Goal: Task Accomplishment & Management: Manage account settings

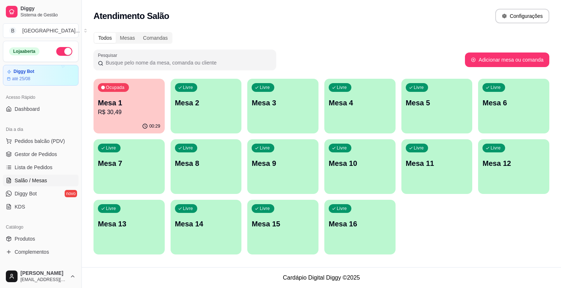
scroll to position [37, 0]
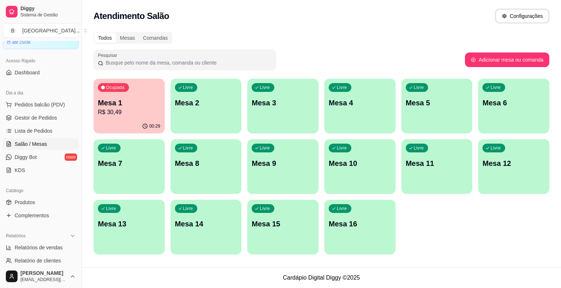
click at [135, 111] on p "R$ 30,49" at bounding box center [129, 112] width 62 height 9
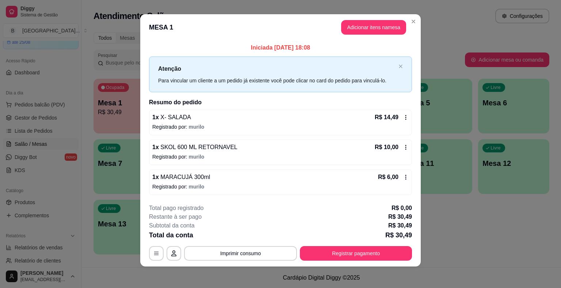
scroll to position [5, 0]
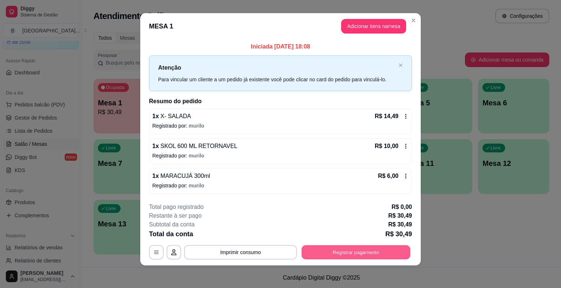
click at [365, 250] on button "Registrar pagamento" at bounding box center [356, 252] width 109 height 14
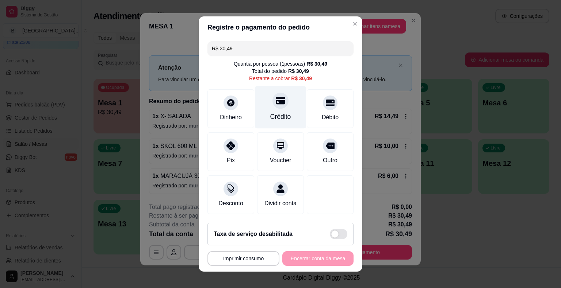
click at [278, 122] on div "Crédito" at bounding box center [280, 116] width 21 height 9
type input "R$ 0,00"
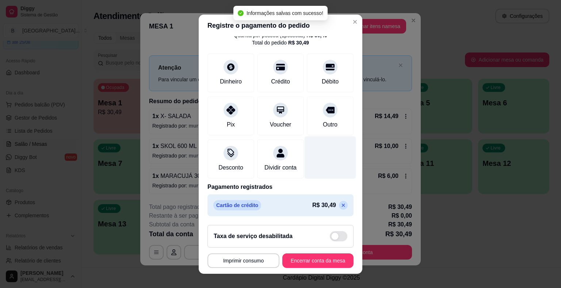
scroll to position [9, 0]
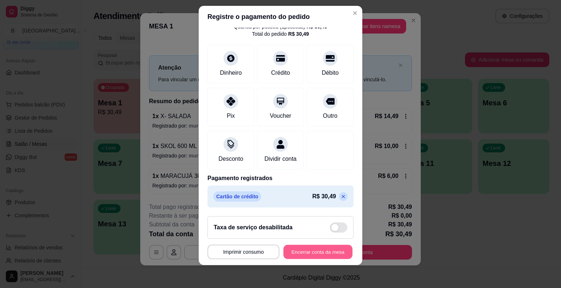
click at [313, 256] on button "Encerrar conta da mesa" at bounding box center [317, 252] width 69 height 14
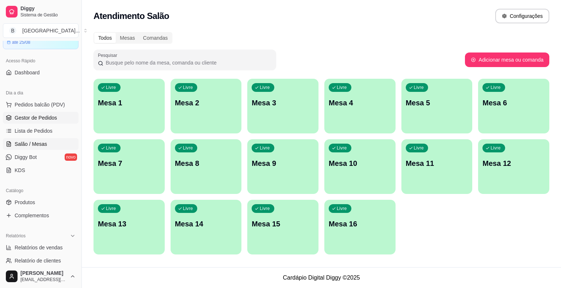
click at [41, 123] on link "Gestor de Pedidos" at bounding box center [41, 118] width 76 height 12
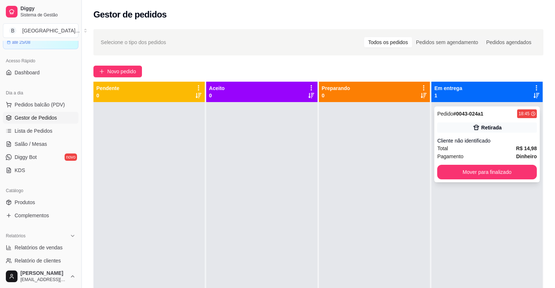
click at [448, 146] on div "Total R$ 14,98" at bounding box center [487, 149] width 100 height 8
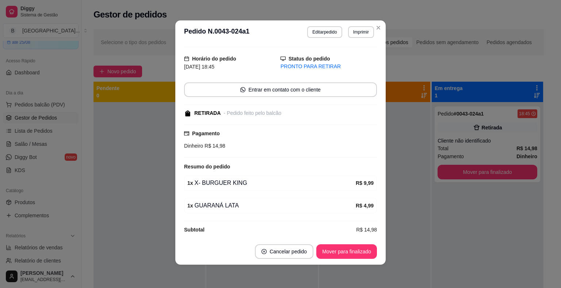
scroll to position [21, 0]
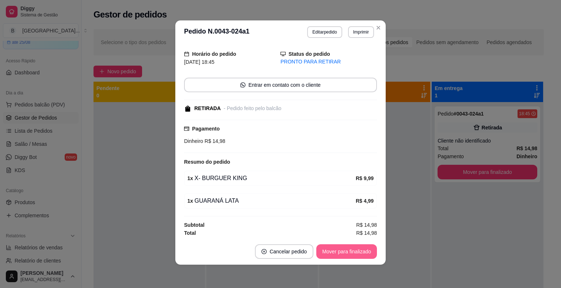
click at [340, 250] on button "Mover para finalizado" at bounding box center [346, 252] width 61 height 15
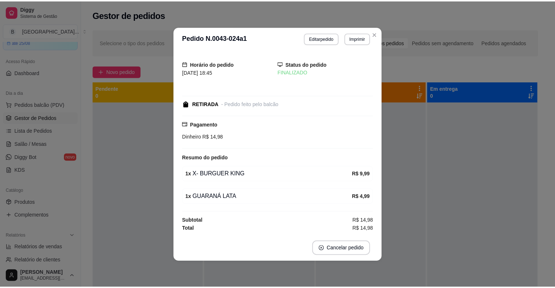
scroll to position [0, 0]
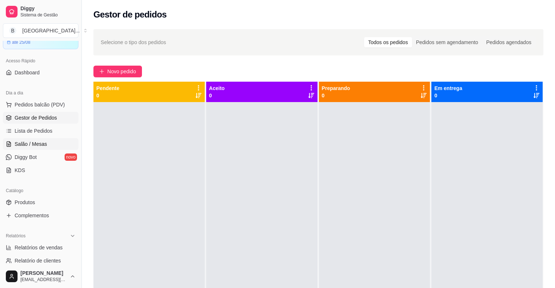
click at [17, 145] on span "Salão / Mesas" at bounding box center [31, 144] width 32 height 7
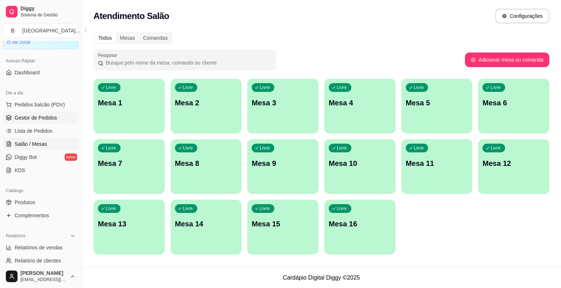
click at [19, 116] on span "Gestor de Pedidos" at bounding box center [36, 117] width 42 height 7
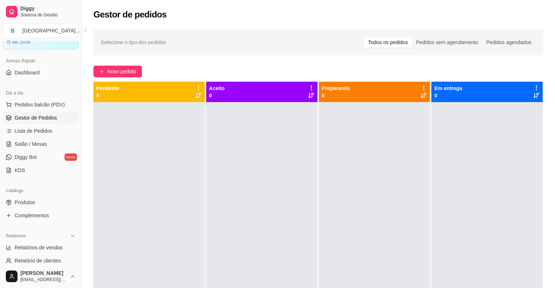
click at [376, 214] on div at bounding box center [374, 246] width 111 height 288
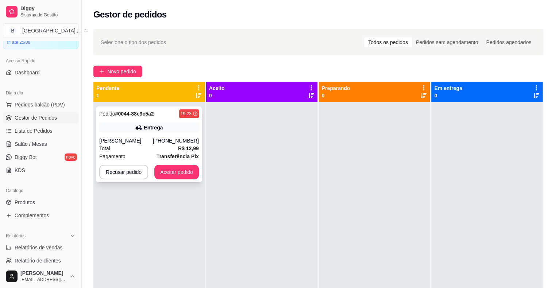
click at [154, 145] on div "Total R$ 12,99" at bounding box center [149, 149] width 100 height 8
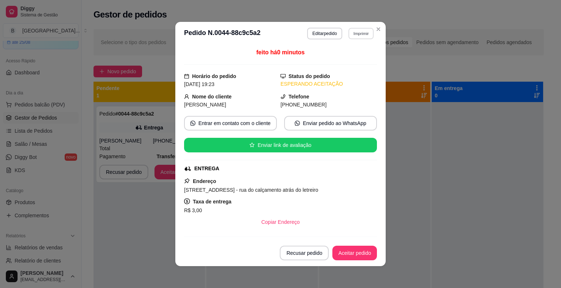
click at [360, 37] on button "Imprimir" at bounding box center [360, 33] width 25 height 11
click at [359, 59] on button "IMPRESSORA" at bounding box center [345, 59] width 53 height 12
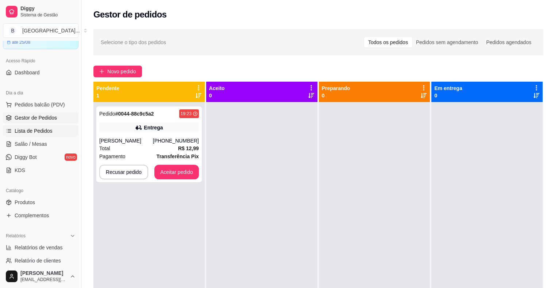
click at [49, 129] on span "Lista de Pedidos" at bounding box center [34, 130] width 38 height 7
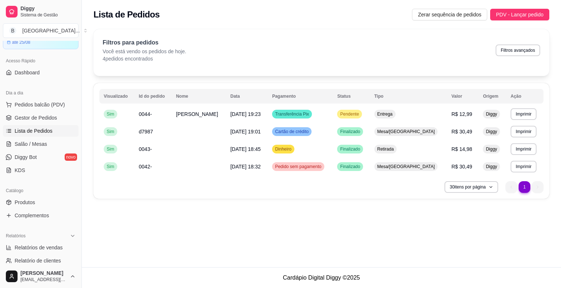
click at [467, 22] on div "Lista de Pedidos Zerar sequência de pedidos PDV - Lançar pedido" at bounding box center [321, 12] width 479 height 25
click at [469, 17] on span "Zerar sequência de pedidos" at bounding box center [450, 15] width 64 height 8
click at [43, 115] on span "Gestor de Pedidos" at bounding box center [36, 117] width 42 height 7
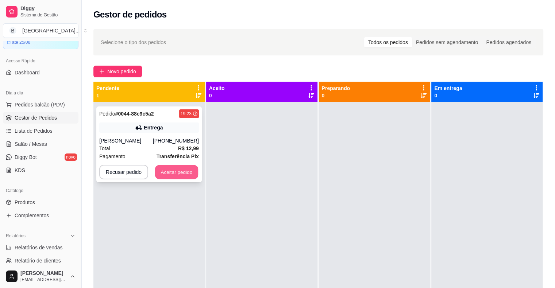
click at [177, 169] on button "Aceitar pedido" at bounding box center [176, 172] width 43 height 14
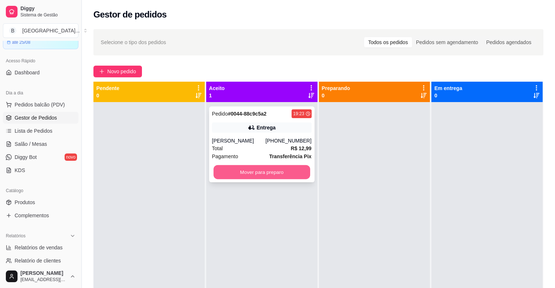
click at [239, 172] on button "Mover para preparo" at bounding box center [262, 172] width 97 height 14
click at [236, 172] on button "Mover para preparo" at bounding box center [262, 172] width 97 height 14
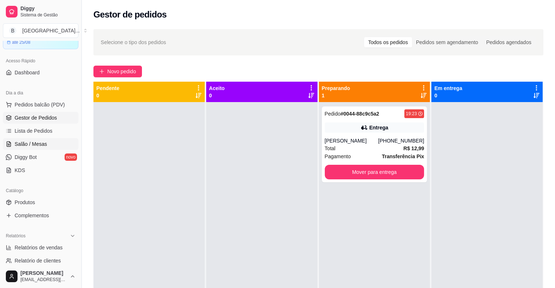
click at [58, 144] on link "Salão / Mesas" at bounding box center [41, 144] width 76 height 12
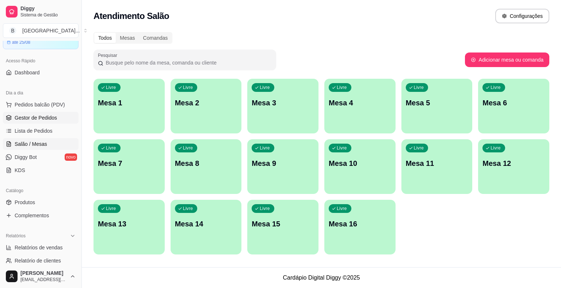
click at [53, 117] on span "Gestor de Pedidos" at bounding box center [36, 117] width 42 height 7
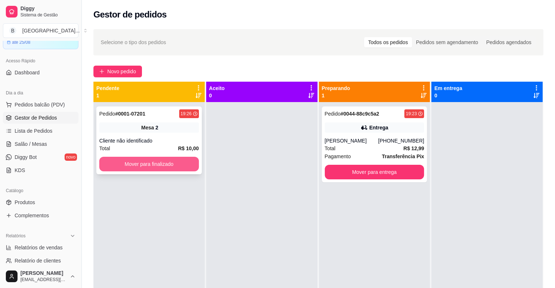
click at [181, 161] on button "Mover para finalizado" at bounding box center [149, 164] width 100 height 15
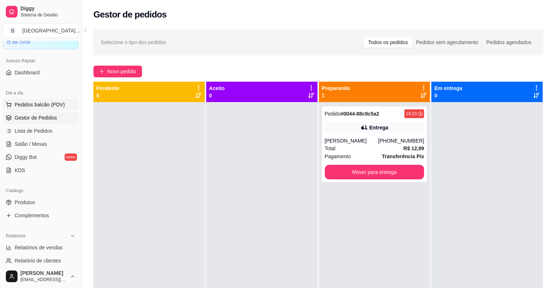
click at [41, 108] on button "Pedidos balcão (PDV)" at bounding box center [41, 105] width 76 height 12
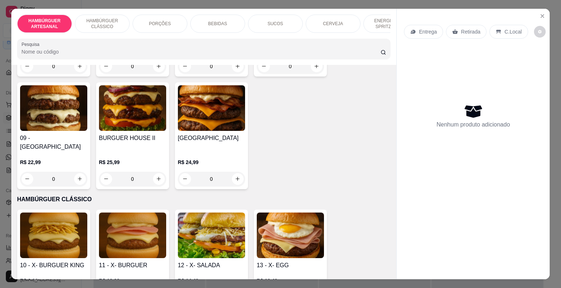
scroll to position [329, 0]
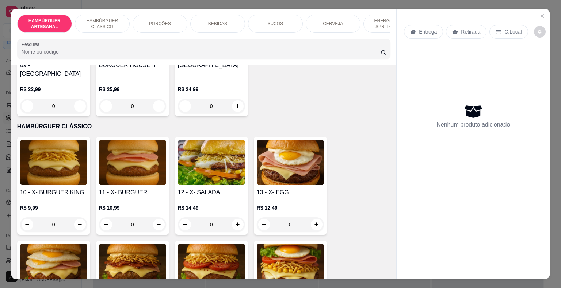
click at [79, 218] on div "0" at bounding box center [53, 225] width 67 height 15
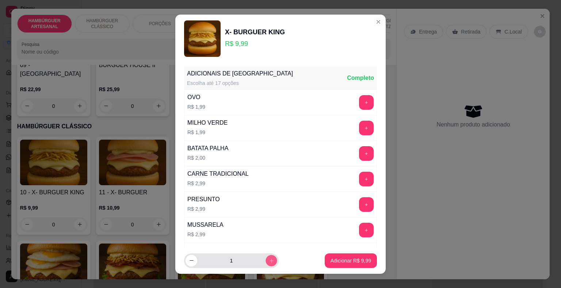
click at [265, 265] on button "increase-product-quantity" at bounding box center [270, 260] width 11 height 11
type input "2"
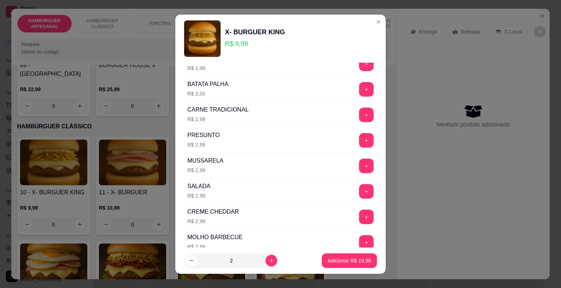
scroll to position [61, 0]
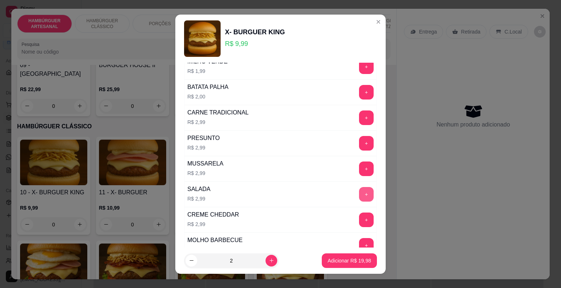
click at [359, 190] on button "+" at bounding box center [366, 194] width 15 height 15
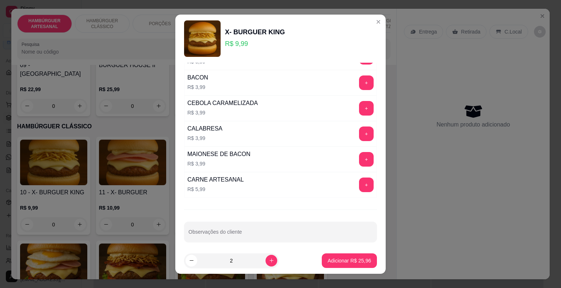
scroll to position [353, 0]
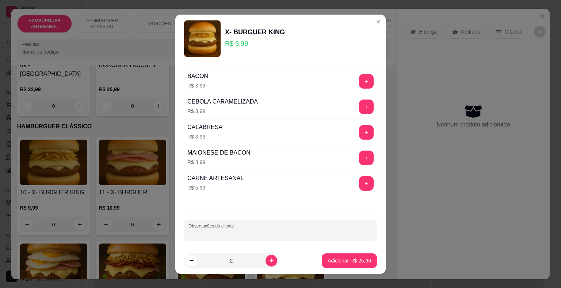
click at [306, 233] on input "Observações do cliente" at bounding box center [280, 233] width 184 height 7
type input "s"
type input "1 dos hamburguer sem queijo"
click at [343, 259] on p "Adicionar R$ 25,96" at bounding box center [348, 260] width 43 height 7
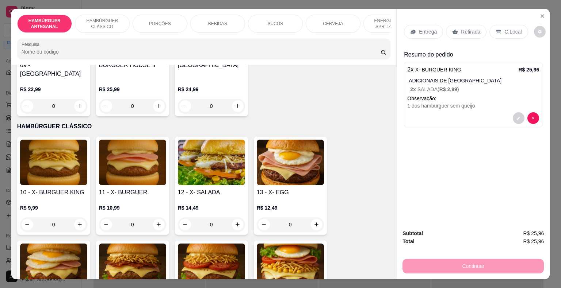
scroll to position [18, 0]
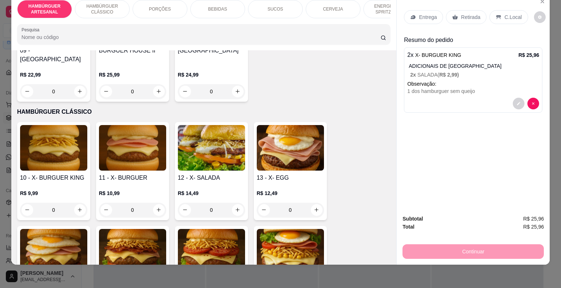
click at [462, 14] on p "Retirada" at bounding box center [470, 17] width 19 height 7
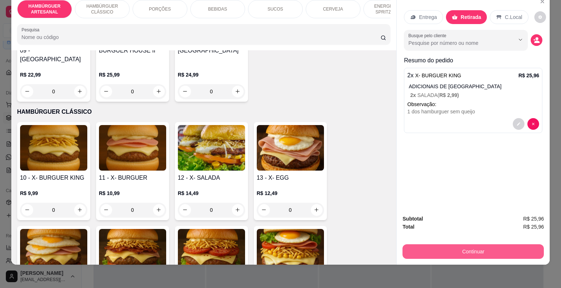
click at [457, 245] on button "Continuar" at bounding box center [472, 252] width 141 height 15
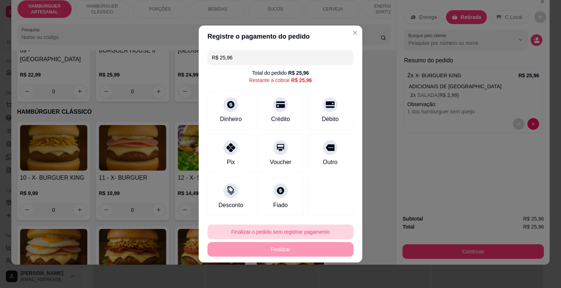
click at [275, 231] on button "Finalizar o pedido sem registrar pagamento" at bounding box center [280, 232] width 146 height 15
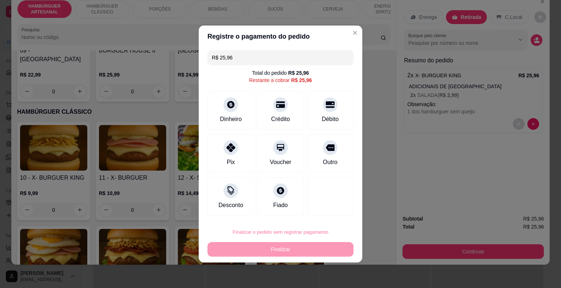
click at [319, 207] on button "Confirmar" at bounding box center [325, 211] width 27 height 11
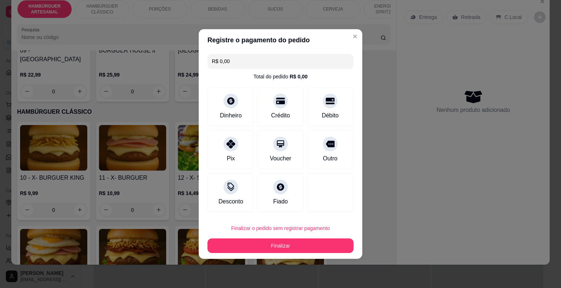
type input "R$ 0,00"
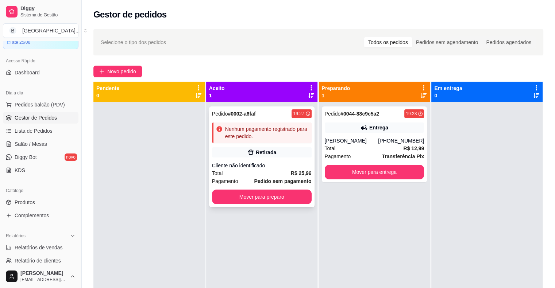
click at [244, 156] on div "Retirada" at bounding box center [262, 152] width 100 height 10
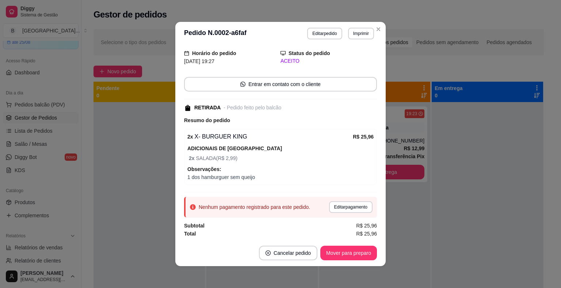
scroll to position [1, 0]
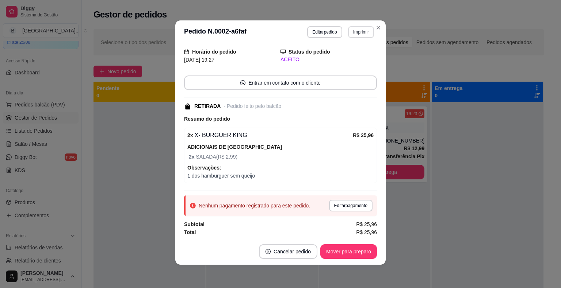
click at [350, 32] on button "Imprimir" at bounding box center [361, 32] width 26 height 12
click at [341, 61] on button "IMPRESSORA" at bounding box center [345, 58] width 53 height 12
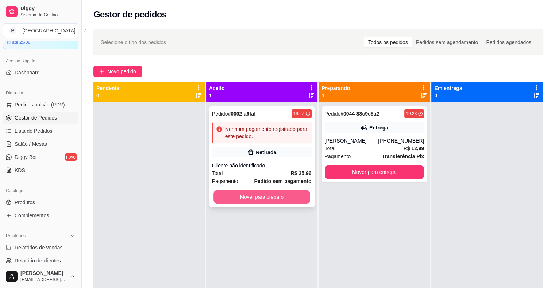
click at [307, 198] on button "Mover para preparo" at bounding box center [262, 197] width 97 height 14
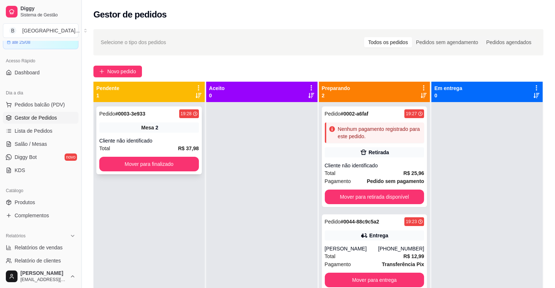
click at [176, 141] on div "Cliente não identificado" at bounding box center [149, 140] width 100 height 7
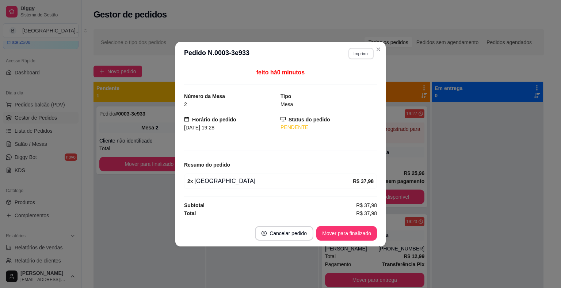
click at [363, 52] on button "Imprimir" at bounding box center [360, 53] width 25 height 11
click at [358, 80] on button "IMPRESSORA" at bounding box center [347, 79] width 51 height 11
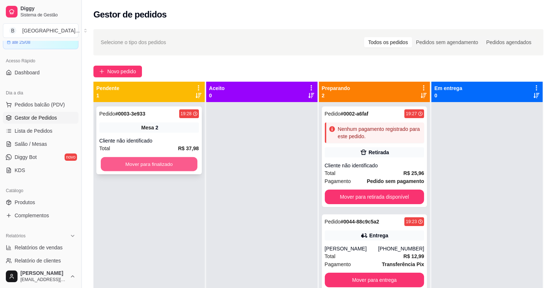
click at [164, 165] on button "Mover para finalizado" at bounding box center [149, 164] width 97 height 14
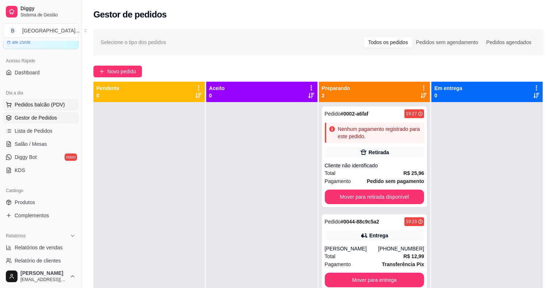
click at [64, 100] on button "Pedidos balcão (PDV)" at bounding box center [41, 105] width 76 height 12
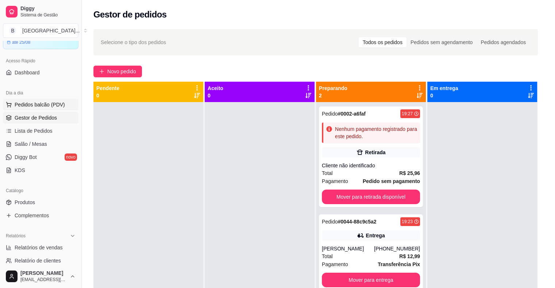
click at [48, 103] on p "HAMBÚRGUER ARTESANAL" at bounding box center [201, 102] width 368 height 9
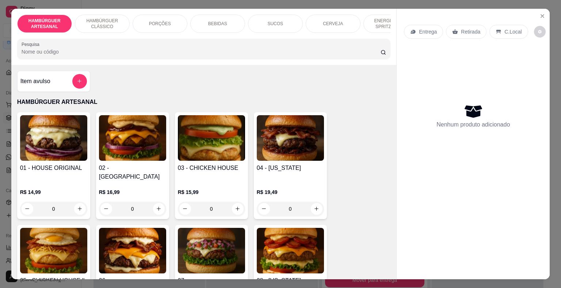
click at [229, 16] on div "BEBIDAS" at bounding box center [217, 24] width 55 height 18
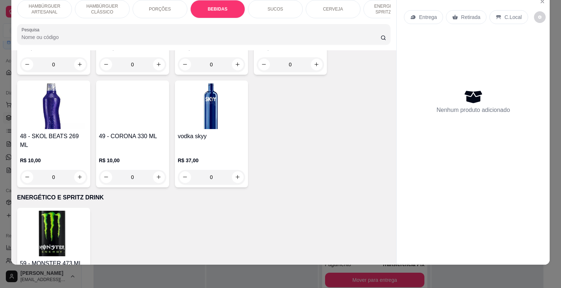
scroll to position [1479, 0]
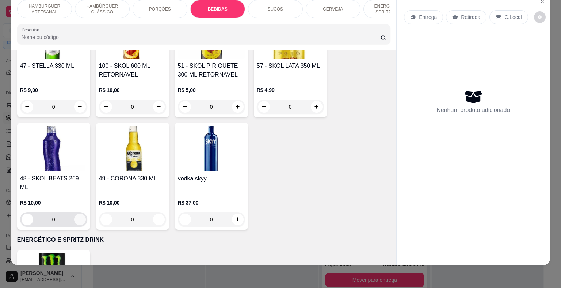
click at [78, 214] on button "increase-product-quantity" at bounding box center [80, 220] width 12 height 12
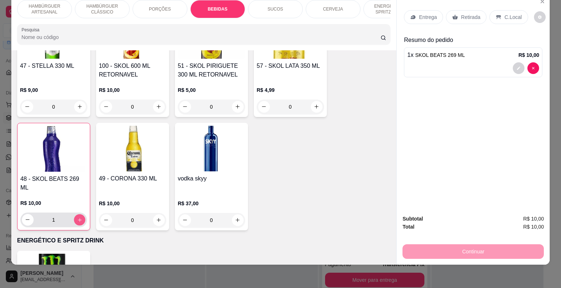
click at [78, 217] on icon "increase-product-quantity" at bounding box center [79, 219] width 5 height 5
type input "5"
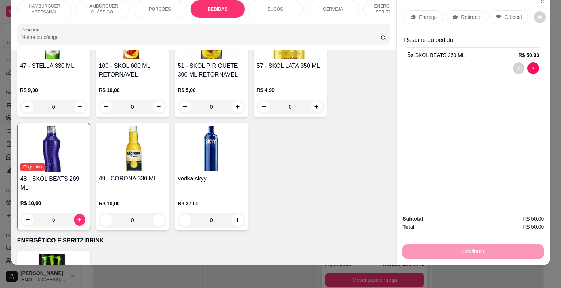
click at [461, 14] on p "Retirada" at bounding box center [470, 17] width 19 height 7
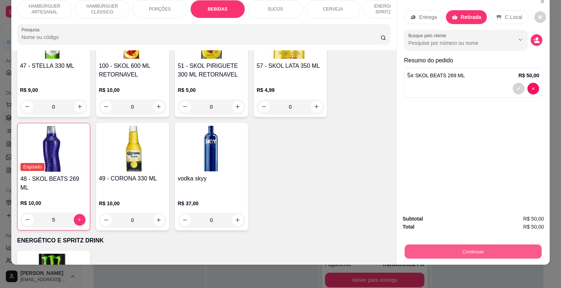
click at [461, 248] on button "Continuar" at bounding box center [473, 252] width 137 height 14
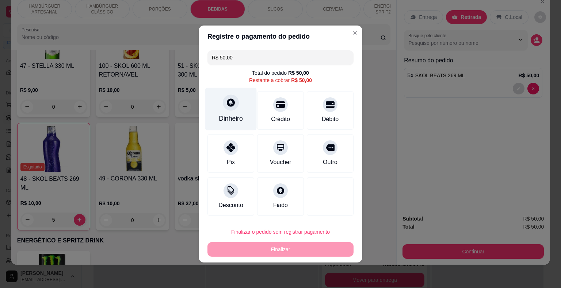
click at [232, 112] on div "Dinheiro" at bounding box center [230, 109] width 51 height 43
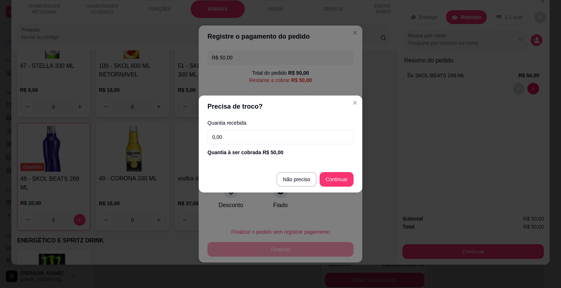
click at [261, 139] on input "0,00" at bounding box center [280, 137] width 146 height 15
type input "50,00"
type input "R$ 0,00"
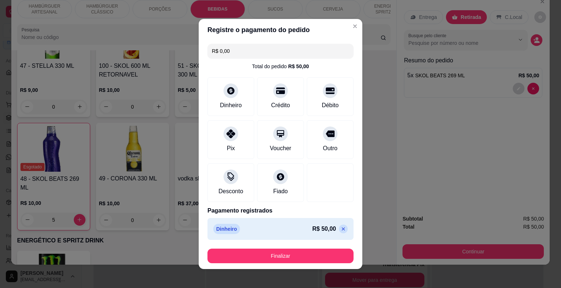
scroll to position [4, 0]
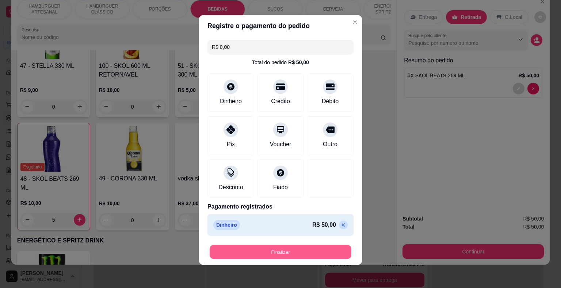
click at [320, 250] on button "Finalizar" at bounding box center [281, 252] width 142 height 14
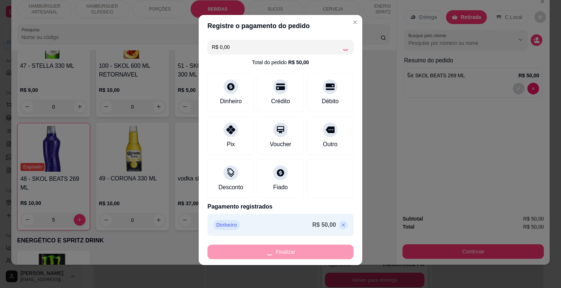
type input "0"
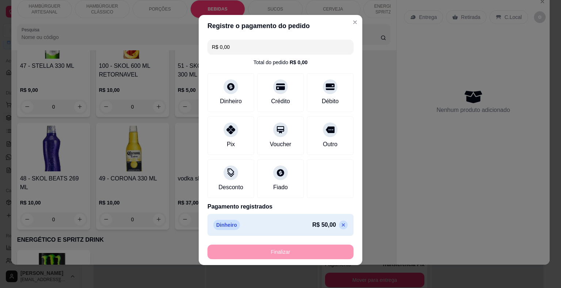
type input "-R$ 50,00"
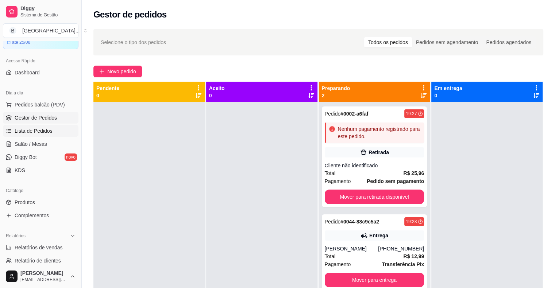
click at [51, 126] on link "Lista de Pedidos" at bounding box center [41, 131] width 76 height 12
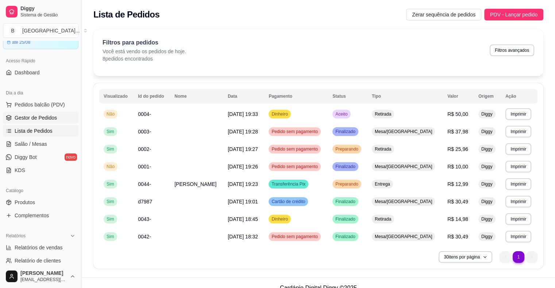
click at [51, 122] on link "Gestor de Pedidos" at bounding box center [41, 118] width 76 height 12
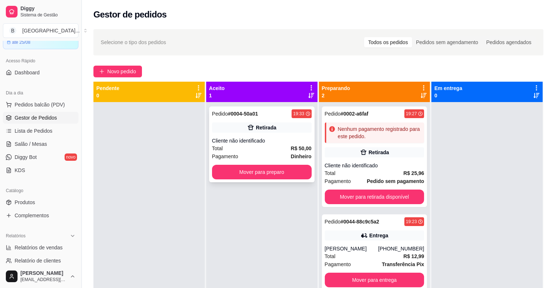
click at [214, 138] on div "Cliente não identificado" at bounding box center [262, 140] width 100 height 7
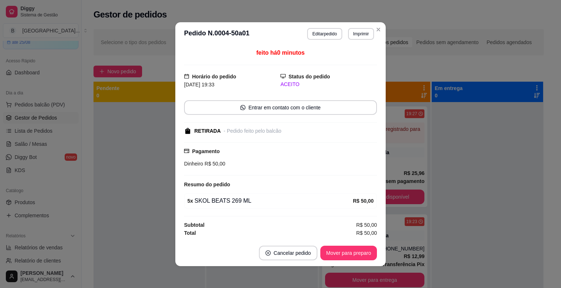
scroll to position [1, 0]
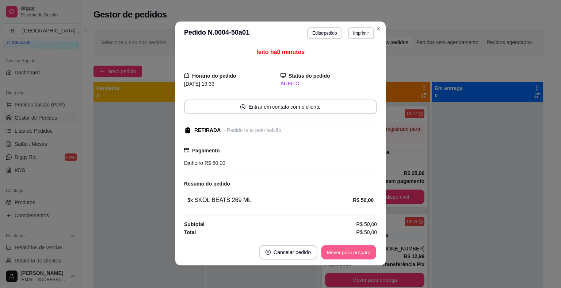
click at [329, 249] on button "Mover para preparo" at bounding box center [348, 252] width 55 height 14
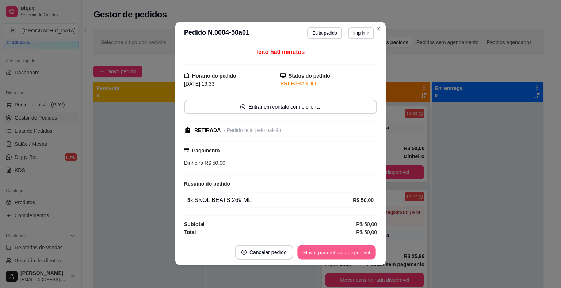
click at [329, 249] on button "Mover para retirada disponível" at bounding box center [336, 252] width 78 height 14
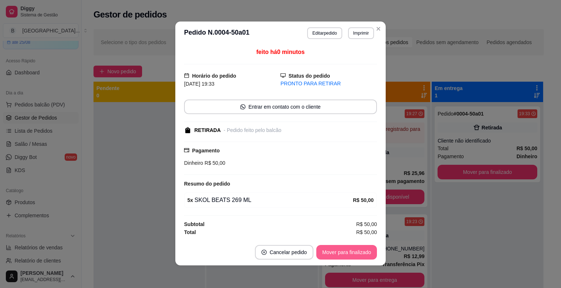
click at [329, 249] on button "Mover para finalizado" at bounding box center [346, 252] width 61 height 15
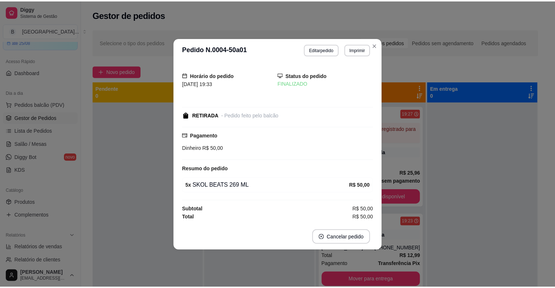
scroll to position [0, 0]
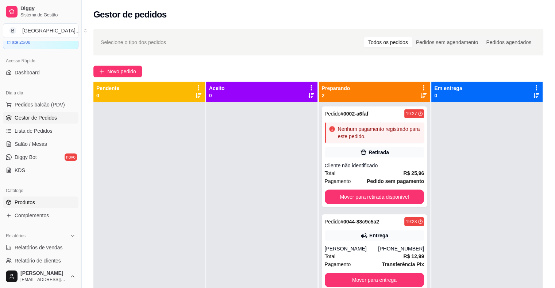
click at [38, 205] on link "Produtos" at bounding box center [41, 203] width 76 height 12
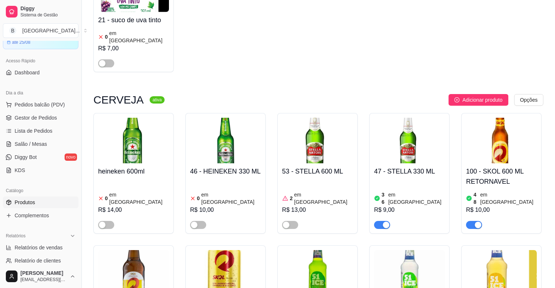
scroll to position [2519, 0]
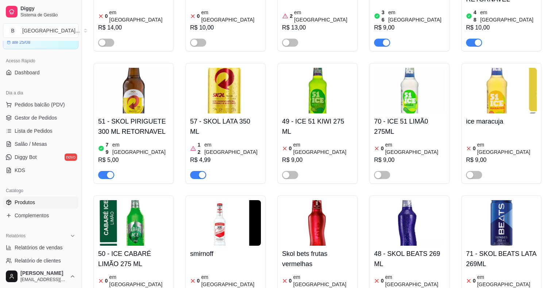
click at [21, 115] on span "Gestor de Pedidos" at bounding box center [36, 117] width 42 height 7
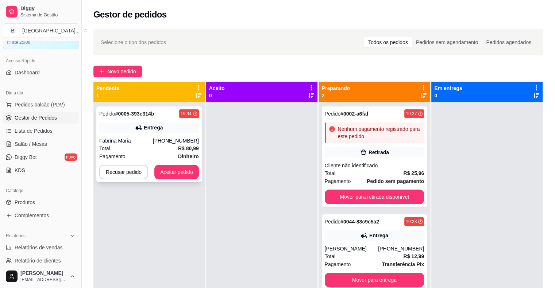
click at [178, 134] on div "Pedido # 0005-393c314b 19:34 Entrega [PERSON_NAME] [PHONE_NUMBER] Total R$ 80,9…" at bounding box center [149, 145] width 106 height 76
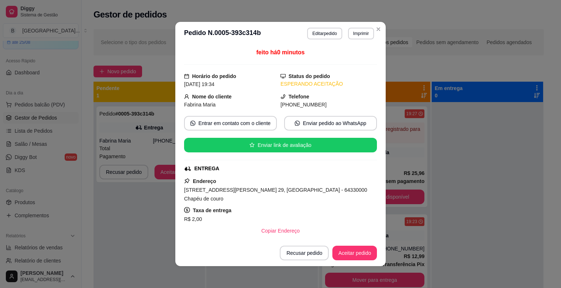
click at [364, 39] on header "**********" at bounding box center [280, 33] width 210 height 23
click at [364, 38] on button "Imprimir" at bounding box center [360, 33] width 25 height 11
click at [352, 61] on button "IMPRESSORA" at bounding box center [345, 59] width 53 height 12
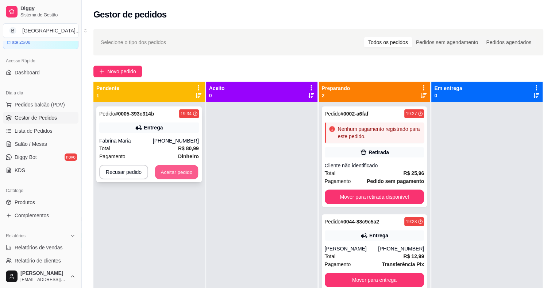
click at [165, 170] on button "Aceitar pedido" at bounding box center [176, 172] width 43 height 14
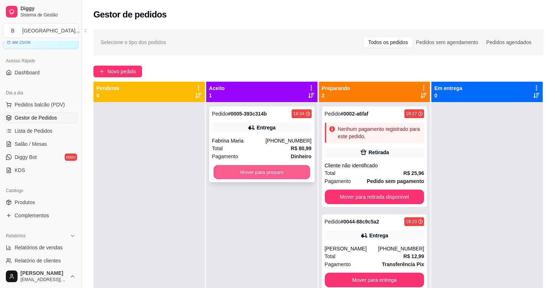
click at [250, 173] on button "Mover para preparo" at bounding box center [262, 172] width 97 height 14
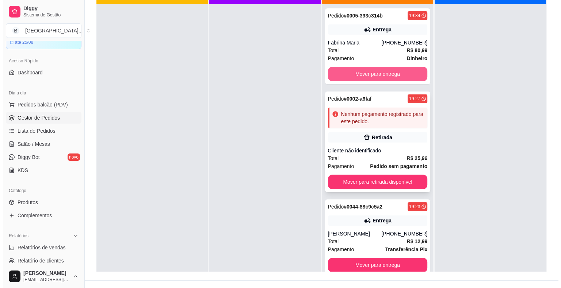
scroll to position [111, 0]
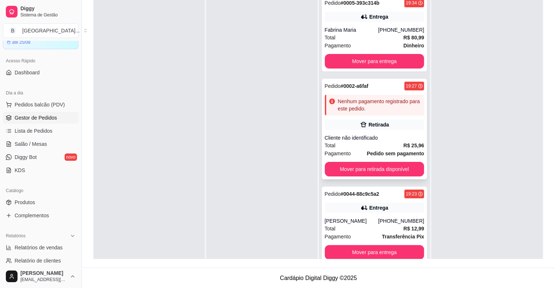
click at [370, 120] on div "Retirada" at bounding box center [375, 125] width 100 height 10
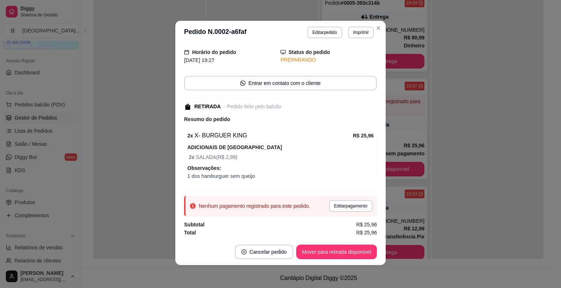
scroll to position [1, 0]
click at [340, 252] on button "Mover para retirada disponível" at bounding box center [336, 252] width 78 height 14
click at [340, 252] on div "Mover para retirada disponível" at bounding box center [336, 252] width 81 height 15
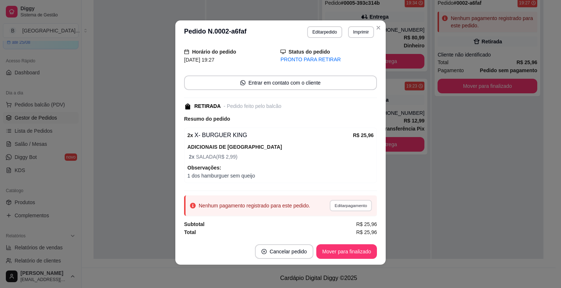
click at [345, 202] on button "Editar pagamento" at bounding box center [350, 205] width 42 height 11
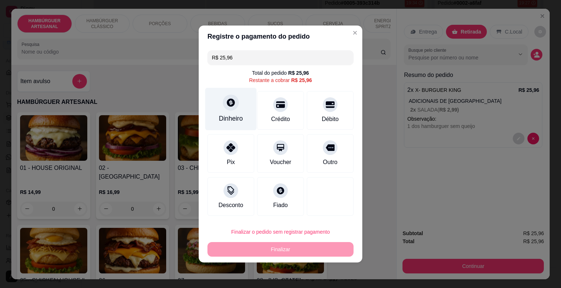
click at [249, 119] on div "Dinheiro" at bounding box center [230, 109] width 51 height 43
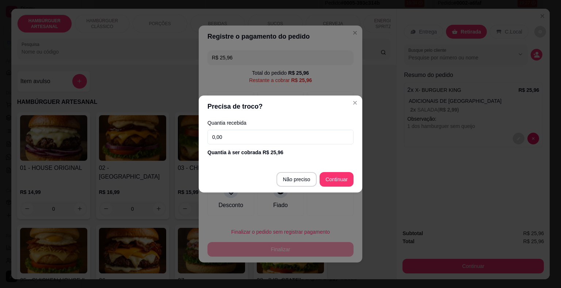
click at [251, 131] on input "0,00" at bounding box center [280, 137] width 146 height 15
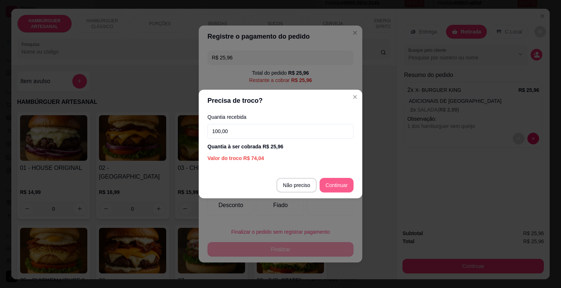
type input "100,00"
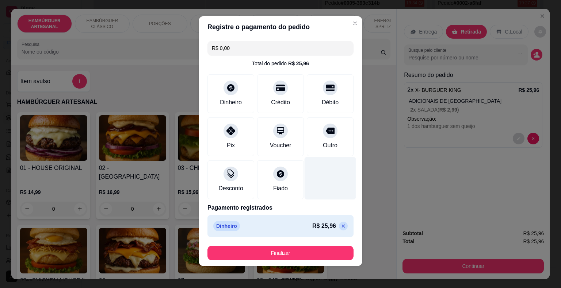
scroll to position [4, 0]
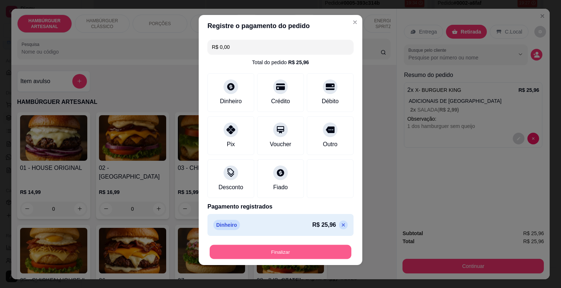
click at [322, 255] on button "Finalizar" at bounding box center [281, 252] width 142 height 14
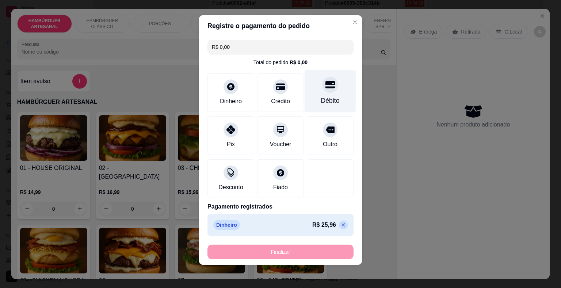
type input "-R$ 25,96"
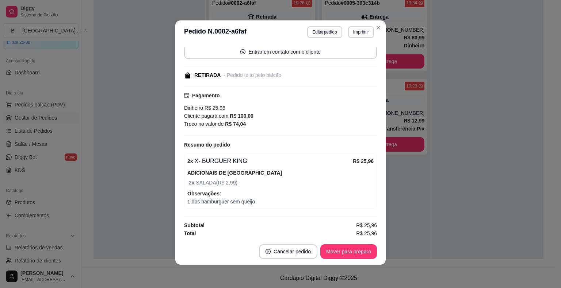
scroll to position [71, 0]
click at [364, 258] on button "Mover para preparo" at bounding box center [348, 252] width 57 height 15
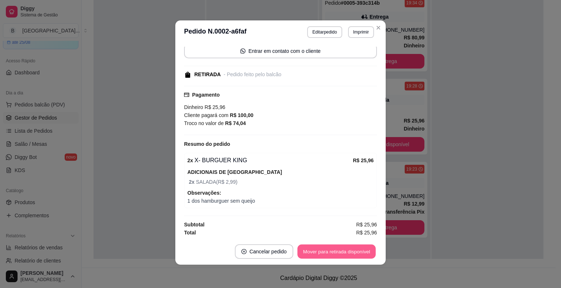
click at [364, 258] on button "Mover para retirada disponível" at bounding box center [336, 252] width 78 height 14
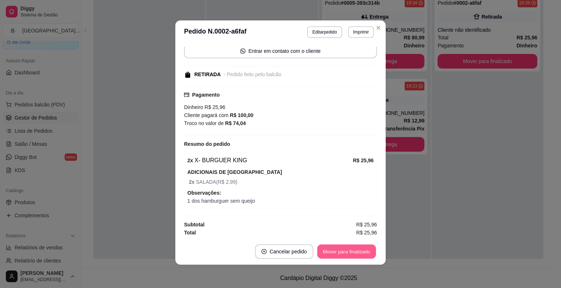
click at [364, 258] on button "Mover para finalizado" at bounding box center [346, 252] width 59 height 14
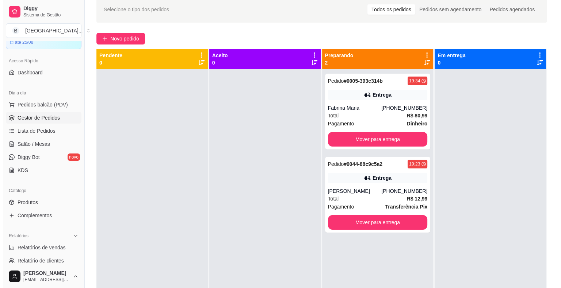
scroll to position [74, 0]
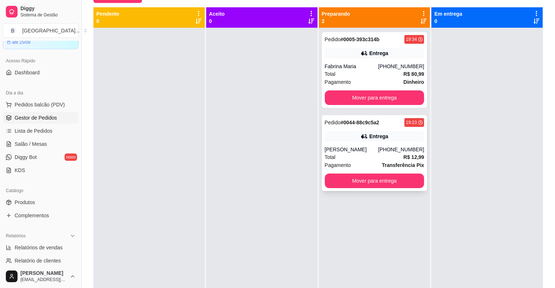
click at [394, 157] on div "Total R$ 12,99" at bounding box center [375, 157] width 100 height 8
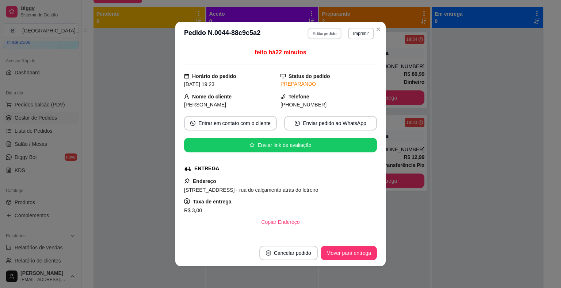
click at [331, 32] on button "Editar pedido" at bounding box center [325, 33] width 34 height 11
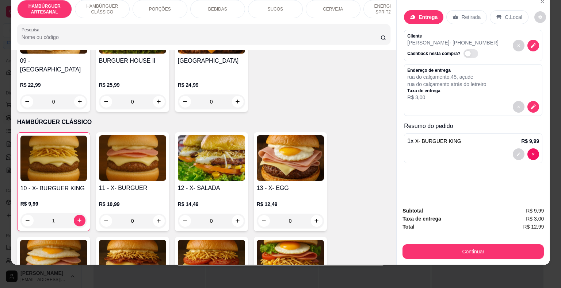
scroll to position [329, 0]
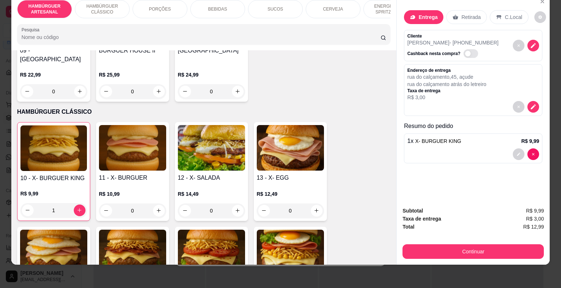
click at [233, 204] on div "0" at bounding box center [211, 211] width 67 height 15
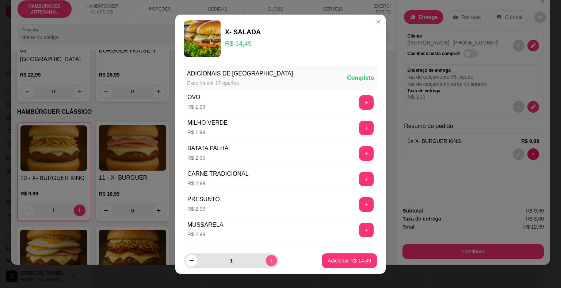
click at [265, 261] on button "increase-product-quantity" at bounding box center [270, 260] width 11 height 11
type input "2"
click at [333, 264] on p "Adicionar R$ 28,98" at bounding box center [348, 260] width 43 height 7
type input "2"
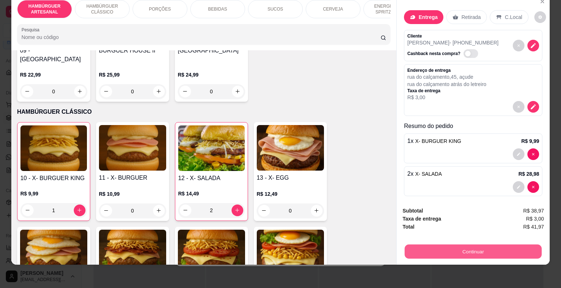
click at [454, 245] on button "Continuar" at bounding box center [473, 252] width 137 height 14
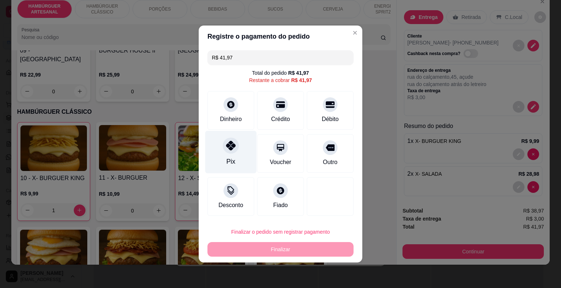
click at [208, 156] on div "Pix" at bounding box center [230, 152] width 51 height 43
type input "R$ 0,00"
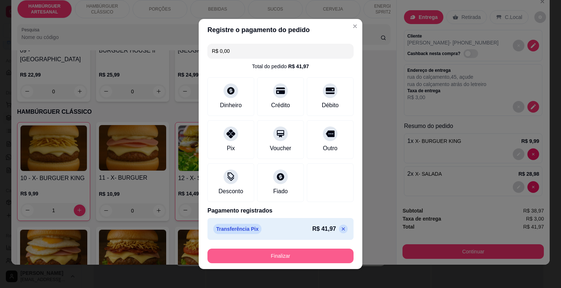
click at [281, 254] on button "Finalizar" at bounding box center [280, 256] width 146 height 15
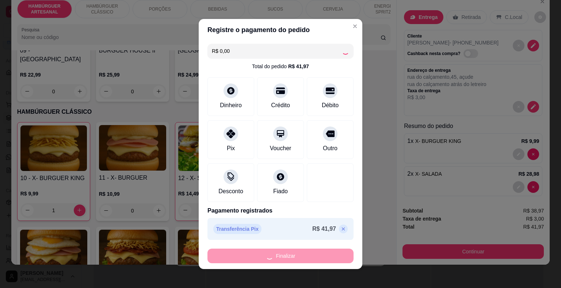
type input "0"
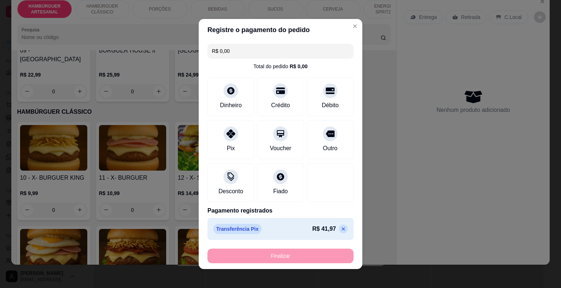
type input "-R$ 41,97"
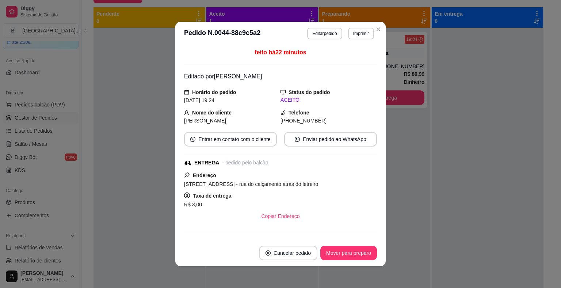
scroll to position [1, 0]
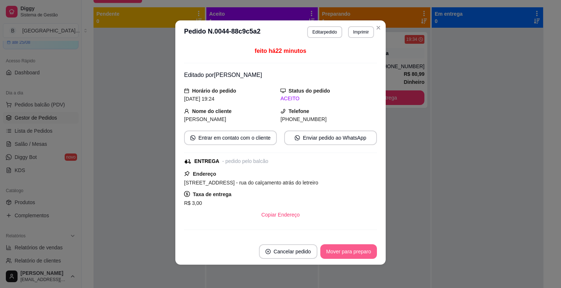
click at [343, 255] on button "Mover para preparo" at bounding box center [348, 252] width 57 height 15
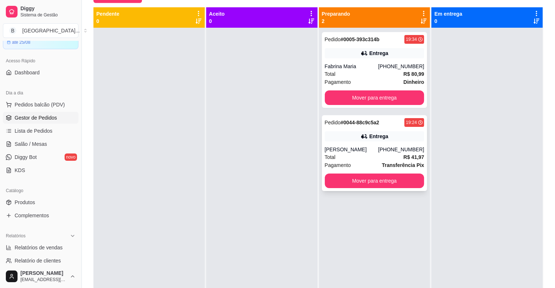
click at [362, 157] on div "Total R$ 41,97" at bounding box center [375, 157] width 100 height 8
click at [368, 157] on div "Total R$ 41,97" at bounding box center [375, 157] width 100 height 8
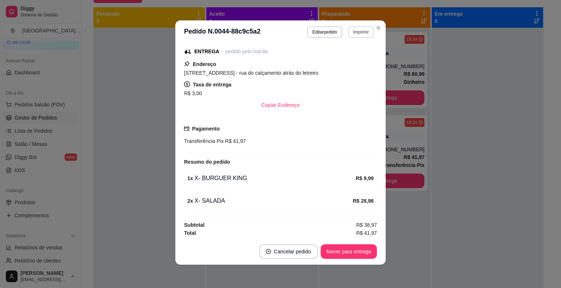
click at [349, 32] on button "Imprimir" at bounding box center [361, 32] width 26 height 12
click at [340, 55] on button "IMPRESSORA" at bounding box center [344, 57] width 51 height 11
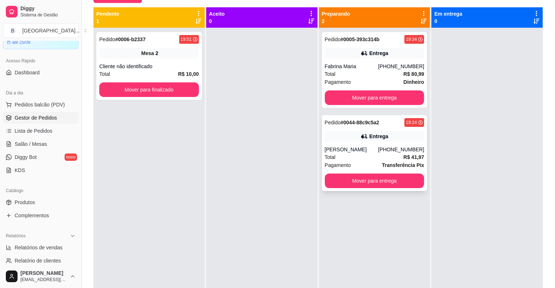
click at [376, 159] on div "Total R$ 41,97" at bounding box center [375, 157] width 100 height 8
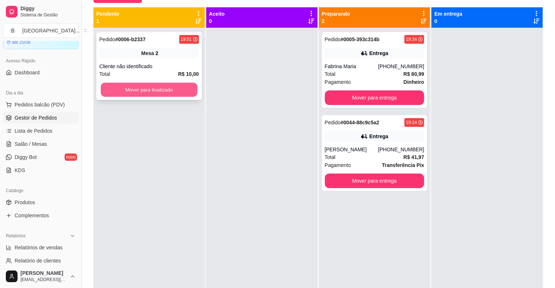
click at [151, 86] on button "Mover para finalizado" at bounding box center [149, 90] width 97 height 14
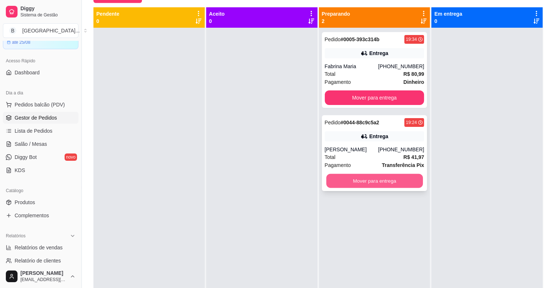
click at [354, 181] on button "Mover para entrega" at bounding box center [374, 181] width 97 height 14
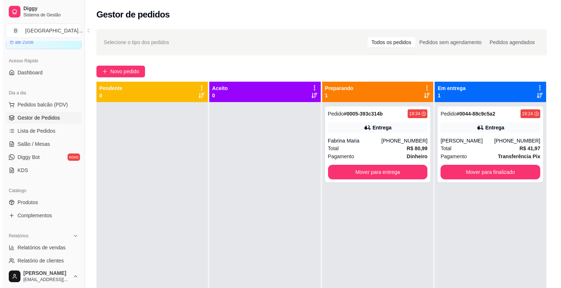
scroll to position [0, 0]
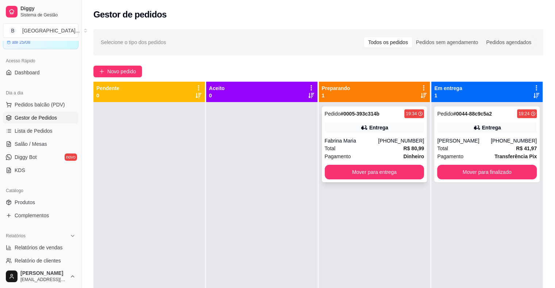
click at [359, 150] on div "Total R$ 80,99" at bounding box center [375, 149] width 100 height 8
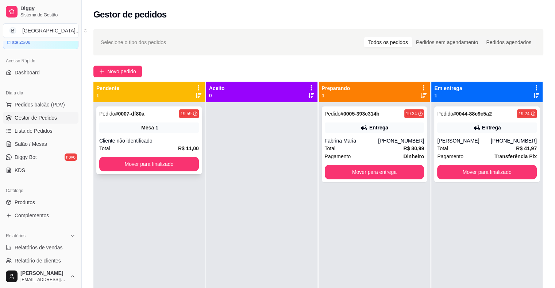
click at [133, 127] on div "Mesa 1" at bounding box center [149, 128] width 100 height 10
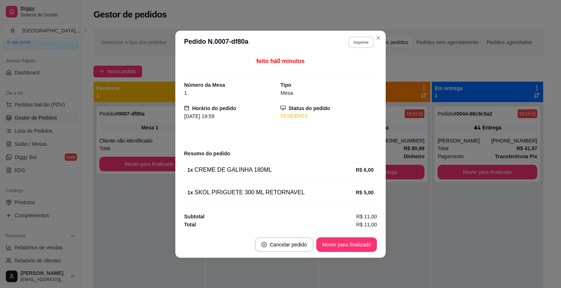
click at [373, 45] on button "Imprimir" at bounding box center [360, 42] width 25 height 11
click at [358, 65] on button "IMPRESSORA" at bounding box center [347, 67] width 51 height 11
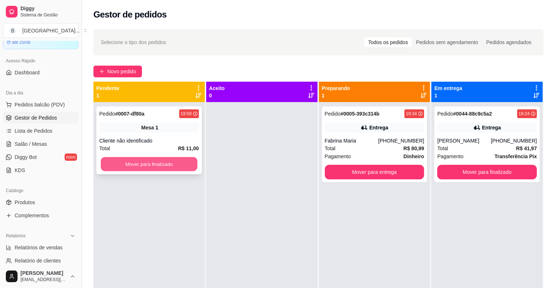
click at [171, 167] on button "Mover para finalizado" at bounding box center [149, 164] width 97 height 14
click at [192, 134] on div "Pedido # 0008-1ea22 20:02 Mesa 6 Cliente não identificado Total R$ 65,45 Mover …" at bounding box center [149, 141] width 106 height 68
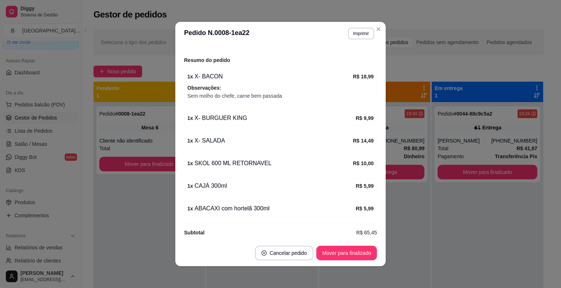
scroll to position [91, 0]
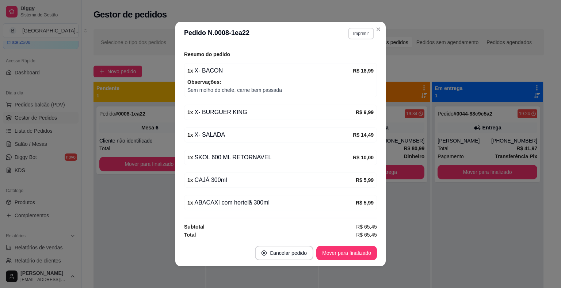
click at [357, 35] on button "Imprimir" at bounding box center [361, 34] width 26 height 12
click at [354, 58] on button "IMPRESSORA" at bounding box center [344, 58] width 51 height 11
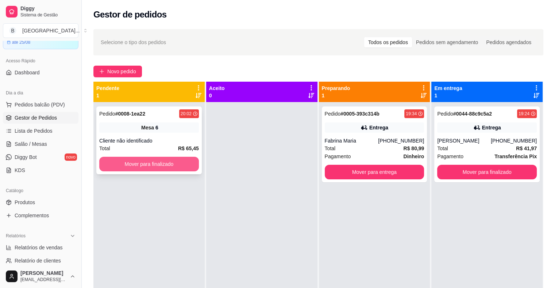
click at [154, 163] on button "Mover para finalizado" at bounding box center [149, 164] width 100 height 15
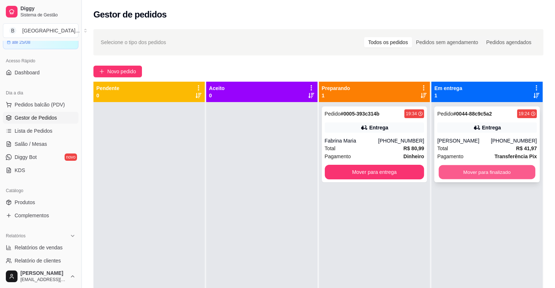
click at [464, 170] on button "Mover para finalizado" at bounding box center [487, 172] width 97 height 14
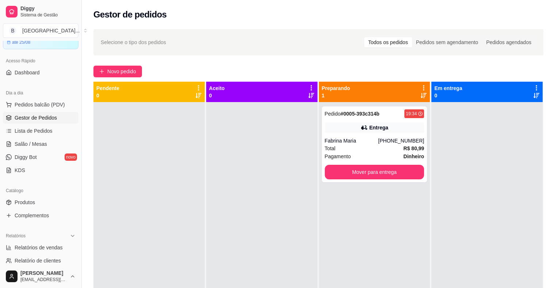
click at [45, 150] on ul "Pedidos balcão (PDV) Gestor de Pedidos Lista de Pedidos Salão / Mesas Diggy Bot…" at bounding box center [41, 137] width 76 height 77
click at [45, 149] on link "Salão / Mesas" at bounding box center [41, 144] width 76 height 12
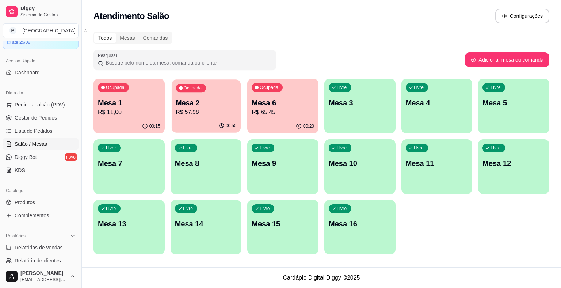
click at [202, 111] on p "R$ 57,98" at bounding box center [206, 112] width 61 height 8
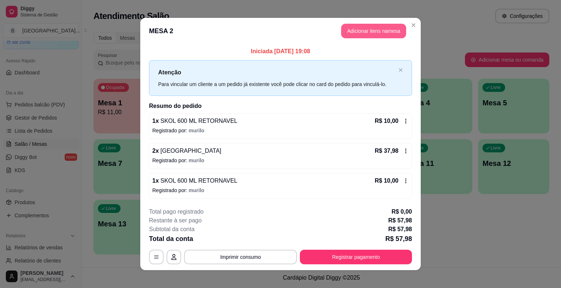
click at [371, 36] on button "Adicionar itens na mesa" at bounding box center [373, 31] width 65 height 15
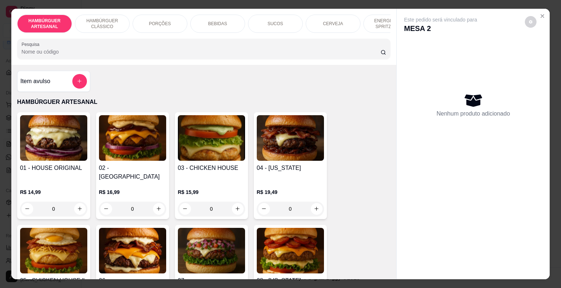
click at [221, 21] on p "BEBIDAS" at bounding box center [217, 24] width 19 height 6
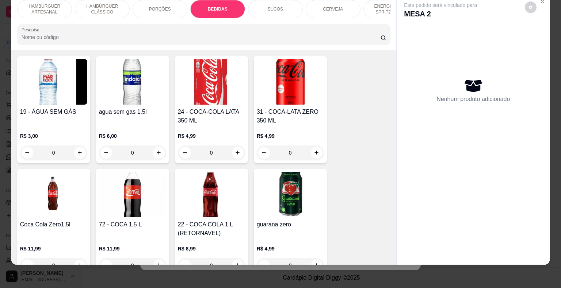
scroll to position [859, 0]
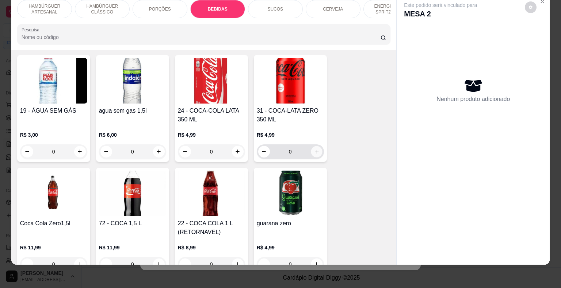
click at [314, 149] on icon "increase-product-quantity" at bounding box center [316, 151] width 5 height 5
type input "1"
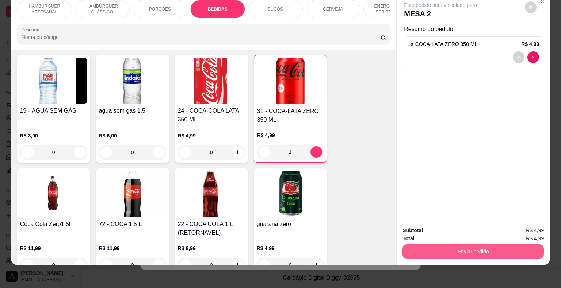
click at [437, 245] on button "Enviar pedido" at bounding box center [472, 252] width 141 height 15
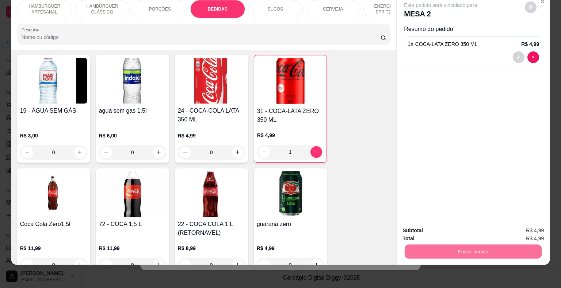
click at [482, 228] on button "Não registrar e enviar pedido" at bounding box center [449, 229] width 76 height 14
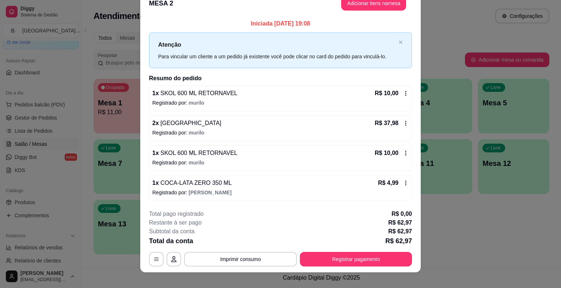
scroll to position [20, 0]
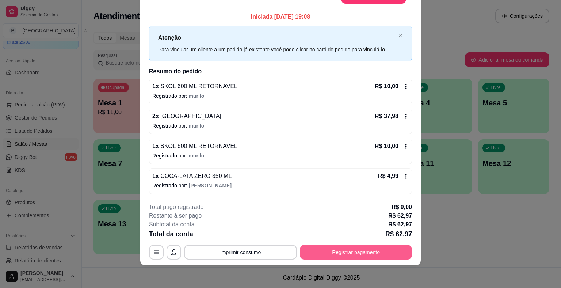
click at [368, 251] on button "Registrar pagamento" at bounding box center [356, 252] width 112 height 15
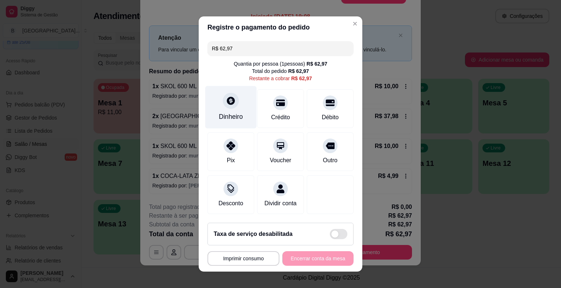
click at [239, 113] on div "Dinheiro" at bounding box center [231, 116] width 24 height 9
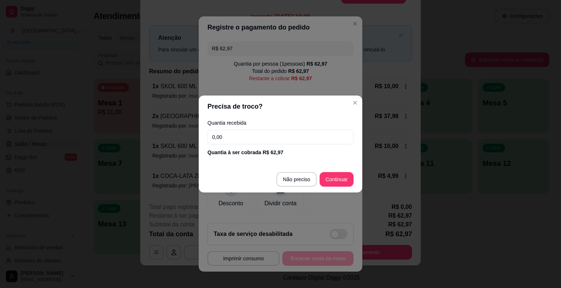
click at [257, 135] on input "0,00" at bounding box center [280, 137] width 146 height 15
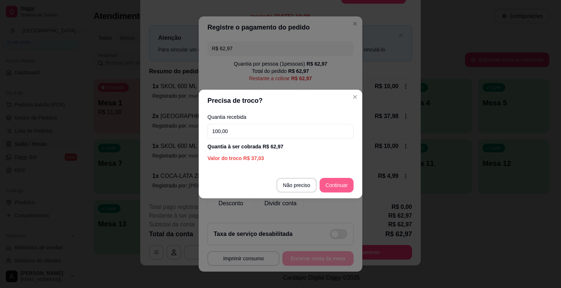
type input "100,00"
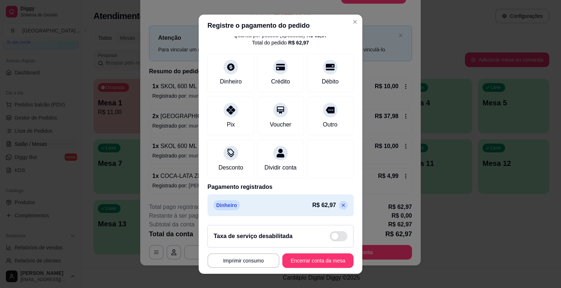
scroll to position [9, 0]
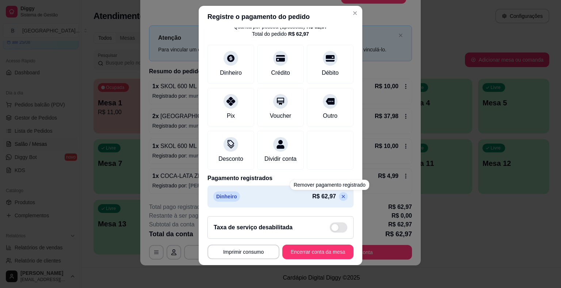
click at [340, 198] on icon at bounding box center [343, 197] width 6 height 6
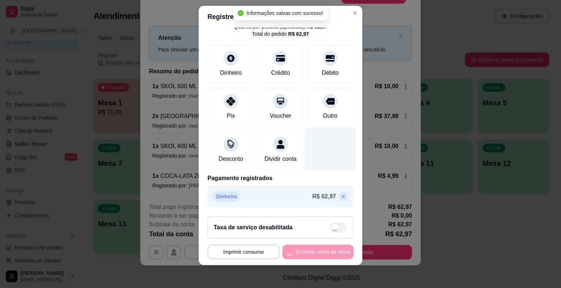
type input "R$ 62,97"
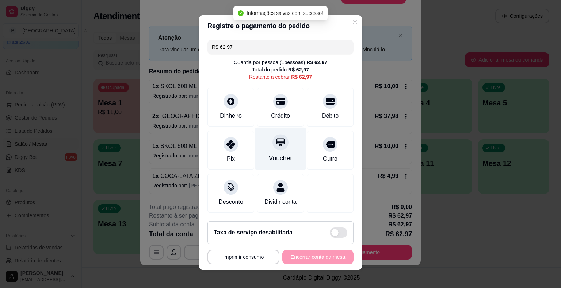
scroll to position [0, 0]
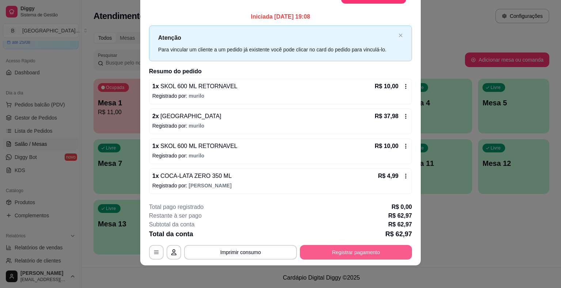
click at [352, 251] on button "Registrar pagamento" at bounding box center [356, 252] width 112 height 15
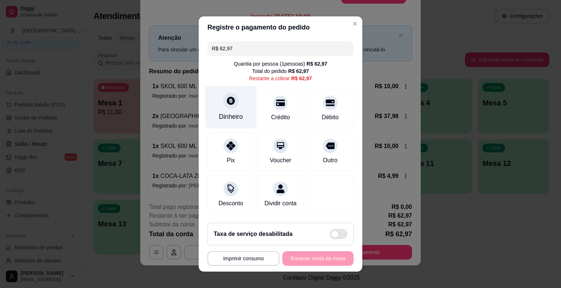
click at [235, 108] on div "Dinheiro" at bounding box center [230, 107] width 51 height 43
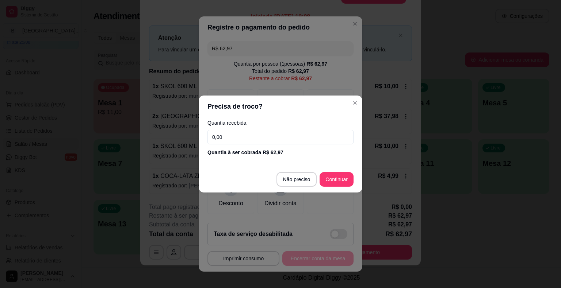
click at [234, 140] on input "0,00" at bounding box center [280, 137] width 146 height 15
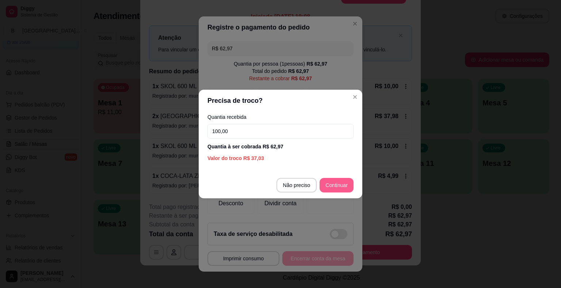
type input "100,00"
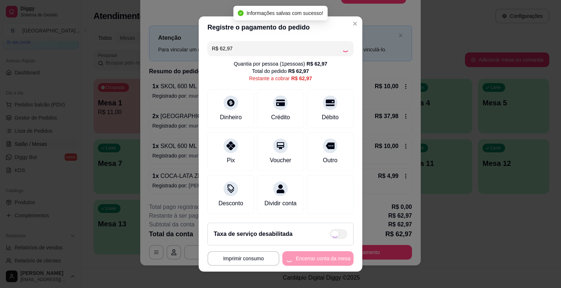
type input "R$ 0,00"
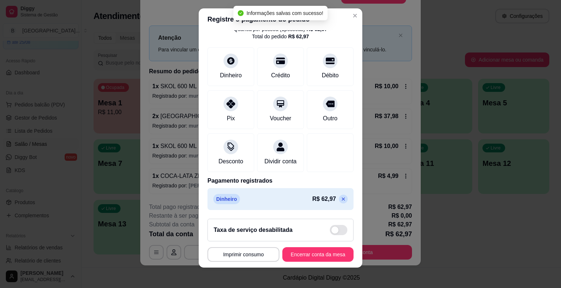
scroll to position [9, 0]
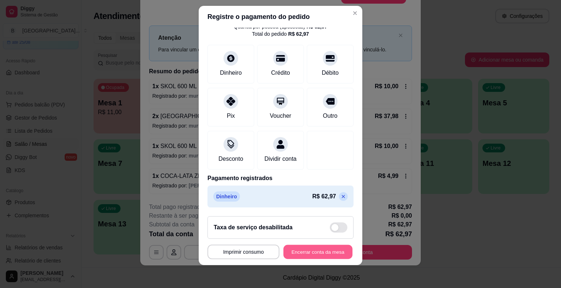
click at [310, 247] on button "Encerrar conta da mesa" at bounding box center [317, 252] width 69 height 14
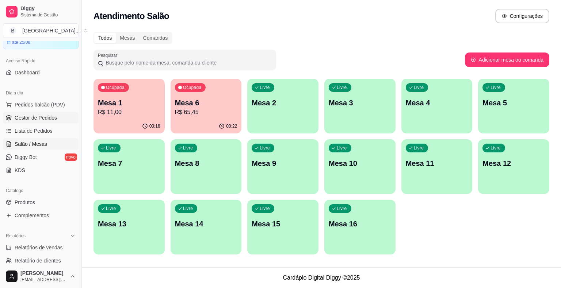
click at [45, 120] on span "Gestor de Pedidos" at bounding box center [36, 117] width 42 height 7
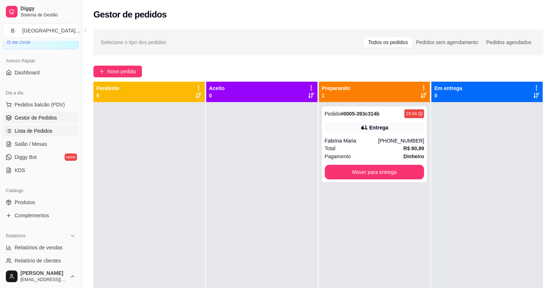
click at [63, 129] on link "Lista de Pedidos" at bounding box center [41, 131] width 76 height 12
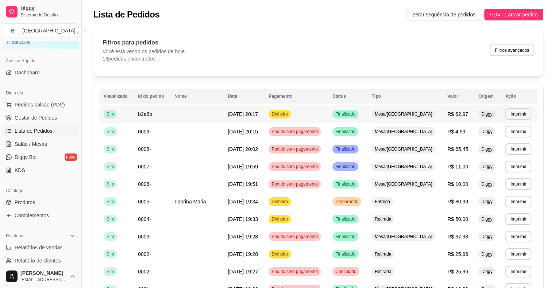
click at [164, 119] on td "b2a8b" at bounding box center [152, 115] width 37 height 18
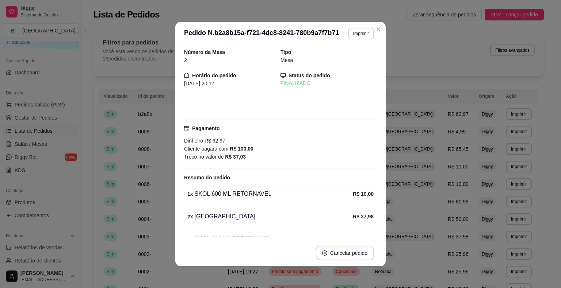
scroll to position [60, 0]
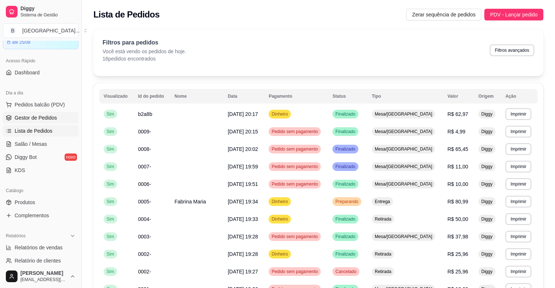
click at [43, 113] on link "Gestor de Pedidos" at bounding box center [41, 118] width 76 height 12
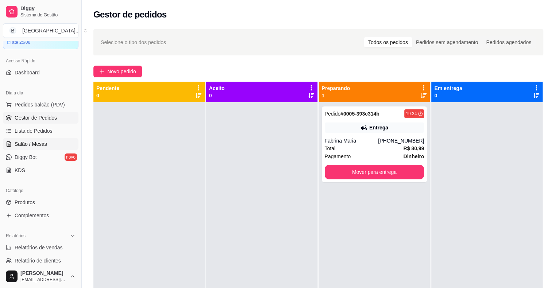
click at [45, 145] on span "Salão / Mesas" at bounding box center [31, 144] width 32 height 7
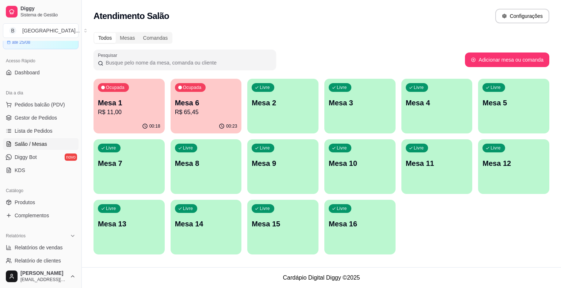
click at [106, 114] on p "R$ 11,00" at bounding box center [129, 112] width 62 height 9
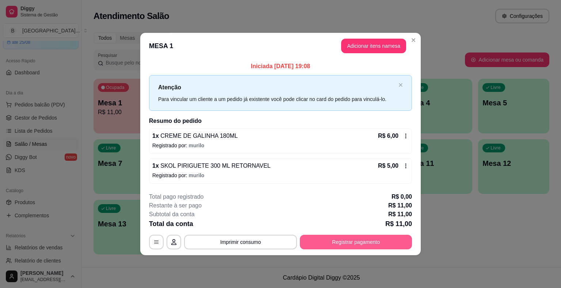
click at [348, 245] on button "Registrar pagamento" at bounding box center [356, 242] width 112 height 15
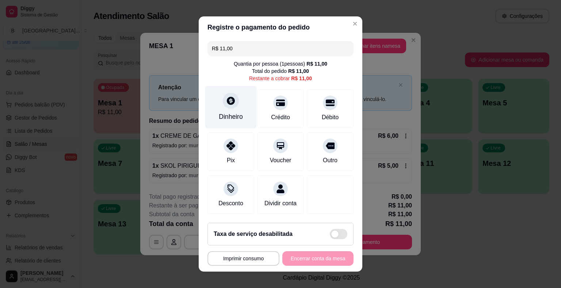
click at [232, 117] on div "Dinheiro" at bounding box center [231, 116] width 24 height 9
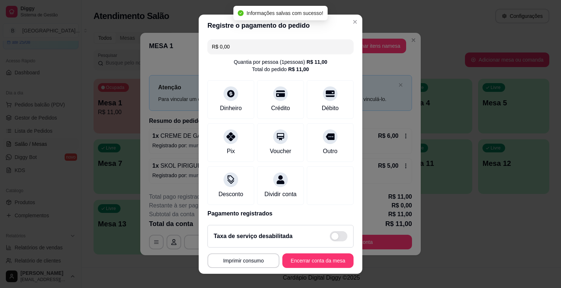
type input "R$ 0,00"
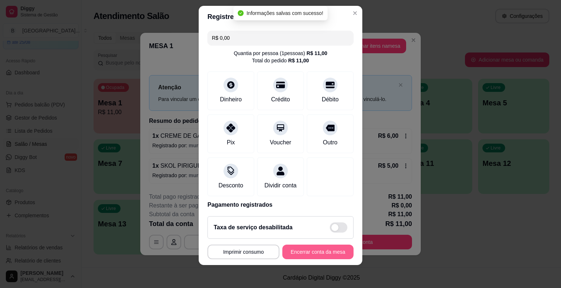
click at [318, 252] on button "Encerrar conta da mesa" at bounding box center [317, 252] width 71 height 15
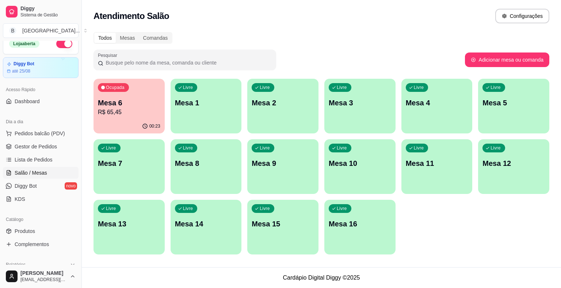
scroll to position [0, 0]
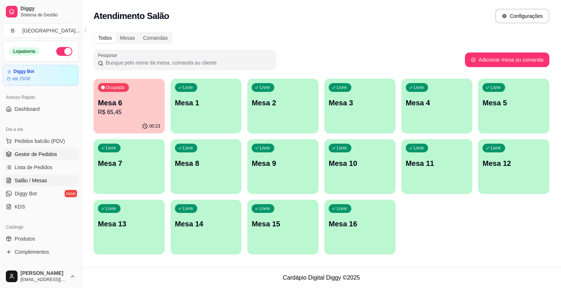
click at [40, 154] on span "Gestor de Pedidos" at bounding box center [36, 154] width 42 height 7
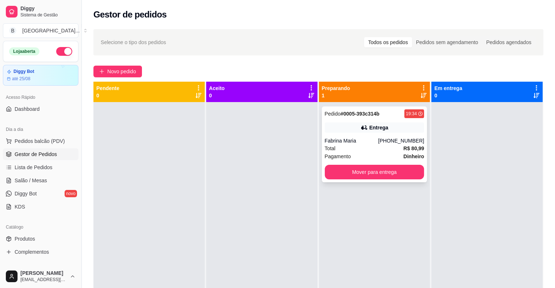
click at [372, 153] on div "Pagamento Dinheiro" at bounding box center [375, 157] width 100 height 8
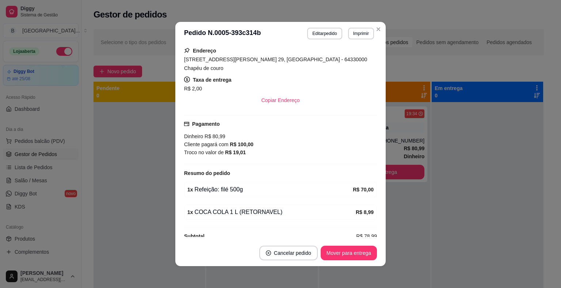
scroll to position [132, 0]
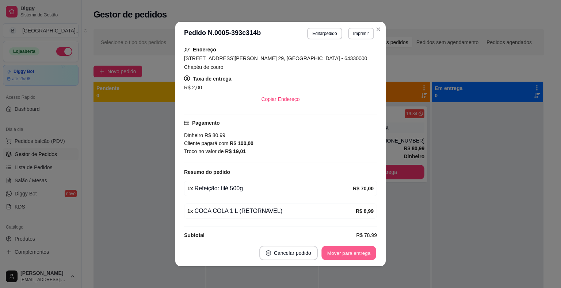
click at [350, 253] on button "Mover para entrega" at bounding box center [348, 253] width 55 height 14
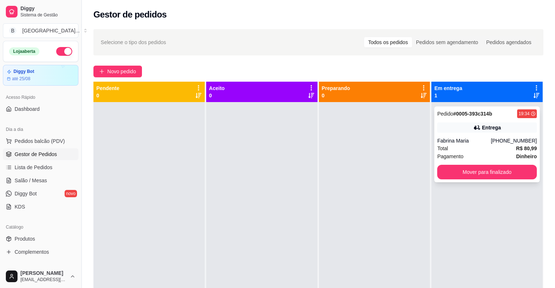
click at [437, 148] on span "Total" at bounding box center [442, 149] width 11 height 8
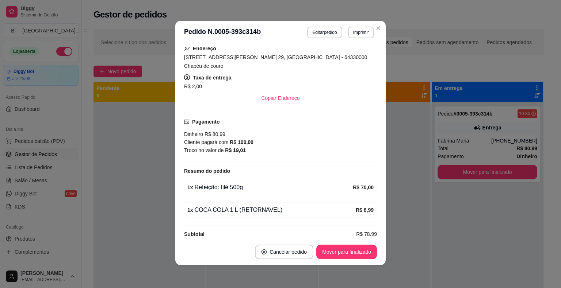
scroll to position [1, 0]
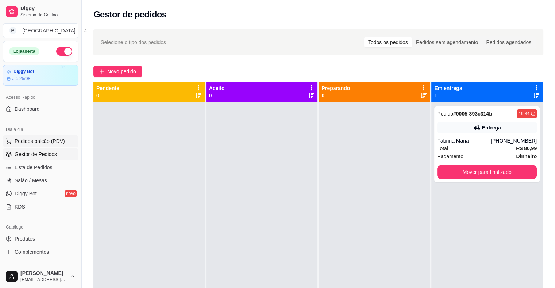
click at [40, 138] on span "Pedidos balcão (PDV)" at bounding box center [40, 141] width 50 height 7
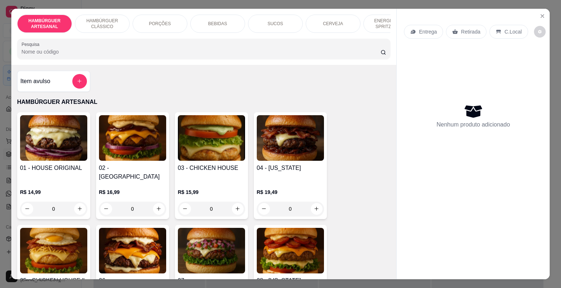
click at [189, 128] on img at bounding box center [211, 138] width 67 height 46
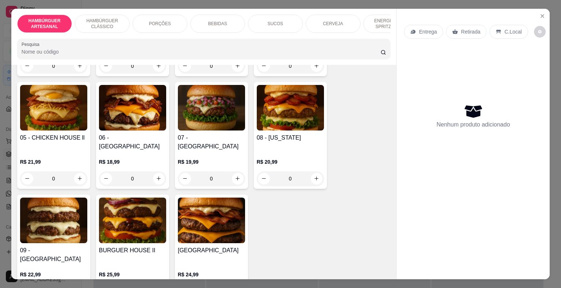
scroll to position [146, 0]
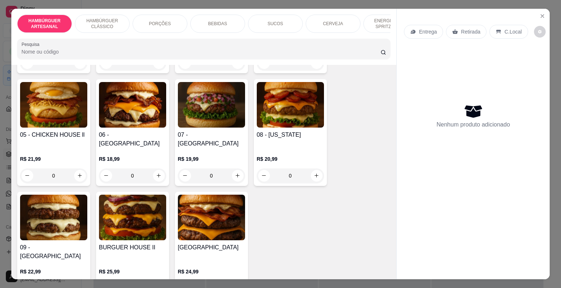
click at [233, 169] on div "0" at bounding box center [211, 176] width 67 height 15
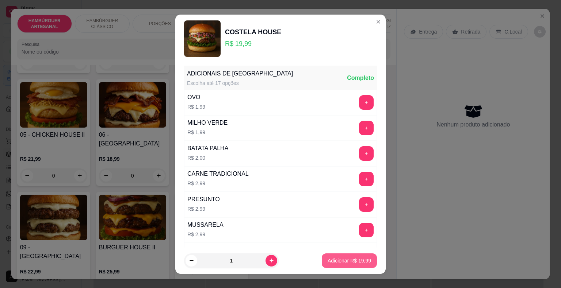
click at [337, 264] on p "Adicionar R$ 19,99" at bounding box center [348, 260] width 43 height 7
type input "1"
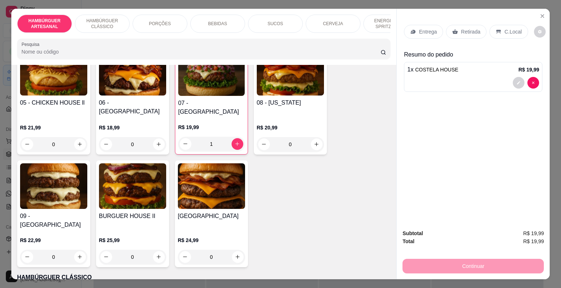
scroll to position [183, 0]
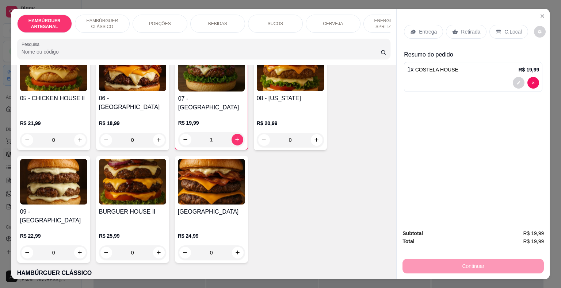
click at [315, 133] on div "0" at bounding box center [290, 140] width 67 height 15
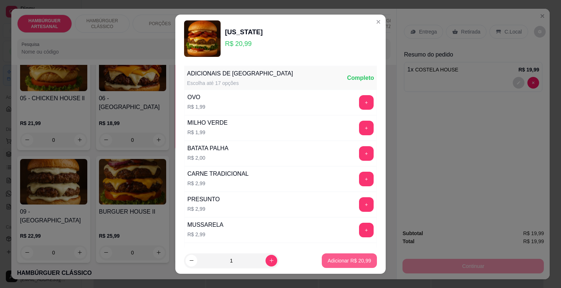
click at [340, 260] on p "Adicionar R$ 20,99" at bounding box center [348, 260] width 43 height 7
type input "1"
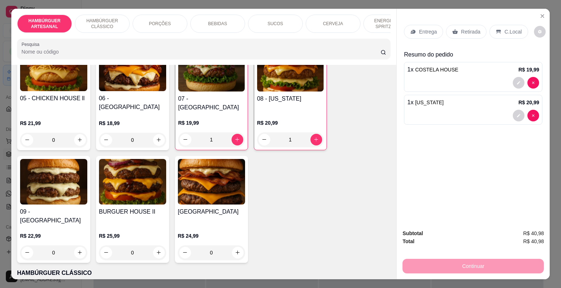
click at [428, 28] on p "Entrega" at bounding box center [428, 31] width 18 height 7
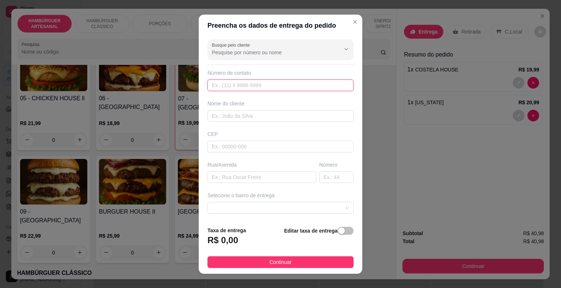
click at [228, 84] on input "text" at bounding box center [280, 86] width 146 height 12
type input "[PHONE_NUMBER]"
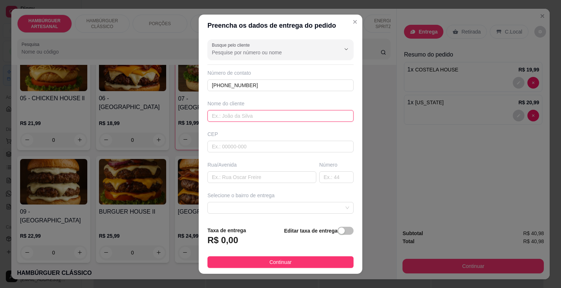
click at [276, 112] on input "text" at bounding box center [280, 116] width 146 height 12
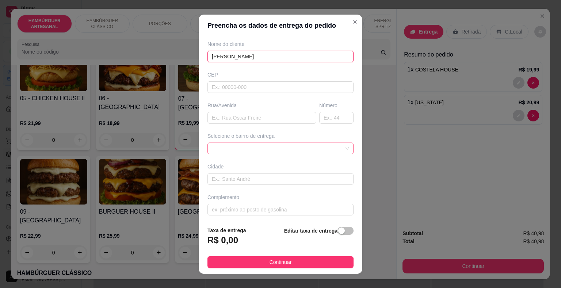
scroll to position [60, 0]
click at [285, 143] on span at bounding box center [280, 147] width 137 height 11
type input "[PERSON_NAME]"
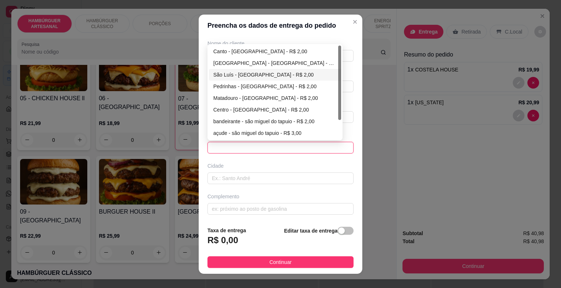
click at [287, 74] on div "São Luís - [GEOGRAPHIC_DATA] - R$ 2,00" at bounding box center [274, 75] width 123 height 8
type input "São Miguel do Tapuio"
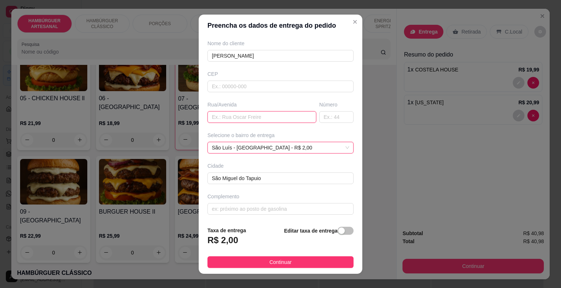
click at [295, 121] on input "text" at bounding box center [261, 117] width 109 height 12
click at [267, 115] on input "text" at bounding box center [261, 117] width 109 height 12
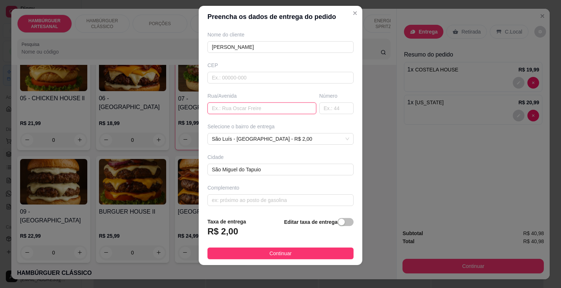
click at [292, 107] on input "text" at bounding box center [261, 109] width 109 height 12
click at [287, 197] on input "text" at bounding box center [280, 201] width 146 height 12
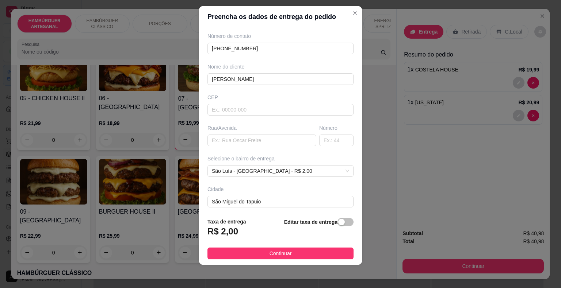
scroll to position [0, 0]
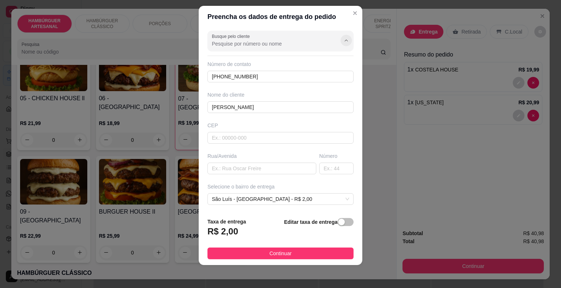
click at [343, 41] on icon "Show suggestions" at bounding box center [346, 41] width 6 height 6
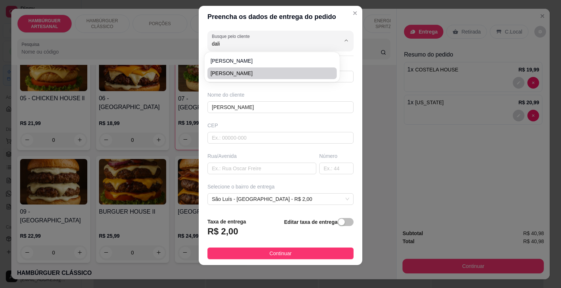
click at [254, 70] on span "[PERSON_NAME]" at bounding box center [268, 73] width 116 height 7
type input "[PERSON_NAME]"
type input "86988610336"
type input "[PERSON_NAME]"
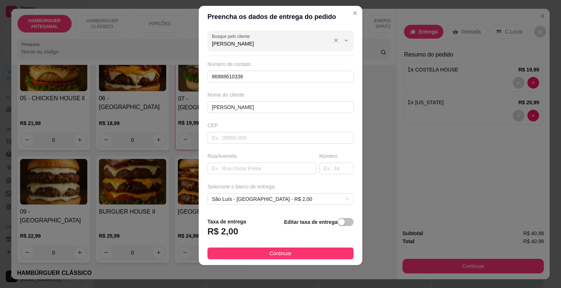
click at [296, 45] on input "[PERSON_NAME]" at bounding box center [270, 43] width 117 height 7
type input "[PERSON_NAME]"
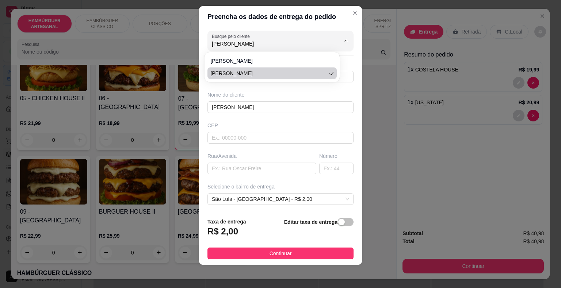
click at [292, 123] on div "CEP" at bounding box center [280, 125] width 146 height 7
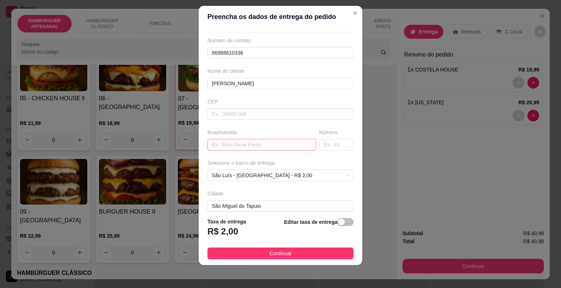
scroll to position [60, 0]
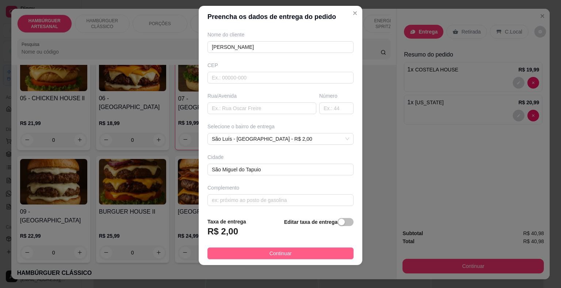
click at [290, 253] on button "Continuar" at bounding box center [280, 254] width 146 height 12
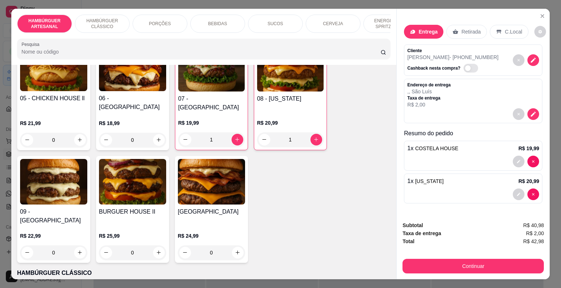
scroll to position [18, 0]
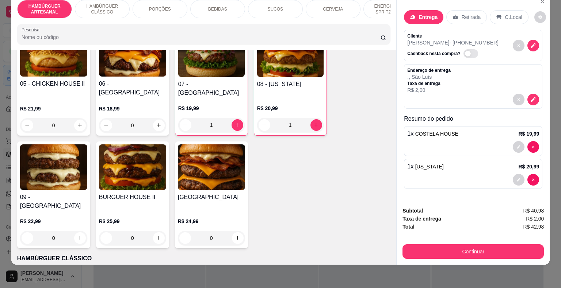
click at [448, 103] on div "Entrega Retirada C.Local Cliente Dalila - [PHONE_NUMBER] Cashback nesta compra?…" at bounding box center [473, 98] width 138 height 188
click at [532, 97] on button "decrease-product-quantity" at bounding box center [533, 100] width 12 height 12
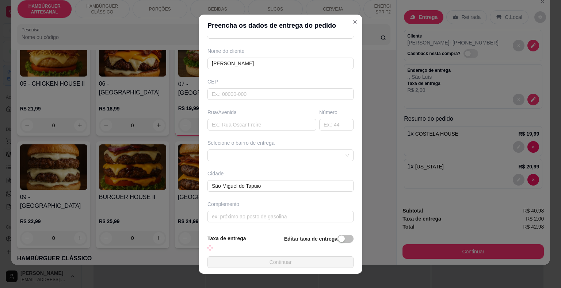
scroll to position [52, 0]
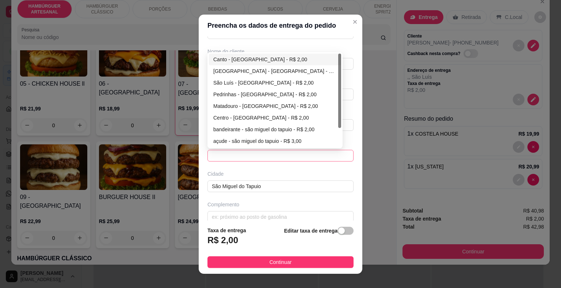
click at [319, 153] on span at bounding box center [280, 155] width 137 height 11
click at [285, 83] on div "São Luís - [GEOGRAPHIC_DATA] - R$ 2,00" at bounding box center [274, 83] width 123 height 8
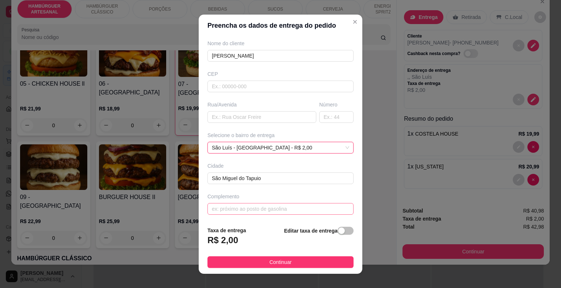
scroll to position [9, 0]
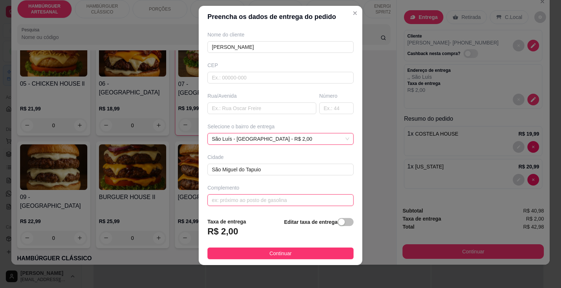
click at [299, 202] on input "text" at bounding box center [280, 201] width 146 height 12
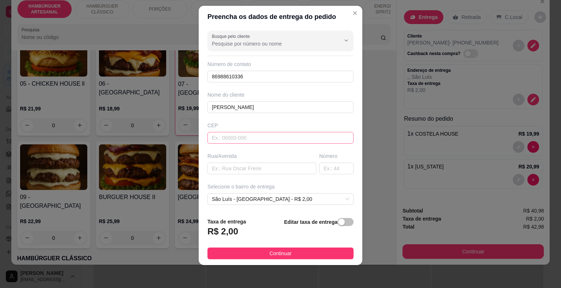
scroll to position [0, 0]
click at [216, 75] on input "86988610336" at bounding box center [280, 77] width 146 height 12
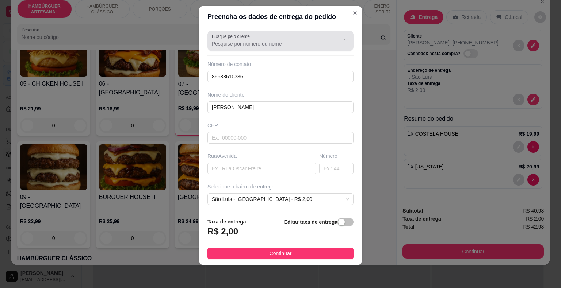
click at [333, 42] on icon "Show suggestions" at bounding box center [336, 41] width 6 height 6
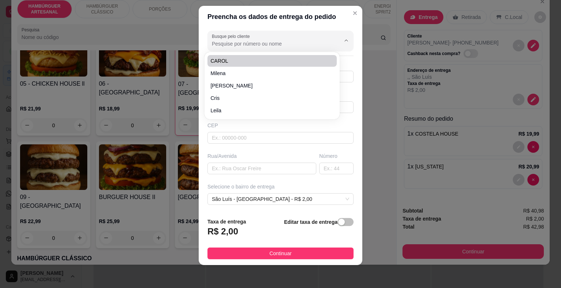
click at [437, 89] on div "Preencha os dados de entrega do pedido Busque pelo cliente Número de contato 86…" at bounding box center [280, 144] width 561 height 288
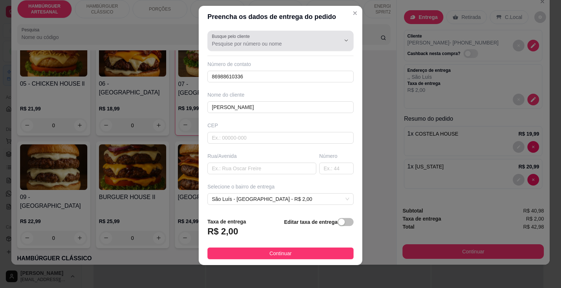
click at [295, 38] on div at bounding box center [280, 41] width 137 height 15
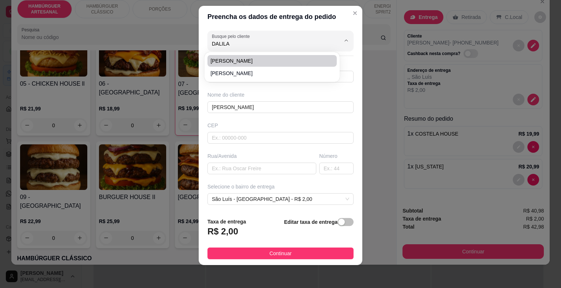
click at [294, 58] on span "[PERSON_NAME]" at bounding box center [268, 60] width 116 height 7
type input "[PERSON_NAME]"
type input "86995596730"
type input "[PERSON_NAME]"
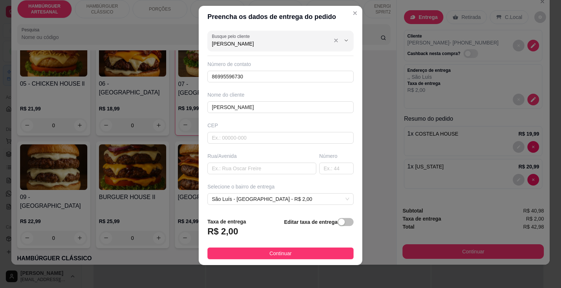
click at [261, 42] on input "[PERSON_NAME]" at bounding box center [270, 43] width 117 height 7
type input "[PERSON_NAME]"
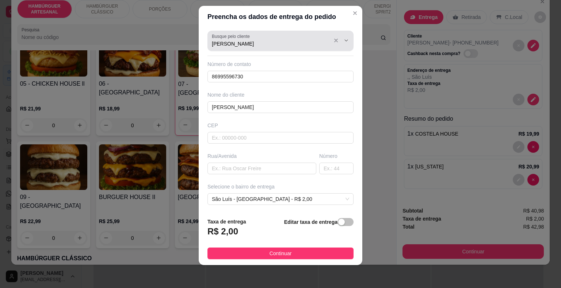
click at [329, 46] on div at bounding box center [340, 41] width 23 height 14
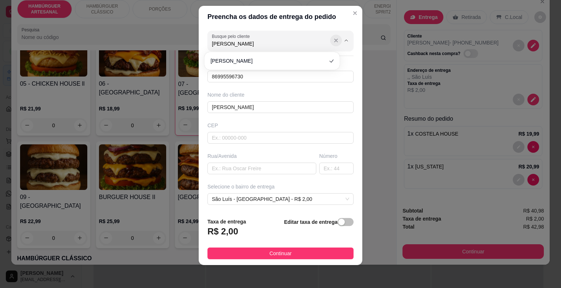
click at [330, 45] on button "Show suggestions" at bounding box center [336, 41] width 12 height 12
type input "DALINA"
click at [326, 49] on div "Busque pelo cliente" at bounding box center [280, 41] width 146 height 20
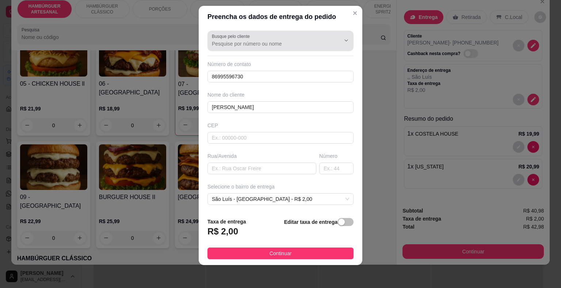
click at [329, 45] on div at bounding box center [340, 41] width 23 height 14
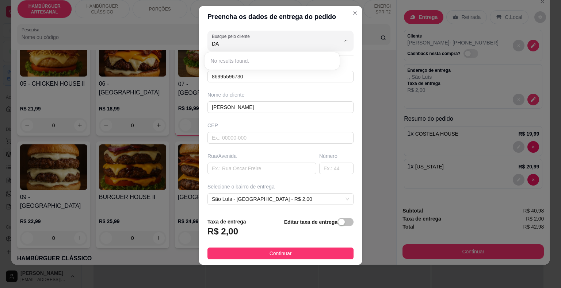
type input "D"
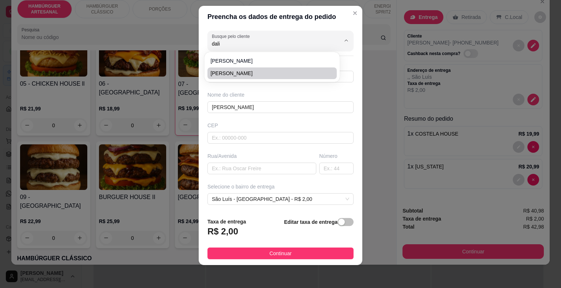
click at [280, 76] on span "[PERSON_NAME]" at bounding box center [268, 73] width 116 height 7
type input "[PERSON_NAME]"
type input "86988610336"
type input "[PERSON_NAME]"
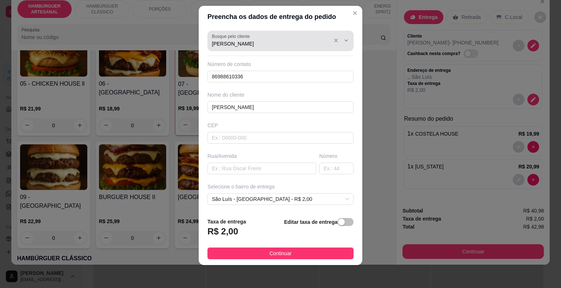
click at [302, 49] on div "Busque pelo cliente [PERSON_NAME]" at bounding box center [280, 41] width 146 height 20
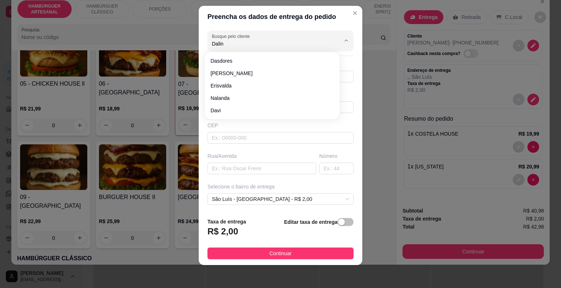
type input "Dalina"
click at [349, 7] on button "Close" at bounding box center [355, 13] width 12 height 12
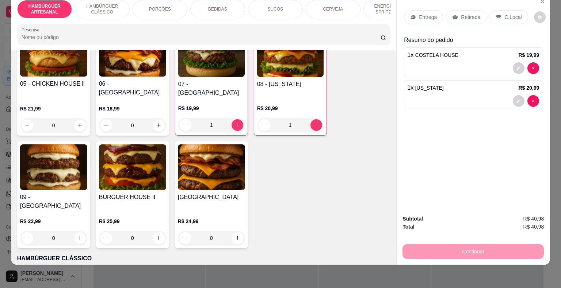
click at [412, 10] on div "Entrega" at bounding box center [423, 17] width 39 height 14
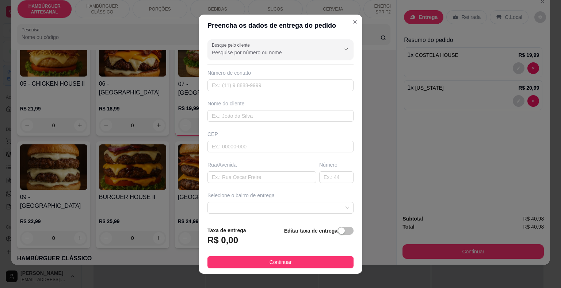
scroll to position [60, 0]
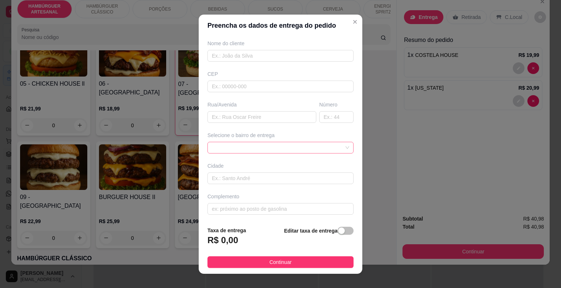
click at [313, 143] on span at bounding box center [280, 147] width 137 height 11
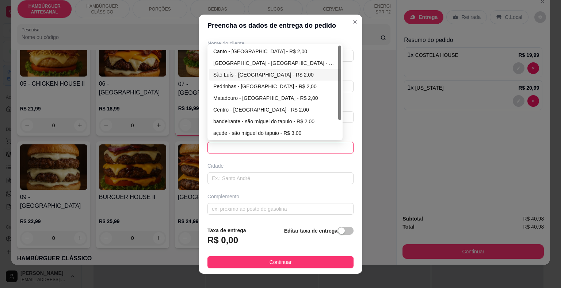
click at [299, 69] on div "São Luís - [GEOGRAPHIC_DATA] - R$ 2,00" at bounding box center [275, 75] width 132 height 12
type input "São Miguel do Tapuio"
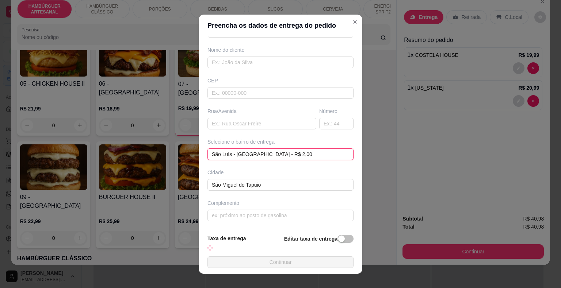
scroll to position [0, 0]
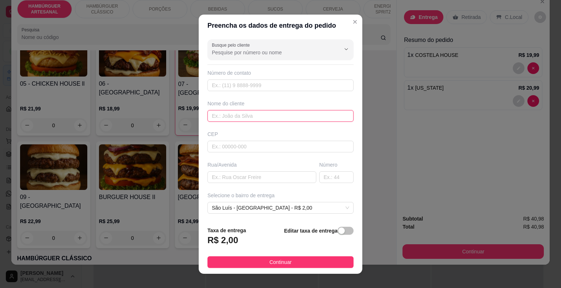
click at [286, 119] on input "text" at bounding box center [280, 116] width 146 height 12
type input "[PERSON_NAME]"
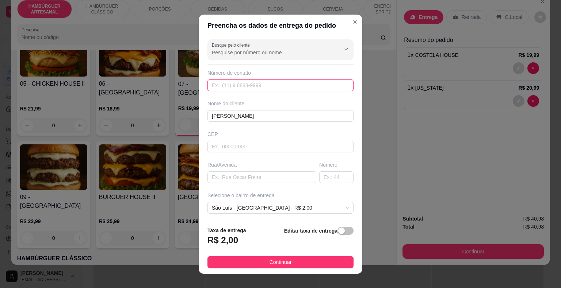
click at [317, 84] on input "text" at bounding box center [280, 86] width 146 height 12
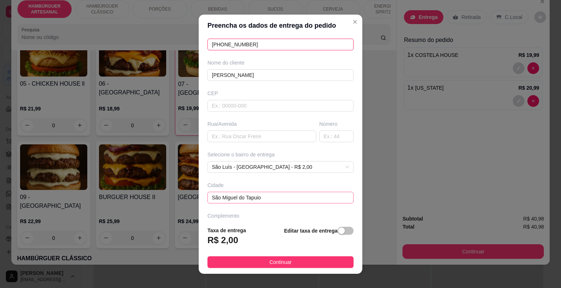
scroll to position [60, 0]
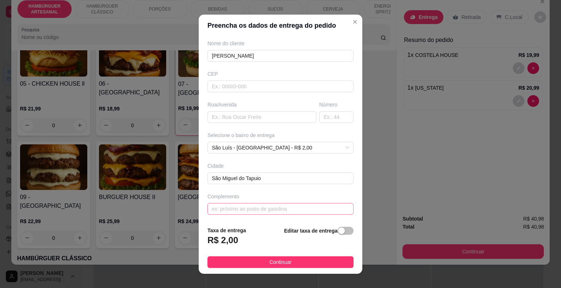
type input "[PHONE_NUMBER]"
click at [308, 212] on input "text" at bounding box center [280, 209] width 146 height 12
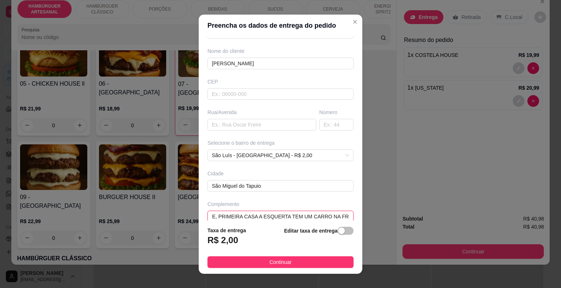
scroll to position [0, 0]
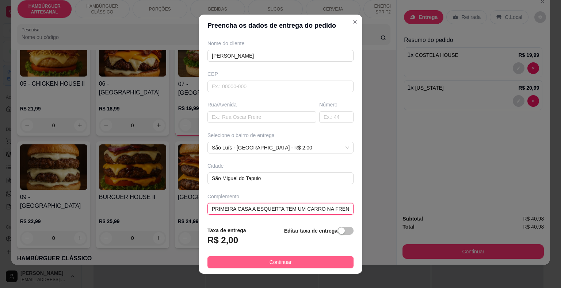
type input "ONDE ERA A ANTIGA ACADEMIA DO MAIQUE, PRIMEIRA CASA A ESQUERTA TEM UM CARRO NA …"
click at [301, 259] on button "Continuar" at bounding box center [280, 263] width 146 height 12
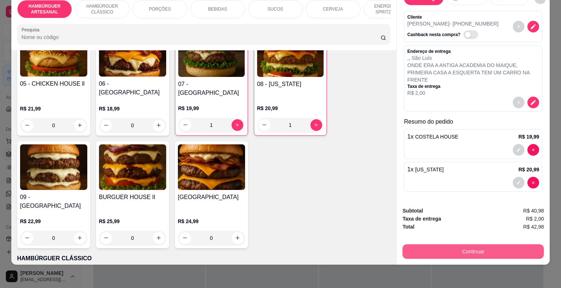
click at [460, 246] on button "Continuar" at bounding box center [472, 252] width 141 height 15
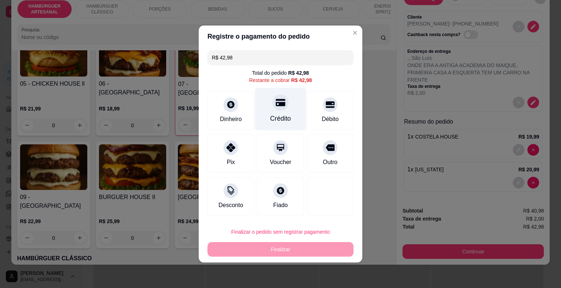
click at [281, 118] on div "Crédito" at bounding box center [280, 118] width 21 height 9
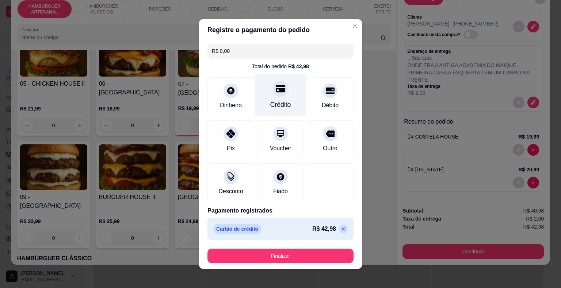
type input "R$ 0,00"
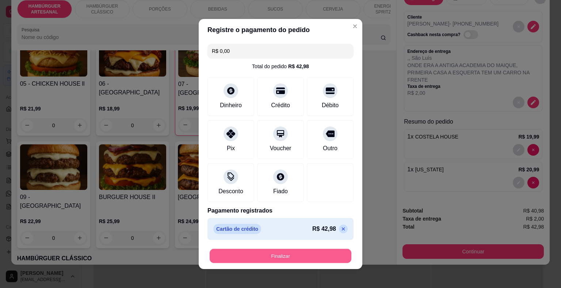
click at [304, 255] on button "Finalizar" at bounding box center [281, 256] width 142 height 14
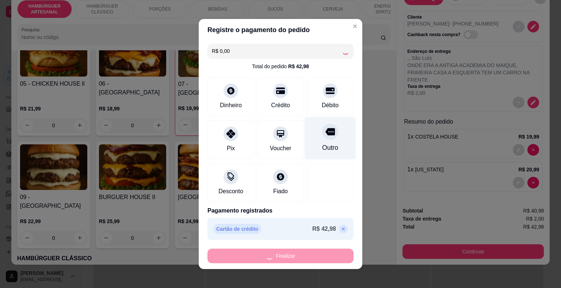
type input "0"
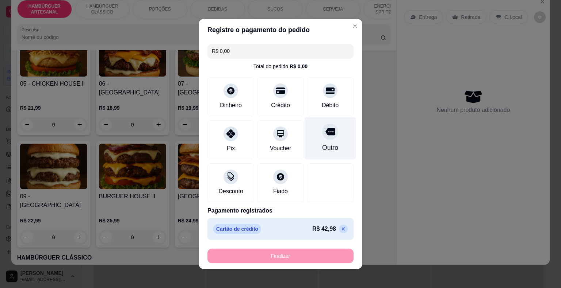
type input "-R$ 42,98"
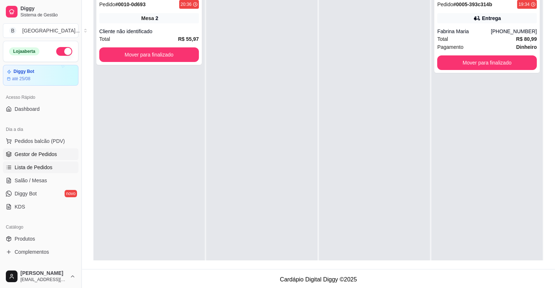
click at [26, 169] on span "Lista de Pedidos" at bounding box center [34, 167] width 38 height 7
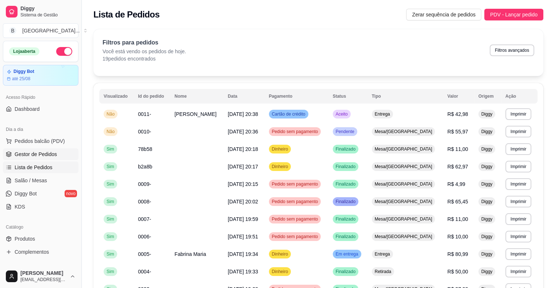
click at [32, 156] on span "Gestor de Pedidos" at bounding box center [36, 154] width 42 height 7
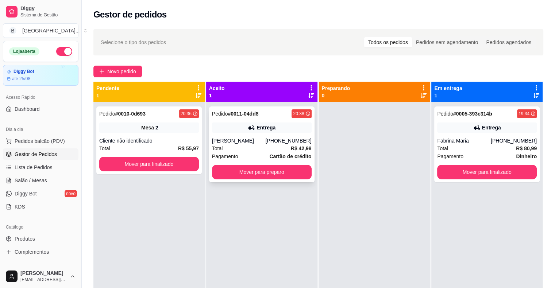
click at [219, 141] on div "[PERSON_NAME]" at bounding box center [239, 140] width 54 height 7
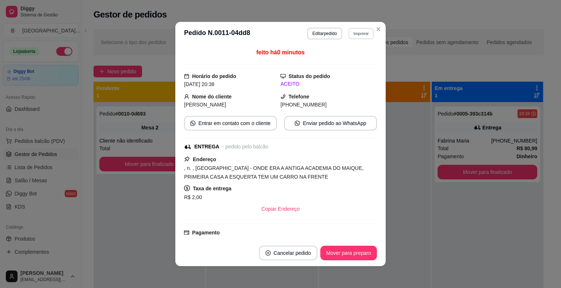
click at [361, 36] on button "Imprimir" at bounding box center [360, 33] width 25 height 11
click at [353, 57] on button "IMPRESSORA" at bounding box center [345, 59] width 53 height 12
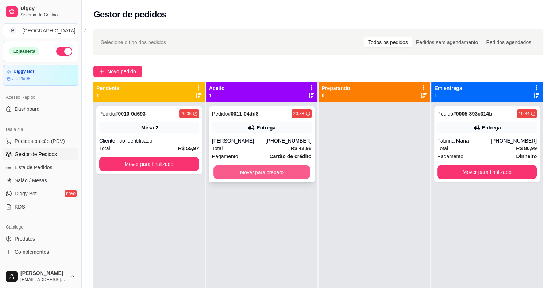
click at [298, 170] on button "Mover para preparo" at bounding box center [262, 172] width 97 height 14
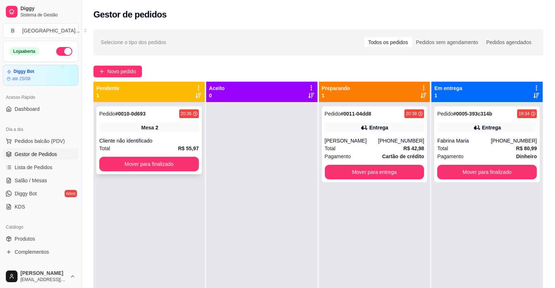
click at [194, 128] on div "Mesa 2" at bounding box center [149, 128] width 100 height 10
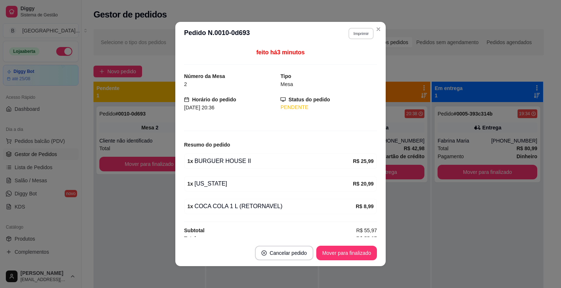
click at [358, 35] on button "Imprimir" at bounding box center [360, 33] width 25 height 11
click at [349, 58] on button "IMPRESSORA" at bounding box center [344, 58] width 51 height 11
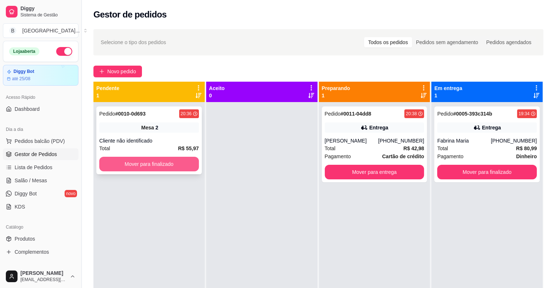
click at [170, 166] on button "Mover para finalizado" at bounding box center [149, 164] width 100 height 15
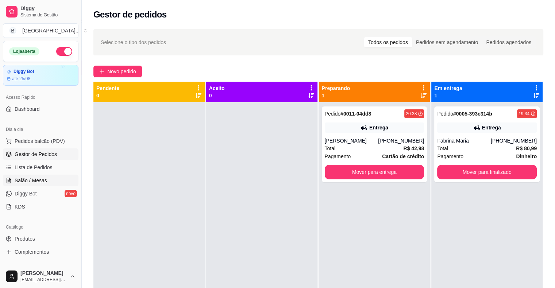
click at [39, 181] on span "Salão / Mesas" at bounding box center [31, 180] width 32 height 7
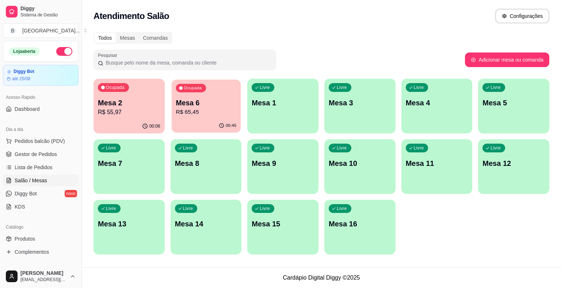
click at [207, 112] on p "R$ 65,45" at bounding box center [206, 112] width 61 height 8
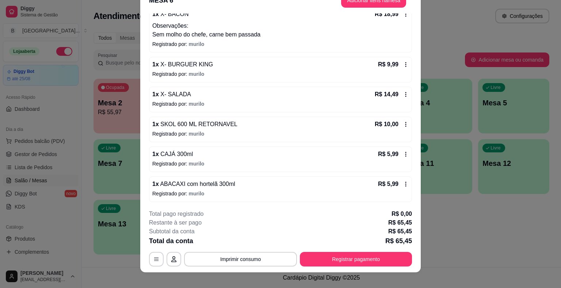
scroll to position [22, 0]
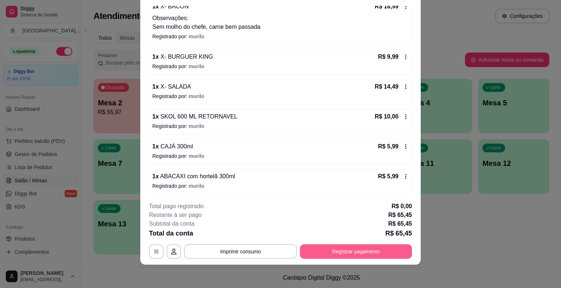
click at [345, 254] on button "Registrar pagamento" at bounding box center [356, 252] width 112 height 15
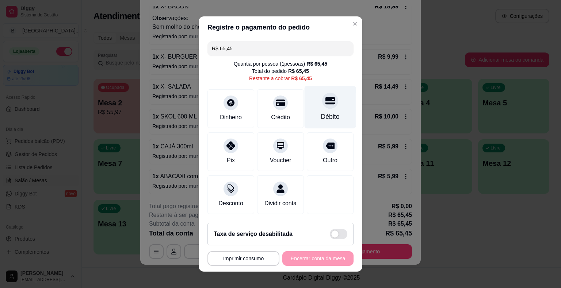
click at [322, 108] on div at bounding box center [330, 101] width 16 height 16
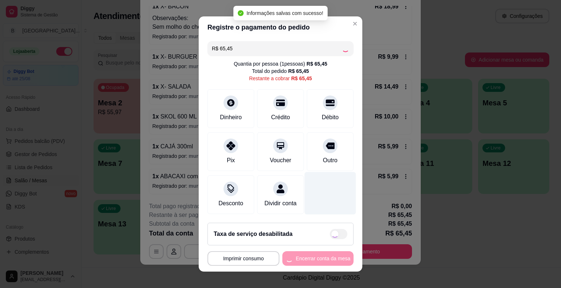
type input "R$ 0,00"
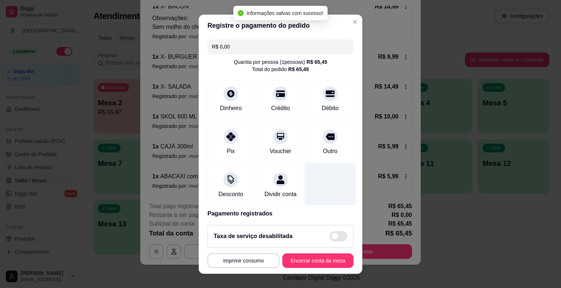
scroll to position [34, 0]
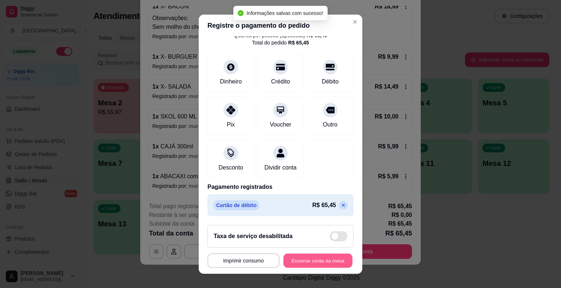
click at [329, 256] on button "Encerrar conta da mesa" at bounding box center [317, 261] width 69 height 14
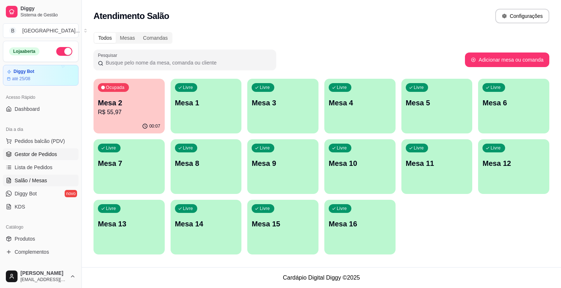
click at [23, 149] on link "Gestor de Pedidos" at bounding box center [41, 155] width 76 height 12
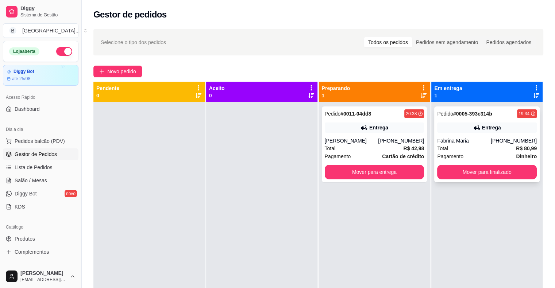
click at [476, 151] on div "Total R$ 80,99" at bounding box center [487, 149] width 100 height 8
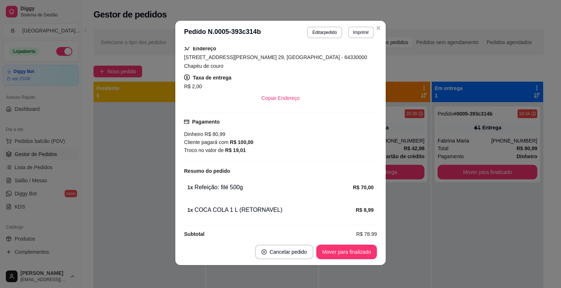
scroll to position [1, 0]
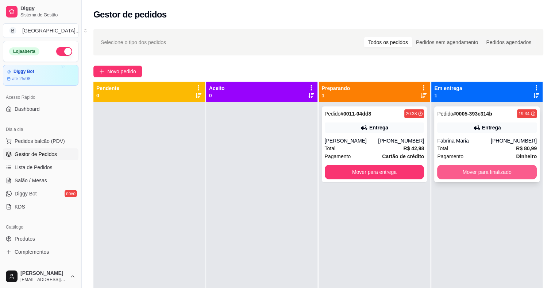
click at [476, 177] on button "Mover para finalizado" at bounding box center [487, 172] width 100 height 15
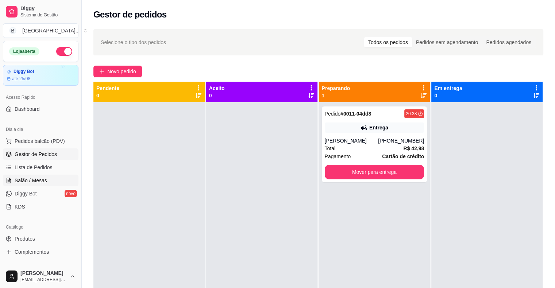
click at [25, 177] on span "Salão / Mesas" at bounding box center [31, 180] width 32 height 7
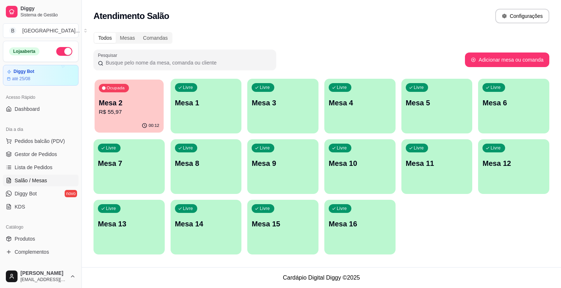
click at [129, 124] on div "00:12" at bounding box center [129, 126] width 69 height 14
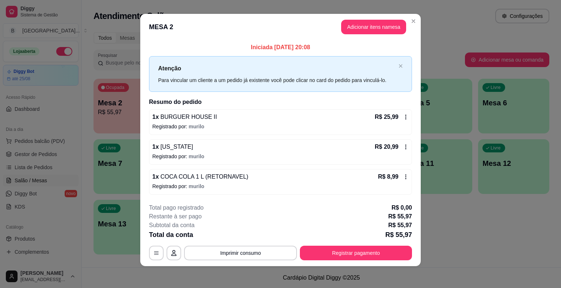
scroll to position [5, 0]
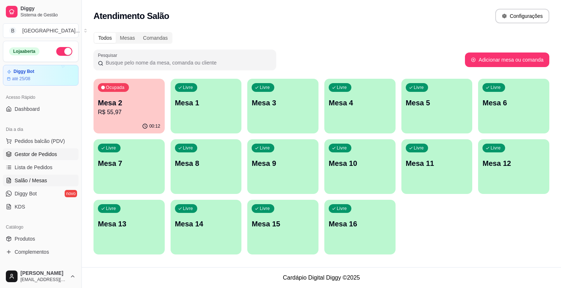
click at [40, 156] on span "Gestor de Pedidos" at bounding box center [36, 154] width 42 height 7
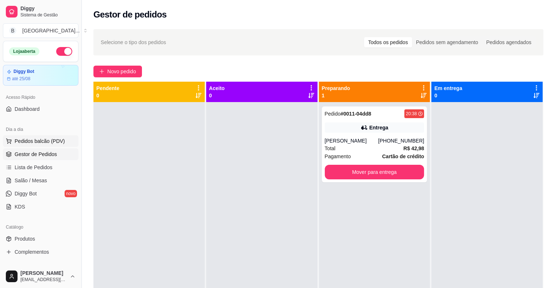
click at [42, 139] on span "Pedidos balcão (PDV)" at bounding box center [40, 141] width 50 height 7
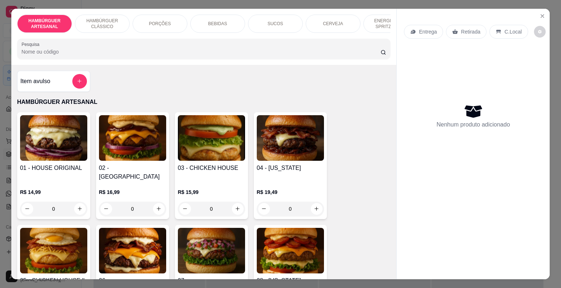
click at [212, 22] on p "BEBIDAS" at bounding box center [217, 24] width 19 height 6
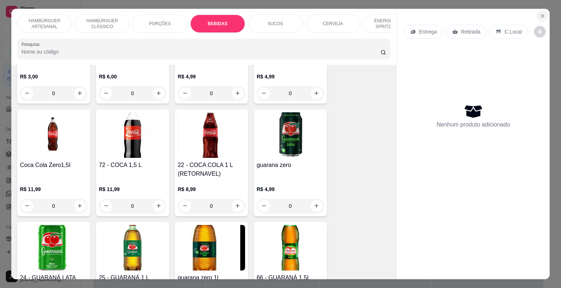
click at [539, 15] on icon "Close" at bounding box center [542, 16] width 6 height 6
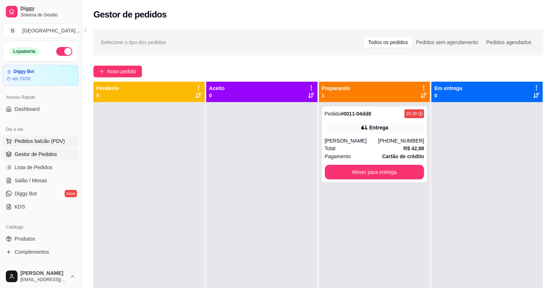
click at [42, 138] on span "Pedidos balcão (PDV)" at bounding box center [40, 141] width 50 height 7
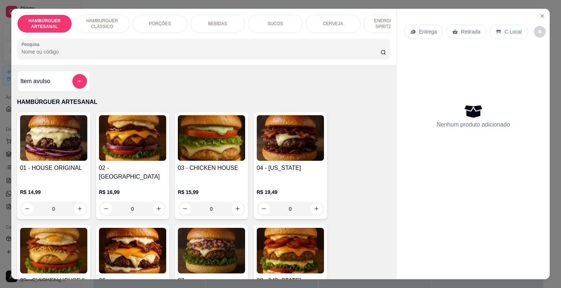
click at [226, 26] on div "BEBIDAS" at bounding box center [217, 24] width 55 height 18
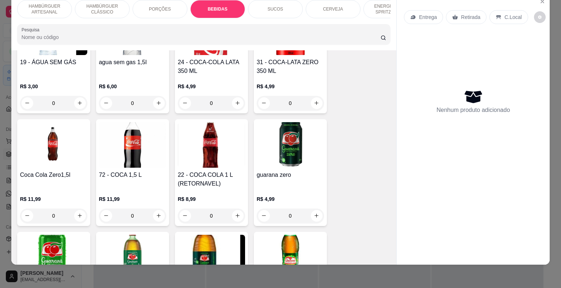
scroll to position [932, 0]
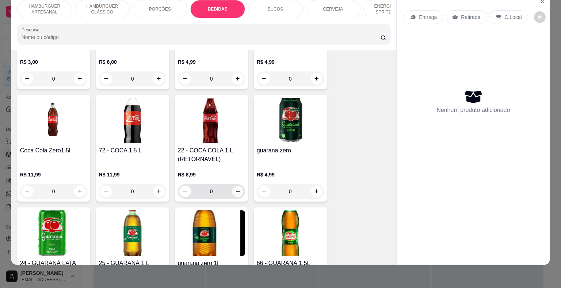
click at [239, 186] on button "increase-product-quantity" at bounding box center [237, 191] width 11 height 11
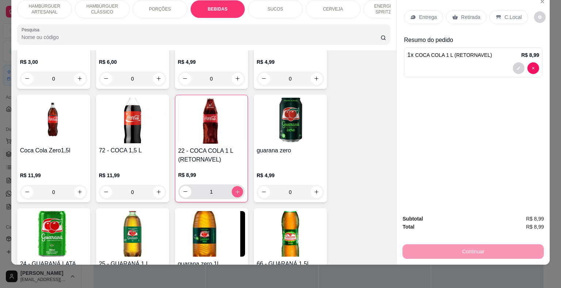
click at [239, 186] on button "increase-product-quantity" at bounding box center [236, 191] width 11 height 11
click at [239, 186] on button "increase-product-quantity" at bounding box center [237, 192] width 12 height 12
click at [238, 186] on button "increase-product-quantity" at bounding box center [237, 192] width 12 height 12
type input "5"
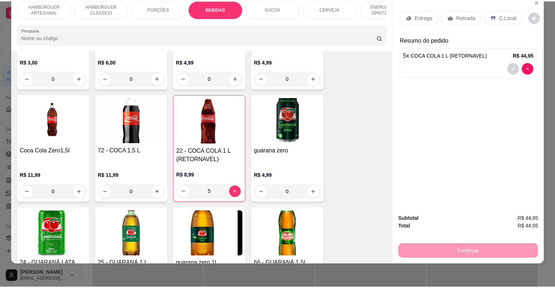
scroll to position [0, 0]
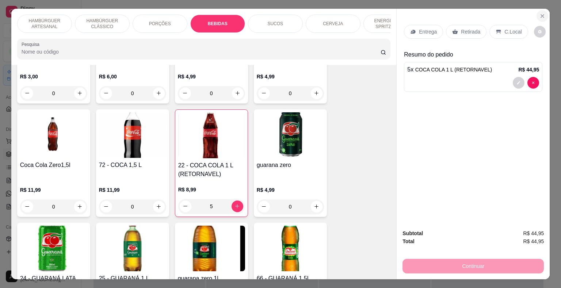
click at [536, 12] on button "Close" at bounding box center [542, 16] width 12 height 12
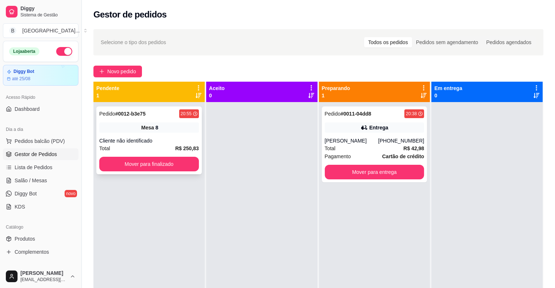
click at [135, 135] on div "Pedido # 0012-b3e75 20:55 Mesa 8 Cliente não identificado Total R$ 250,83 Mover…" at bounding box center [149, 141] width 106 height 68
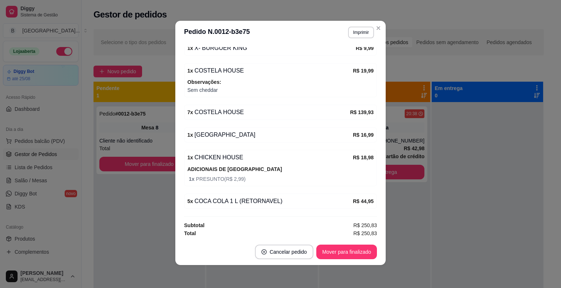
scroll to position [1, 0]
click at [361, 31] on button "Imprimir" at bounding box center [360, 31] width 25 height 11
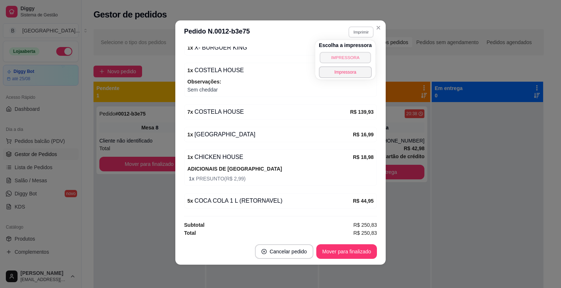
click at [361, 57] on button "IMPRESSORA" at bounding box center [344, 57] width 51 height 11
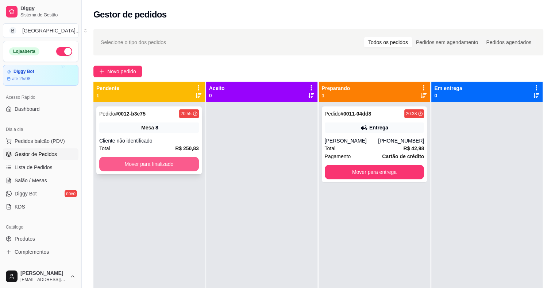
click at [172, 165] on button "Mover para finalizado" at bounding box center [149, 164] width 100 height 15
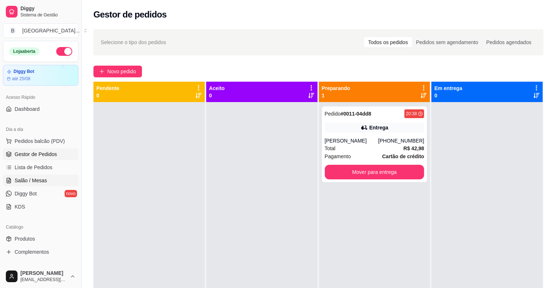
click at [54, 180] on link "Salão / Mesas" at bounding box center [41, 181] width 76 height 12
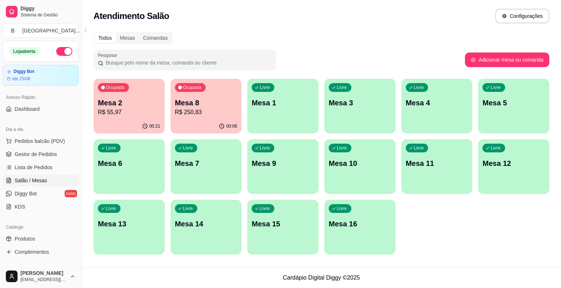
click at [213, 126] on div "00:06" at bounding box center [205, 126] width 71 height 14
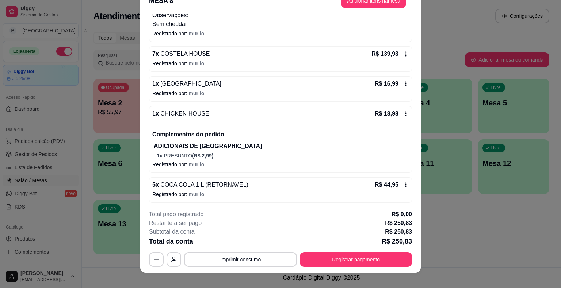
scroll to position [22, 0]
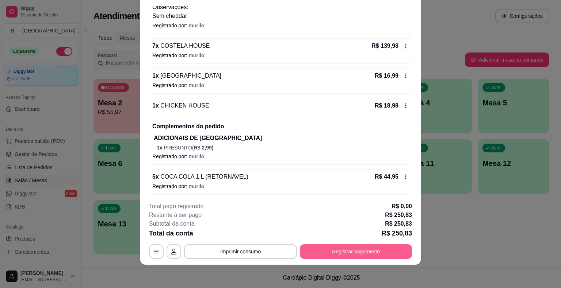
click at [355, 249] on button "Registrar pagamento" at bounding box center [356, 252] width 112 height 15
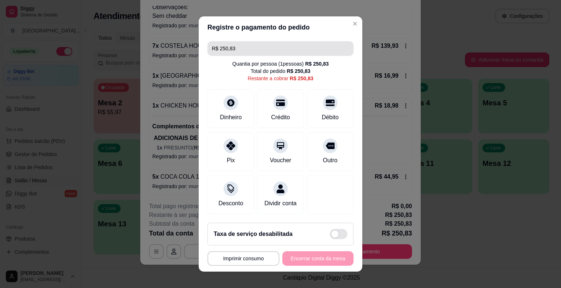
click at [308, 50] on input "R$ 250,83" at bounding box center [280, 48] width 137 height 15
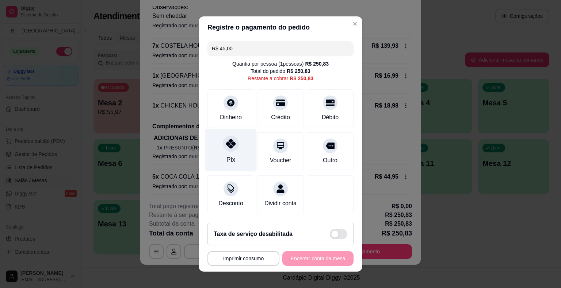
click at [226, 147] on icon at bounding box center [230, 143] width 9 height 9
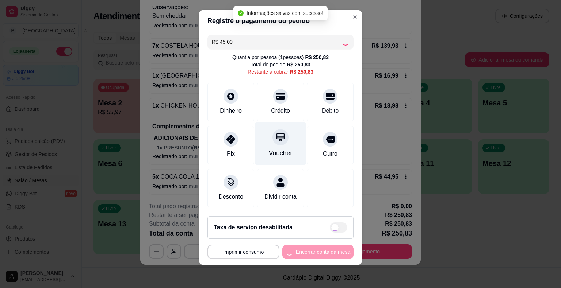
type input "R$ 205,83"
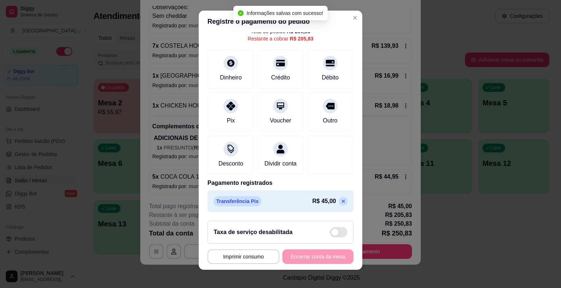
scroll to position [9, 0]
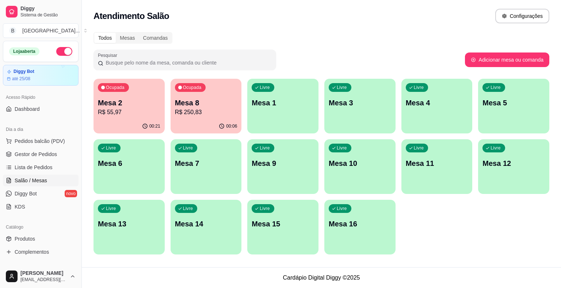
click at [47, 147] on button "Pedidos balcão (PDV)" at bounding box center [41, 141] width 76 height 12
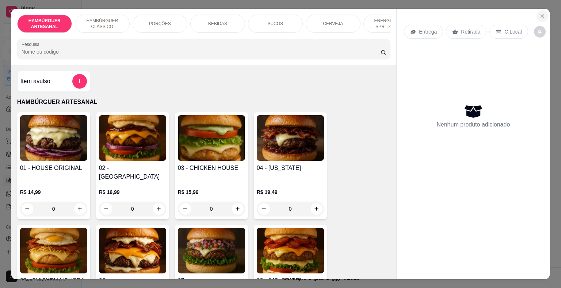
click at [543, 10] on button "Close" at bounding box center [542, 16] width 12 height 12
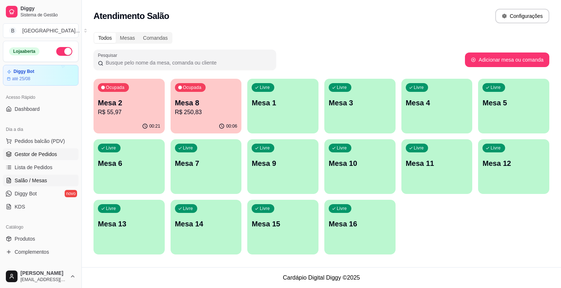
click at [35, 154] on span "Gestor de Pedidos" at bounding box center [36, 154] width 42 height 7
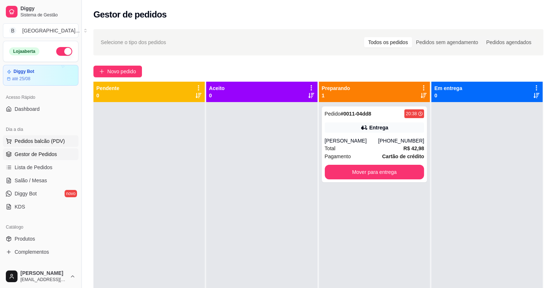
click at [43, 143] on span "Pedidos balcão (PDV)" at bounding box center [40, 141] width 50 height 7
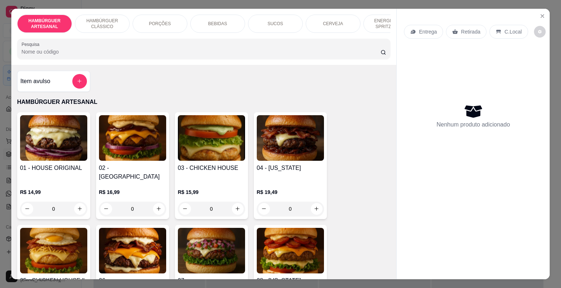
click at [195, 24] on div "BEBIDAS" at bounding box center [217, 24] width 55 height 18
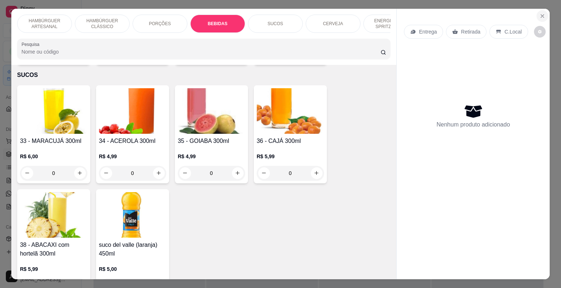
click at [542, 13] on icon "Close" at bounding box center [542, 16] width 6 height 6
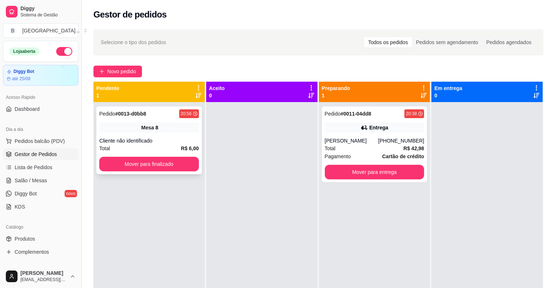
click at [141, 128] on span "Mesa" at bounding box center [147, 127] width 13 height 7
click at [145, 156] on div "Pedido # 0013-d0bb8 20:56 Mesa 8 Cliente não identificado Total R$ 6,00 Mover p…" at bounding box center [149, 141] width 106 height 68
click at [136, 162] on button "Mover para finalizado" at bounding box center [149, 164] width 97 height 14
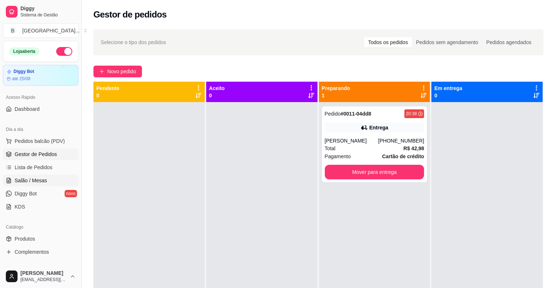
click at [43, 177] on span "Salão / Mesas" at bounding box center [31, 180] width 32 height 7
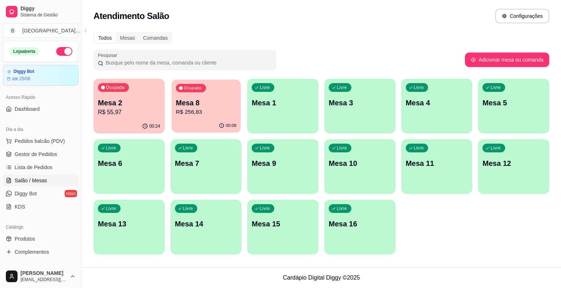
click at [206, 100] on p "Mesa 8" at bounding box center [206, 103] width 61 height 10
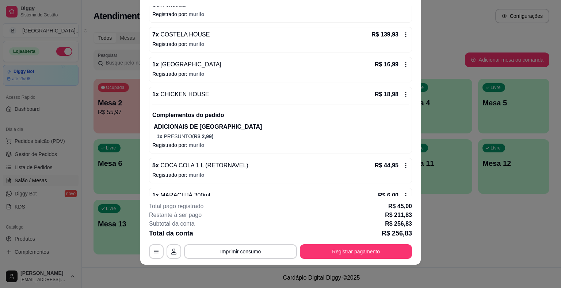
scroll to position [110, 0]
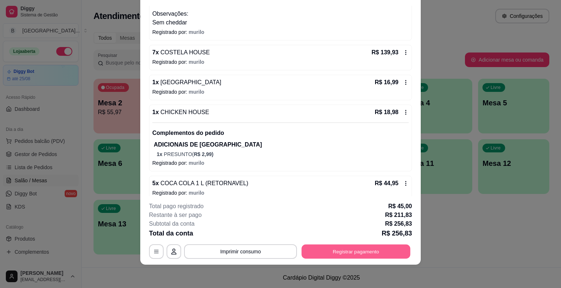
click at [355, 256] on button "Registrar pagamento" at bounding box center [356, 252] width 109 height 14
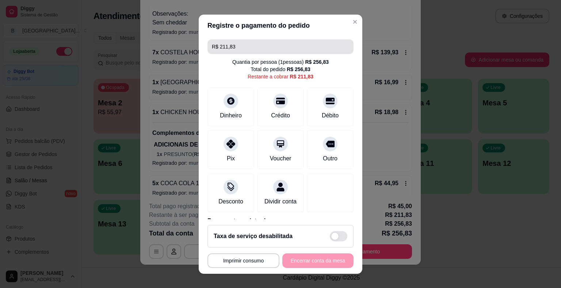
click at [271, 45] on input "R$ 211,83" at bounding box center [280, 46] width 137 height 15
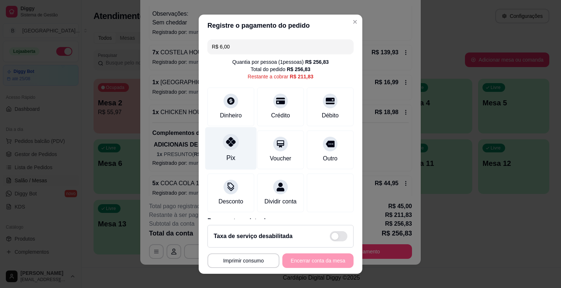
click at [234, 142] on div "Pix" at bounding box center [230, 148] width 51 height 43
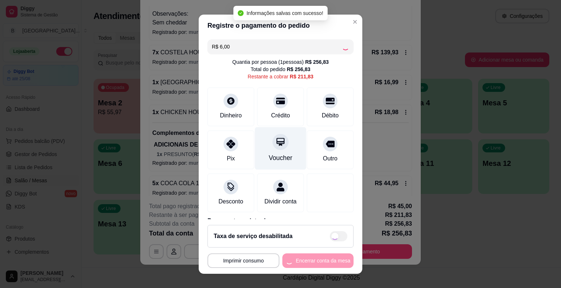
type input "R$ 205,83"
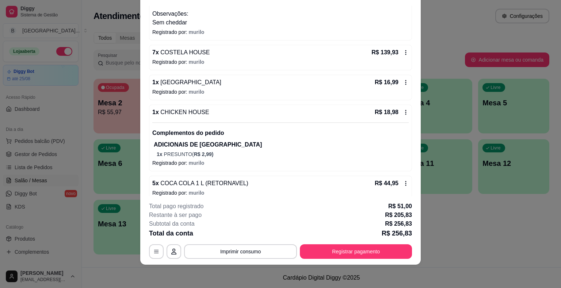
scroll to position [147, 0]
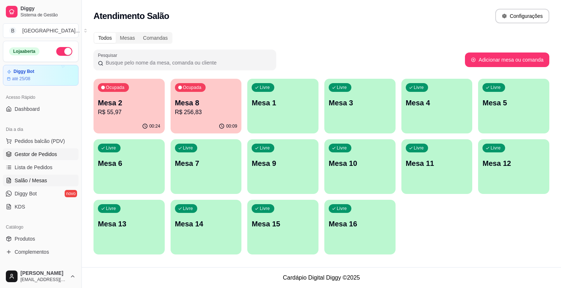
click at [40, 151] on span "Gestor de Pedidos" at bounding box center [36, 154] width 42 height 7
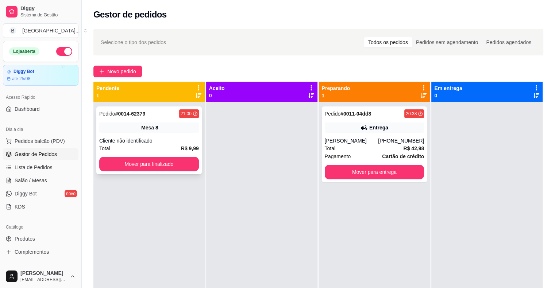
click at [162, 133] on div "Mesa 8" at bounding box center [149, 128] width 100 height 10
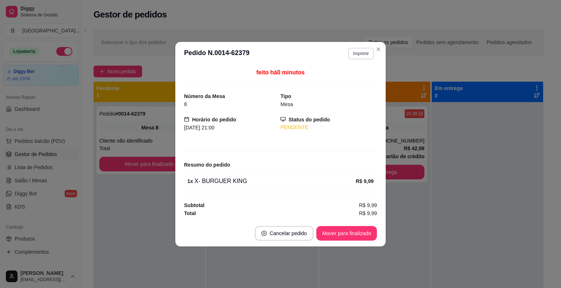
click at [368, 56] on button "Imprimir" at bounding box center [361, 54] width 26 height 12
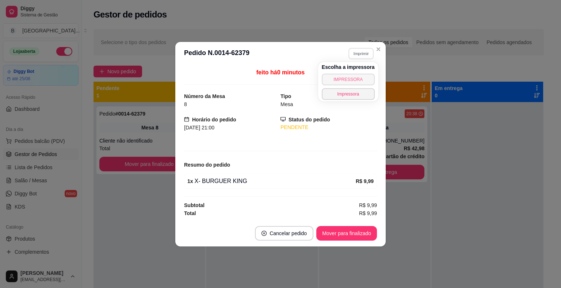
click at [364, 81] on button "IMPRESSORA" at bounding box center [348, 80] width 53 height 12
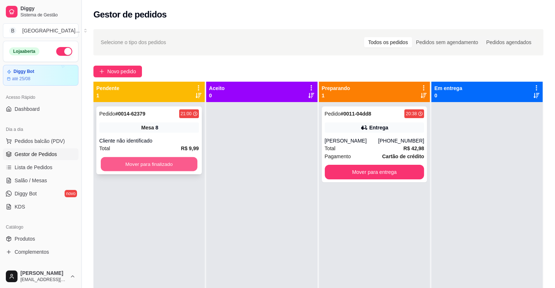
click at [190, 162] on button "Mover para finalizado" at bounding box center [149, 164] width 97 height 14
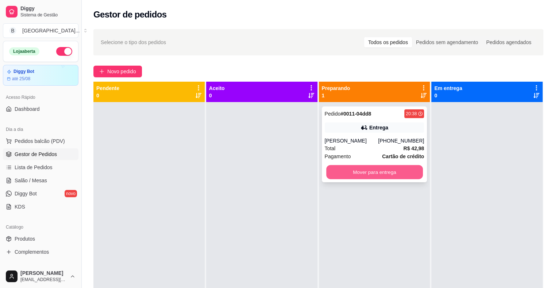
click at [346, 172] on button "Mover para entrega" at bounding box center [374, 172] width 97 height 14
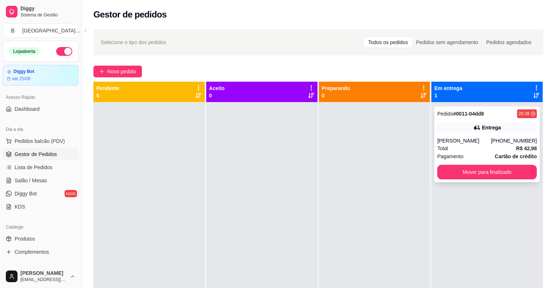
click at [467, 135] on div "Pedido # 0011-04dd8 20:38 Entrega PEDRO [PHONE_NUMBER] Total R$ 42,98 Pagamento…" at bounding box center [487, 145] width 106 height 76
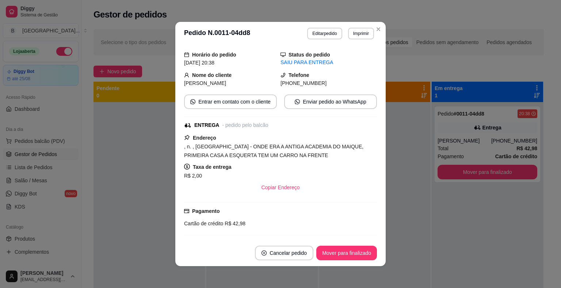
scroll to position [103, 0]
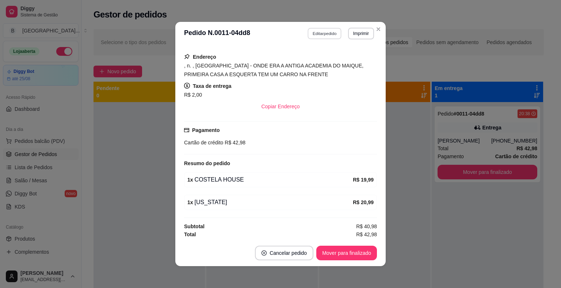
click at [326, 31] on button "Editar pedido" at bounding box center [325, 33] width 34 height 11
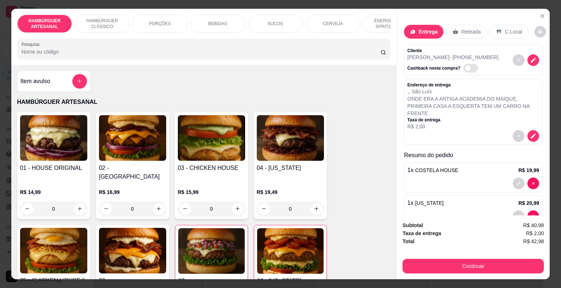
click at [437, 257] on div "Continuar" at bounding box center [472, 265] width 141 height 16
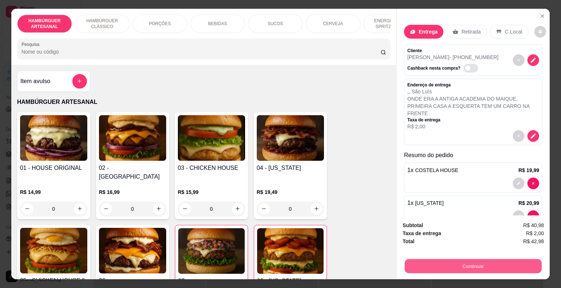
click at [422, 265] on button "Continuar" at bounding box center [473, 267] width 137 height 14
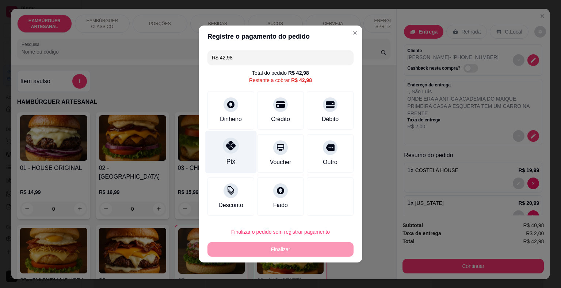
click at [239, 155] on div "Pix" at bounding box center [230, 152] width 51 height 43
type input "R$ 0,00"
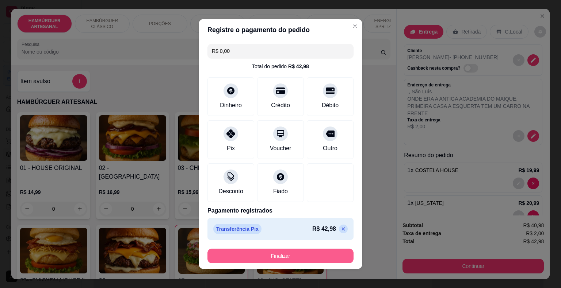
click at [269, 259] on button "Finalizar" at bounding box center [280, 256] width 146 height 15
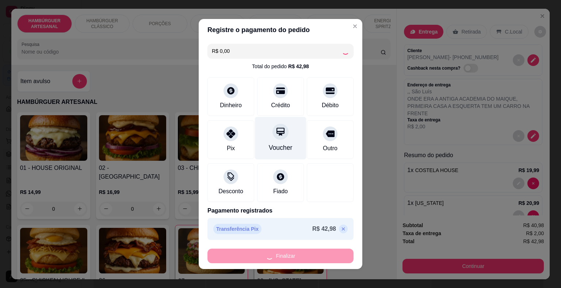
type input "0"
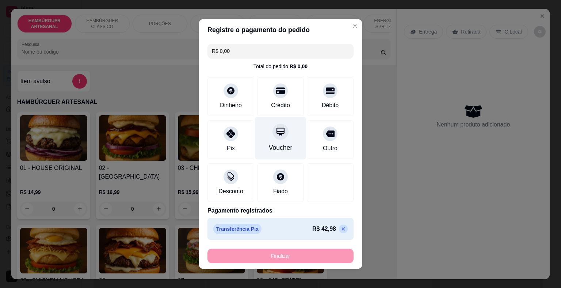
type input "-R$ 42,98"
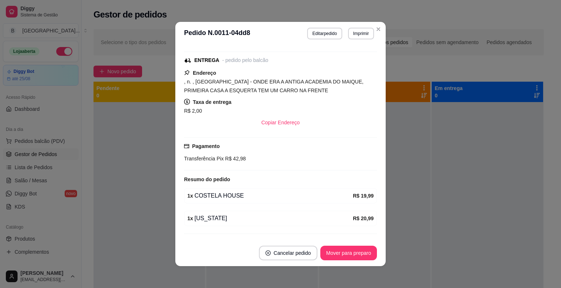
scroll to position [119, 0]
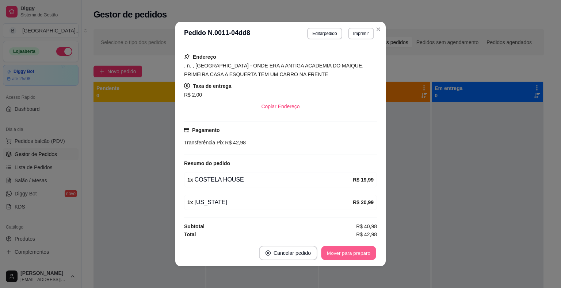
click at [364, 256] on button "Mover para preparo" at bounding box center [348, 253] width 55 height 14
click at [364, 256] on button "Mover para entrega" at bounding box center [348, 253] width 55 height 14
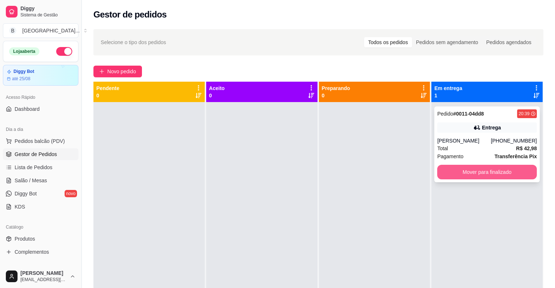
click at [480, 173] on button "Mover para finalizado" at bounding box center [487, 172] width 100 height 15
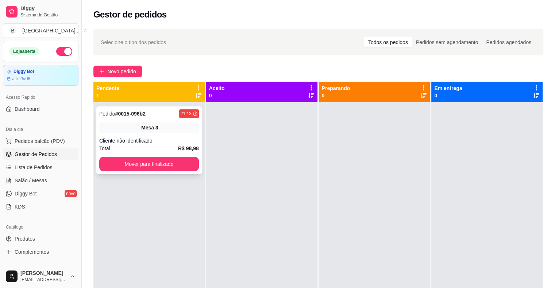
click at [149, 137] on div "Pedido # 0015-096b2 21:13 Mesa 3 Cliente não identificado Total R$ 98,98 Mover …" at bounding box center [149, 141] width 106 height 68
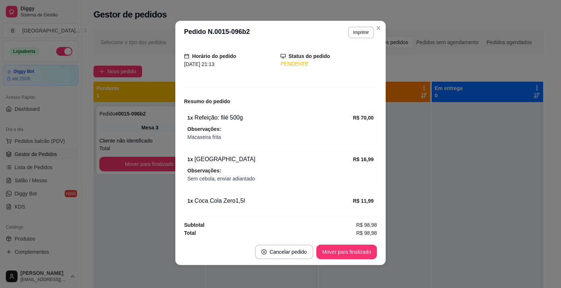
scroll to position [1, 0]
click at [369, 33] on button "Imprimir" at bounding box center [361, 32] width 26 height 12
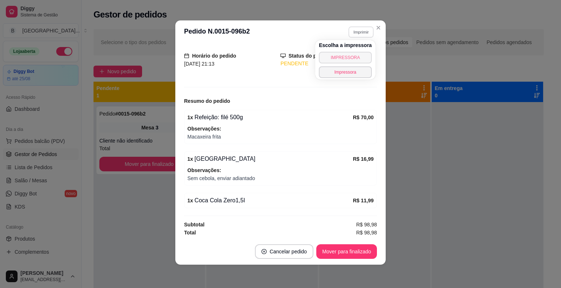
click at [345, 56] on button "IMPRESSORA" at bounding box center [345, 58] width 53 height 12
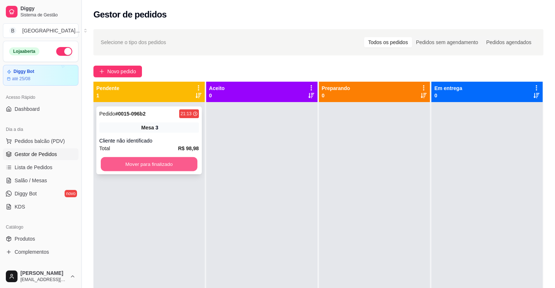
click at [165, 166] on button "Mover para finalizado" at bounding box center [149, 164] width 97 height 14
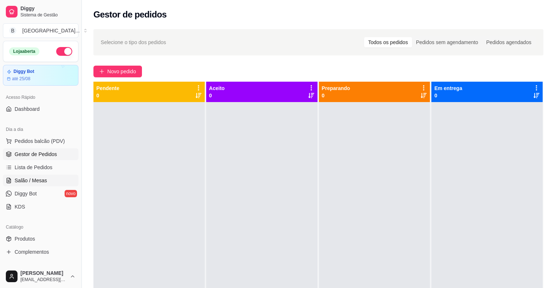
click at [22, 184] on link "Salão / Mesas" at bounding box center [41, 181] width 76 height 12
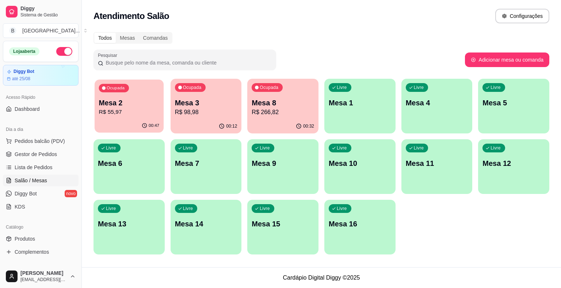
click at [139, 123] on div "00:47" at bounding box center [129, 126] width 69 height 14
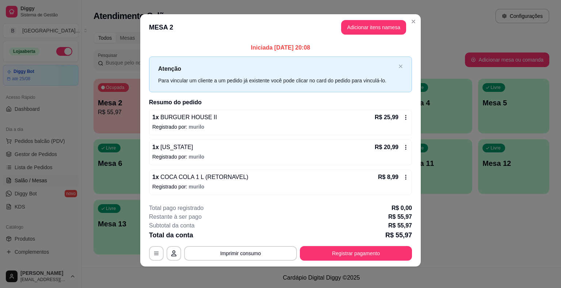
scroll to position [5, 0]
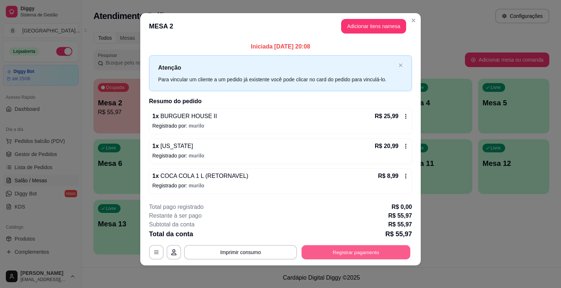
click at [366, 256] on button "Registrar pagamento" at bounding box center [356, 252] width 109 height 14
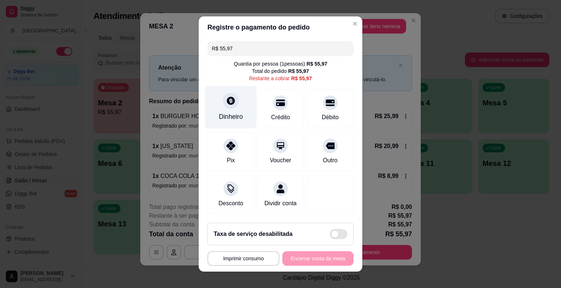
click at [235, 107] on div "Dinheiro" at bounding box center [230, 107] width 51 height 43
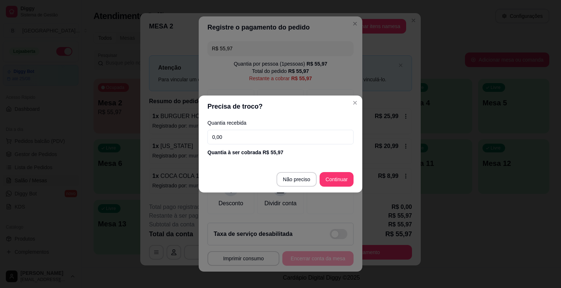
click at [247, 134] on input "0,00" at bounding box center [280, 137] width 146 height 15
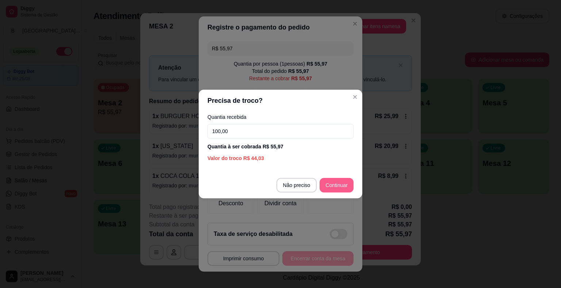
type input "100,00"
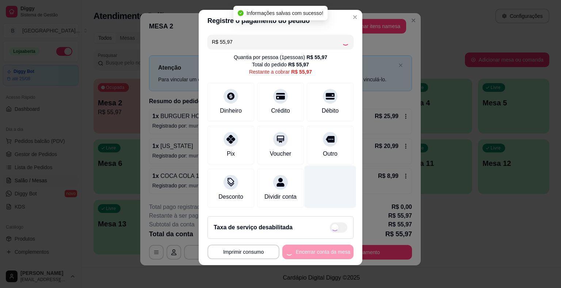
type input "R$ 0,00"
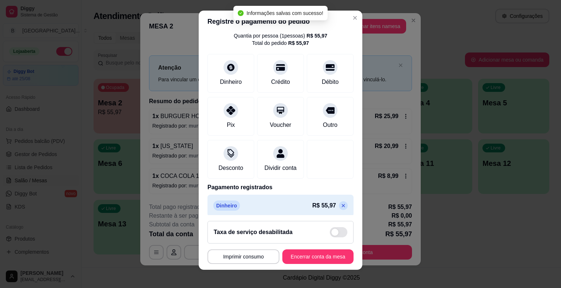
scroll to position [34, 0]
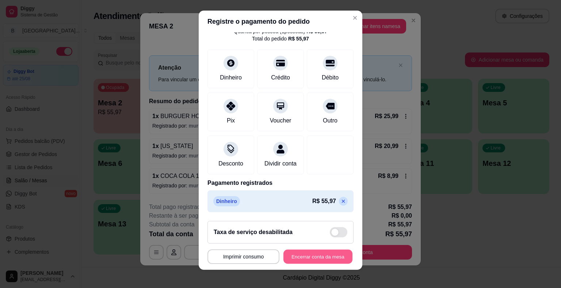
click at [311, 259] on button "Encerrar conta da mesa" at bounding box center [317, 257] width 69 height 14
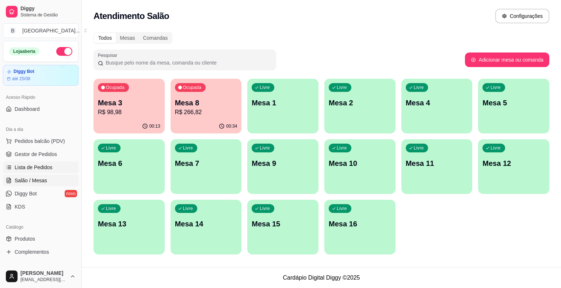
click at [53, 162] on link "Lista de Pedidos" at bounding box center [41, 168] width 76 height 12
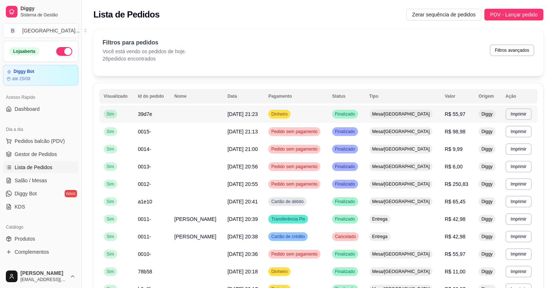
click at [213, 113] on td at bounding box center [196, 115] width 53 height 18
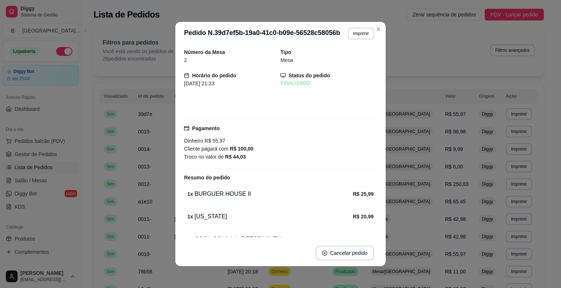
scroll to position [1, 0]
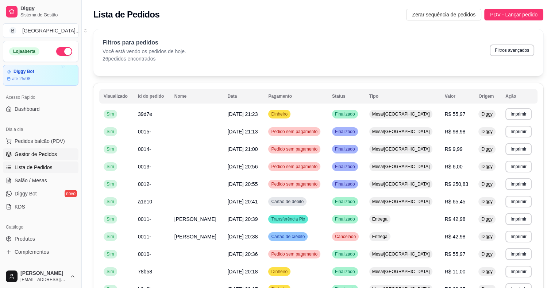
click at [51, 158] on link "Gestor de Pedidos" at bounding box center [41, 155] width 76 height 12
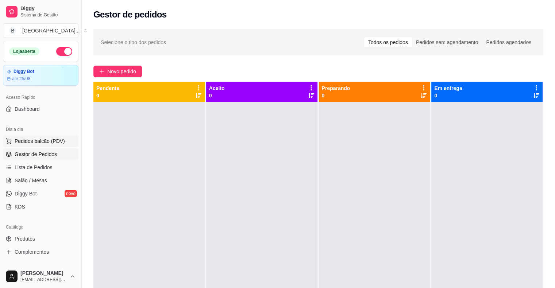
click at [25, 144] on span "Pedidos balcão (PDV)" at bounding box center [40, 141] width 50 height 7
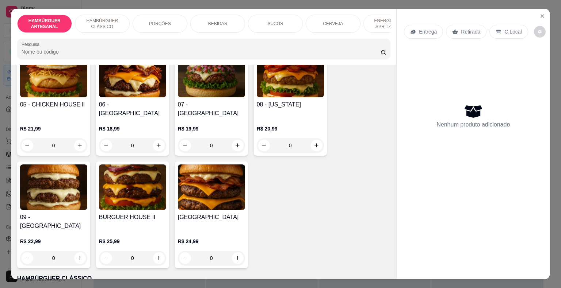
scroll to position [183, 0]
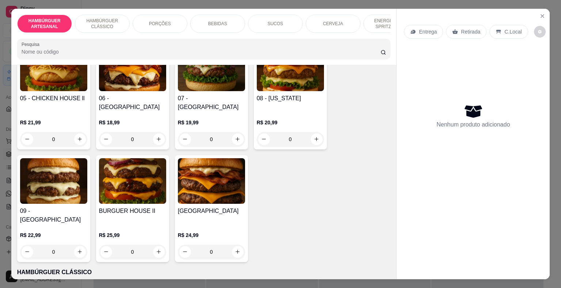
click at [155, 245] on div "0" at bounding box center [132, 252] width 67 height 15
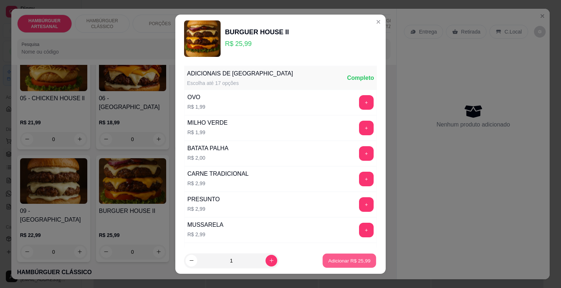
click at [349, 258] on p "Adicionar R$ 25,99" at bounding box center [349, 260] width 42 height 7
type input "1"
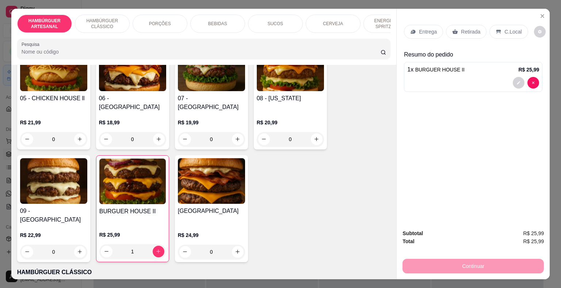
click at [227, 16] on div "BEBIDAS" at bounding box center [217, 24] width 55 height 18
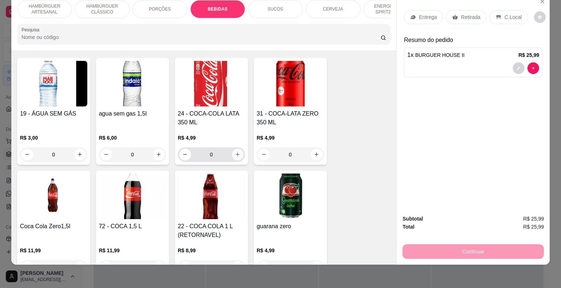
scroll to position [859, 0]
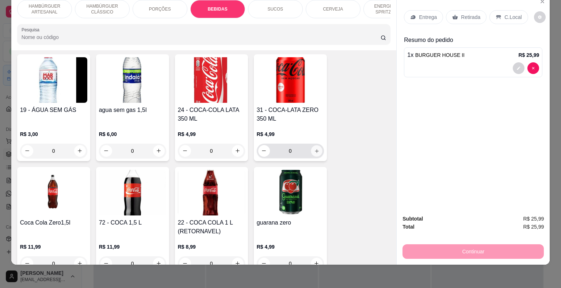
click at [311, 145] on button "increase-product-quantity" at bounding box center [316, 150] width 11 height 11
type input "1"
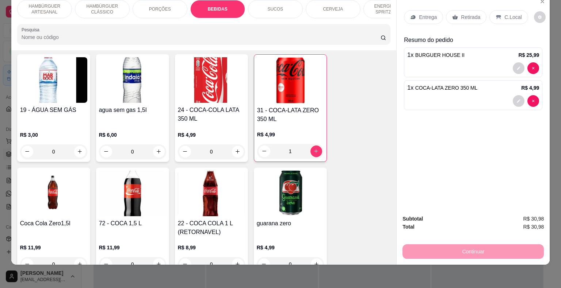
click at [452, 14] on icon at bounding box center [455, 17] width 6 height 6
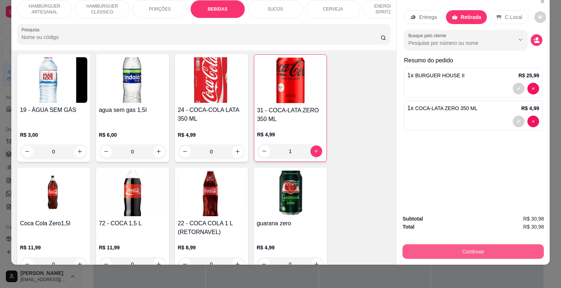
click at [485, 245] on button "Continuar" at bounding box center [472, 252] width 141 height 15
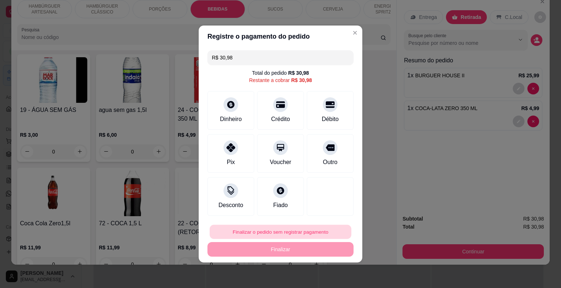
click at [261, 236] on button "Finalizar o pedido sem registrar pagamento" at bounding box center [281, 232] width 142 height 14
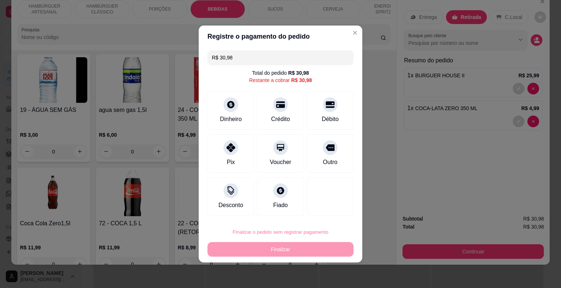
click at [323, 212] on button "Confirmar" at bounding box center [324, 211] width 27 height 11
type input "0"
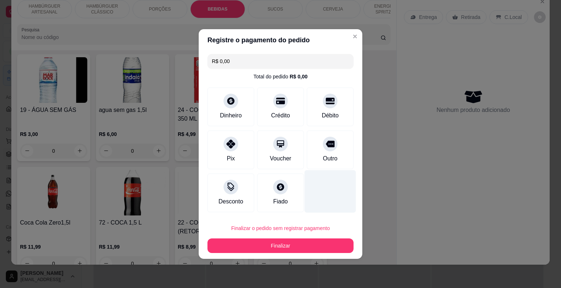
type input "R$ 0,00"
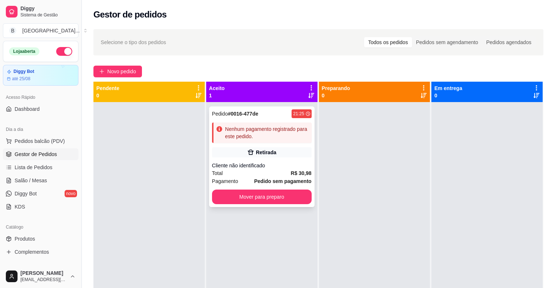
click at [267, 154] on div "Retirada" at bounding box center [266, 152] width 20 height 7
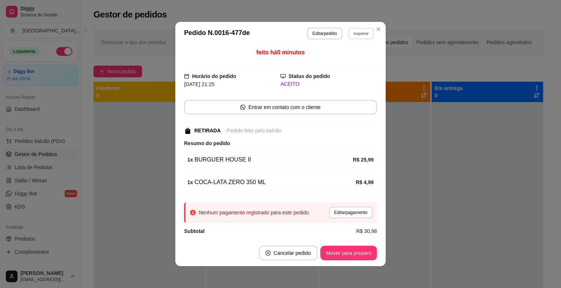
click at [350, 33] on button "Imprimir" at bounding box center [360, 33] width 25 height 11
click at [347, 58] on button "IMPRESSORA" at bounding box center [344, 58] width 51 height 11
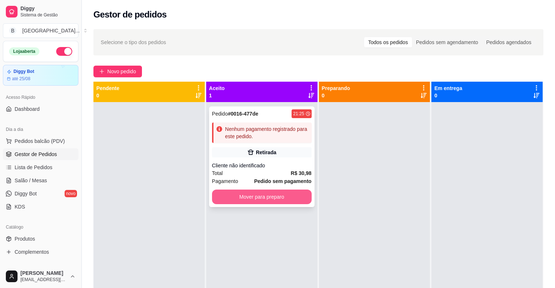
click at [277, 192] on button "Mover para preparo" at bounding box center [262, 197] width 100 height 15
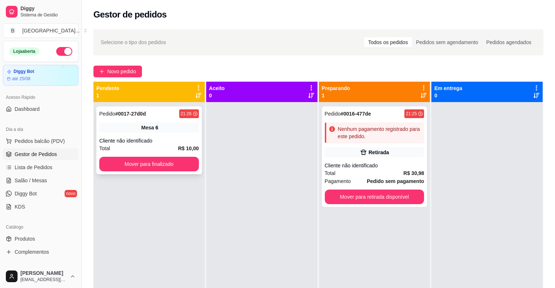
click at [175, 132] on div "Mesa 6" at bounding box center [149, 128] width 100 height 10
click at [189, 158] on button "Mover para finalizado" at bounding box center [149, 164] width 100 height 15
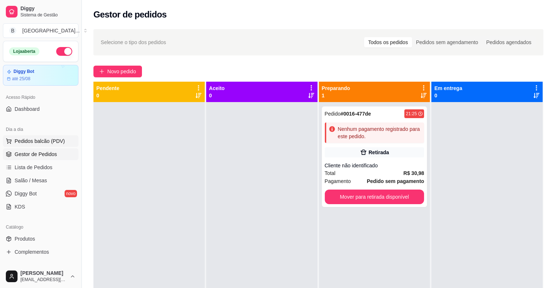
click at [32, 140] on span "Pedidos balcão (PDV)" at bounding box center [40, 141] width 50 height 7
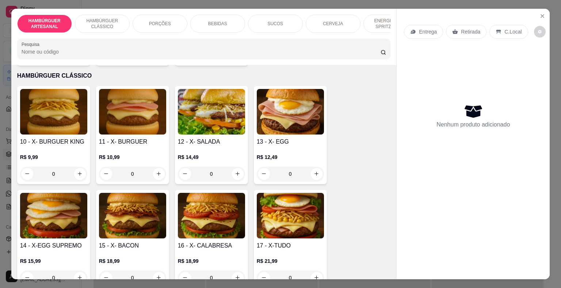
scroll to position [365, 0]
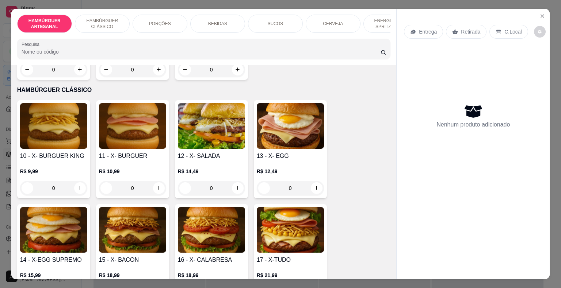
click at [76, 181] on div "0" at bounding box center [53, 188] width 67 height 15
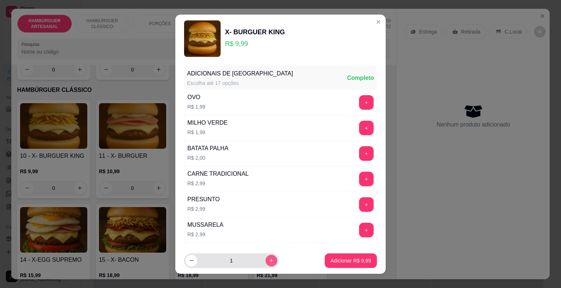
click at [265, 265] on button "increase-product-quantity" at bounding box center [271, 261] width 12 height 12
type input "2"
click at [336, 257] on button "Adicionar R$ 19,98" at bounding box center [349, 261] width 54 height 14
type input "2"
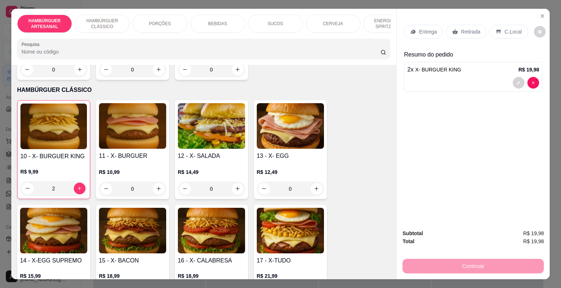
click at [479, 30] on div "Retirada" at bounding box center [466, 32] width 41 height 14
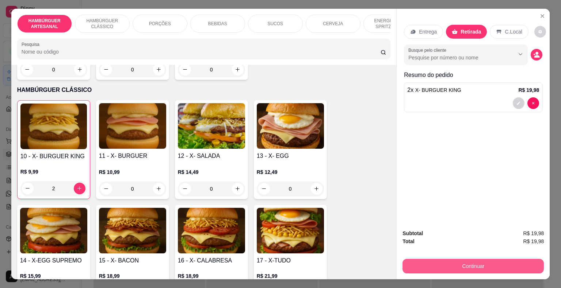
click at [489, 266] on button "Continuar" at bounding box center [472, 266] width 141 height 15
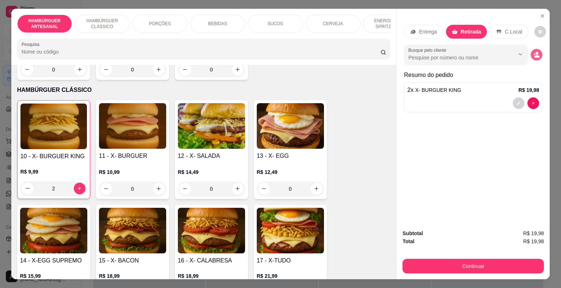
click at [537, 50] on button "decrease-product-quantity" at bounding box center [536, 55] width 12 height 12
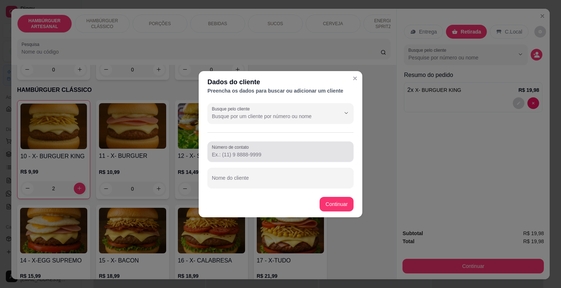
click at [246, 157] on input "Número de contato" at bounding box center [280, 154] width 137 height 7
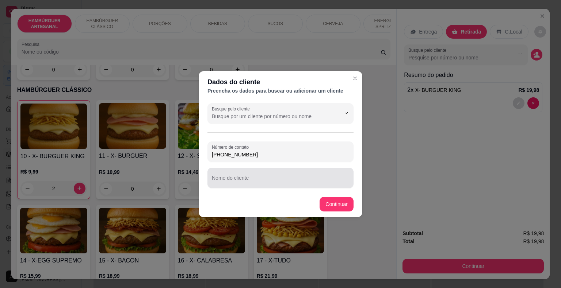
type input "[PHONE_NUMBER]"
click at [268, 179] on input "Nome do cliente" at bounding box center [280, 180] width 137 height 7
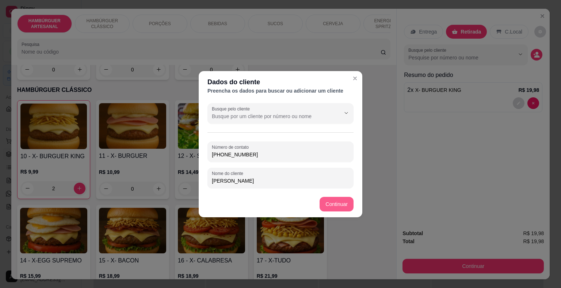
type input "[PERSON_NAME]"
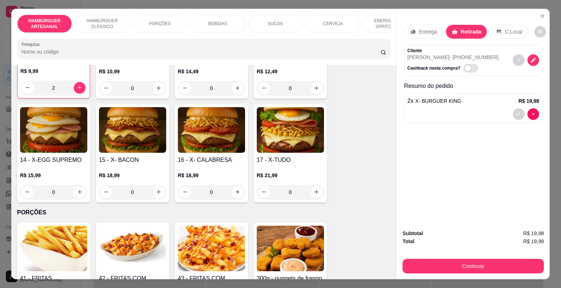
scroll to position [511, 0]
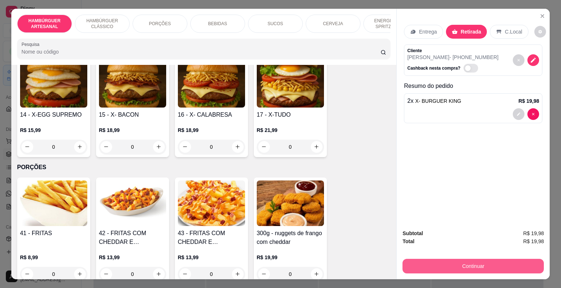
click at [429, 264] on button "Continuar" at bounding box center [472, 266] width 141 height 15
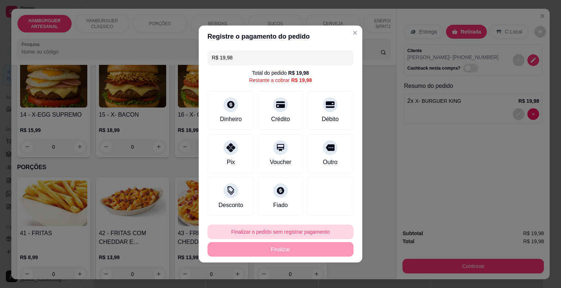
click at [273, 230] on button "Finalizar o pedido sem registrar pagamento" at bounding box center [280, 232] width 146 height 15
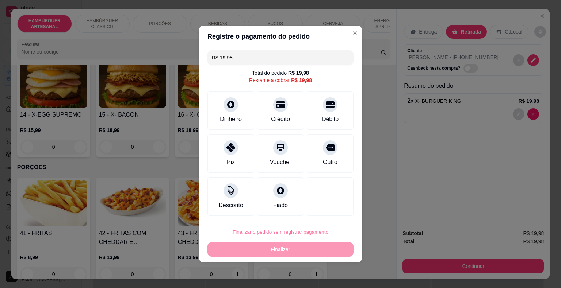
click at [325, 215] on button "Confirmar" at bounding box center [326, 211] width 26 height 11
type input "0"
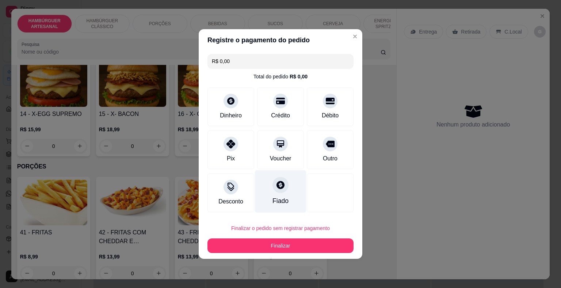
type input "R$ 0,00"
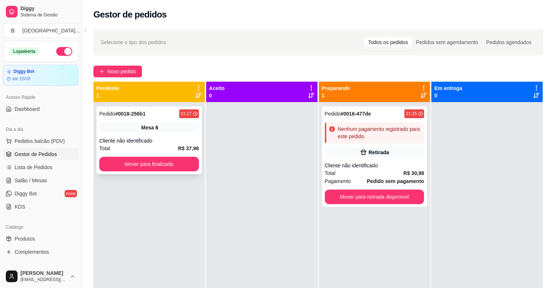
click at [137, 138] on div "Cliente não identificado" at bounding box center [149, 140] width 100 height 7
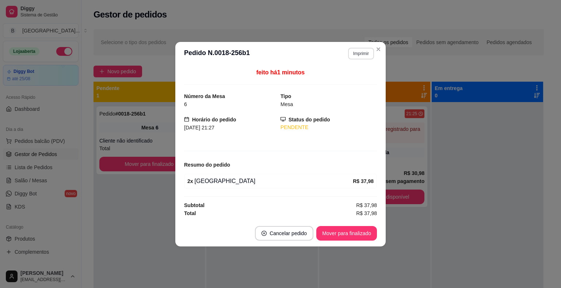
click at [361, 54] on button "Imprimir" at bounding box center [361, 54] width 26 height 12
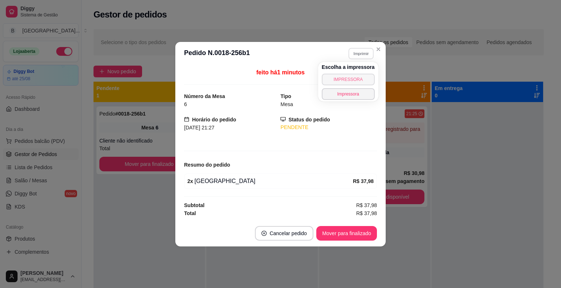
click at [358, 78] on button "IMPRESSORA" at bounding box center [348, 80] width 53 height 12
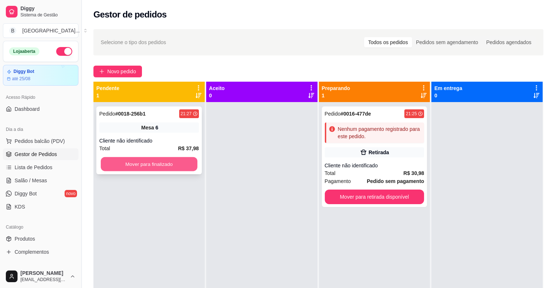
click at [191, 161] on button "Mover para finalizado" at bounding box center [149, 164] width 97 height 14
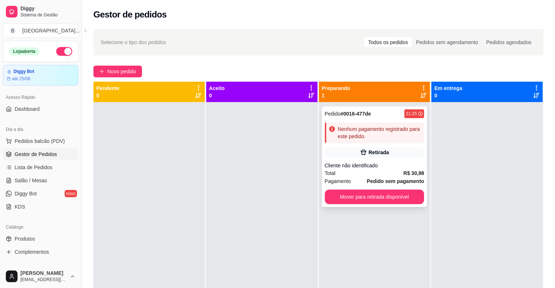
click at [357, 168] on div "Cliente não identificado" at bounding box center [375, 165] width 100 height 7
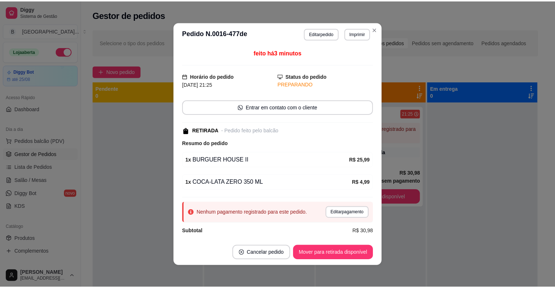
scroll to position [5, 0]
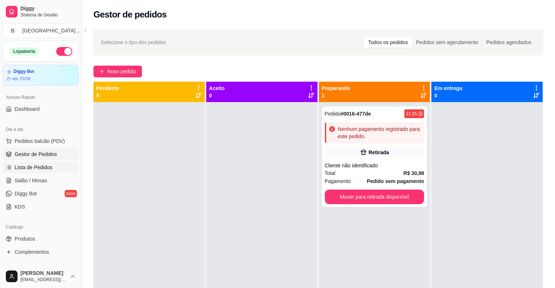
click at [60, 166] on link "Lista de Pedidos" at bounding box center [41, 168] width 76 height 12
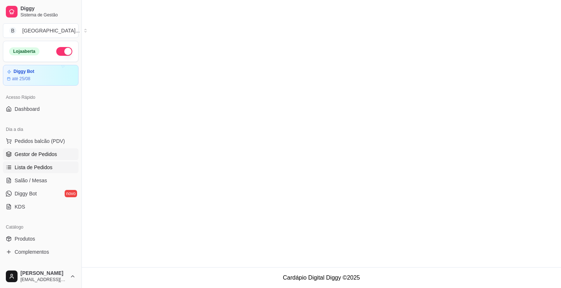
click at [58, 154] on link "Gestor de Pedidos" at bounding box center [41, 155] width 76 height 12
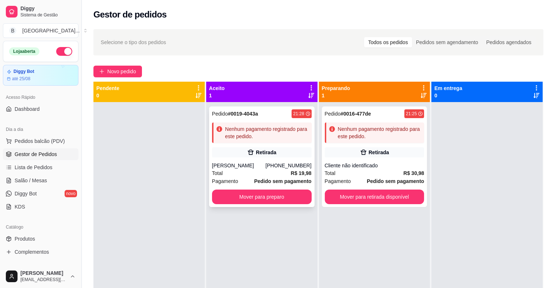
click at [233, 173] on div "Total R$ 19,98" at bounding box center [262, 173] width 100 height 8
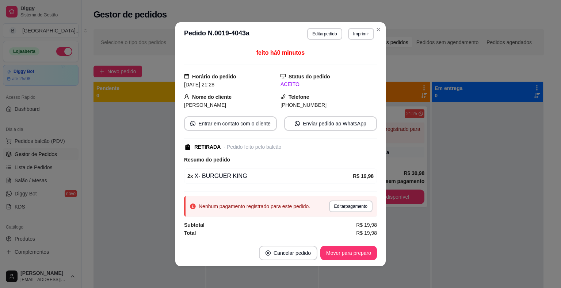
click at [355, 40] on header "**********" at bounding box center [280, 33] width 210 height 23
click at [354, 35] on button "Imprimir" at bounding box center [361, 34] width 26 height 12
click at [359, 62] on button "IMPRESSORA" at bounding box center [345, 60] width 53 height 12
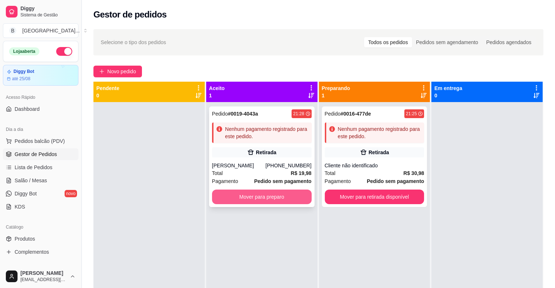
click at [249, 202] on button "Mover para preparo" at bounding box center [262, 197] width 100 height 15
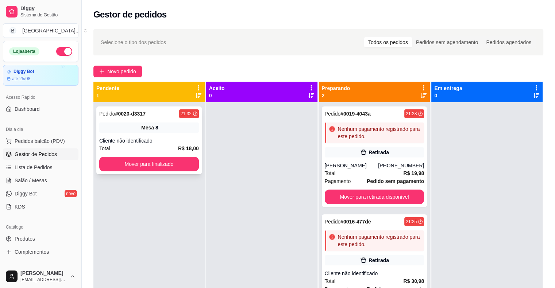
click at [152, 133] on div "Pedido # 0020-d3317 21:32 Mesa 8 Cliente não identificado Total R$ 18,00 Mover …" at bounding box center [149, 141] width 106 height 68
click at [196, 169] on button "Mover para finalizado" at bounding box center [149, 164] width 97 height 14
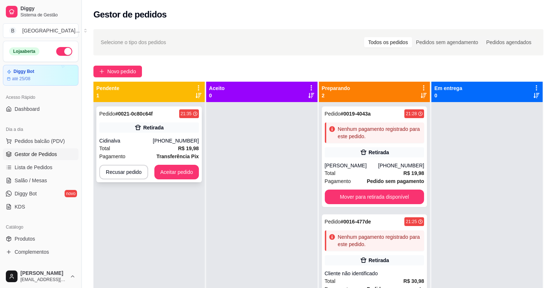
click at [146, 139] on div "Cidinalva" at bounding box center [126, 140] width 54 height 7
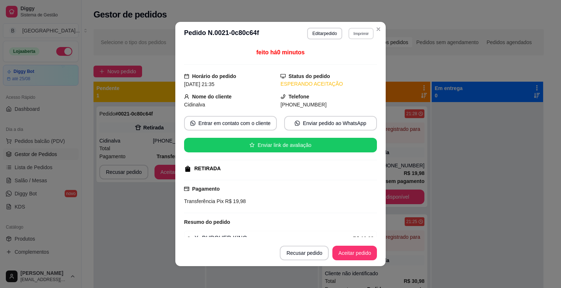
click at [349, 35] on button "Imprimir" at bounding box center [360, 33] width 25 height 11
click at [350, 59] on button "IMPRESSORA" at bounding box center [345, 59] width 53 height 12
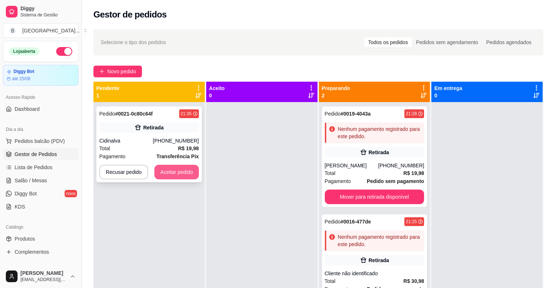
click at [173, 167] on button "Aceitar pedido" at bounding box center [176, 172] width 45 height 15
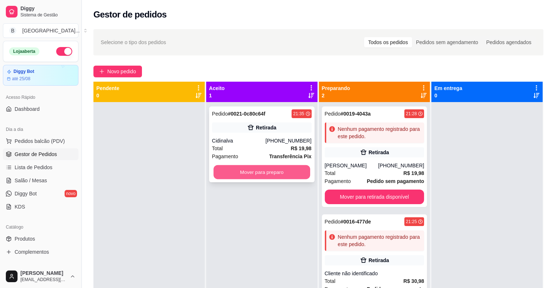
click at [278, 167] on button "Mover para preparo" at bounding box center [262, 172] width 97 height 14
click at [293, 179] on div "Mover para preparo" at bounding box center [262, 172] width 100 height 15
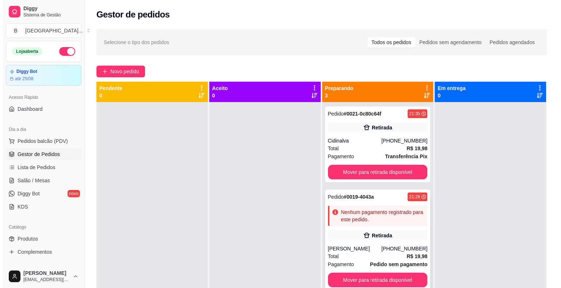
scroll to position [18, 0]
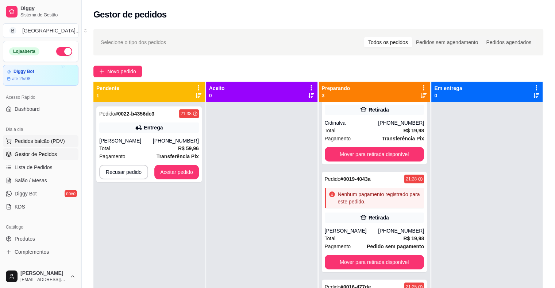
click at [45, 143] on span "Pedidos balcão (PDV)" at bounding box center [40, 141] width 50 height 7
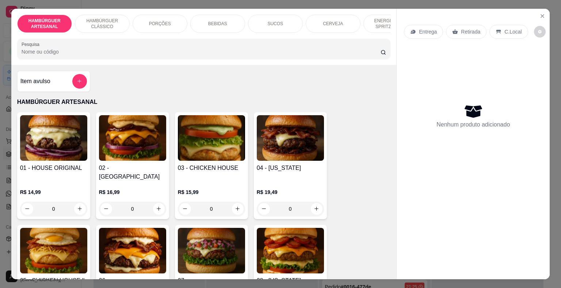
click at [101, 23] on p "HAMBÚRGUER CLÁSSICO" at bounding box center [102, 24] width 42 height 12
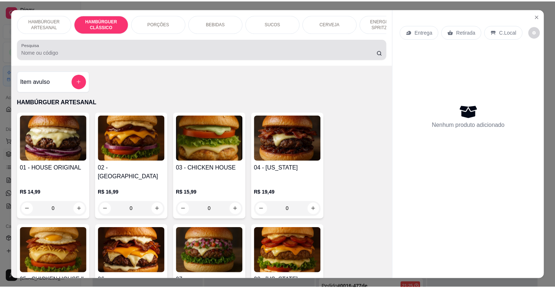
scroll to position [18, 0]
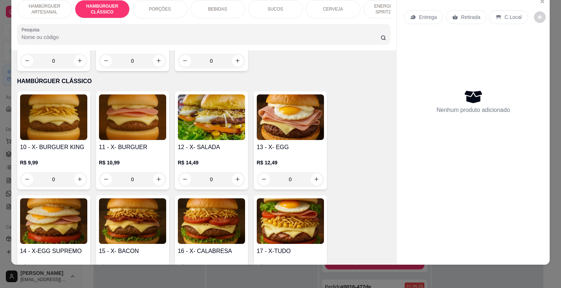
click at [76, 172] on div "0" at bounding box center [53, 179] width 67 height 15
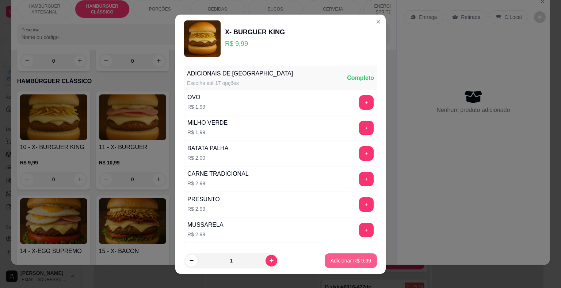
click at [349, 262] on p "Adicionar R$ 9,99" at bounding box center [350, 260] width 41 height 7
type input "1"
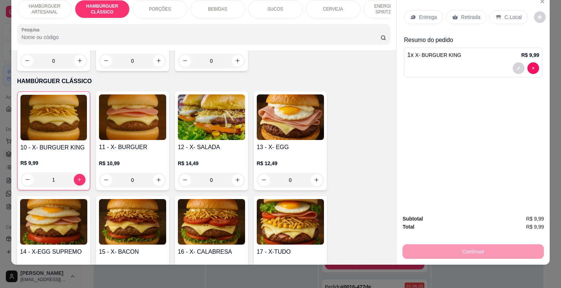
click at [461, 14] on p "Retirada" at bounding box center [470, 17] width 19 height 7
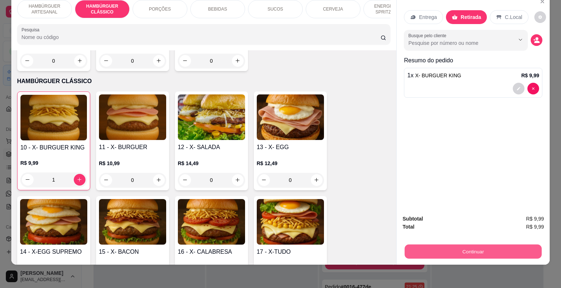
click at [474, 249] on button "Continuar" at bounding box center [473, 252] width 137 height 14
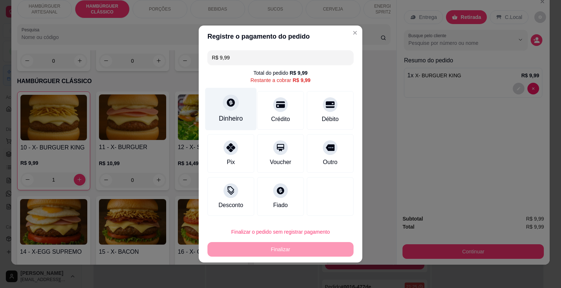
click at [233, 111] on div "Dinheiro" at bounding box center [230, 109] width 51 height 43
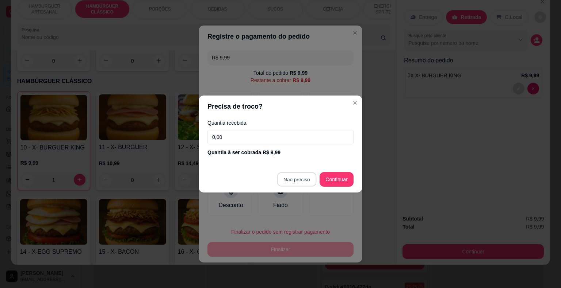
type input "R$ 0,00"
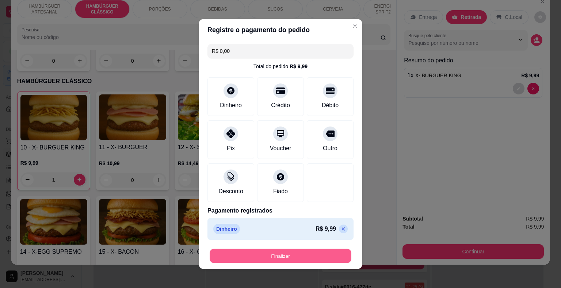
click at [290, 259] on button "Finalizar" at bounding box center [281, 256] width 142 height 14
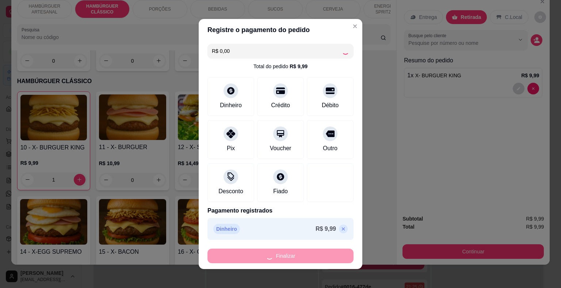
type input "0"
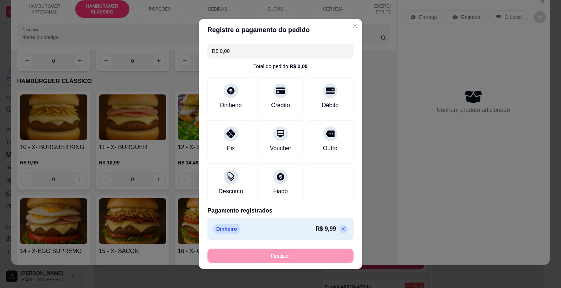
type input "-R$ 9,99"
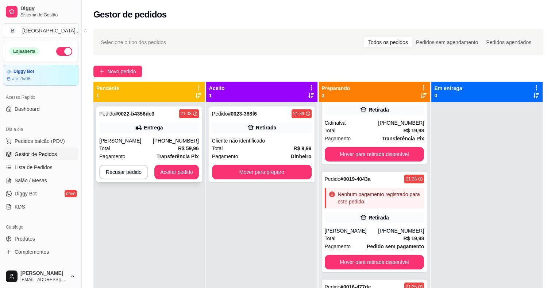
click at [157, 147] on div "Total R$ 59,96" at bounding box center [149, 149] width 100 height 8
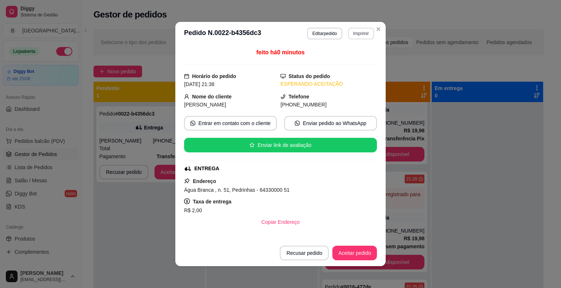
click at [356, 31] on button "Imprimir" at bounding box center [361, 34] width 26 height 12
click at [351, 61] on button "IMPRESSORA" at bounding box center [345, 59] width 53 height 12
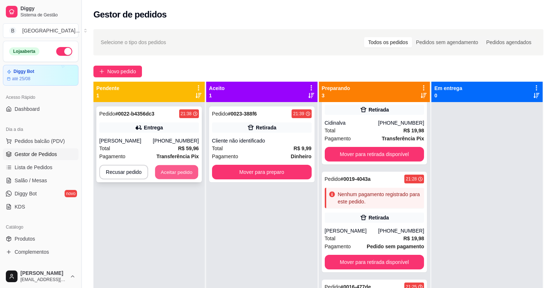
click at [187, 175] on button "Aceitar pedido" at bounding box center [176, 172] width 43 height 14
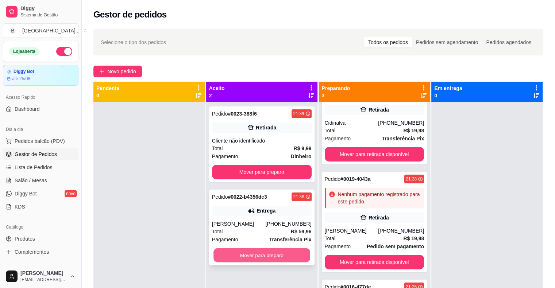
click at [269, 250] on button "Mover para preparo" at bounding box center [262, 256] width 97 height 14
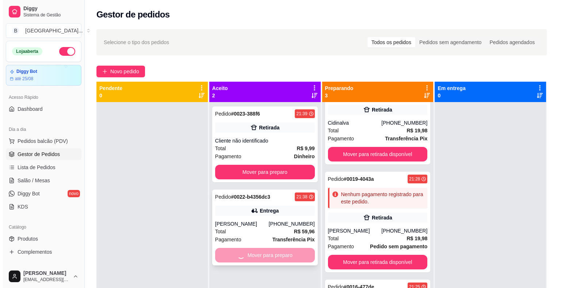
scroll to position [101, 0]
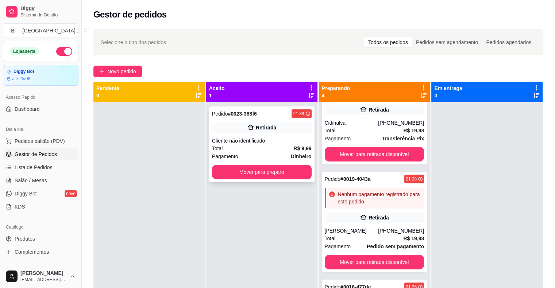
click at [277, 145] on div "Total R$ 9,99" at bounding box center [262, 149] width 100 height 8
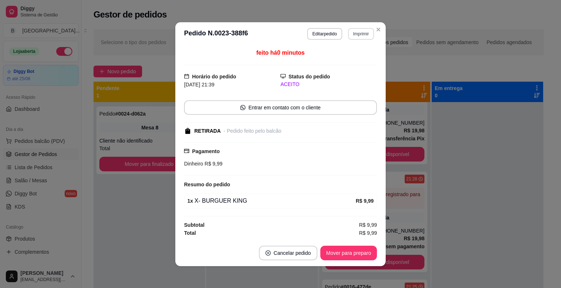
click at [363, 37] on button "Imprimir" at bounding box center [361, 34] width 26 height 12
click at [357, 64] on button "IMPRESSORA" at bounding box center [345, 60] width 53 height 12
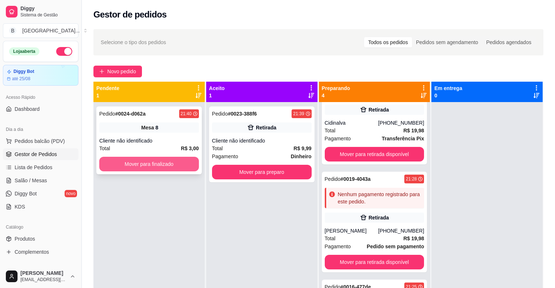
click at [170, 168] on button "Mover para finalizado" at bounding box center [149, 164] width 100 height 15
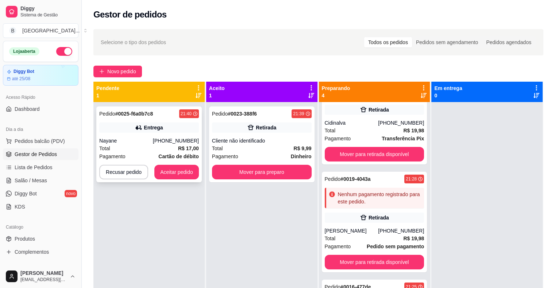
click at [186, 157] on strong "Cartão de débito" at bounding box center [178, 157] width 40 height 6
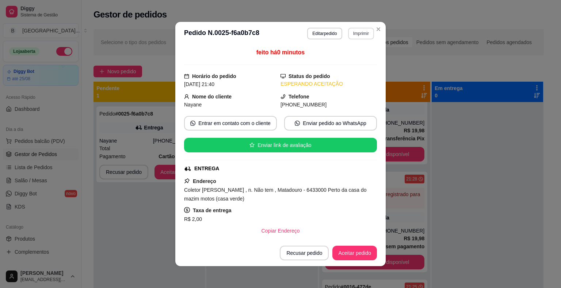
click at [351, 35] on button "Imprimir" at bounding box center [361, 34] width 26 height 12
click at [347, 60] on button "IMPRESSORA" at bounding box center [345, 59] width 53 height 12
click at [341, 255] on button "Aceitar pedido" at bounding box center [354, 253] width 43 height 14
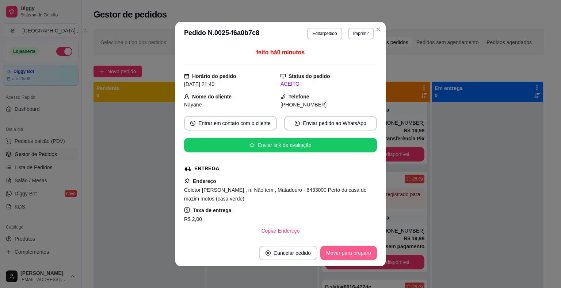
click at [341, 255] on button "Mover para preparo" at bounding box center [348, 253] width 57 height 15
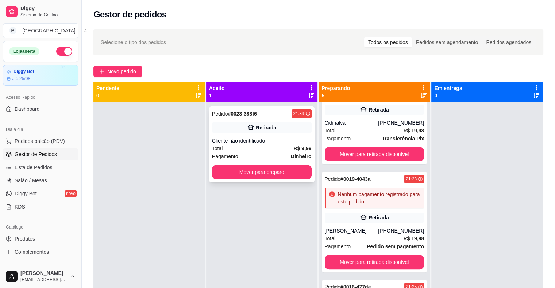
click at [257, 133] on div "Retirada" at bounding box center [262, 128] width 100 height 10
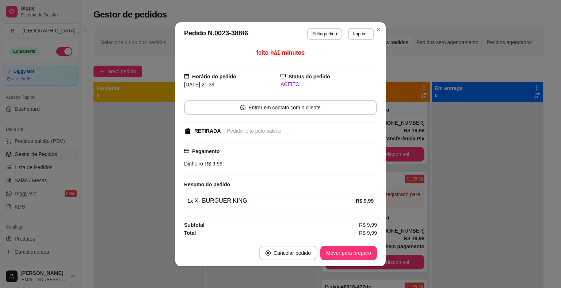
scroll to position [1, 0]
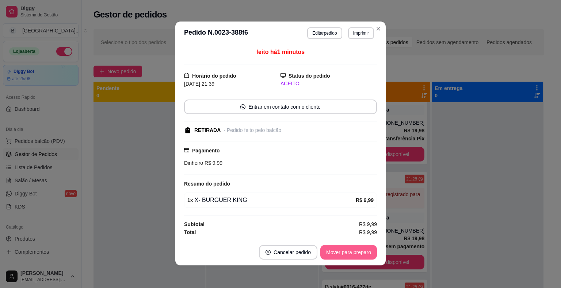
click at [369, 252] on button "Mover para preparo" at bounding box center [348, 252] width 57 height 15
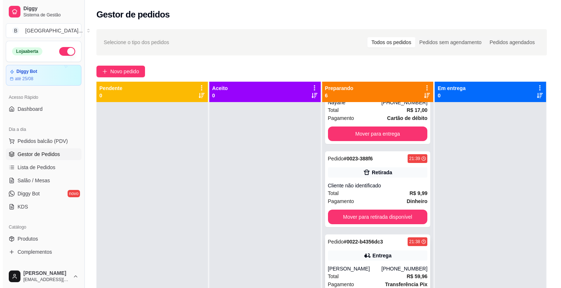
scroll to position [0, 0]
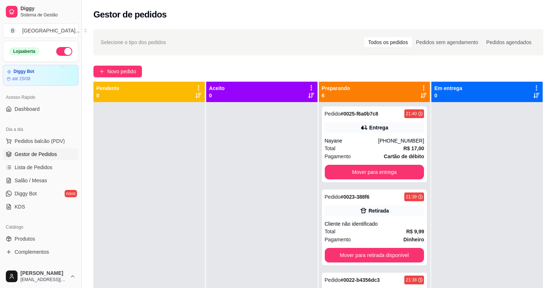
click at [472, 189] on div at bounding box center [487, 246] width 111 height 288
click at [45, 143] on span "Pedidos balcão (PDV)" at bounding box center [40, 141] width 50 height 7
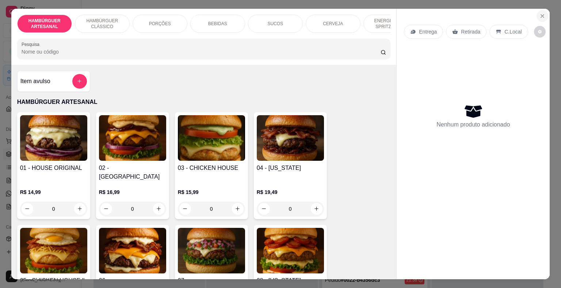
click at [539, 16] on icon "Close" at bounding box center [542, 16] width 6 height 6
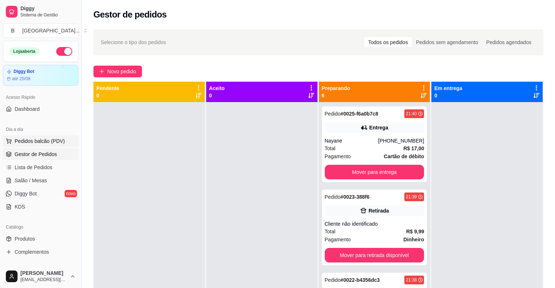
click at [35, 144] on span "Pedidos balcão (PDV)" at bounding box center [40, 141] width 50 height 7
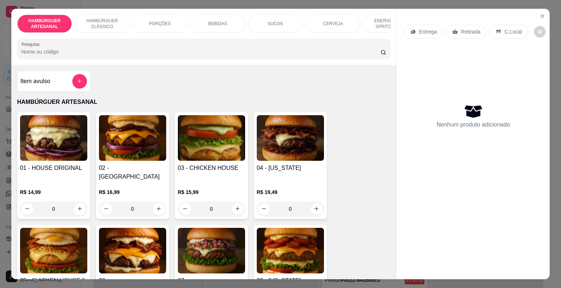
scroll to position [110, 0]
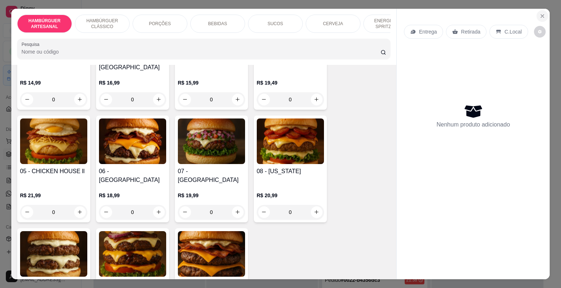
click at [539, 13] on icon "Close" at bounding box center [542, 16] width 6 height 6
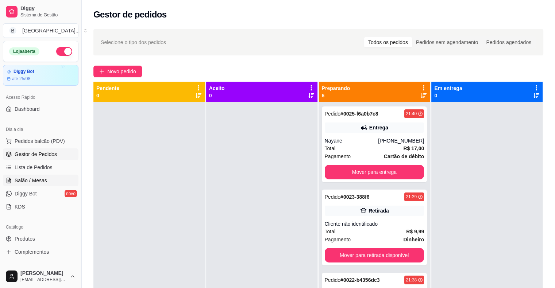
click at [38, 177] on span "Salão / Mesas" at bounding box center [31, 180] width 32 height 7
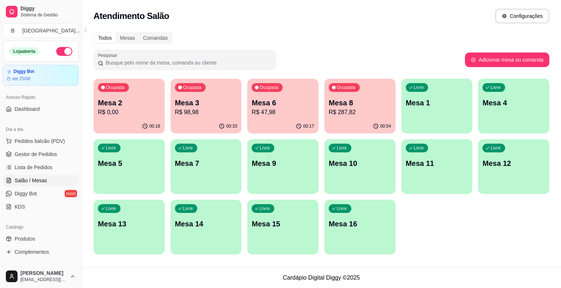
click at [279, 163] on p "Mesa 9" at bounding box center [283, 163] width 62 height 10
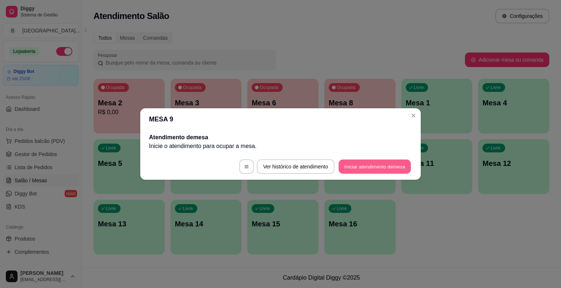
click at [398, 169] on button "Iniciar atendimento de mesa" at bounding box center [374, 167] width 72 height 14
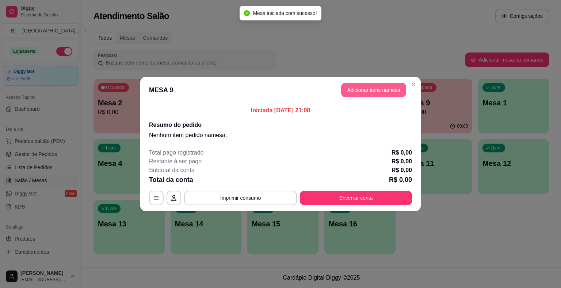
click at [363, 87] on button "Adicionar itens na mesa" at bounding box center [373, 90] width 65 height 15
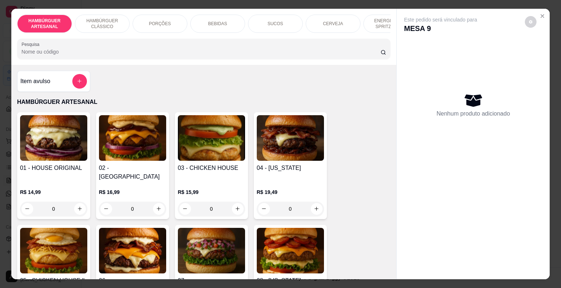
click at [156, 22] on p "PORÇÕES" at bounding box center [160, 24] width 22 height 6
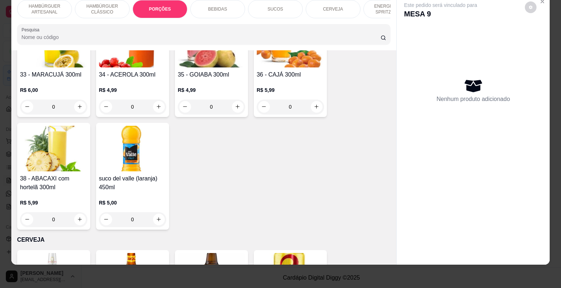
scroll to position [1349, 0]
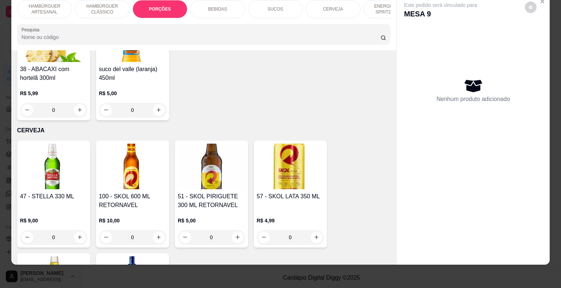
click at [389, 19] on div "HAMBÚRGUER ARTESANAL HAMBÚRGUER CLÁSSICO PORÇÕES BEBIDAS SUCOS CERVEJA ENERGÉTI…" at bounding box center [203, 22] width 385 height 56
click at [383, 18] on div "HAMBÚRGUER ARTESANAL HAMBÚRGUER CLÁSSICO PORÇÕES BEBIDAS SUCOS CERVEJA ENERGÉTI…" at bounding box center [203, 22] width 385 height 56
click at [385, 11] on div "ENERGÉTICO E SPRITZ DRINK" at bounding box center [390, 9] width 55 height 18
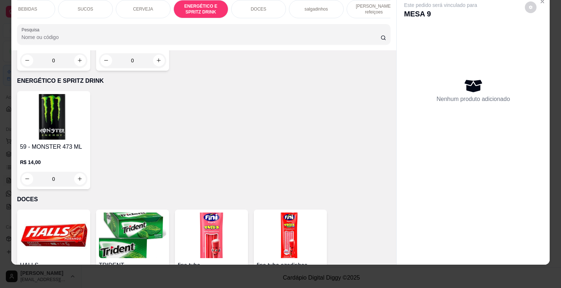
scroll to position [0, 200]
click at [373, 3] on p "[PERSON_NAME] refeiçoes" at bounding box center [363, 9] width 42 height 12
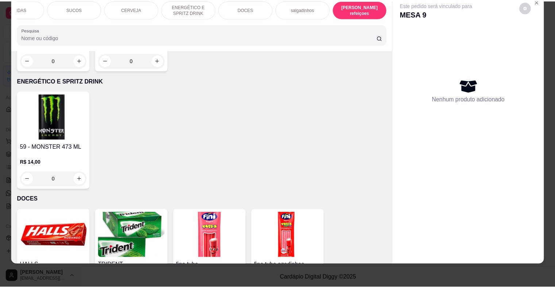
scroll to position [2090, 0]
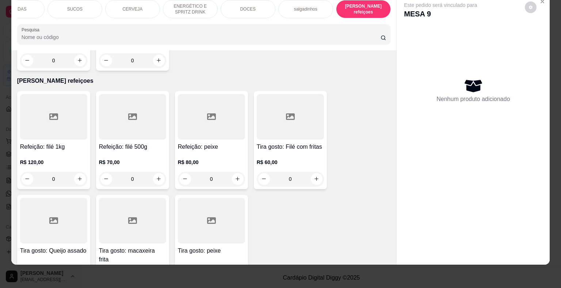
click at [149, 172] on div "0" at bounding box center [132, 179] width 67 height 15
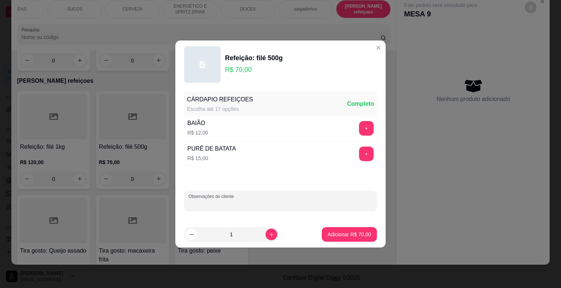
click at [261, 202] on input "Observações do cliente" at bounding box center [280, 203] width 184 height 7
type input "PURÊ"
click at [359, 237] on p "Adicionar R$ 70,00" at bounding box center [348, 234] width 43 height 7
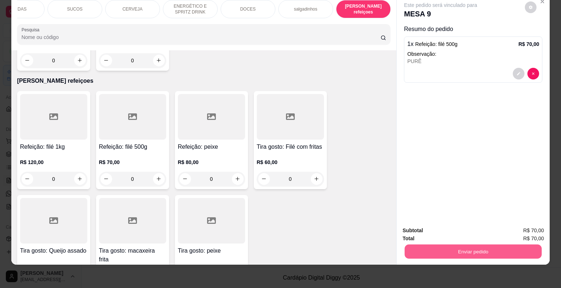
click at [460, 247] on button "Enviar pedido" at bounding box center [473, 252] width 137 height 14
click at [472, 229] on button "Não registrar e enviar pedido" at bounding box center [449, 229] width 74 height 14
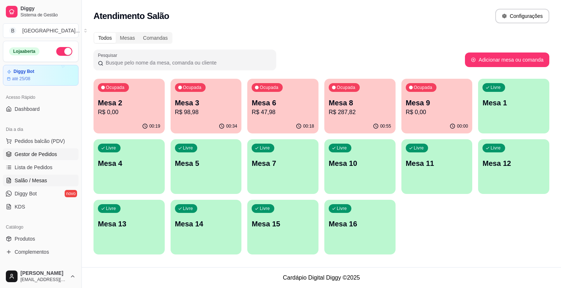
click at [41, 156] on span "Gestor de Pedidos" at bounding box center [36, 154] width 42 height 7
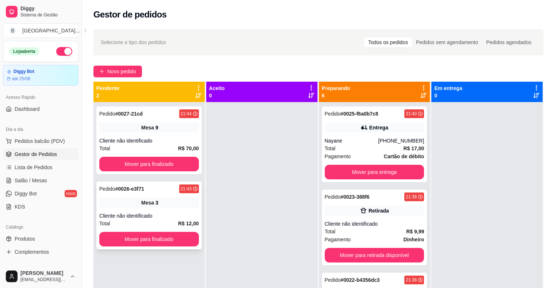
click at [138, 210] on div "Pedido # 0026-e3f71 21:43 Mesa 3 Cliente não identificado Total R$ 12,00 Mover …" at bounding box center [149, 216] width 106 height 68
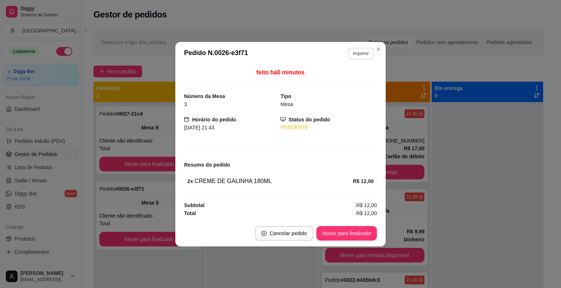
click at [360, 48] on button "Imprimir" at bounding box center [361, 54] width 26 height 12
click at [357, 81] on button "IMPRESSORA" at bounding box center [347, 79] width 51 height 11
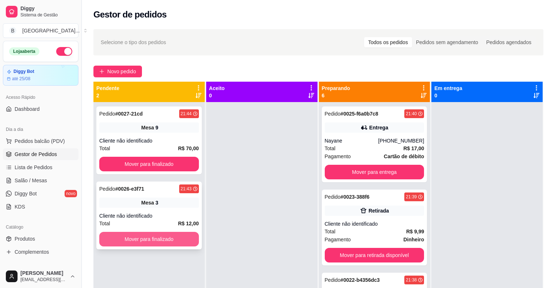
click at [146, 245] on button "Mover para finalizado" at bounding box center [149, 239] width 100 height 15
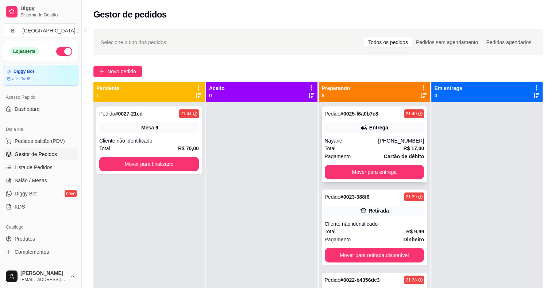
click at [367, 152] on div "Total R$ 17,00" at bounding box center [375, 149] width 100 height 8
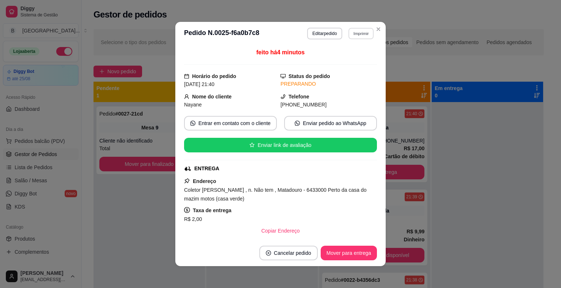
click at [358, 37] on button "Imprimir" at bounding box center [360, 33] width 25 height 11
click at [361, 55] on button "IMPRESSORA" at bounding box center [345, 59] width 53 height 12
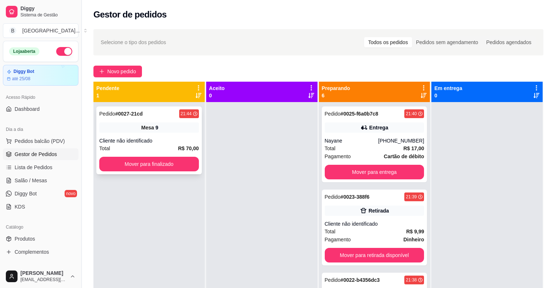
click at [152, 128] on span "Mesa" at bounding box center [147, 127] width 13 height 7
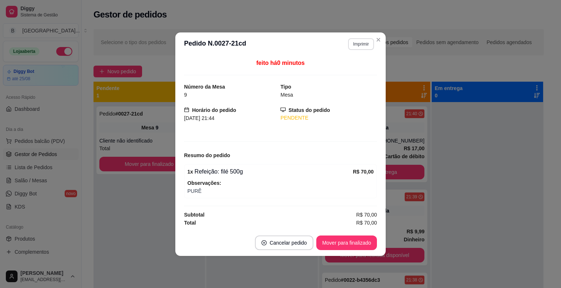
click at [351, 43] on button "Imprimir" at bounding box center [361, 44] width 26 height 12
click at [350, 70] on button "IMPRESSORA" at bounding box center [347, 69] width 51 height 11
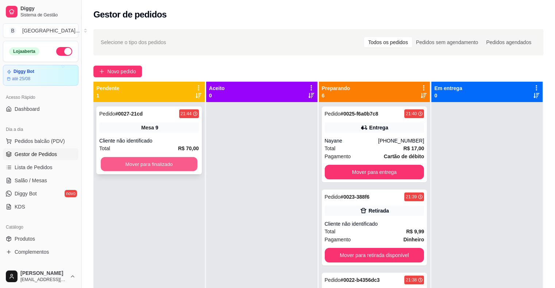
click at [170, 168] on button "Mover para finalizado" at bounding box center [149, 164] width 97 height 14
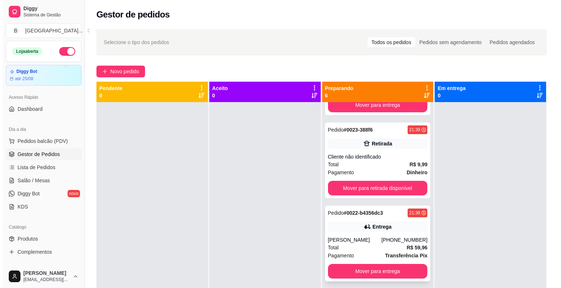
scroll to position [73, 0]
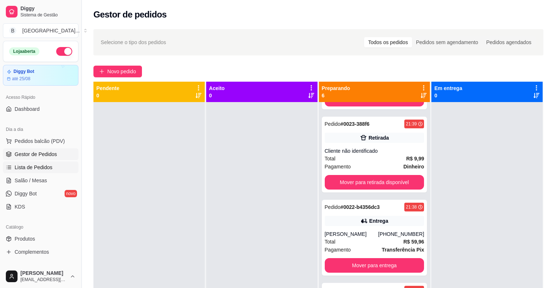
click at [48, 169] on span "Lista de Pedidos" at bounding box center [34, 167] width 38 height 7
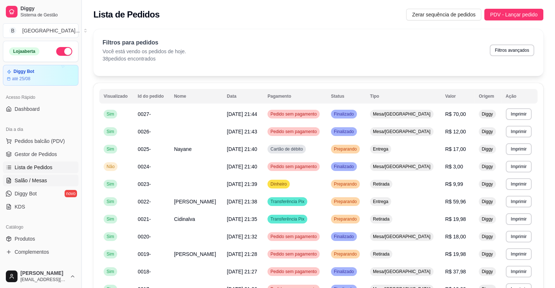
click at [58, 179] on link "Salão / Mesas" at bounding box center [41, 181] width 76 height 12
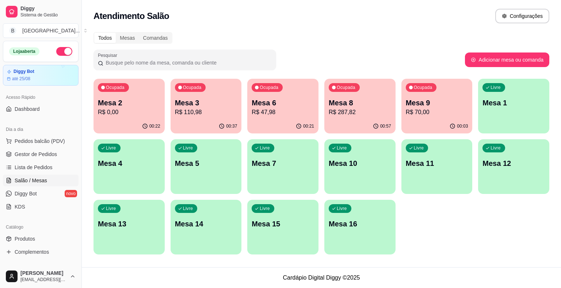
click at [365, 114] on p "R$ 287,82" at bounding box center [360, 112] width 62 height 9
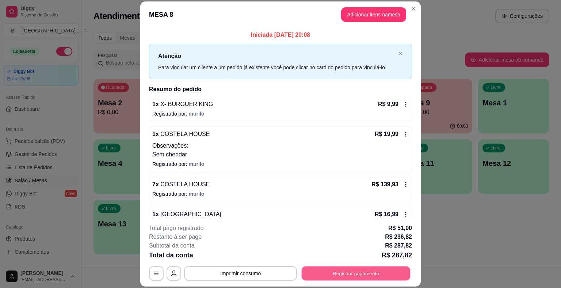
click at [375, 275] on button "Registrar pagamento" at bounding box center [356, 274] width 109 height 14
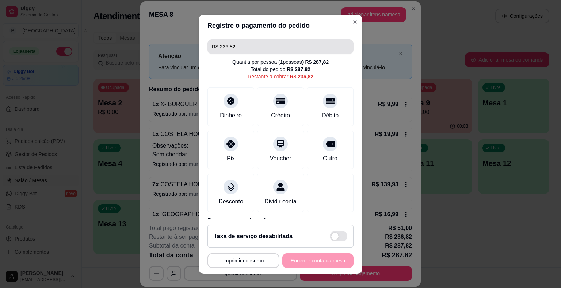
click at [309, 50] on input "R$ 236,82" at bounding box center [280, 46] width 137 height 15
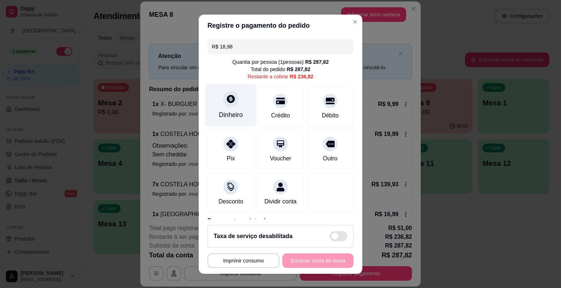
type input "R$ 18,98"
click at [227, 118] on div "Dinheiro" at bounding box center [231, 114] width 24 height 9
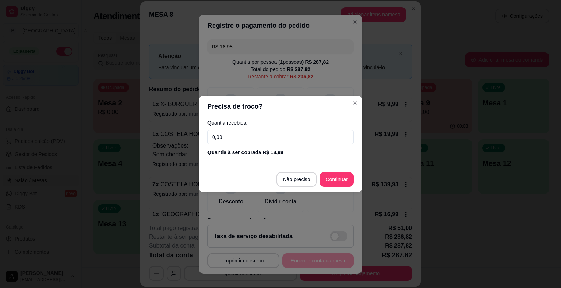
click at [237, 142] on input "0,00" at bounding box center [280, 137] width 146 height 15
click at [240, 136] on input "0,00" at bounding box center [280, 137] width 146 height 15
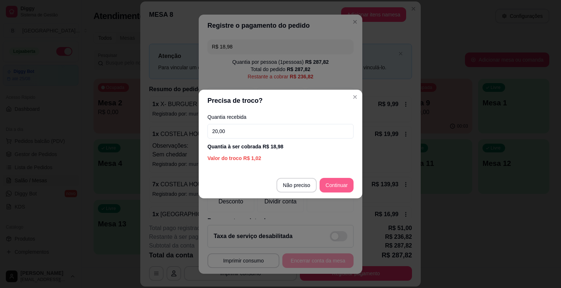
type input "20,00"
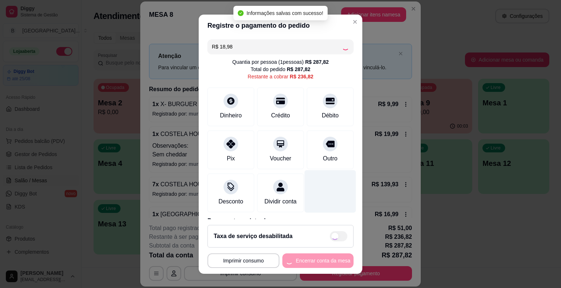
type input "R$ 217,84"
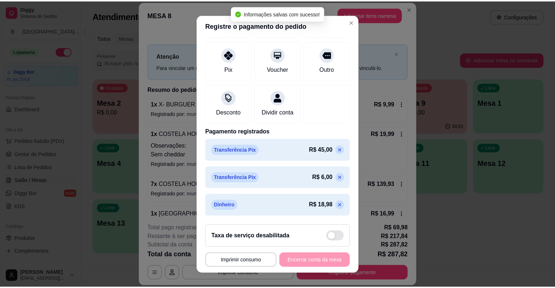
scroll to position [9, 0]
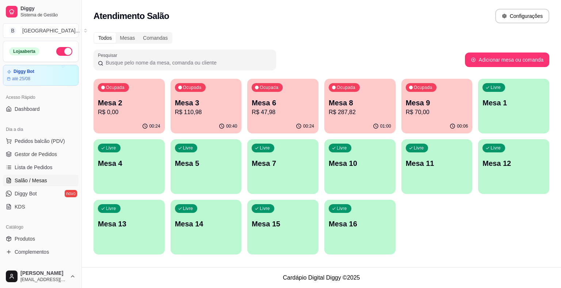
click at [32, 148] on ul "Pedidos balcão (PDV) Gestor de Pedidos Lista de Pedidos Salão / Mesas Diggy Bot…" at bounding box center [41, 173] width 76 height 77
click at [37, 153] on span "Gestor de Pedidos" at bounding box center [36, 154] width 42 height 7
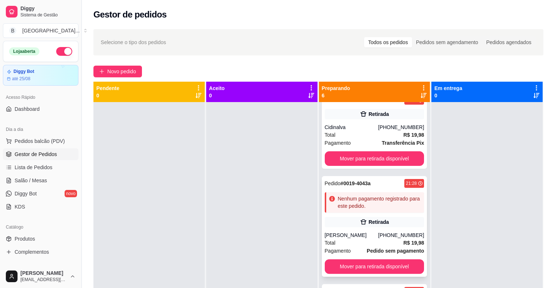
scroll to position [268, 0]
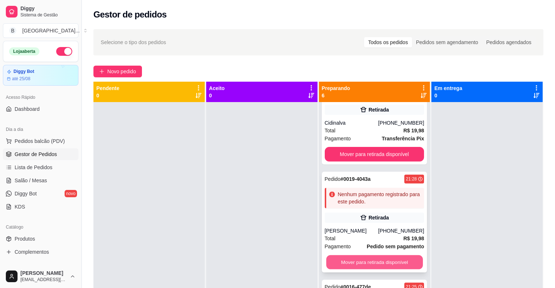
click at [392, 259] on button "Mover para retirada disponível" at bounding box center [374, 263] width 97 height 14
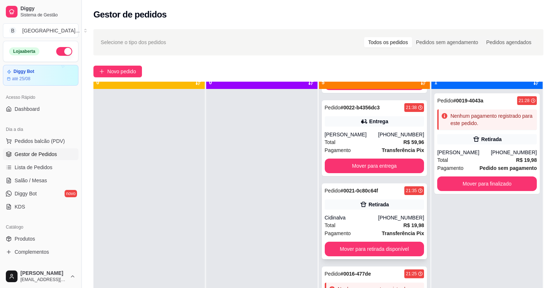
scroll to position [20, 0]
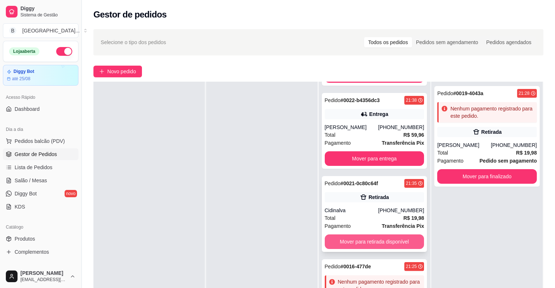
click at [380, 239] on button "Mover para retirada disponível" at bounding box center [375, 242] width 100 height 15
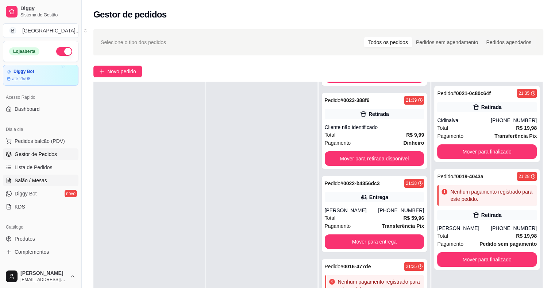
click at [21, 180] on span "Salão / Mesas" at bounding box center [31, 180] width 32 height 7
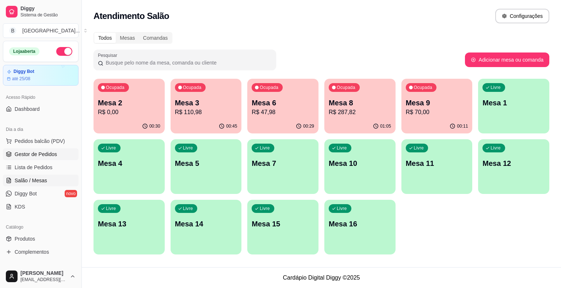
click at [45, 156] on span "Gestor de Pedidos" at bounding box center [36, 154] width 42 height 7
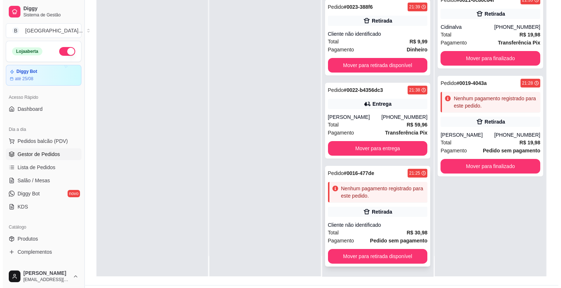
scroll to position [111, 0]
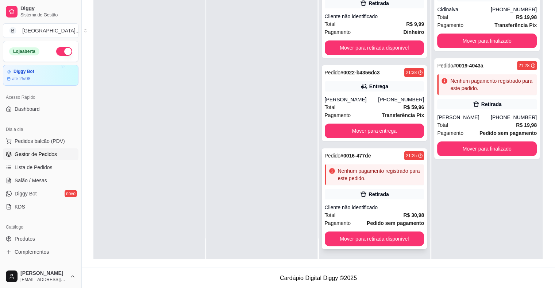
click at [378, 202] on div "Pedido # 0016-477de 21:25 Nenhum pagamento registrado para este pedido. Retirad…" at bounding box center [375, 199] width 106 height 101
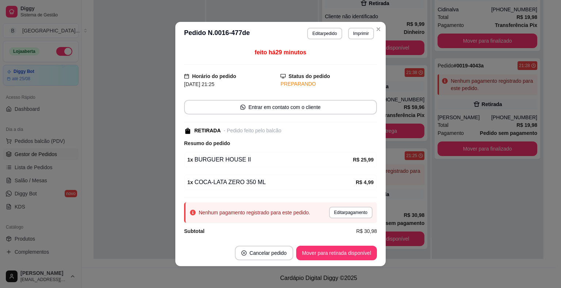
scroll to position [5, 0]
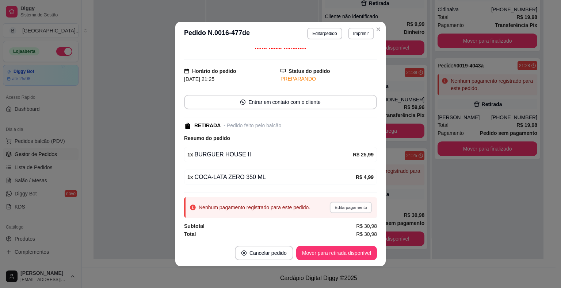
click at [349, 205] on button "Editar pagamento" at bounding box center [350, 207] width 42 height 11
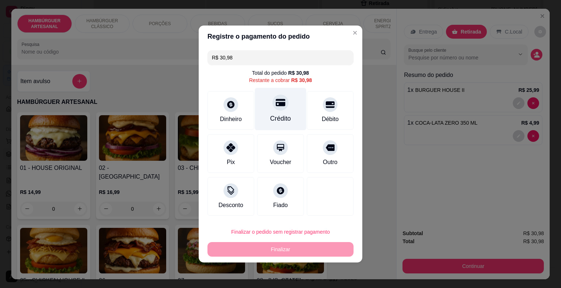
click at [273, 118] on div "Crédito" at bounding box center [280, 118] width 21 height 9
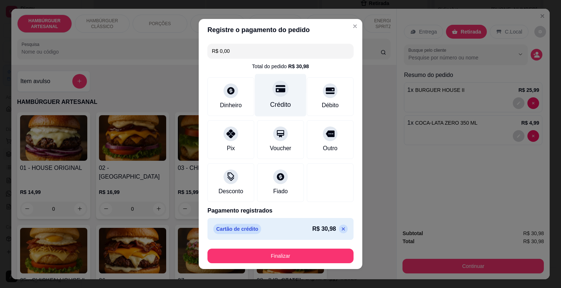
type input "R$ 0,00"
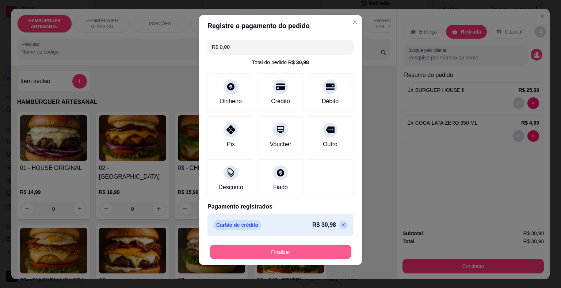
click at [294, 256] on button "Finalizar" at bounding box center [281, 252] width 142 height 14
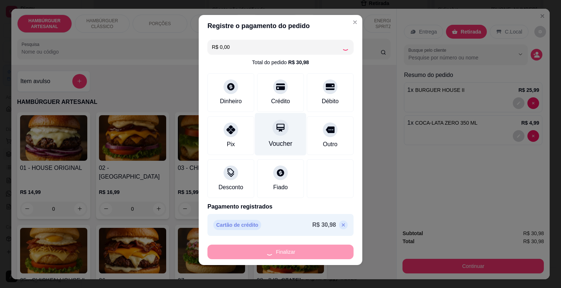
type input "0"
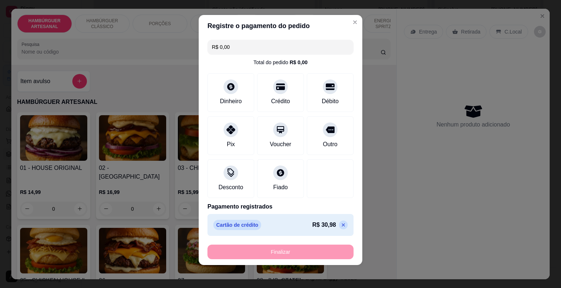
type input "-R$ 30,98"
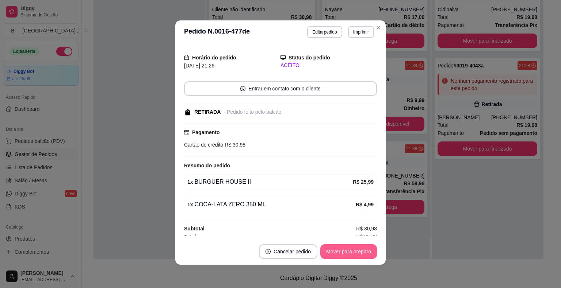
scroll to position [37, 0]
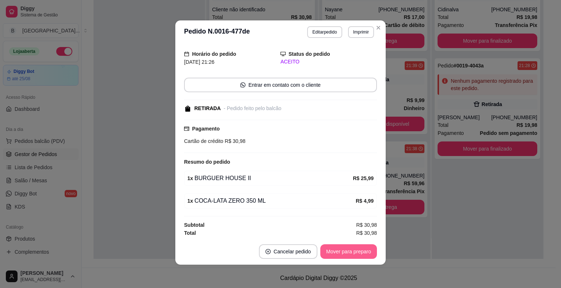
click at [356, 249] on button "Mover para preparo" at bounding box center [348, 252] width 57 height 15
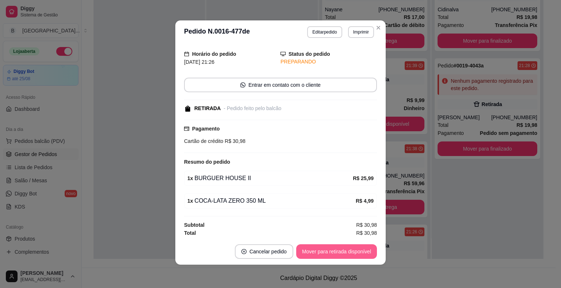
click at [356, 249] on button "Mover para retirada disponível" at bounding box center [336, 252] width 81 height 15
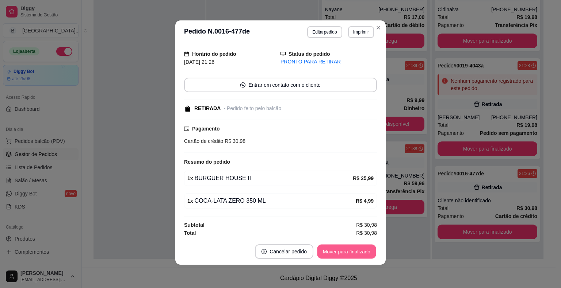
click at [356, 249] on button "Mover para finalizado" at bounding box center [346, 252] width 59 height 14
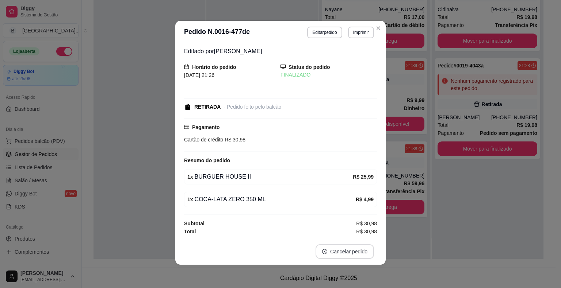
scroll to position [1, 0]
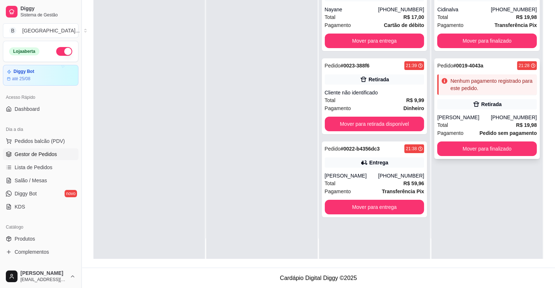
click at [486, 123] on div "Total R$ 19,98" at bounding box center [487, 125] width 100 height 8
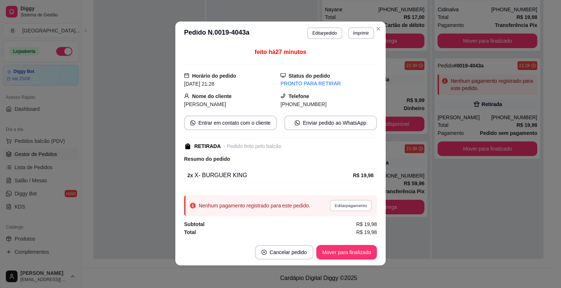
click at [341, 207] on button "Editar pagamento" at bounding box center [350, 205] width 42 height 11
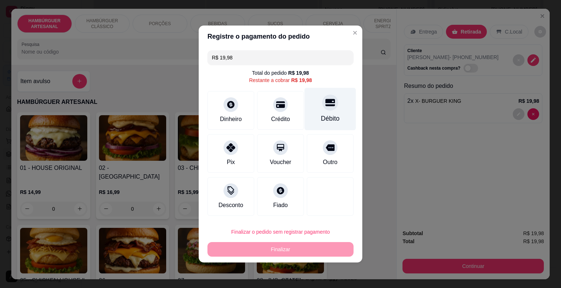
click at [318, 112] on div "Débito" at bounding box center [329, 109] width 51 height 43
type input "R$ 0,00"
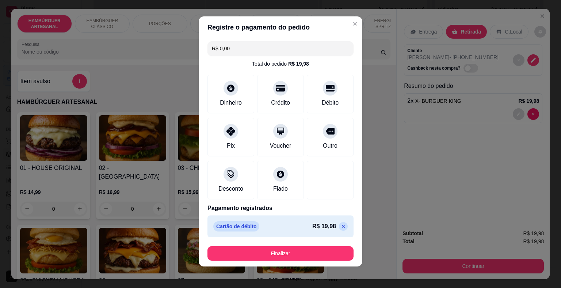
scroll to position [4, 0]
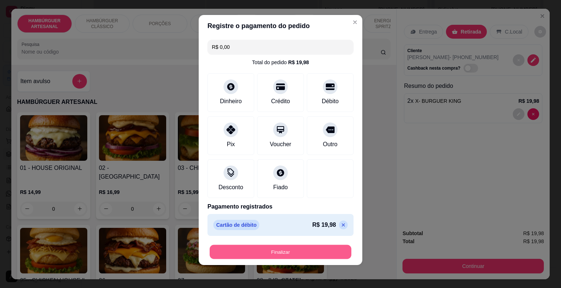
click at [298, 257] on button "Finalizar" at bounding box center [281, 252] width 142 height 14
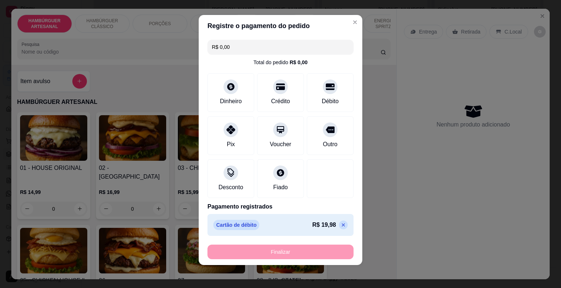
type input "0"
type input "-R$ 19,98"
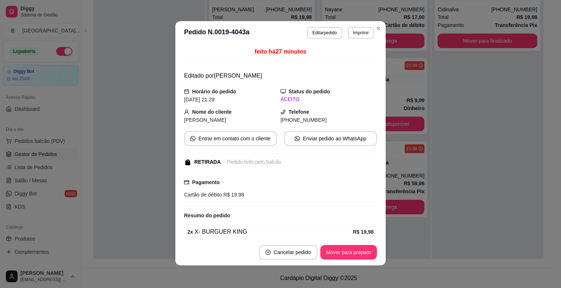
scroll to position [0, 0]
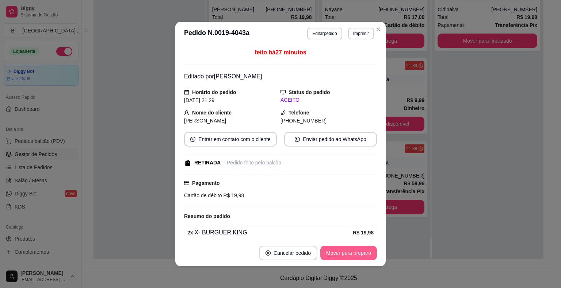
click at [337, 249] on button "Mover para preparo" at bounding box center [348, 253] width 57 height 15
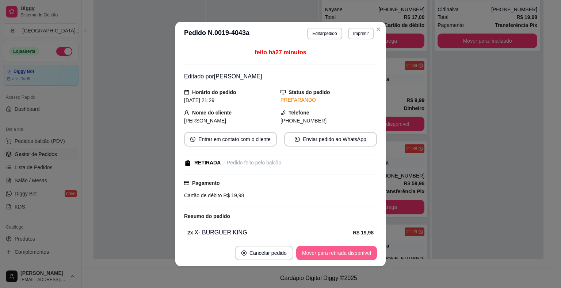
click at [337, 249] on button "Mover para retirada disponível" at bounding box center [336, 253] width 81 height 15
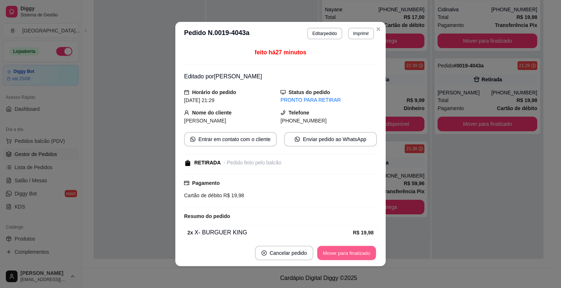
click at [337, 249] on button "Mover para finalizado" at bounding box center [346, 253] width 59 height 14
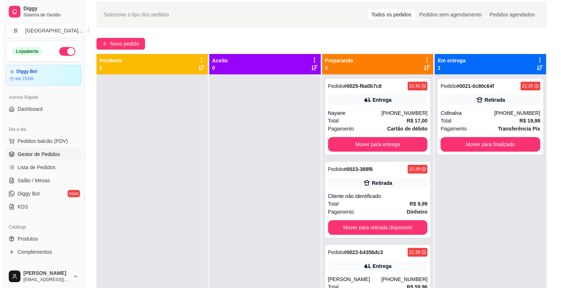
scroll to position [1, 0]
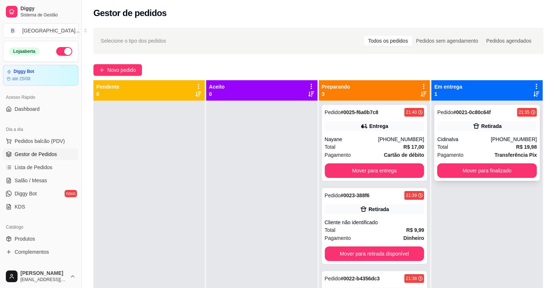
click at [487, 142] on div "Cidinalva" at bounding box center [464, 139] width 54 height 7
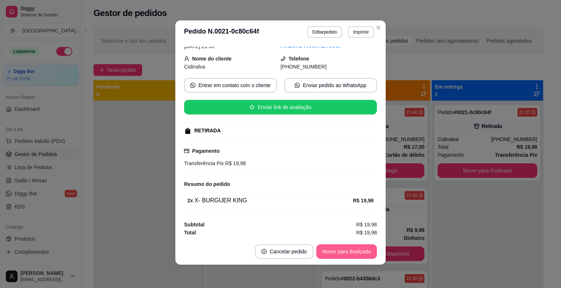
click at [363, 248] on button "Mover para finalizado" at bounding box center [346, 252] width 61 height 15
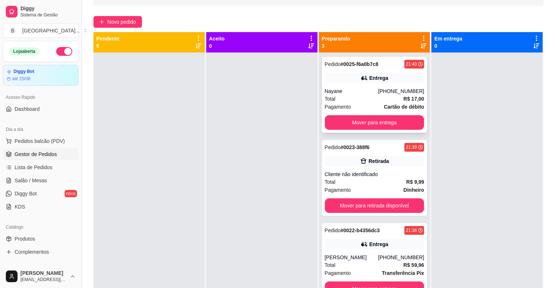
scroll to position [0, 0]
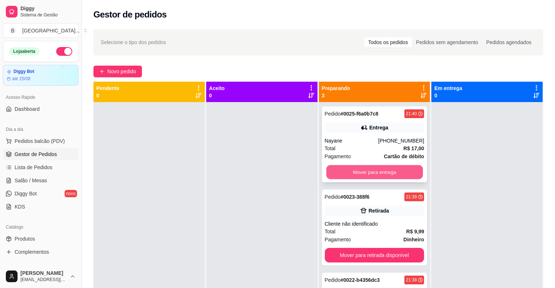
click at [349, 175] on button "Mover para entrega" at bounding box center [374, 172] width 97 height 14
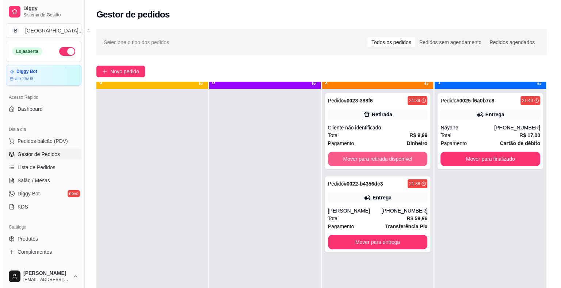
scroll to position [20, 0]
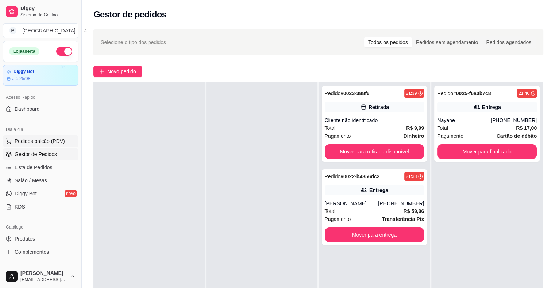
click at [53, 140] on span "Pedidos balcão (PDV)" at bounding box center [40, 141] width 50 height 7
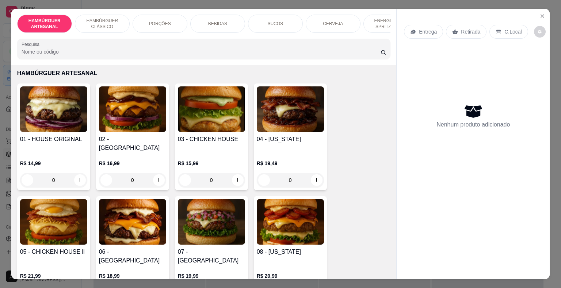
scroll to position [37, 0]
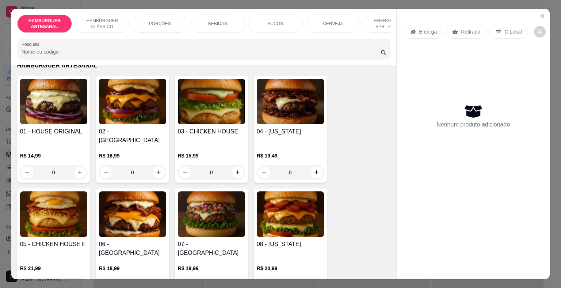
click at [152, 166] on div "0" at bounding box center [132, 172] width 67 height 15
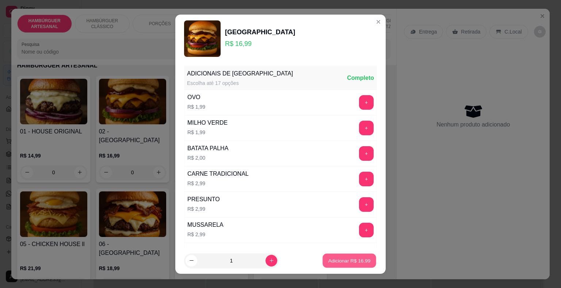
click at [352, 265] on button "Adicionar R$ 16,99" at bounding box center [349, 261] width 54 height 14
type input "1"
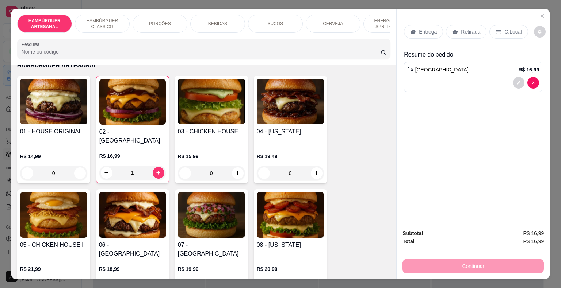
click at [472, 30] on p "Retirada" at bounding box center [470, 31] width 19 height 7
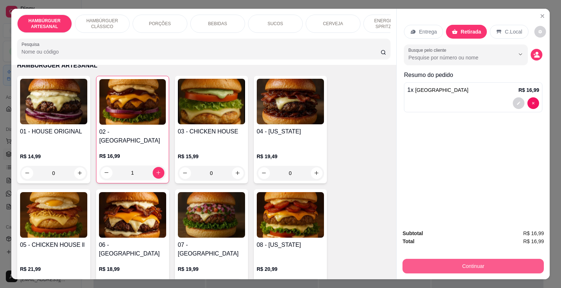
click at [462, 259] on button "Continuar" at bounding box center [472, 266] width 141 height 15
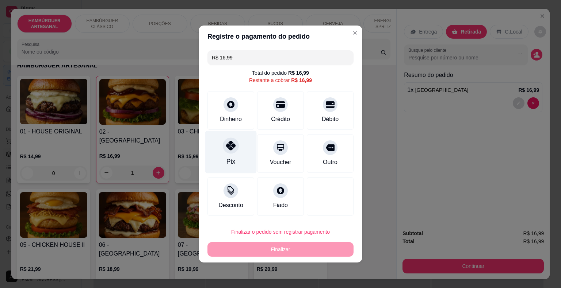
click at [242, 155] on div "Pix" at bounding box center [230, 152] width 51 height 43
type input "R$ 0,00"
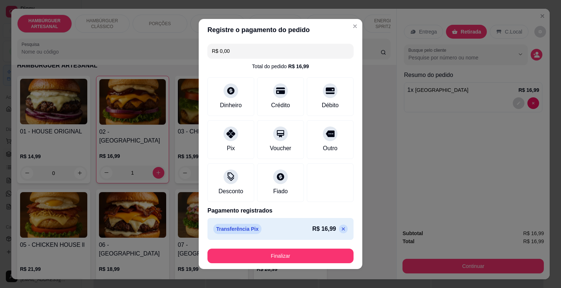
click at [308, 266] on footer "Finalizar" at bounding box center [281, 256] width 164 height 26
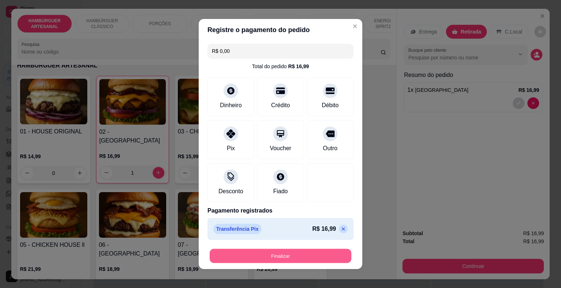
click at [314, 250] on button "Finalizar" at bounding box center [281, 256] width 142 height 14
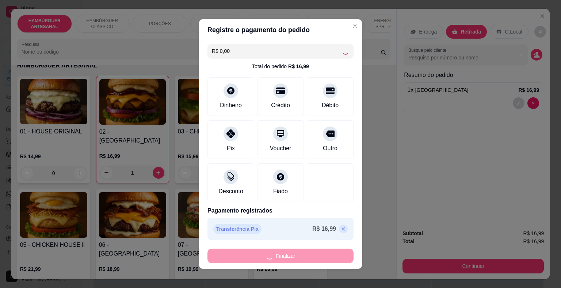
type input "0"
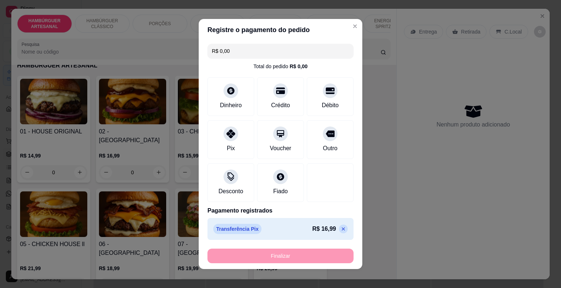
type input "-R$ 16,99"
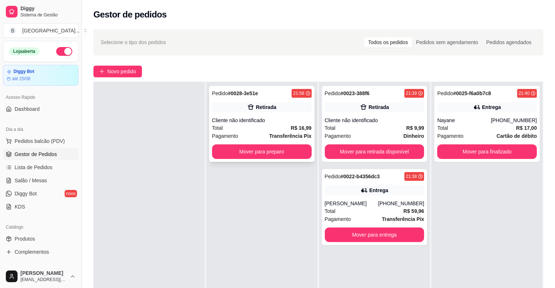
click at [252, 128] on div "Total R$ 16,99" at bounding box center [262, 128] width 100 height 8
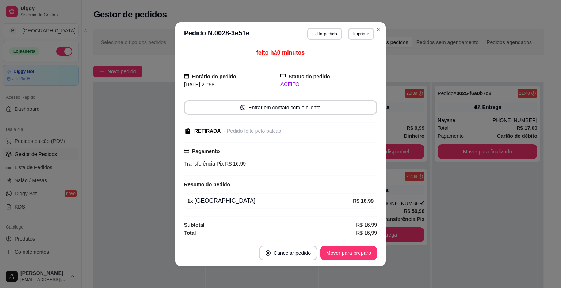
scroll to position [1, 0]
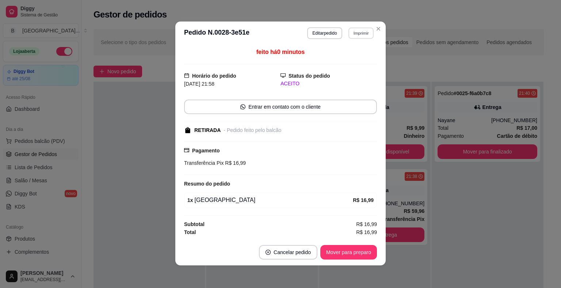
click at [357, 34] on button "Imprimir" at bounding box center [360, 32] width 25 height 11
click at [358, 55] on button "IMPRESSORA" at bounding box center [344, 58] width 51 height 11
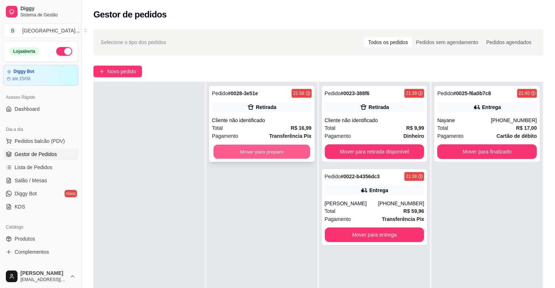
click at [292, 158] on button "Mover para preparo" at bounding box center [262, 152] width 97 height 14
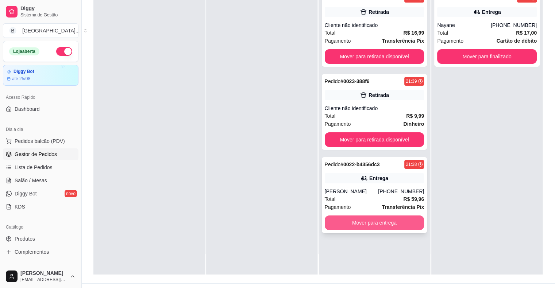
scroll to position [111, 0]
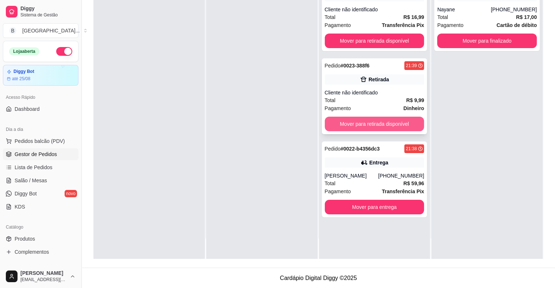
click at [394, 123] on button "Mover para retirada disponível" at bounding box center [375, 124] width 100 height 15
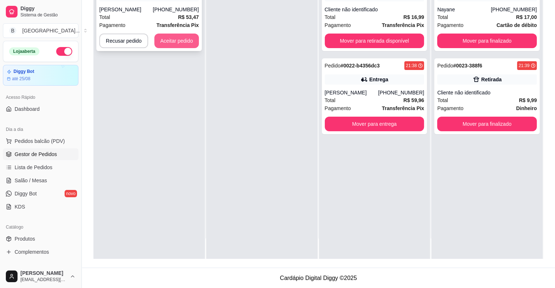
scroll to position [0, 0]
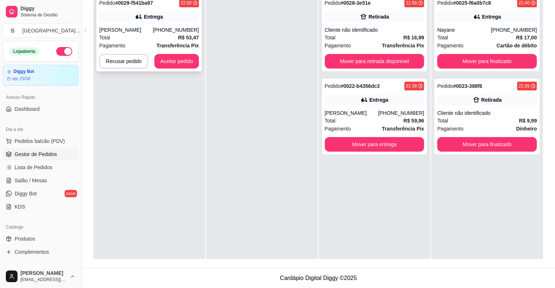
click at [153, 31] on div "[PERSON_NAME]" at bounding box center [126, 29] width 54 height 7
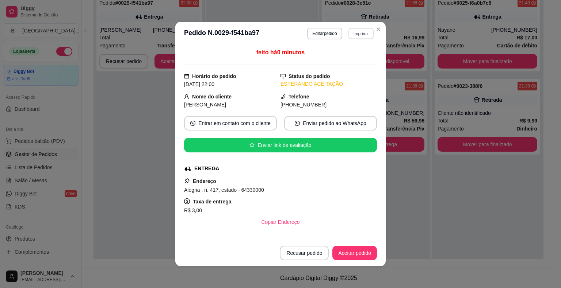
click at [358, 33] on button "Imprimir" at bounding box center [360, 33] width 25 height 11
click at [350, 58] on button "IMPRESSORA" at bounding box center [345, 60] width 53 height 12
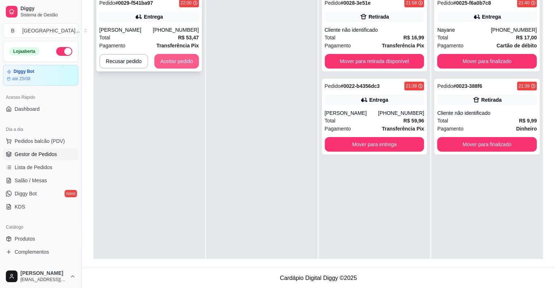
click at [195, 64] on button "Aceitar pedido" at bounding box center [176, 61] width 45 height 15
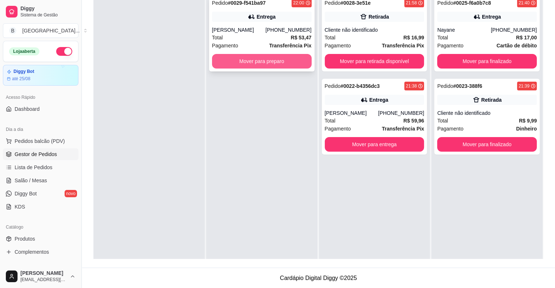
click at [231, 58] on button "Mover para preparo" at bounding box center [262, 61] width 100 height 15
click at [241, 61] on button "Mover para preparo" at bounding box center [262, 61] width 100 height 15
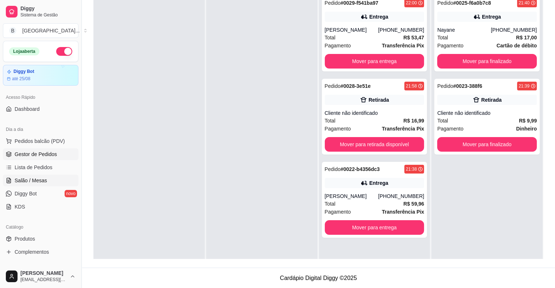
click at [39, 182] on span "Salão / Mesas" at bounding box center [31, 180] width 32 height 7
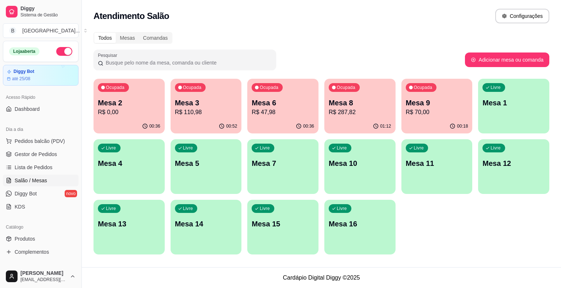
click at [364, 119] on button "Ocupada Mesa 8 R$ 287,82 01:12" at bounding box center [359, 106] width 71 height 55
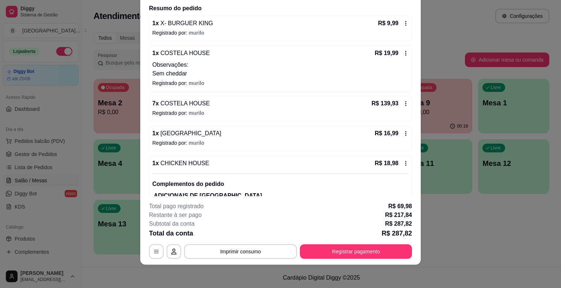
scroll to position [54, 0]
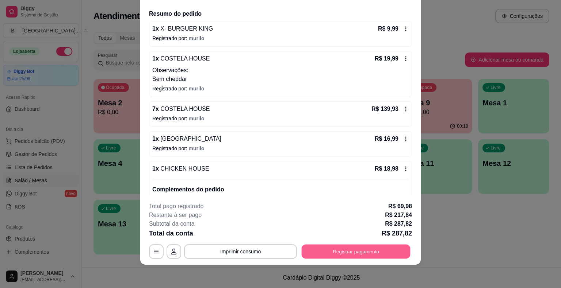
click at [311, 251] on button "Registrar pagamento" at bounding box center [356, 252] width 109 height 14
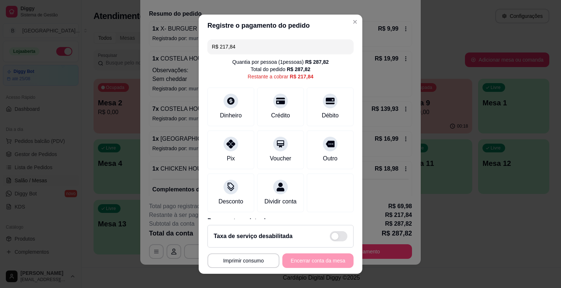
click at [298, 46] on input "R$ 217,84" at bounding box center [280, 46] width 137 height 15
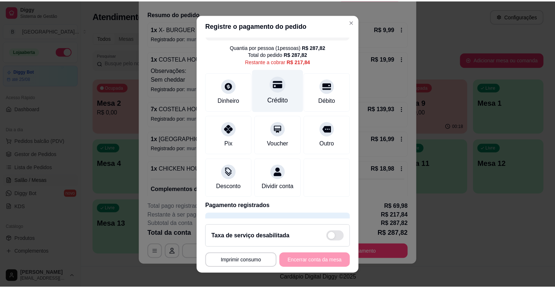
scroll to position [0, 0]
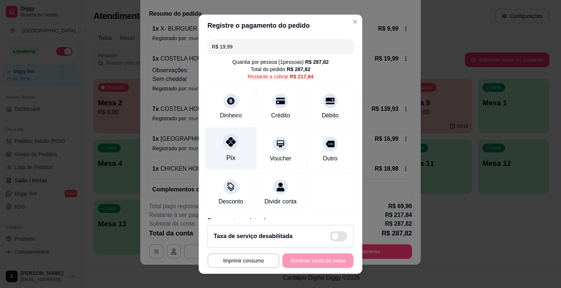
click at [242, 141] on div "Pix" at bounding box center [230, 148] width 51 height 43
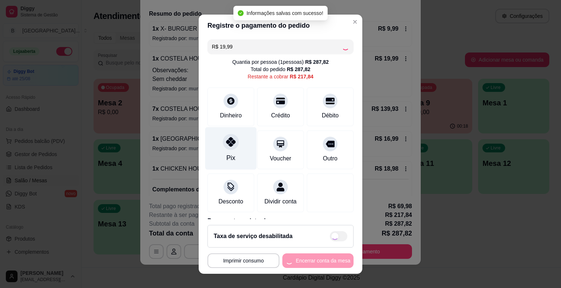
type input "R$ 197,85"
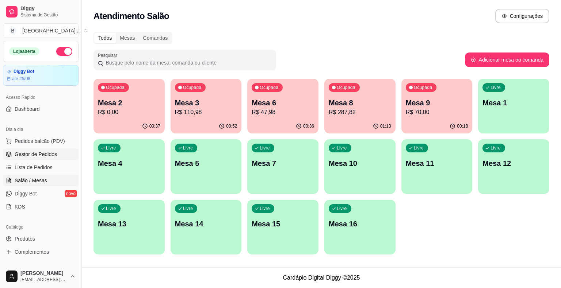
click at [59, 152] on link "Gestor de Pedidos" at bounding box center [41, 155] width 76 height 12
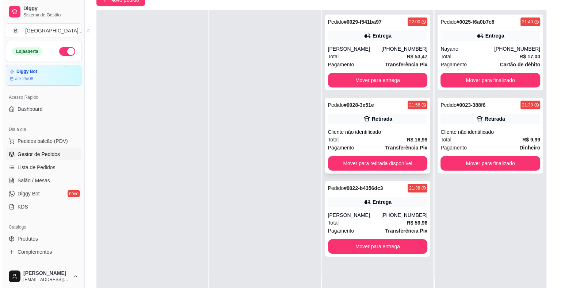
scroll to position [73, 0]
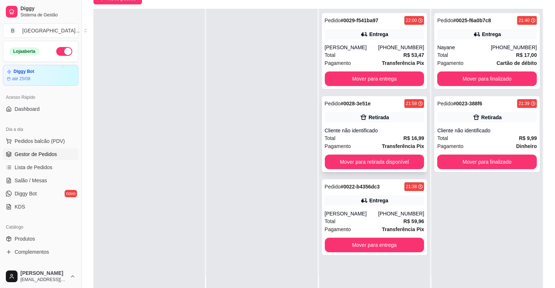
click at [386, 135] on div "Total R$ 16,99" at bounding box center [375, 138] width 100 height 8
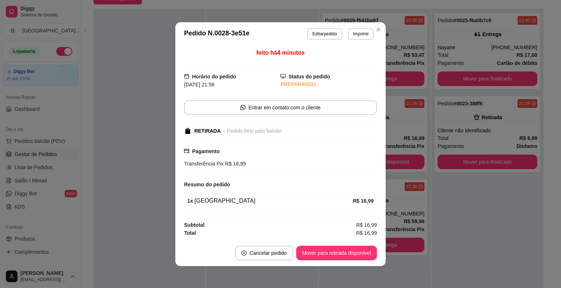
scroll to position [1, 0]
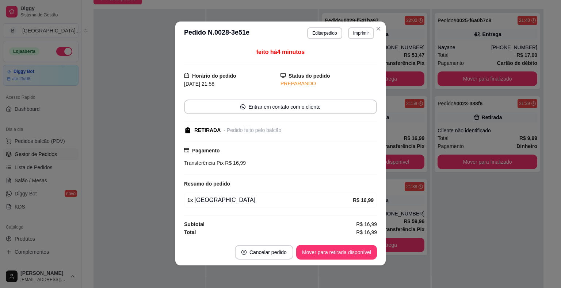
click at [163, 158] on div at bounding box center [148, 153] width 111 height 288
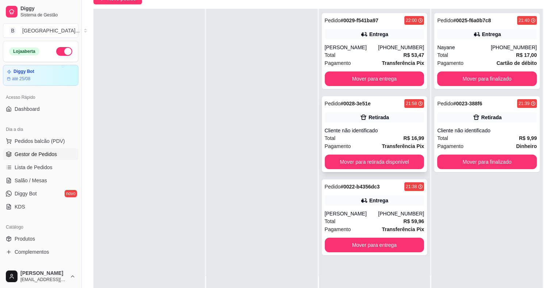
click at [382, 129] on div "Cliente não identificado" at bounding box center [375, 130] width 100 height 7
click at [378, 126] on div "Pedido # 0028-3e51e 21:58 Retirada Cliente não identificado Total R$ 16,99 Paga…" at bounding box center [375, 134] width 106 height 76
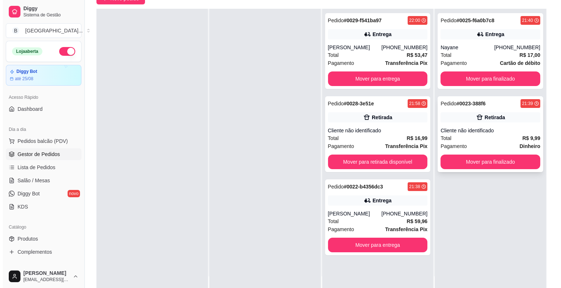
scroll to position [0, 0]
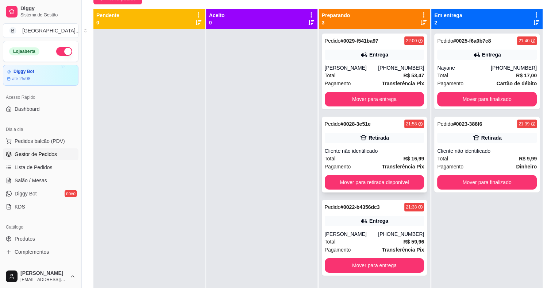
click at [361, 157] on div "Total R$ 16,99" at bounding box center [375, 159] width 100 height 8
click at [44, 164] on span "Lista de Pedidos" at bounding box center [34, 167] width 38 height 7
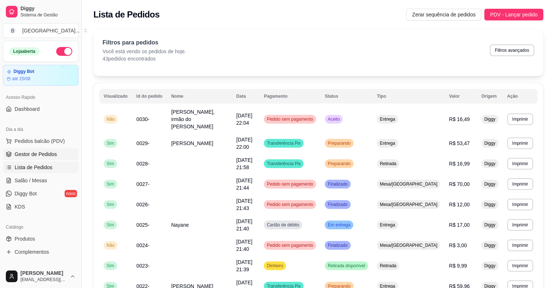
click at [47, 151] on span "Gestor de Pedidos" at bounding box center [36, 154] width 42 height 7
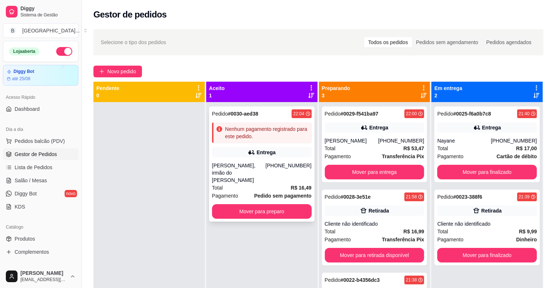
click at [249, 154] on icon at bounding box center [251, 152] width 7 height 7
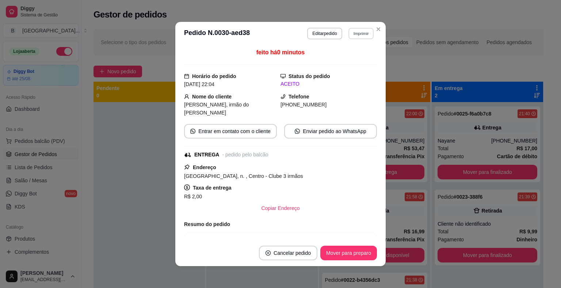
click at [360, 33] on button "Imprimir" at bounding box center [360, 33] width 25 height 11
click at [357, 61] on button "IMPRESSORA" at bounding box center [345, 59] width 53 height 12
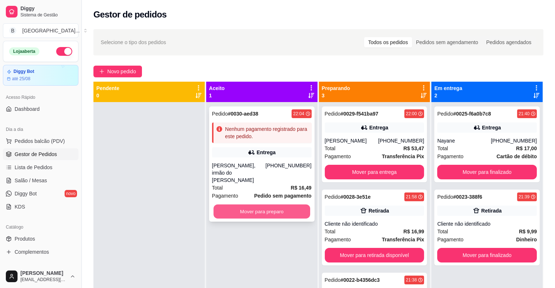
click at [292, 205] on button "Mover para preparo" at bounding box center [262, 212] width 97 height 14
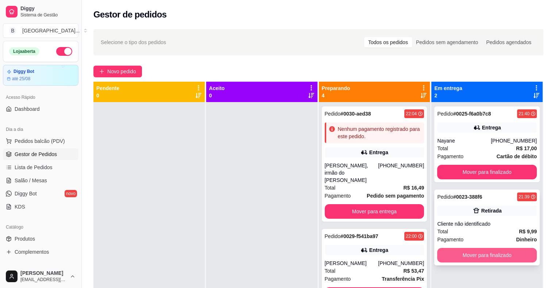
click at [492, 254] on button "Mover para finalizado" at bounding box center [487, 255] width 100 height 15
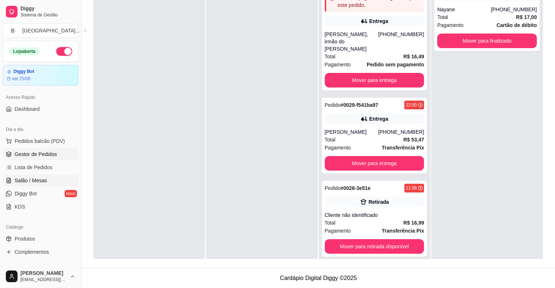
click at [20, 176] on link "Salão / Mesas" at bounding box center [41, 181] width 76 height 12
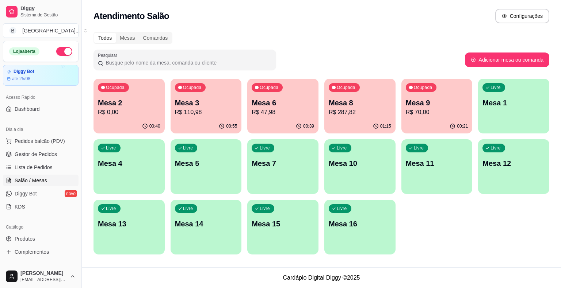
click at [152, 103] on p "Mesa 2" at bounding box center [129, 103] width 62 height 10
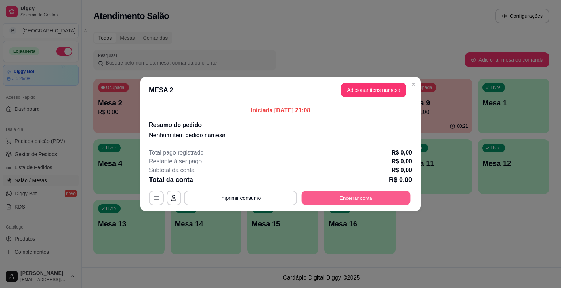
click at [318, 196] on button "Encerrar conta" at bounding box center [356, 198] width 109 height 14
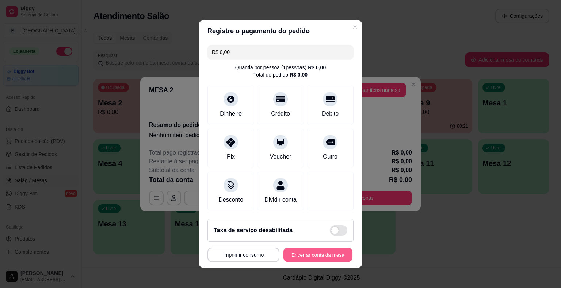
click at [308, 254] on button "Encerrar conta da mesa" at bounding box center [317, 255] width 69 height 14
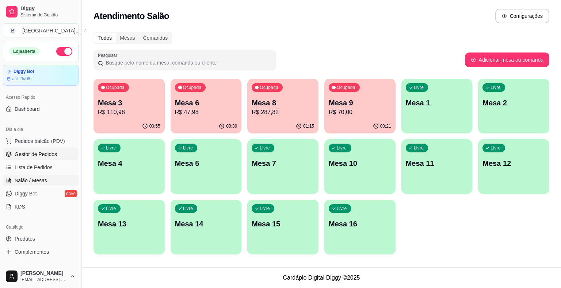
click at [51, 151] on span "Gestor de Pedidos" at bounding box center [36, 154] width 42 height 7
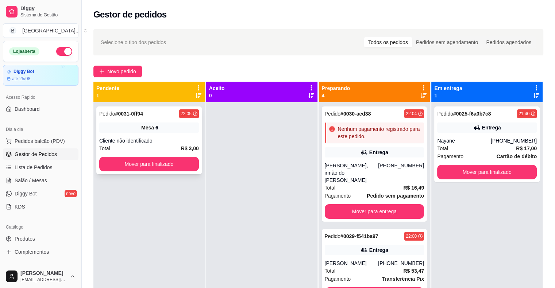
click at [163, 135] on div "Pedido # 0031-0ff94 22:05 Mesa 6 Cliente não identificado Total R$ 3,00 Mover p…" at bounding box center [149, 141] width 106 height 68
click at [145, 161] on button "Mover para finalizado" at bounding box center [149, 164] width 100 height 15
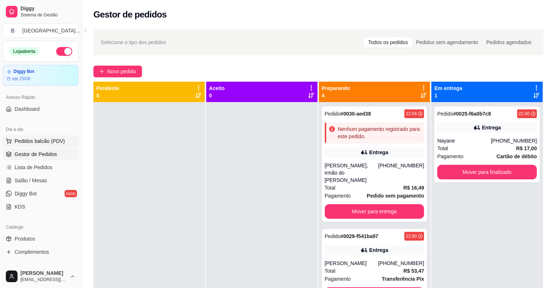
click at [60, 145] on button "Pedidos balcão (PDV)" at bounding box center [41, 141] width 76 height 12
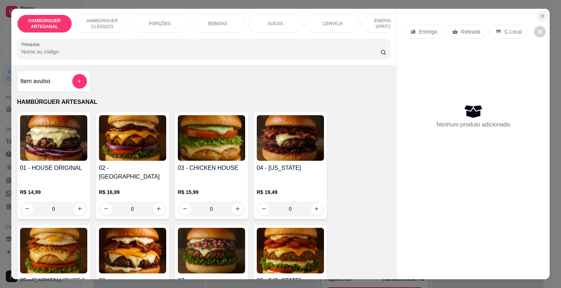
click at [540, 16] on icon "Close" at bounding box center [542, 16] width 6 height 6
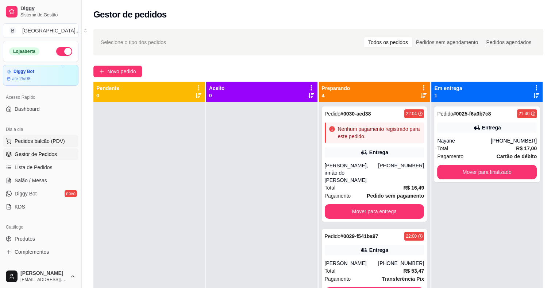
click at [28, 144] on span "Pedidos balcão (PDV)" at bounding box center [40, 141] width 50 height 7
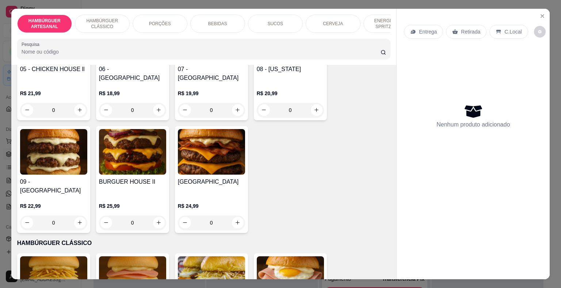
scroll to position [256, 0]
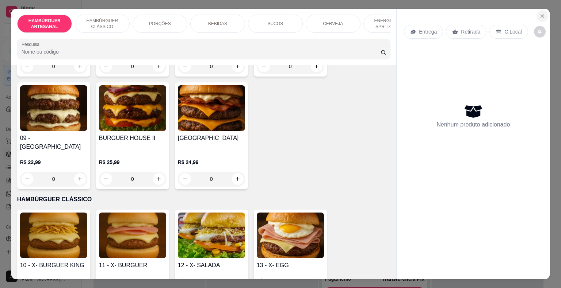
click at [545, 14] on button "Close" at bounding box center [542, 16] width 12 height 12
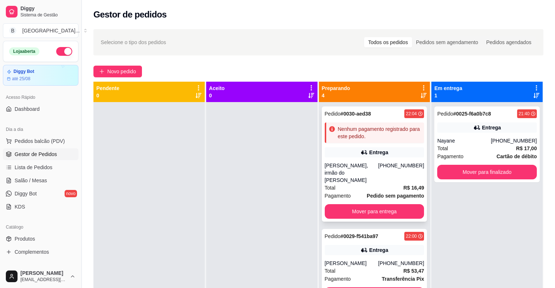
click at [350, 170] on div "[PERSON_NAME], irmão do [PERSON_NAME]" at bounding box center [352, 173] width 54 height 22
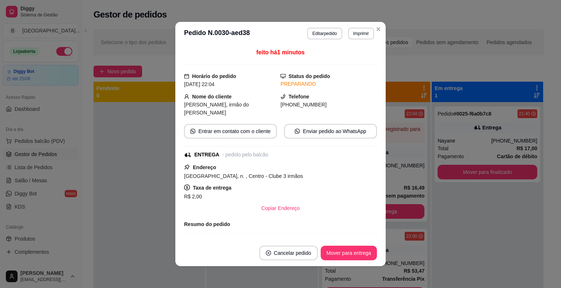
scroll to position [37, 0]
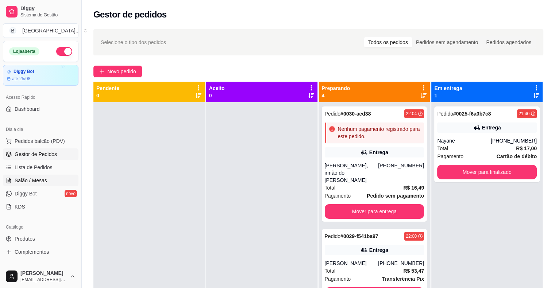
click at [46, 175] on link "Salão / Mesas" at bounding box center [41, 181] width 76 height 12
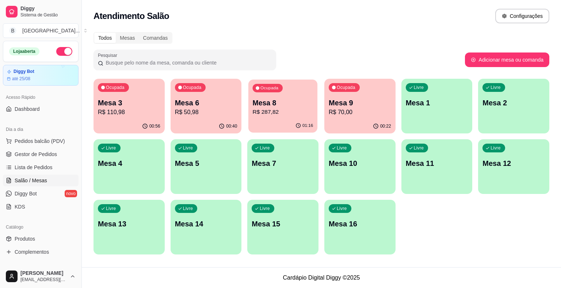
click at [286, 118] on div "Ocupada Mesa 8 R$ 287,82" at bounding box center [282, 99] width 69 height 39
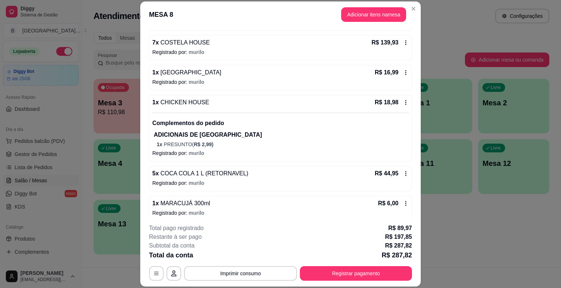
scroll to position [146, 0]
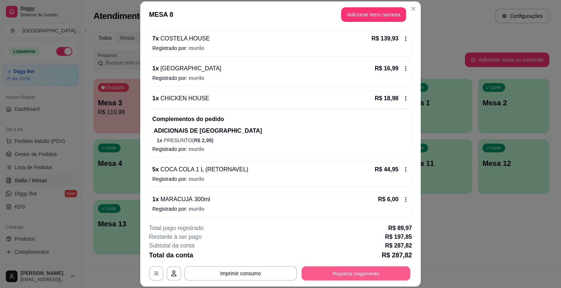
click at [341, 276] on button "Registrar pagamento" at bounding box center [356, 274] width 109 height 14
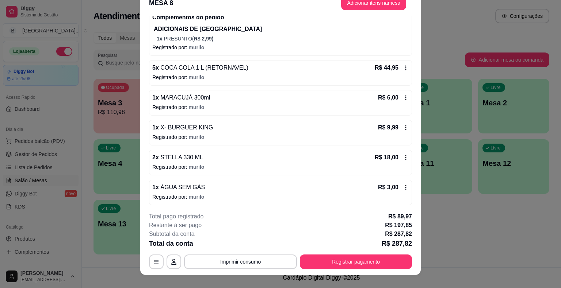
scroll to position [22, 0]
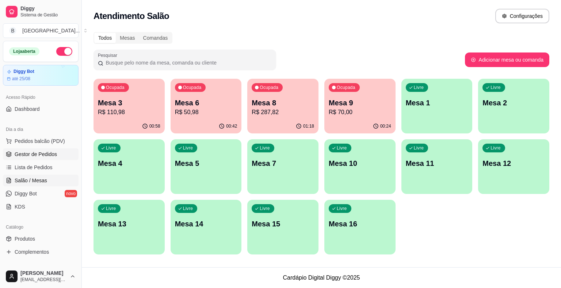
click at [56, 154] on link "Gestor de Pedidos" at bounding box center [41, 155] width 76 height 12
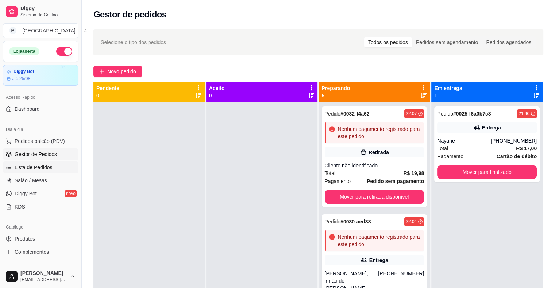
click at [59, 168] on link "Lista de Pedidos" at bounding box center [41, 168] width 76 height 12
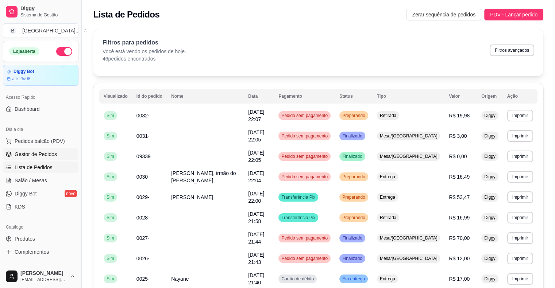
click at [54, 154] on span "Gestor de Pedidos" at bounding box center [36, 154] width 42 height 7
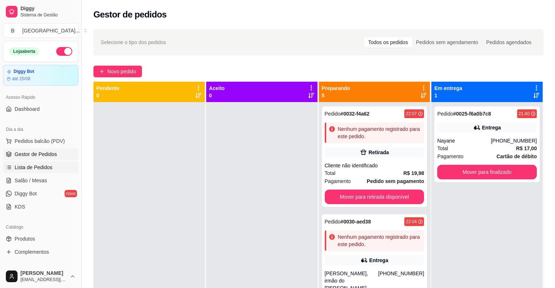
click at [19, 166] on span "Lista de Pedidos" at bounding box center [34, 167] width 38 height 7
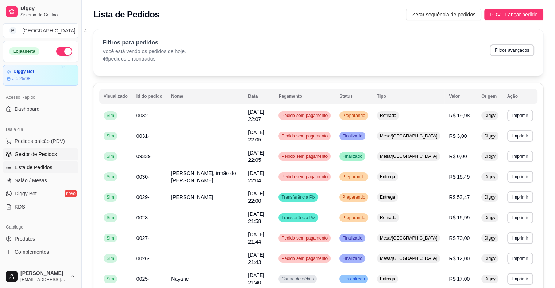
click at [28, 156] on span "Gestor de Pedidos" at bounding box center [36, 154] width 42 height 7
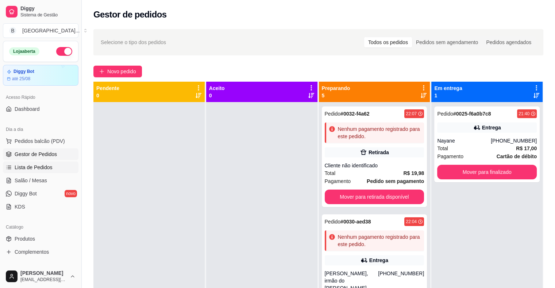
click at [29, 166] on span "Lista de Pedidos" at bounding box center [34, 167] width 38 height 7
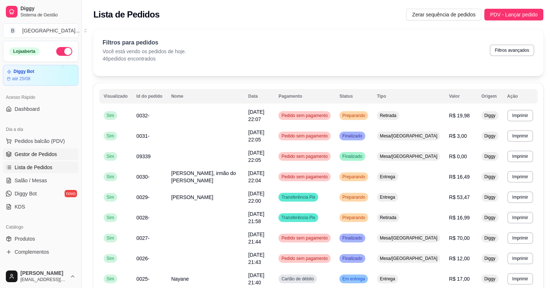
click at [42, 158] on link "Gestor de Pedidos" at bounding box center [41, 155] width 76 height 12
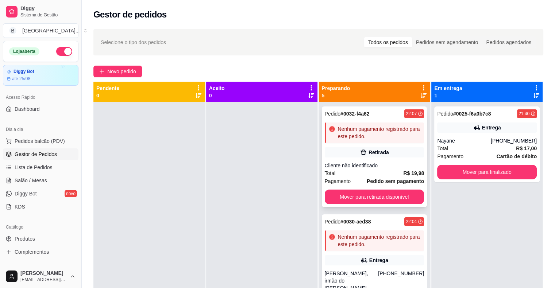
click at [359, 172] on div "Total R$ 19,98" at bounding box center [375, 173] width 100 height 8
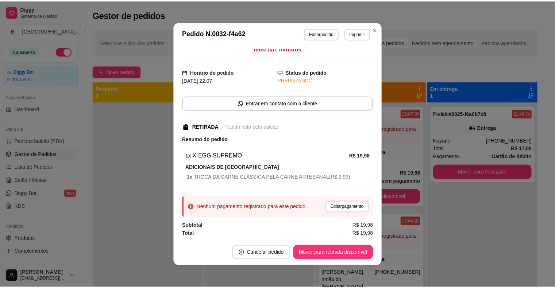
scroll to position [1, 0]
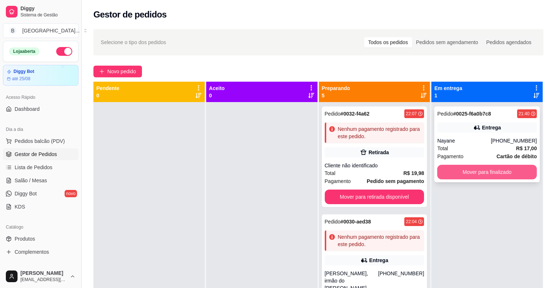
click at [497, 166] on button "Mover para finalizado" at bounding box center [487, 172] width 100 height 15
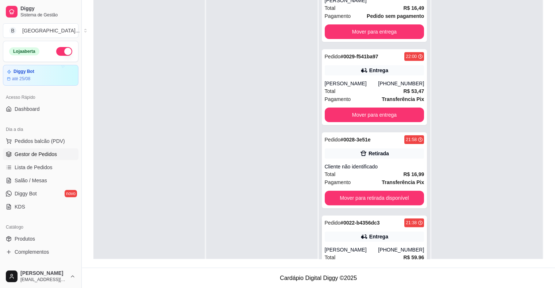
scroll to position [183, 0]
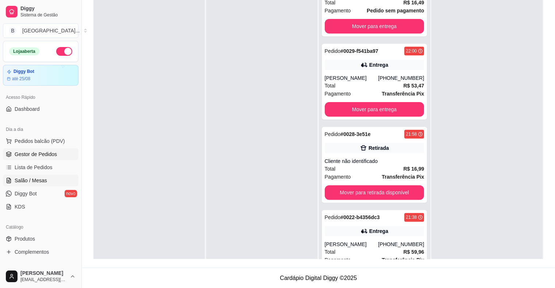
click at [23, 177] on span "Salão / Mesas" at bounding box center [31, 180] width 32 height 7
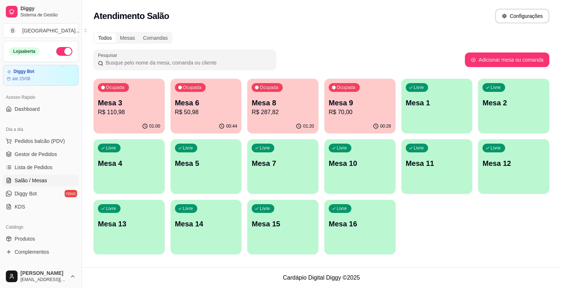
click at [300, 103] on p "Mesa 8" at bounding box center [283, 103] width 62 height 10
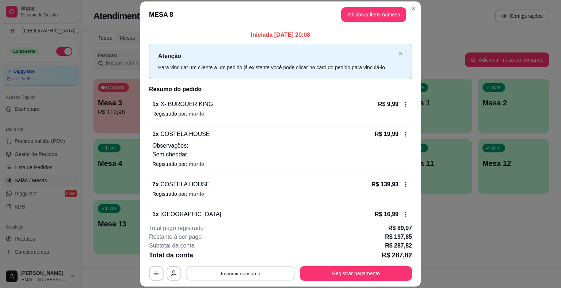
click at [266, 271] on button "Imprimir consumo" at bounding box center [241, 274] width 110 height 14
click at [250, 235] on div "Escolha a impressora IMPRESSORA Impressora" at bounding box center [240, 244] width 60 height 39
click at [250, 239] on button "IMPRESSORA" at bounding box center [240, 243] width 53 height 12
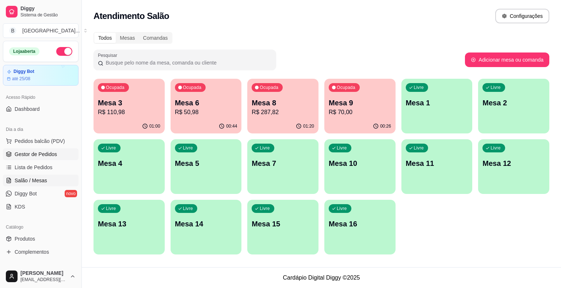
click at [43, 156] on span "Gestor de Pedidos" at bounding box center [36, 154] width 42 height 7
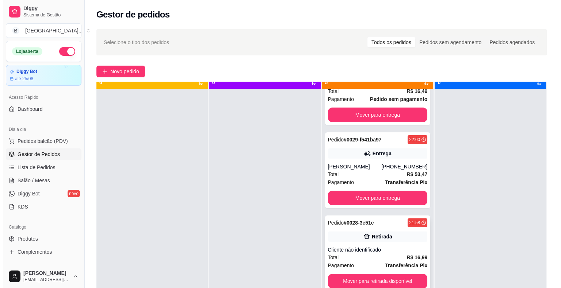
scroll to position [20, 0]
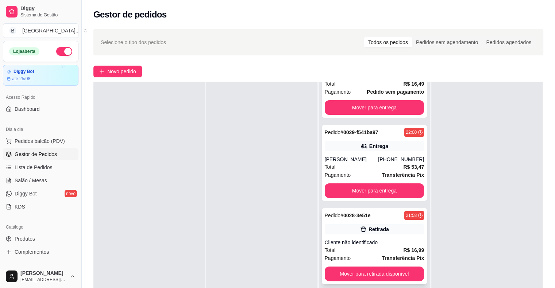
click at [362, 229] on div "Pedido # 0028-3e51e 21:58 Retirada Cliente não identificado Total R$ 16,99 Paga…" at bounding box center [375, 246] width 106 height 76
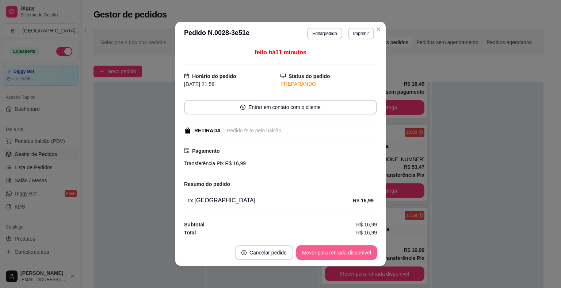
scroll to position [1, 0]
click at [331, 253] on button "Mover para retirada disponível" at bounding box center [336, 252] width 78 height 14
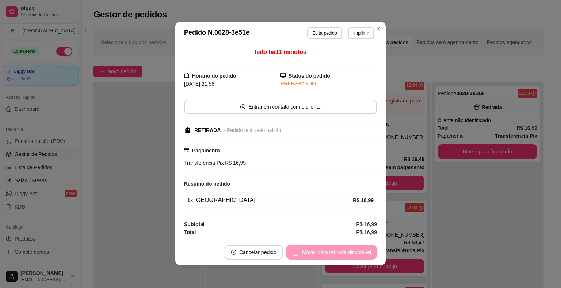
scroll to position [108, 0]
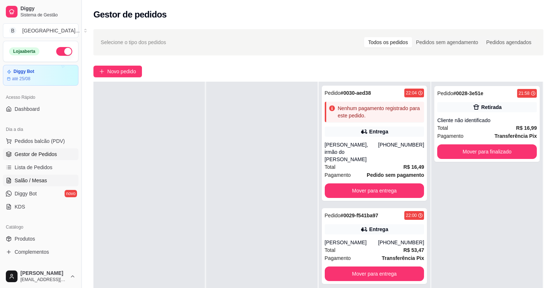
click at [27, 177] on span "Salão / Mesas" at bounding box center [31, 180] width 32 height 7
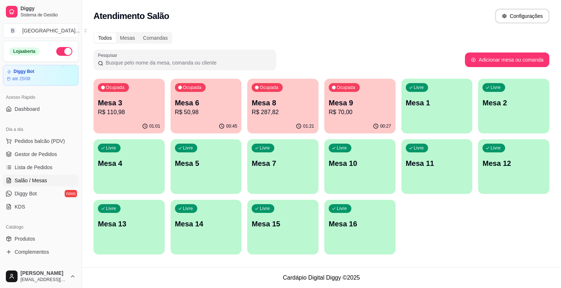
click at [301, 120] on div "01:21" at bounding box center [282, 126] width 71 height 14
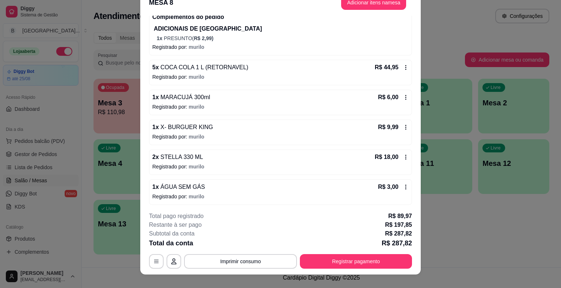
scroll to position [22, 0]
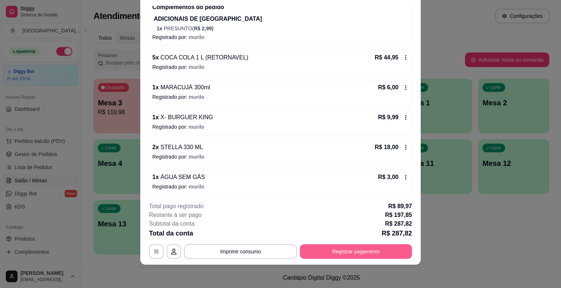
click at [348, 249] on button "Registrar pagamento" at bounding box center [356, 252] width 112 height 15
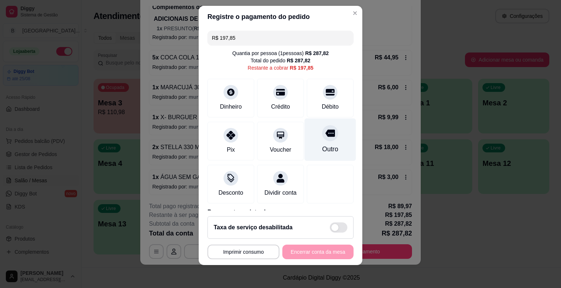
scroll to position [0, 0]
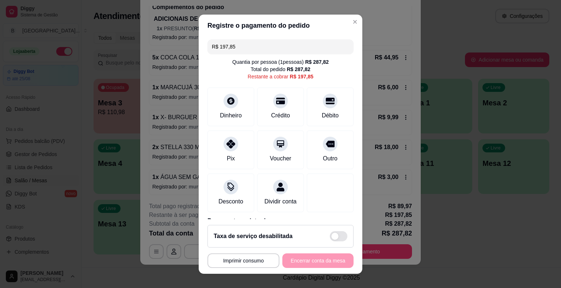
click at [288, 49] on input "R$ 197,85" at bounding box center [280, 46] width 137 height 15
click at [288, 113] on div "Crédito" at bounding box center [280, 105] width 51 height 43
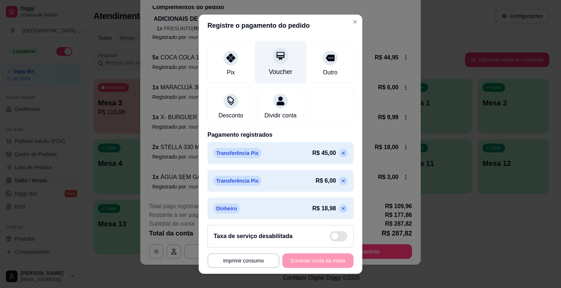
scroll to position [7, 0]
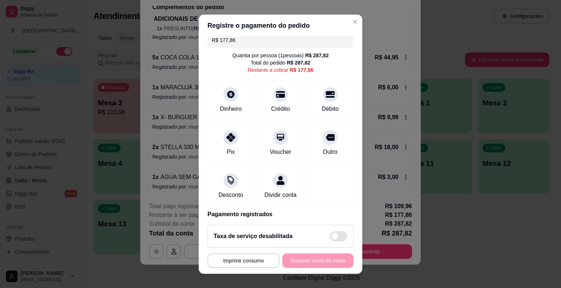
click at [313, 44] on input "R$ 177,86" at bounding box center [280, 40] width 137 height 15
click at [241, 153] on div "Pix" at bounding box center [230, 141] width 51 height 43
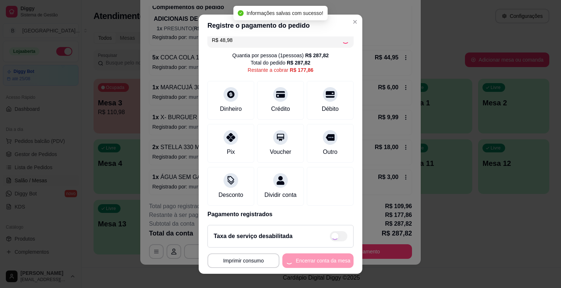
type input "R$ 128,88"
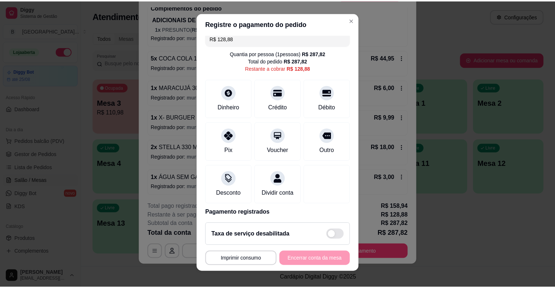
scroll to position [0, 0]
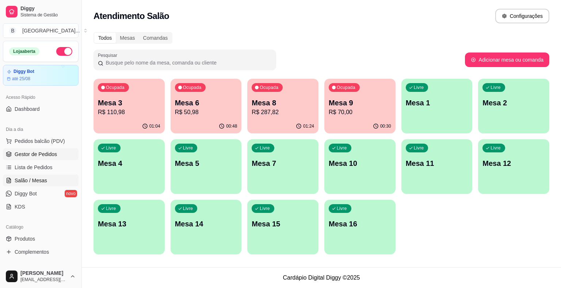
click at [50, 151] on span "Gestor de Pedidos" at bounding box center [36, 154] width 42 height 7
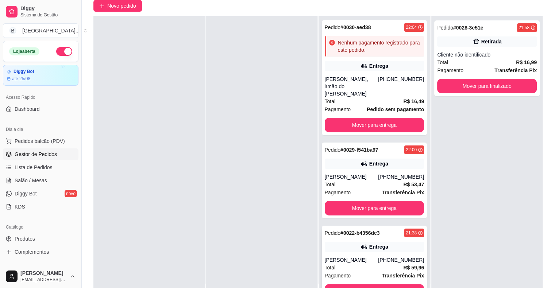
scroll to position [111, 0]
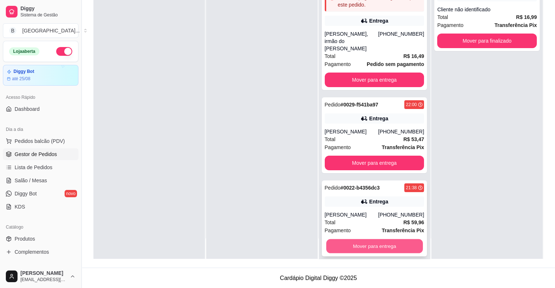
click at [345, 243] on button "Mover para entrega" at bounding box center [374, 246] width 97 height 14
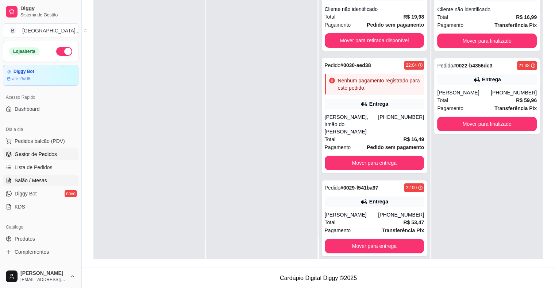
click at [25, 185] on link "Salão / Mesas" at bounding box center [41, 181] width 76 height 12
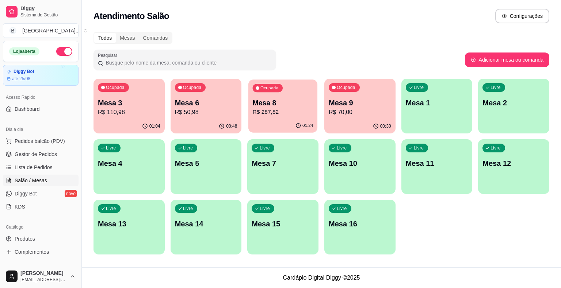
click at [281, 116] on div "Ocupada Mesa 8 R$ 287,82" at bounding box center [282, 99] width 69 height 39
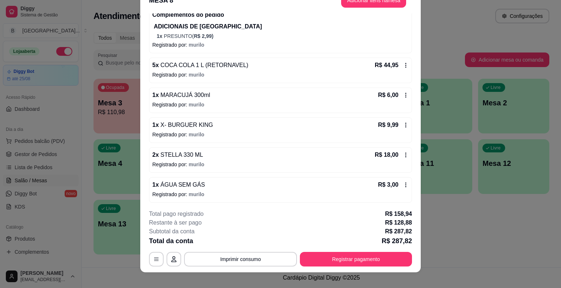
scroll to position [22, 0]
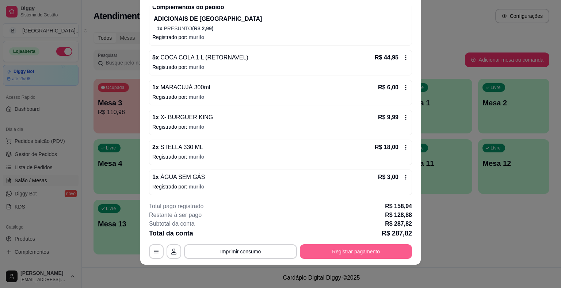
click at [361, 250] on button "Registrar pagamento" at bounding box center [356, 252] width 112 height 15
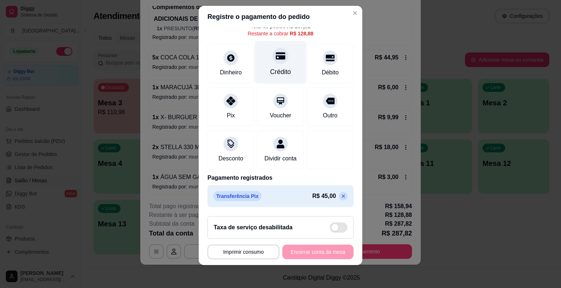
scroll to position [0, 0]
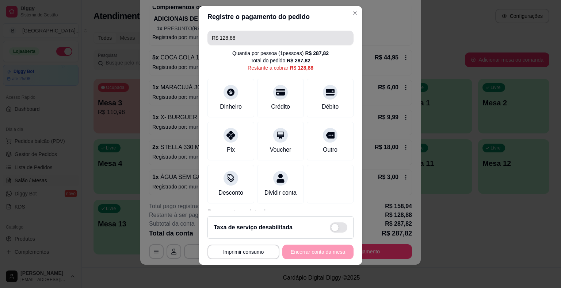
click at [282, 42] on input "R$ 128,88" at bounding box center [280, 38] width 137 height 15
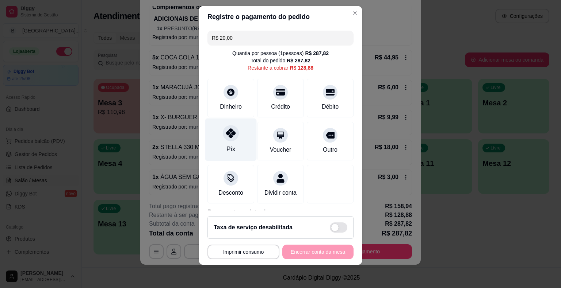
click at [231, 142] on div "Pix" at bounding box center [230, 139] width 51 height 43
click at [305, 41] on input "R$ 108,88" at bounding box center [280, 38] width 137 height 15
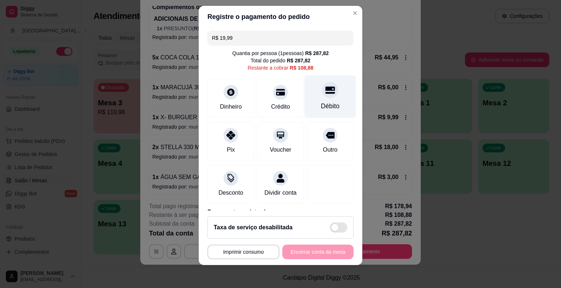
click at [317, 99] on div "Débito" at bounding box center [329, 96] width 51 height 43
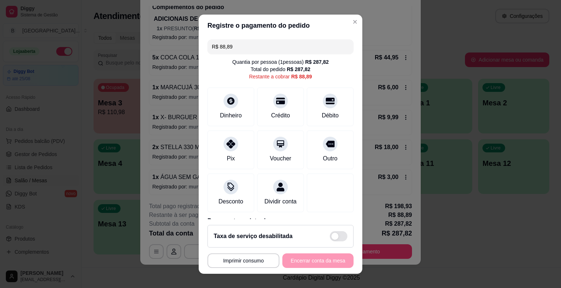
click at [289, 47] on input "R$ 88,89" at bounding box center [280, 46] width 137 height 15
click at [326, 118] on div "Débito" at bounding box center [330, 114] width 19 height 9
click at [314, 54] on div "R$ 68,89 Quantia por pessoa ( 1 pessoas) R$ 287,82 Total do pedido R$ 287,82 Re…" at bounding box center [281, 128] width 164 height 183
click at [310, 53] on input "R$ 68,89" at bounding box center [280, 46] width 137 height 15
type input "R$ 25,99"
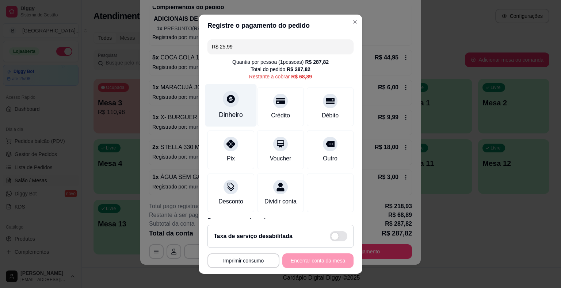
click at [229, 115] on div "Dinheiro" at bounding box center [231, 114] width 24 height 9
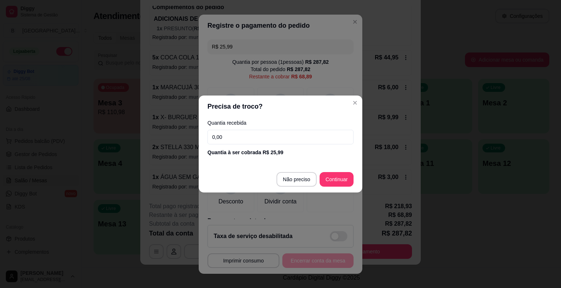
click at [243, 132] on input "0,00" at bounding box center [280, 137] width 146 height 15
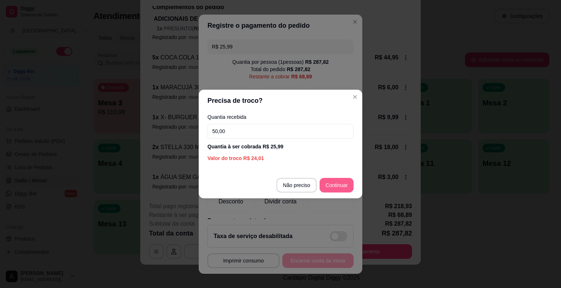
type input "50,00"
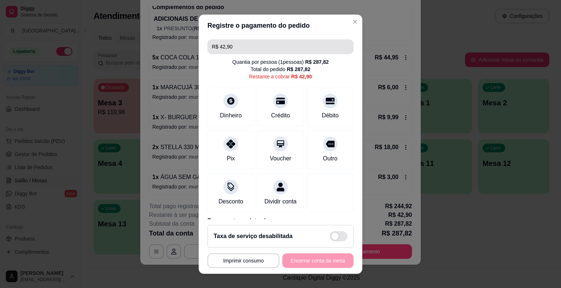
click at [294, 45] on input "R$ 42,90" at bounding box center [280, 46] width 137 height 15
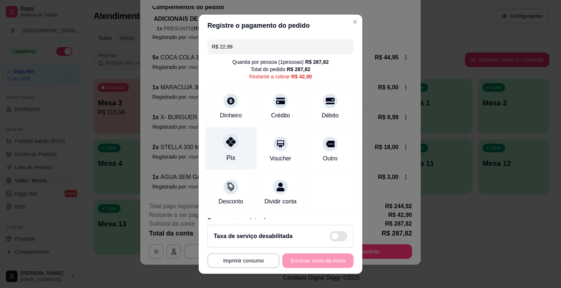
click at [228, 140] on icon at bounding box center [230, 141] width 9 height 9
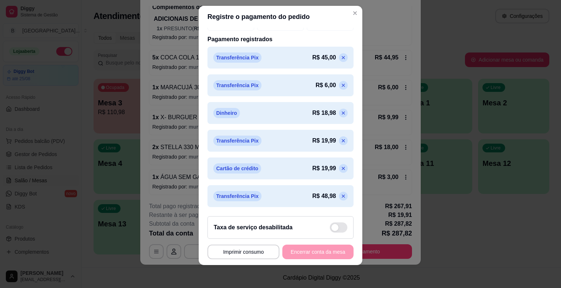
scroll to position [319, 0]
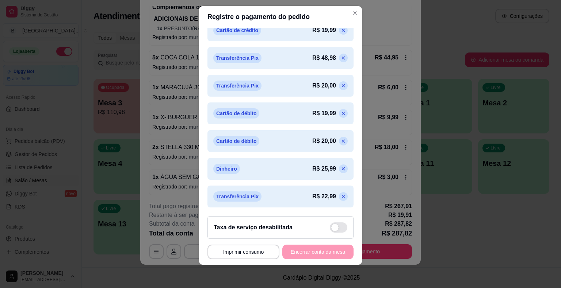
click at [340, 195] on icon at bounding box center [343, 197] width 6 height 6
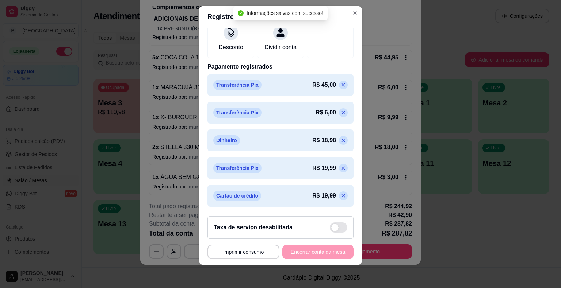
scroll to position [0, 0]
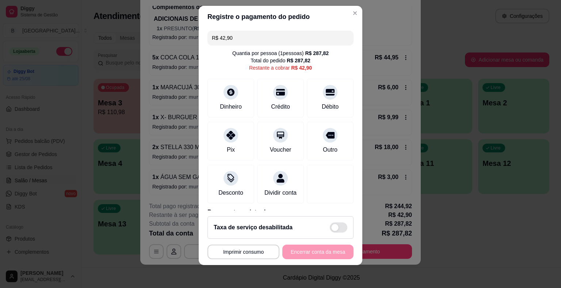
click at [292, 44] on input "R$ 42,90" at bounding box center [280, 38] width 137 height 15
click at [224, 138] on div at bounding box center [231, 133] width 16 height 16
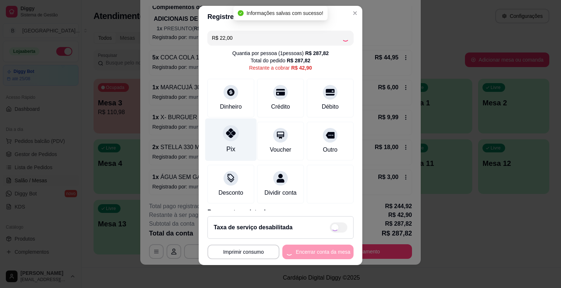
type input "R$ 20,90"
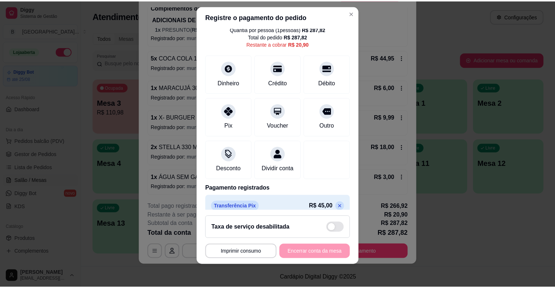
scroll to position [37, 0]
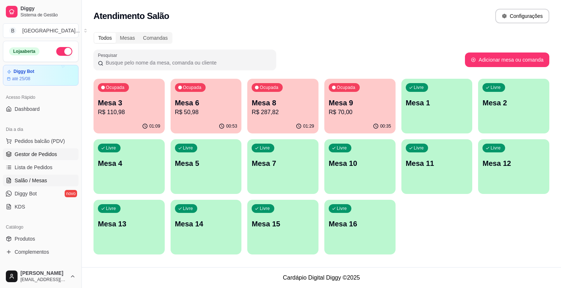
click at [59, 158] on link "Gestor de Pedidos" at bounding box center [41, 155] width 76 height 12
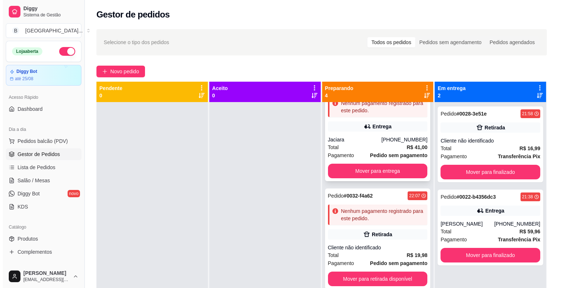
scroll to position [37, 0]
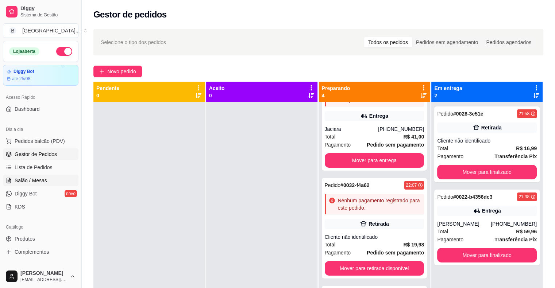
click at [26, 176] on link "Salão / Mesas" at bounding box center [41, 181] width 76 height 12
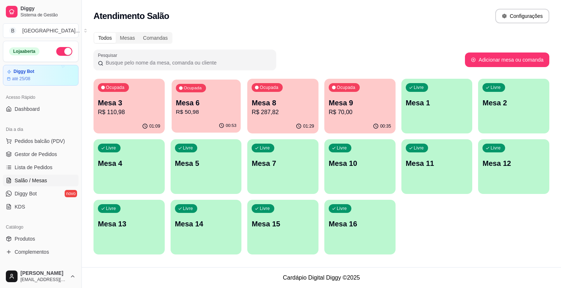
click at [196, 113] on p "R$ 50,98" at bounding box center [206, 112] width 61 height 8
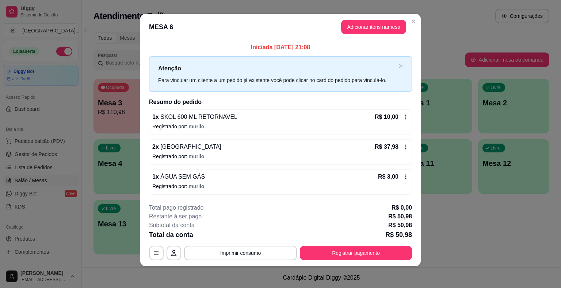
scroll to position [5, 0]
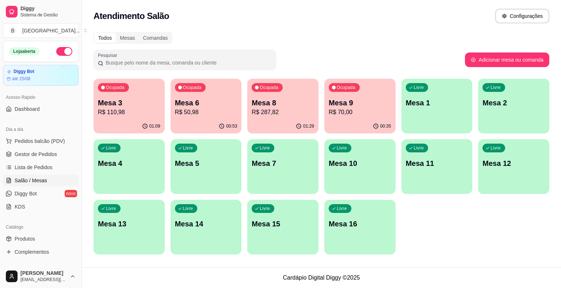
click at [193, 124] on div "00:53" at bounding box center [205, 126] width 71 height 14
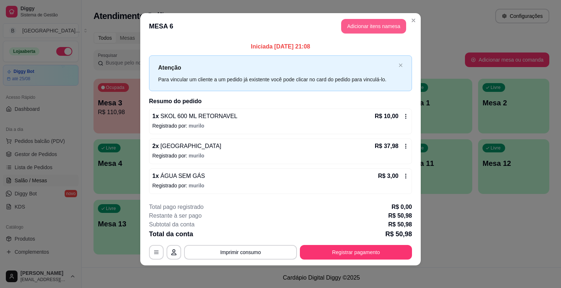
click at [350, 28] on button "Adicionar itens na mesa" at bounding box center [373, 26] width 65 height 15
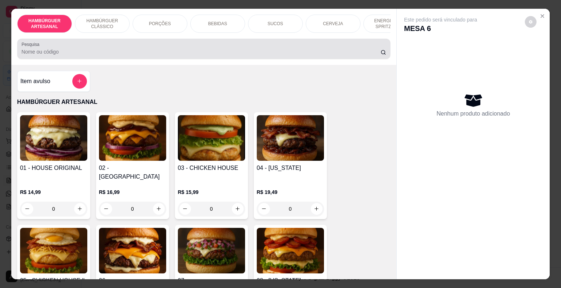
click at [207, 24] on div "BEBIDAS" at bounding box center [217, 24] width 55 height 18
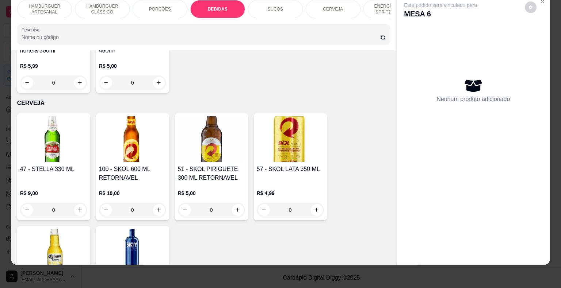
scroll to position [1443, 0]
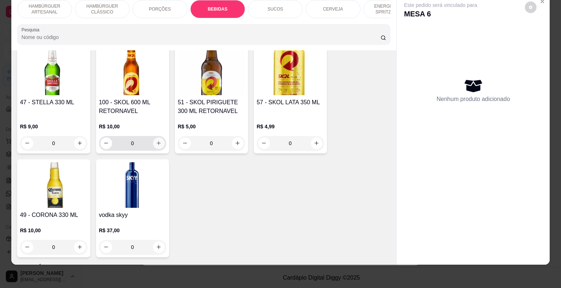
click at [159, 138] on button "increase-product-quantity" at bounding box center [159, 144] width 12 height 12
type input "1"
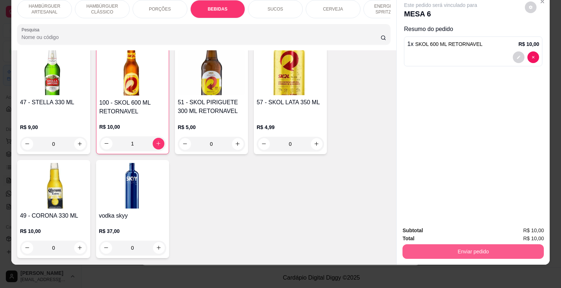
click at [443, 246] on button "Enviar pedido" at bounding box center [472, 252] width 141 height 15
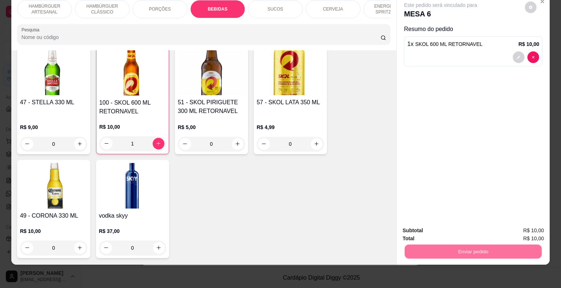
click at [432, 227] on button "Não registrar e enviar pedido" at bounding box center [449, 229] width 74 height 14
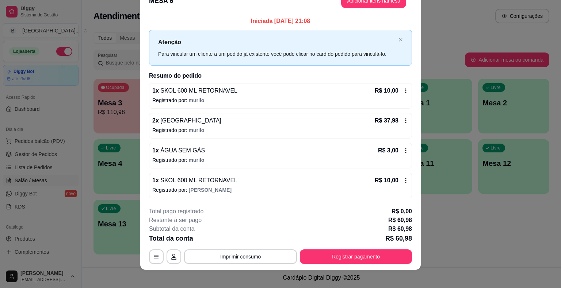
scroll to position [20, 0]
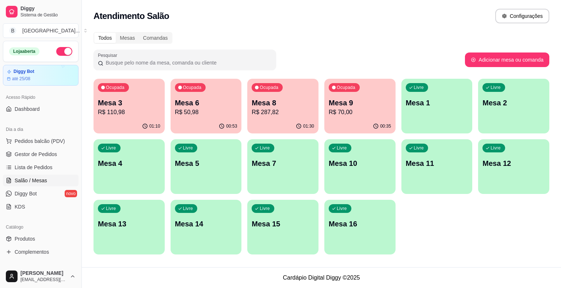
click at [205, 104] on p "Mesa 6" at bounding box center [206, 103] width 62 height 10
click at [34, 150] on link "Gestor de Pedidos" at bounding box center [41, 155] width 76 height 12
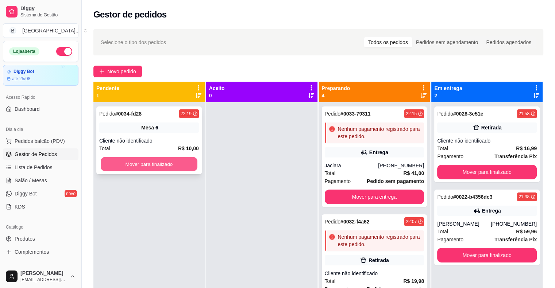
click at [162, 160] on button "Mover para finalizado" at bounding box center [149, 164] width 97 height 14
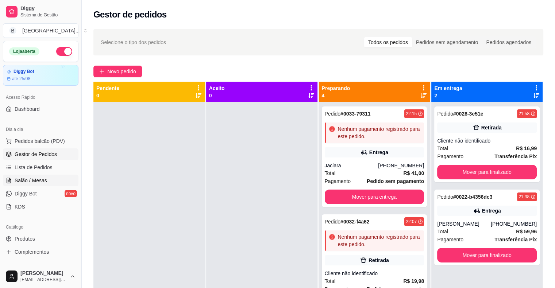
click at [35, 183] on span "Salão / Mesas" at bounding box center [31, 180] width 32 height 7
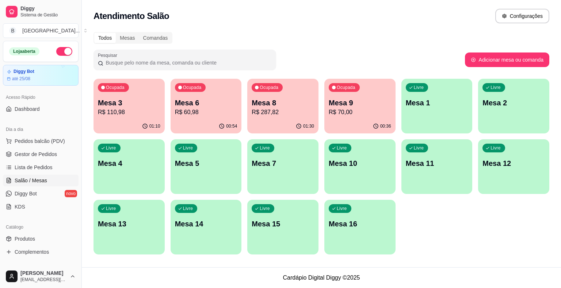
click at [189, 120] on div "00:54" at bounding box center [205, 126] width 71 height 14
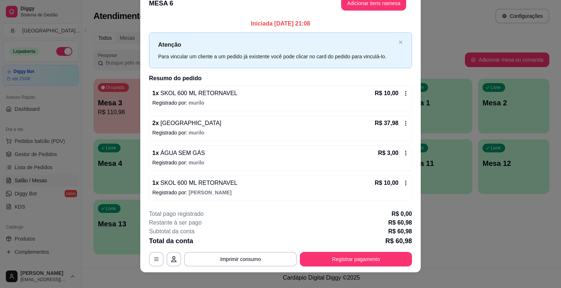
scroll to position [20, 0]
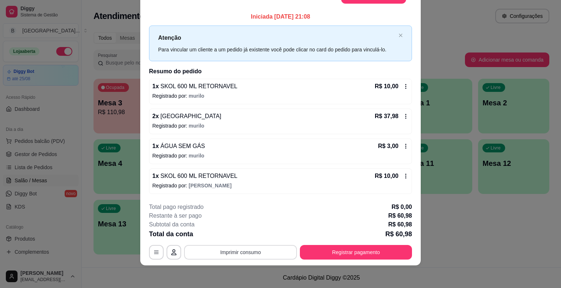
click at [250, 249] on button "Imprimir consumo" at bounding box center [240, 252] width 113 height 15
click at [249, 222] on button "IMPRESSORA" at bounding box center [239, 220] width 51 height 11
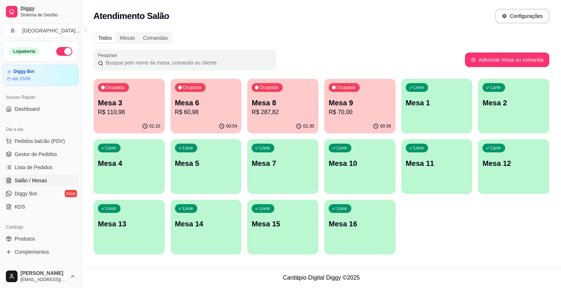
click at [174, 113] on div "Ocupada Mesa 6 R$ 60,98" at bounding box center [205, 99] width 71 height 41
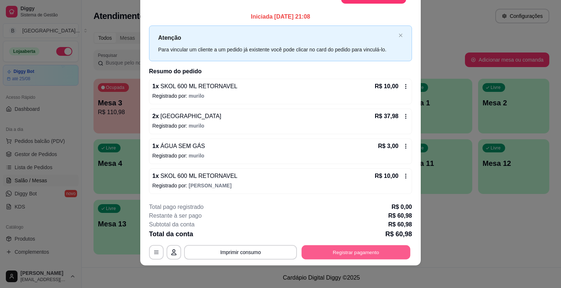
click at [311, 248] on button "Registrar pagamento" at bounding box center [356, 252] width 109 height 14
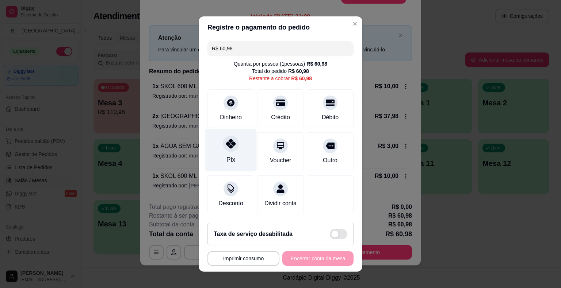
click at [226, 148] on icon at bounding box center [230, 143] width 9 height 9
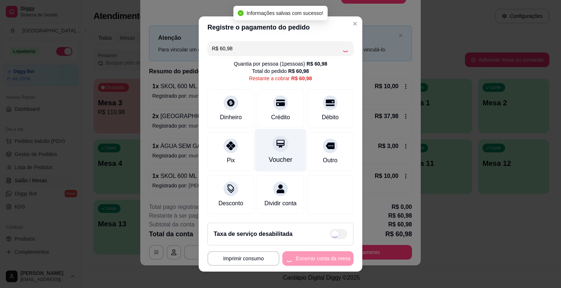
type input "R$ 0,00"
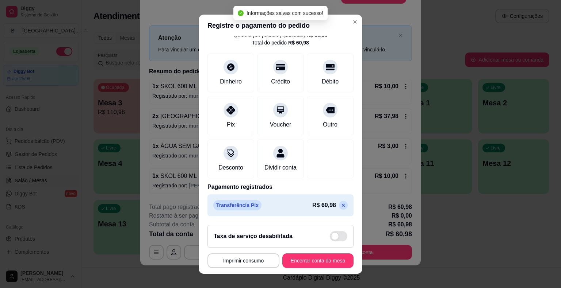
scroll to position [9, 0]
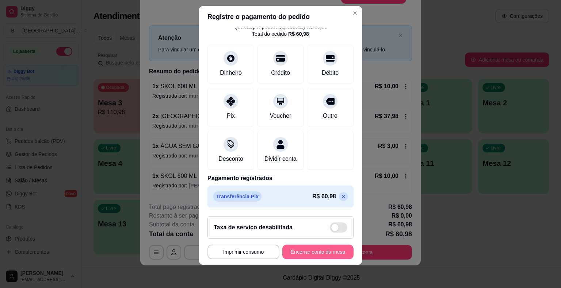
click at [309, 258] on button "Encerrar conta da mesa" at bounding box center [317, 252] width 71 height 15
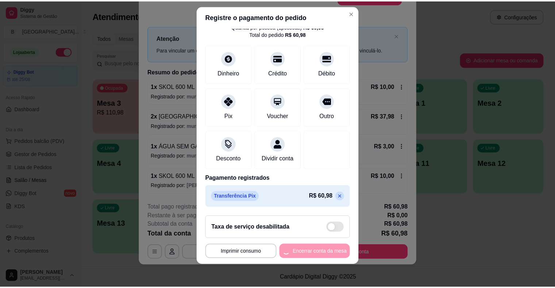
scroll to position [0, 0]
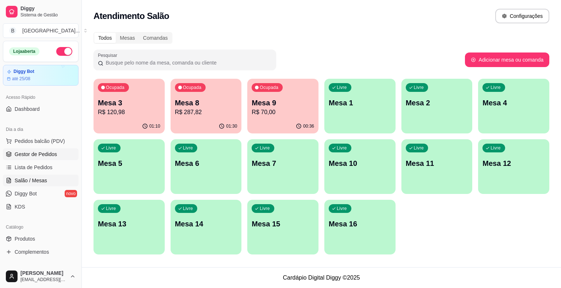
click at [51, 158] on link "Gestor de Pedidos" at bounding box center [41, 155] width 76 height 12
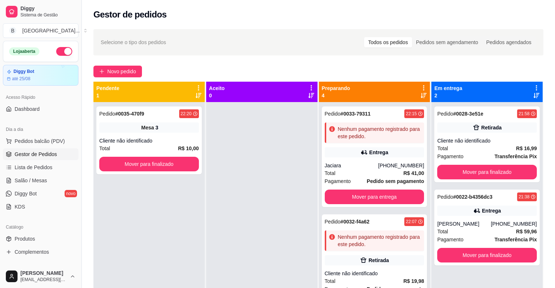
scroll to position [20, 0]
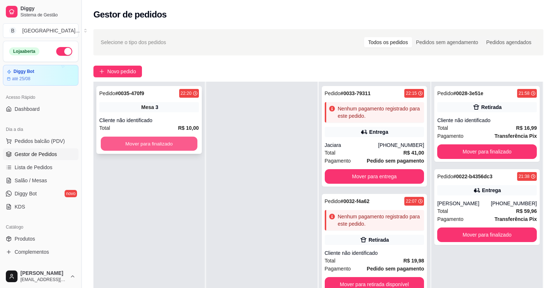
click at [187, 147] on button "Mover para finalizado" at bounding box center [149, 144] width 97 height 14
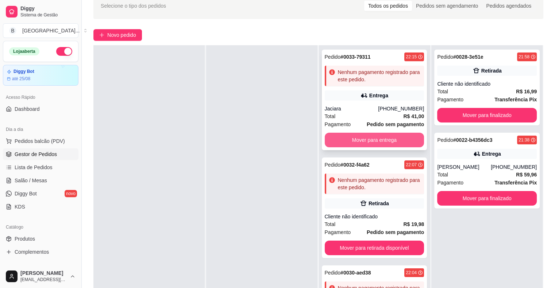
scroll to position [0, 0]
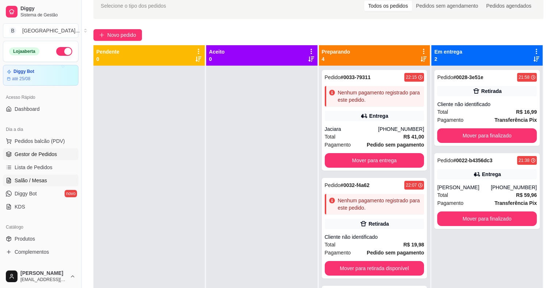
click at [22, 178] on span "Salão / Mesas" at bounding box center [31, 180] width 32 height 7
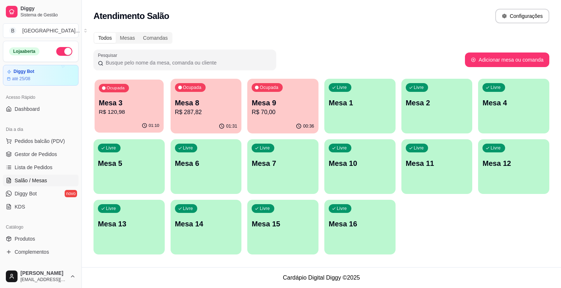
click at [152, 112] on p "R$ 120,98" at bounding box center [129, 112] width 61 height 8
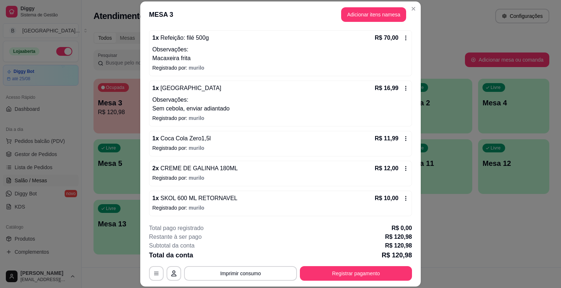
scroll to position [22, 0]
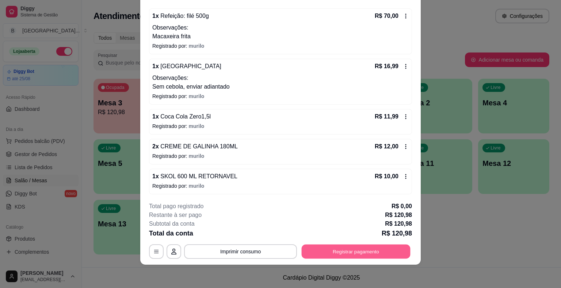
click at [353, 246] on button "Registrar pagamento" at bounding box center [356, 252] width 109 height 14
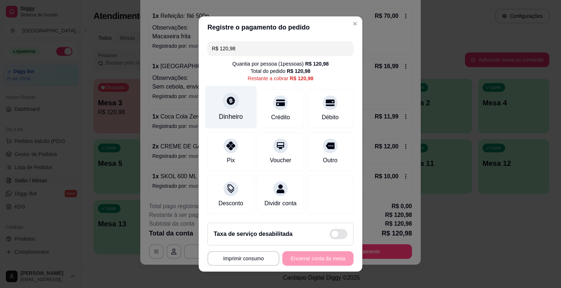
click at [238, 112] on div "Dinheiro" at bounding box center [230, 107] width 51 height 43
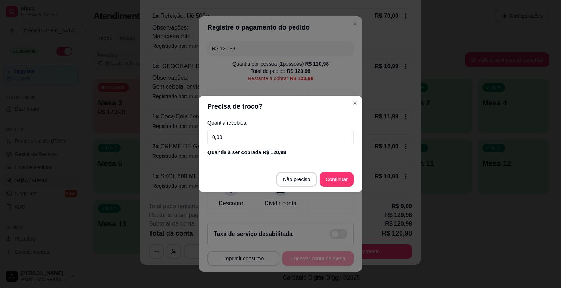
click at [264, 142] on input "0,00" at bounding box center [280, 137] width 146 height 15
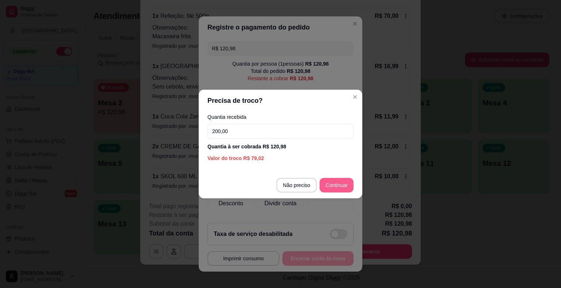
type input "200,00"
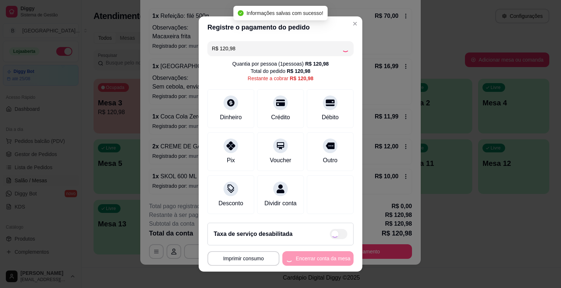
type input "R$ 0,00"
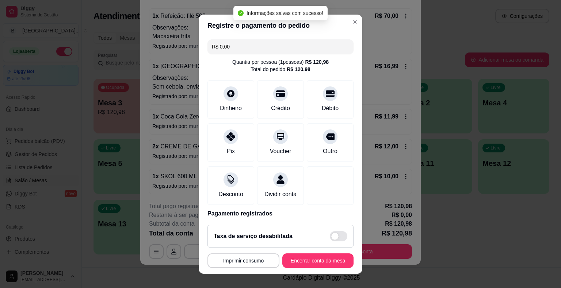
scroll to position [9, 0]
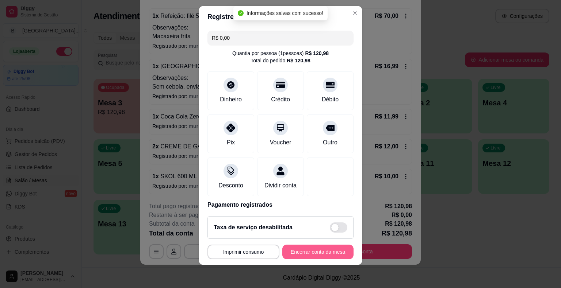
click at [336, 253] on button "Encerrar conta da mesa" at bounding box center [317, 252] width 71 height 15
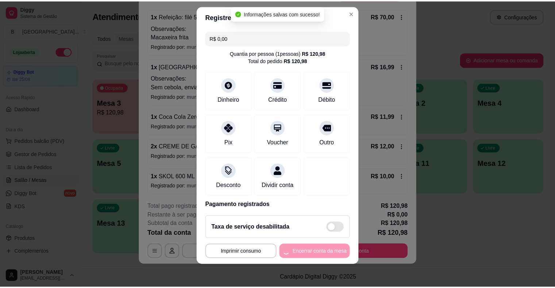
scroll to position [0, 0]
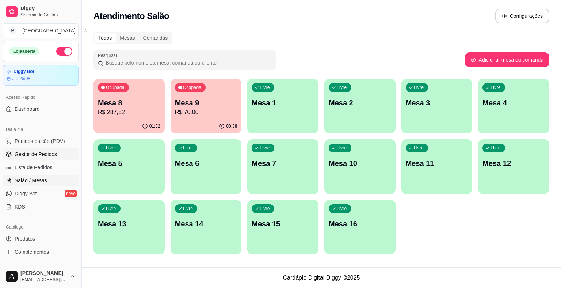
click at [38, 158] on link "Gestor de Pedidos" at bounding box center [41, 155] width 76 height 12
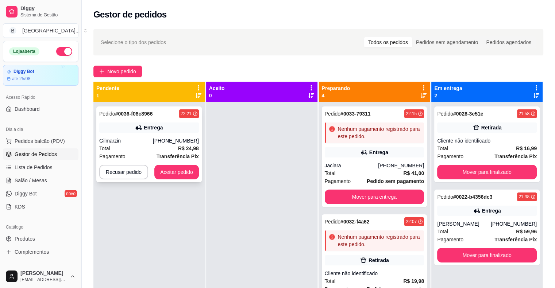
click at [168, 139] on div "[PHONE_NUMBER]" at bounding box center [176, 140] width 46 height 7
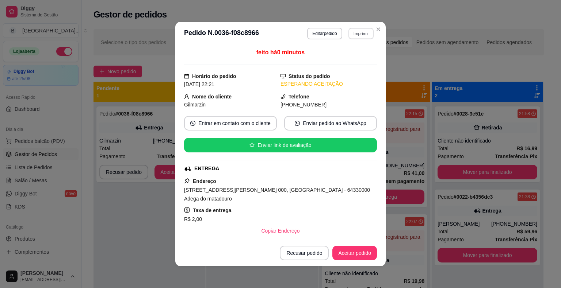
click at [356, 34] on button "Imprimir" at bounding box center [360, 33] width 25 height 11
click at [349, 61] on button "IMPRESSORA" at bounding box center [344, 58] width 51 height 11
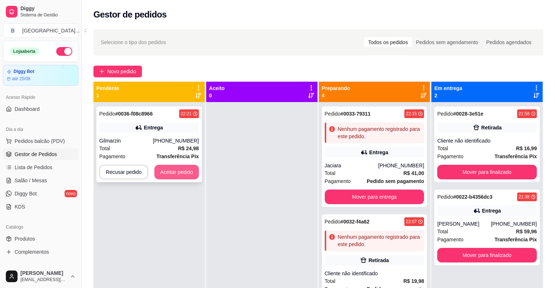
click at [183, 170] on button "Aceitar pedido" at bounding box center [176, 172] width 45 height 15
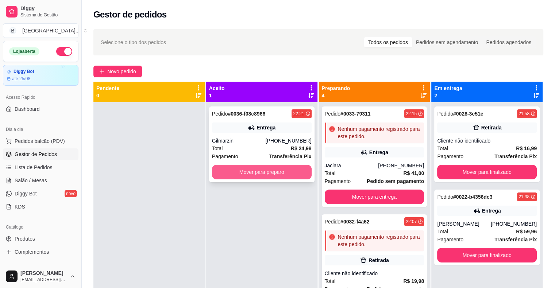
click at [223, 177] on button "Mover para preparo" at bounding box center [262, 172] width 100 height 15
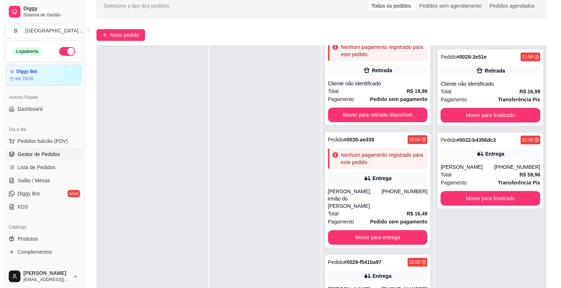
scroll to position [111, 0]
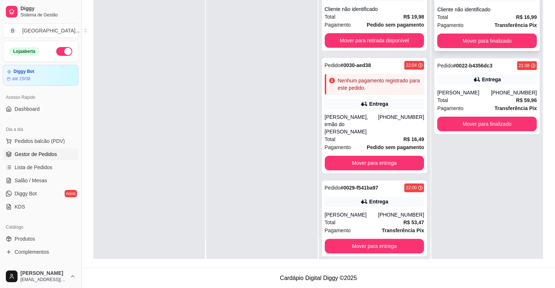
click at [469, 20] on div "Total R$ 16,99" at bounding box center [487, 17] width 100 height 8
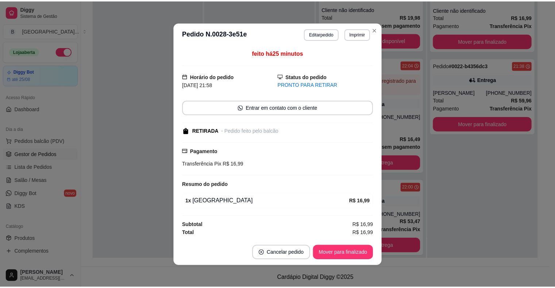
scroll to position [1, 0]
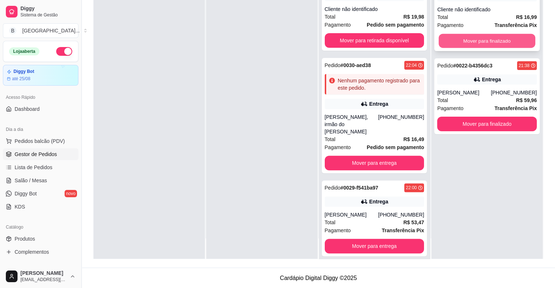
click at [487, 38] on button "Mover para finalizado" at bounding box center [487, 41] width 97 height 14
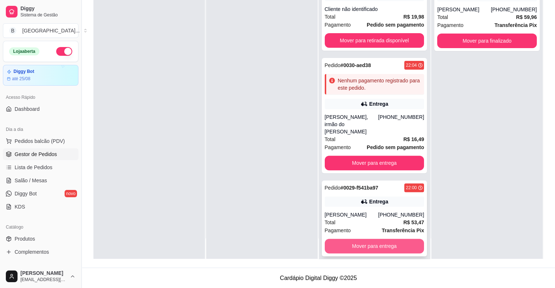
click at [349, 239] on button "Mover para entrega" at bounding box center [375, 246] width 100 height 15
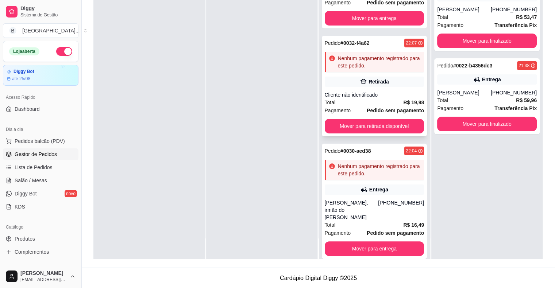
scroll to position [133, 0]
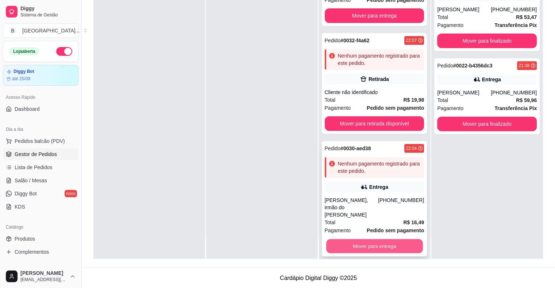
click at [352, 239] on button "Mover para entrega" at bounding box center [374, 246] width 97 height 14
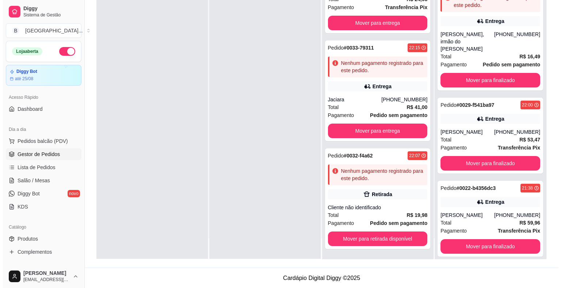
scroll to position [0, 0]
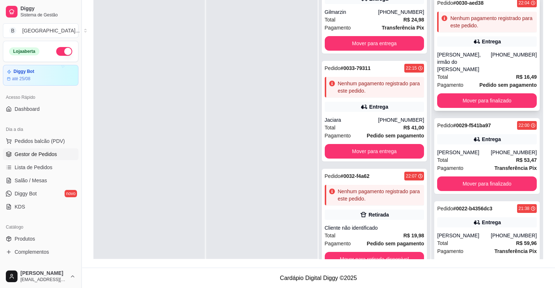
click at [489, 51] on div "[PERSON_NAME], irmão do [PERSON_NAME]" at bounding box center [464, 62] width 54 height 22
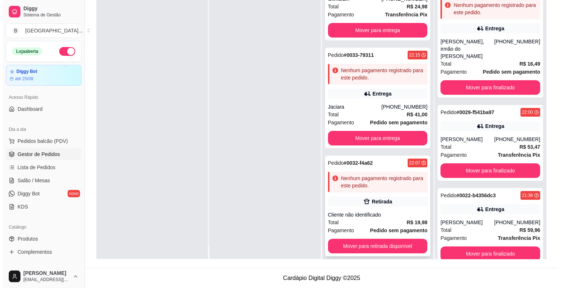
scroll to position [20, 0]
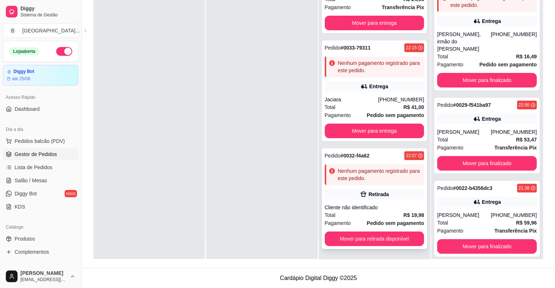
click at [377, 207] on div "Cliente não identificado" at bounding box center [375, 207] width 100 height 7
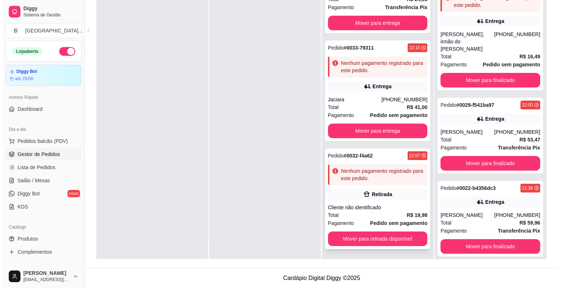
scroll to position [111, 0]
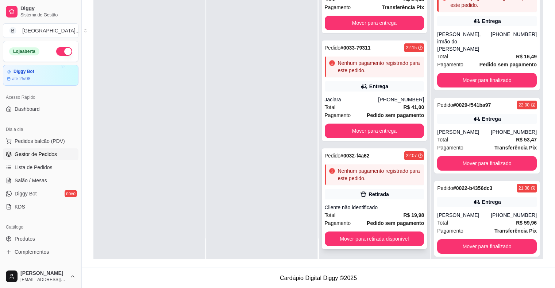
click at [361, 202] on div "Pedido # 0032-f4a62 22:07 Nenhum pagamento registrado para este pedido. Retirad…" at bounding box center [375, 199] width 106 height 101
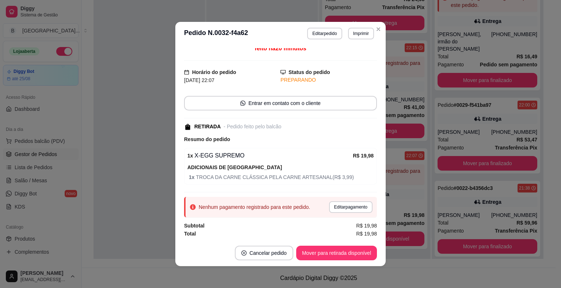
scroll to position [1, 0]
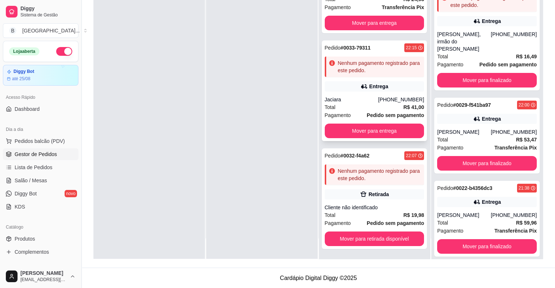
click at [387, 97] on div "[PHONE_NUMBER]" at bounding box center [401, 99] width 46 height 7
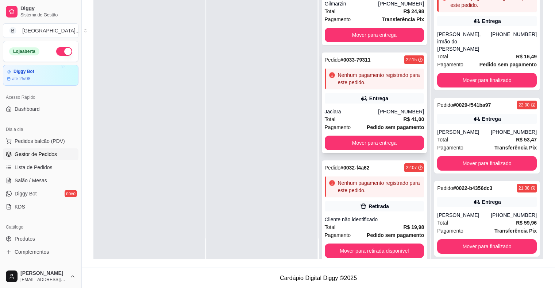
scroll to position [0, 0]
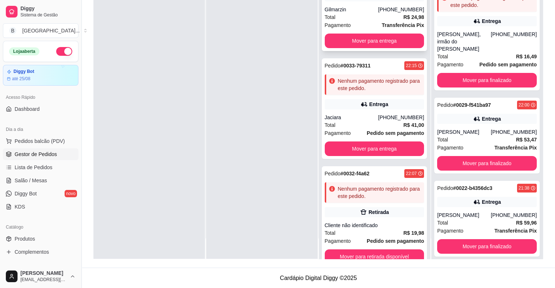
click at [352, 2] on div "Pedido # 0036-f08c8966 22:21 Entrega Gilmarzin [PHONE_NUMBER] Total R$ 24,98 Pa…" at bounding box center [375, 13] width 106 height 76
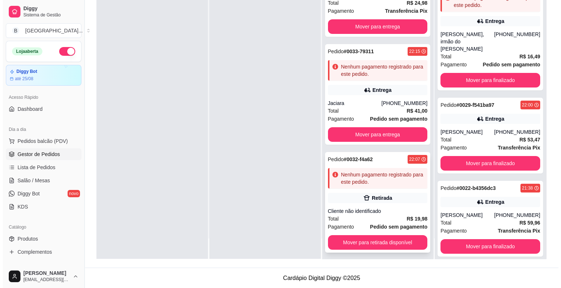
scroll to position [18, 0]
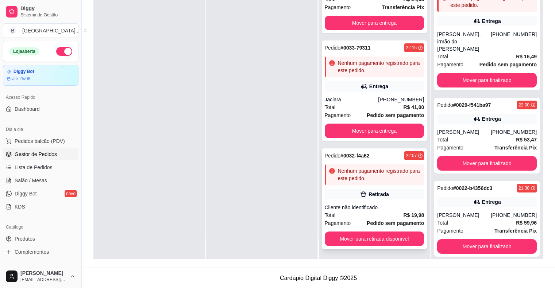
click at [391, 210] on div "Cliente não identificado" at bounding box center [375, 207] width 100 height 7
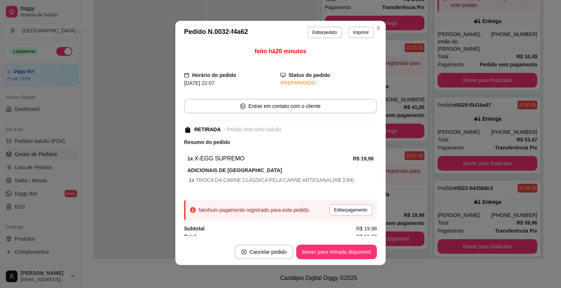
scroll to position [1, 0]
click at [347, 208] on button "Editar pagamento" at bounding box center [350, 209] width 42 height 11
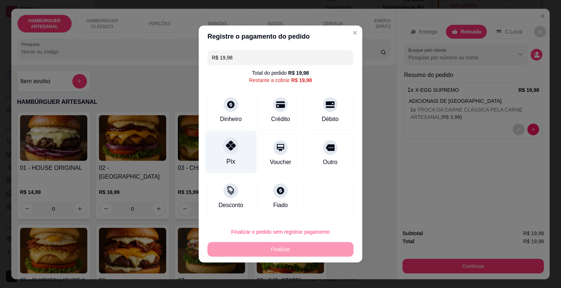
click at [235, 155] on div "Pix" at bounding box center [230, 152] width 51 height 43
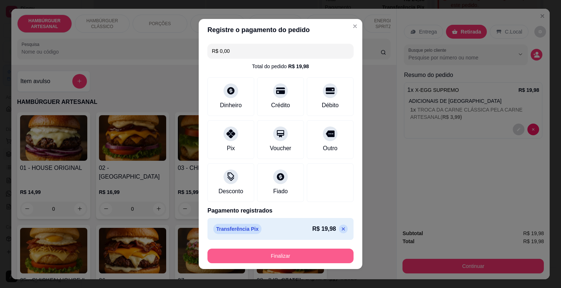
click at [309, 261] on button "Finalizar" at bounding box center [280, 256] width 146 height 15
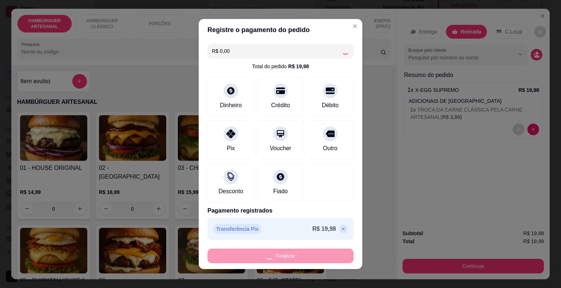
type input "-R$ 19,98"
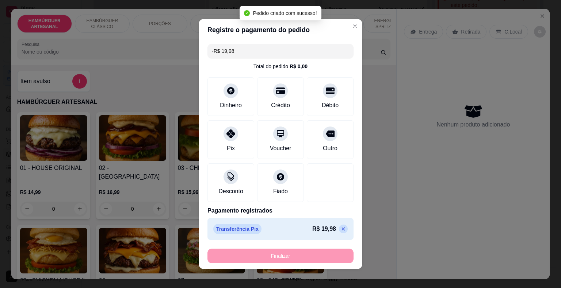
scroll to position [0, 0]
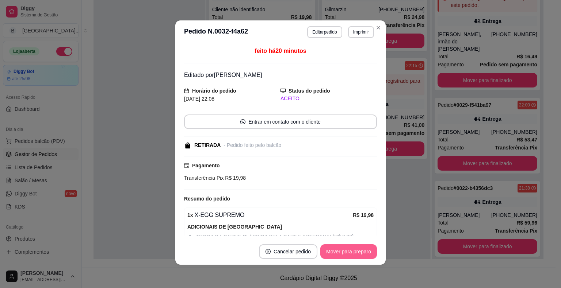
click at [336, 255] on button "Mover para preparo" at bounding box center [348, 252] width 57 height 15
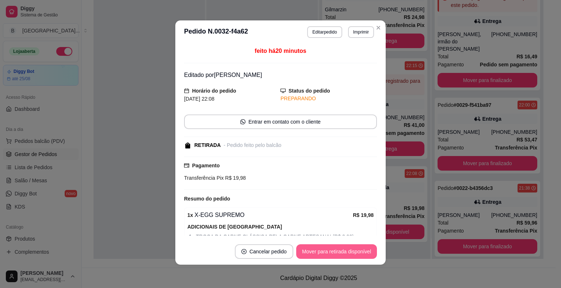
click at [336, 255] on button "Mover para retirada disponível" at bounding box center [336, 252] width 81 height 15
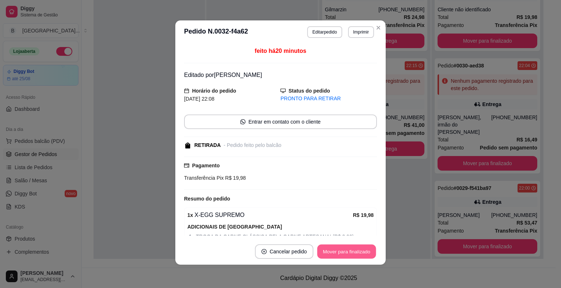
click at [336, 253] on button "Mover para finalizado" at bounding box center [346, 252] width 59 height 14
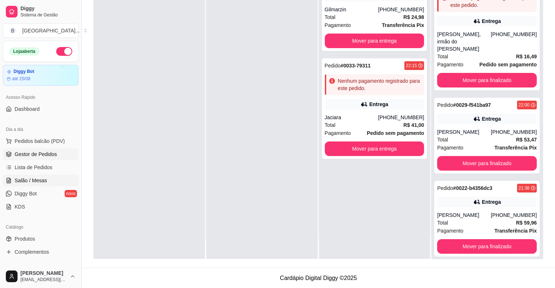
click at [45, 179] on span "Salão / Mesas" at bounding box center [31, 180] width 32 height 7
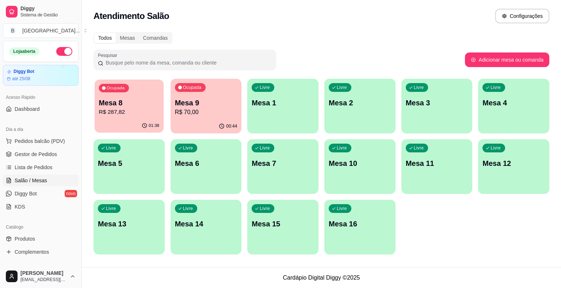
click at [141, 117] on div "Ocupada Mesa 8 R$ 287,82" at bounding box center [129, 99] width 69 height 39
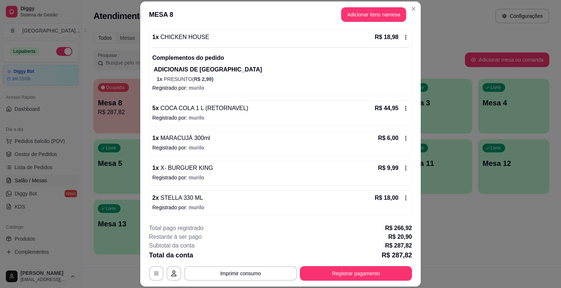
scroll to position [219, 0]
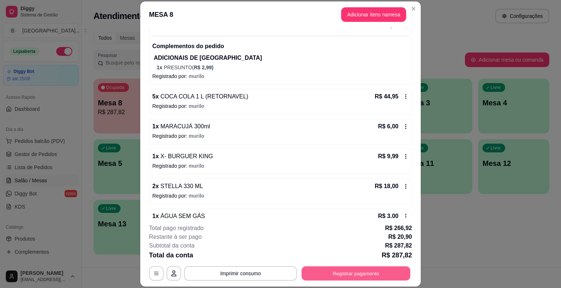
click at [352, 277] on button "Registrar pagamento" at bounding box center [356, 274] width 109 height 14
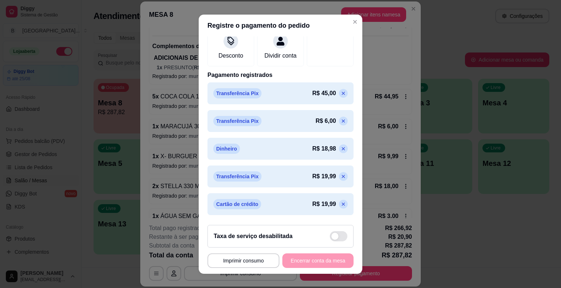
scroll to position [0, 0]
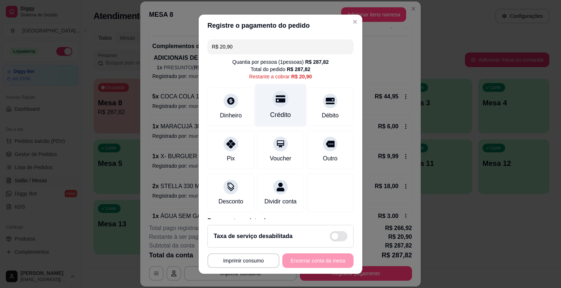
click at [272, 121] on div "Crédito" at bounding box center [280, 105] width 51 height 43
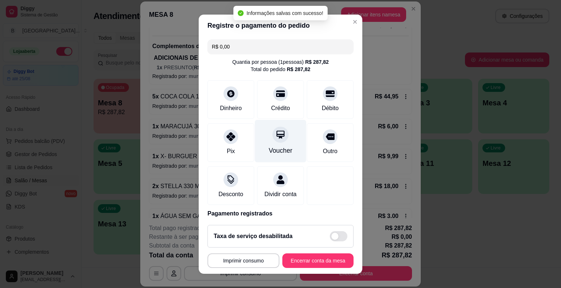
type input "R$ 0,00"
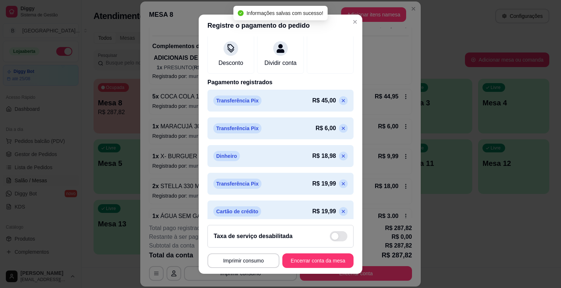
scroll to position [146, 0]
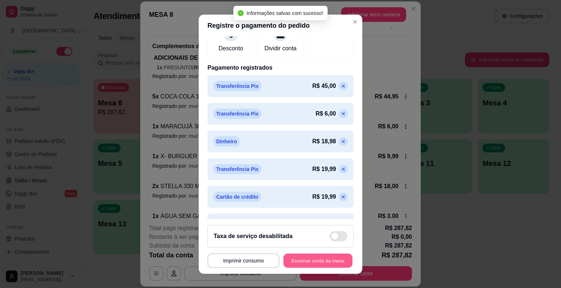
click at [334, 265] on button "Encerrar conta da mesa" at bounding box center [317, 261] width 69 height 14
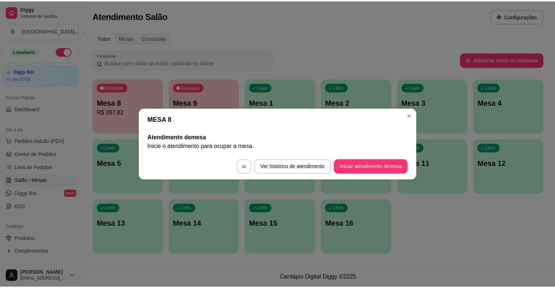
scroll to position [0, 0]
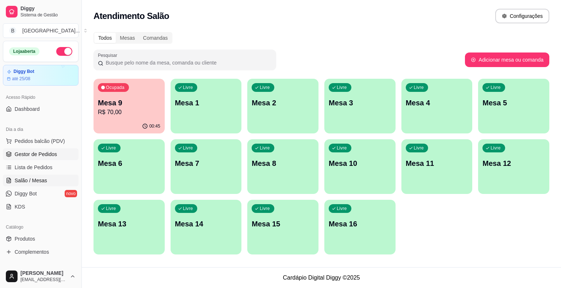
click at [48, 154] on span "Gestor de Pedidos" at bounding box center [36, 154] width 42 height 7
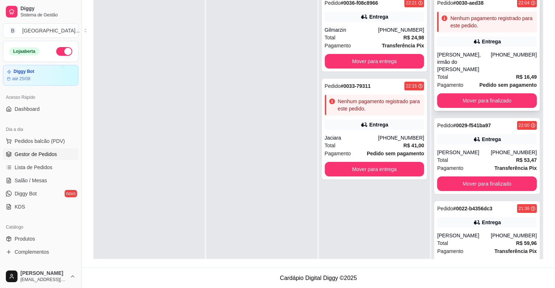
click at [450, 73] on div "Total R$ 16,49" at bounding box center [487, 77] width 100 height 8
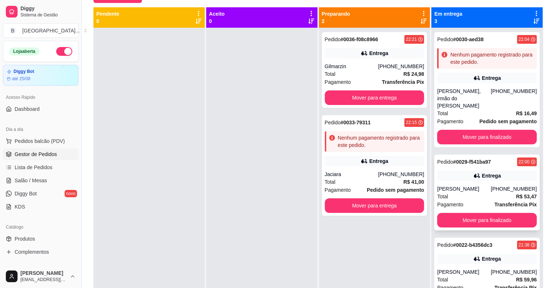
scroll to position [20, 0]
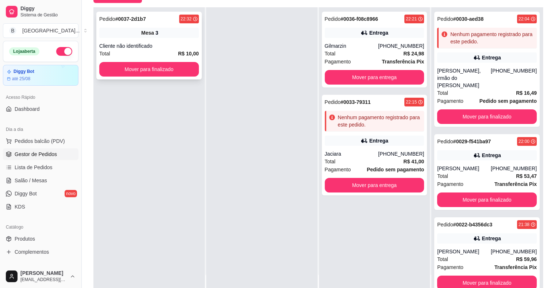
click at [123, 30] on div "Mesa 3" at bounding box center [149, 33] width 100 height 10
click at [133, 62] on button "Mover para finalizado" at bounding box center [149, 69] width 100 height 15
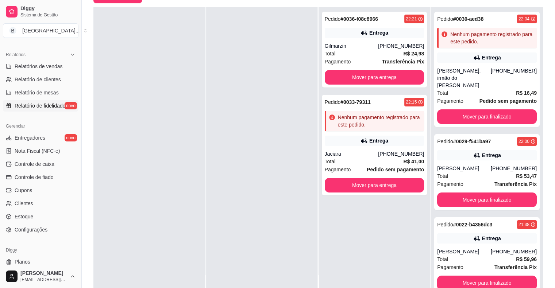
scroll to position [237, 0]
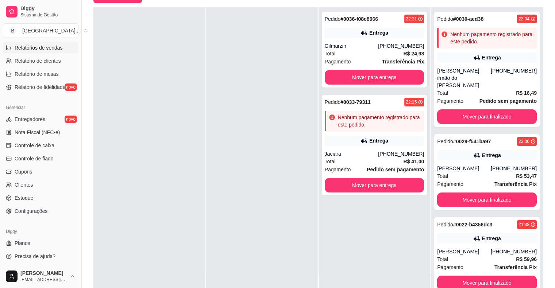
click at [45, 49] on span "Relatórios de vendas" at bounding box center [39, 47] width 48 height 7
select select "ALL"
select select "0"
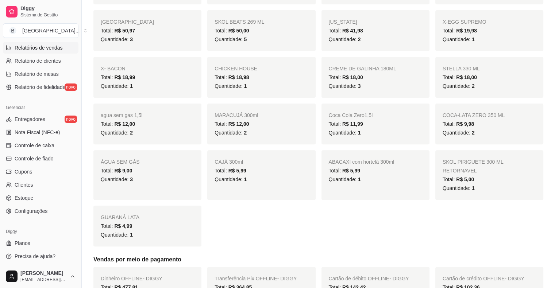
scroll to position [256, 0]
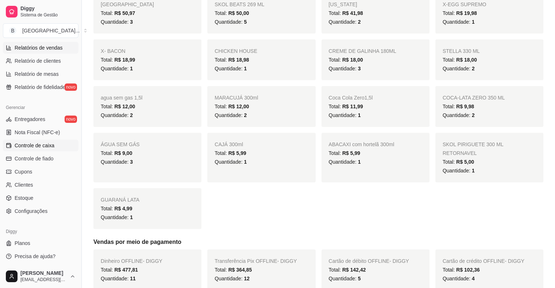
click at [34, 147] on span "Controle de caixa" at bounding box center [35, 145] width 40 height 7
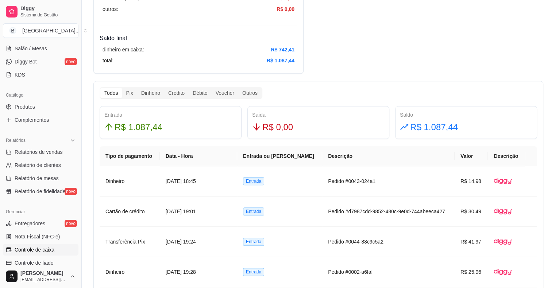
scroll to position [127, 0]
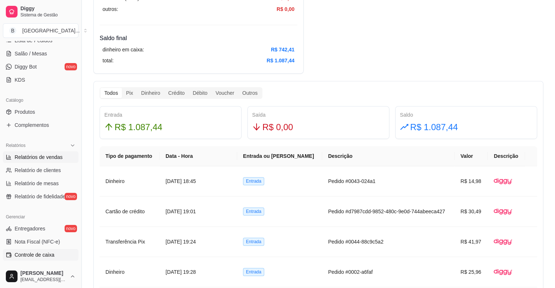
click at [60, 156] on span "Relatórios de vendas" at bounding box center [39, 157] width 48 height 7
select select "ALL"
select select "0"
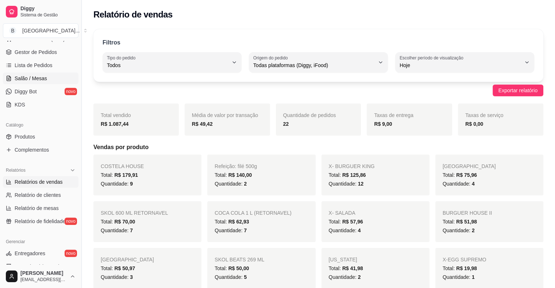
scroll to position [18, 0]
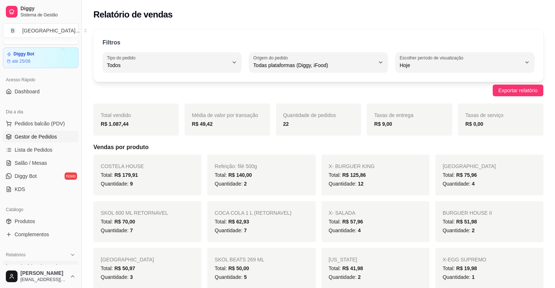
click at [27, 134] on span "Gestor de Pedidos" at bounding box center [36, 136] width 42 height 7
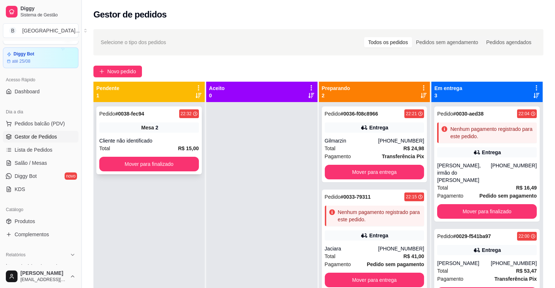
click at [117, 149] on div "Total R$ 15,00" at bounding box center [149, 149] width 100 height 8
click at [154, 168] on button "Mover para finalizado" at bounding box center [149, 164] width 97 height 14
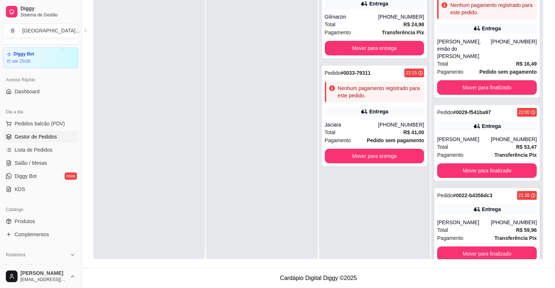
scroll to position [20, 0]
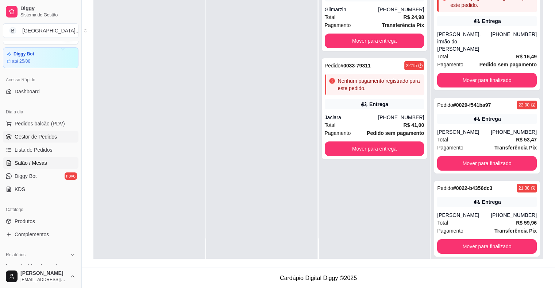
click at [27, 160] on span "Salão / Mesas" at bounding box center [31, 163] width 32 height 7
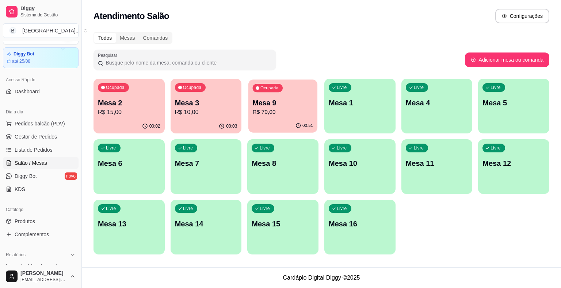
click at [291, 120] on div "00:51" at bounding box center [282, 126] width 69 height 14
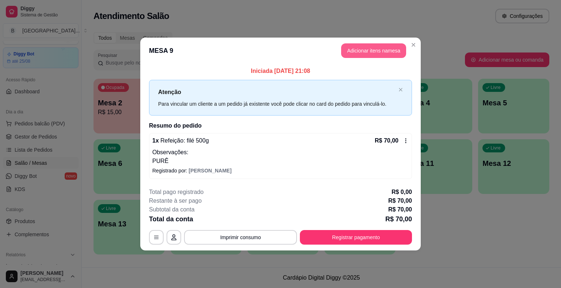
click at [358, 46] on button "Adicionar itens na mesa" at bounding box center [373, 50] width 65 height 15
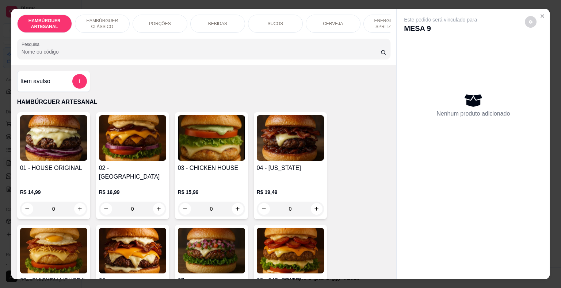
click at [234, 16] on div "BEBIDAS" at bounding box center [217, 24] width 55 height 18
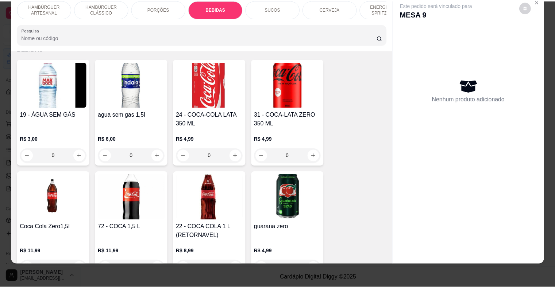
scroll to position [859, 0]
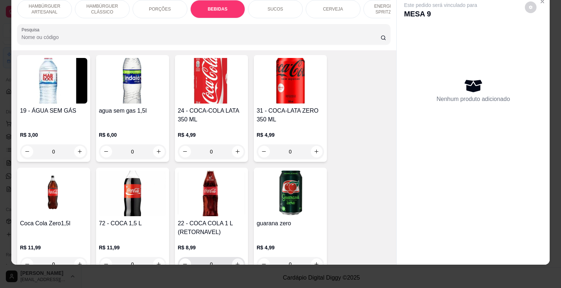
click at [237, 262] on icon "increase-product-quantity" at bounding box center [237, 264] width 5 height 5
type input "1"
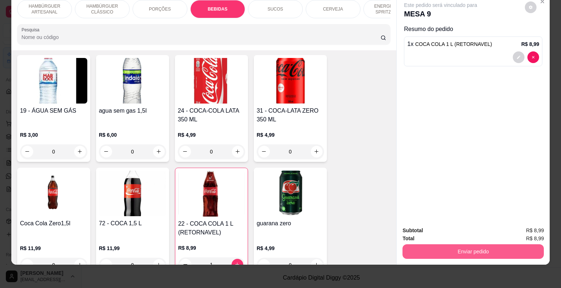
click at [434, 245] on button "Enviar pedido" at bounding box center [472, 252] width 141 height 15
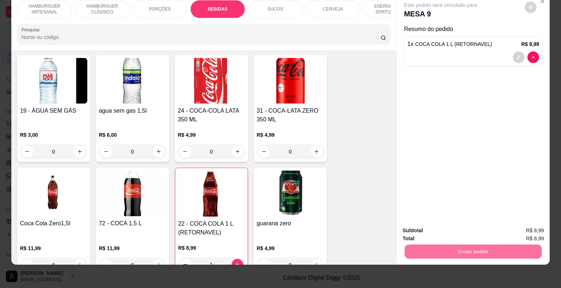
click at [428, 223] on button "Não registrar e enviar pedido" at bounding box center [449, 229] width 74 height 14
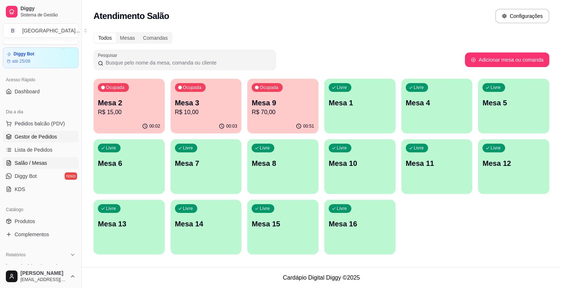
click at [34, 135] on span "Gestor de Pedidos" at bounding box center [36, 136] width 42 height 7
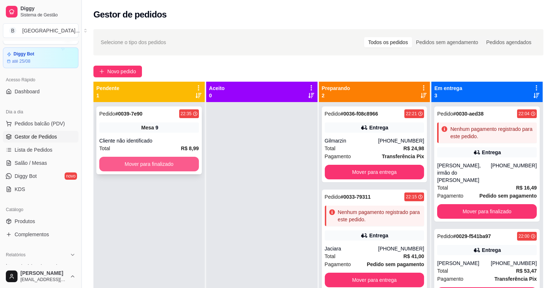
click at [145, 166] on button "Mover para finalizado" at bounding box center [149, 164] width 100 height 15
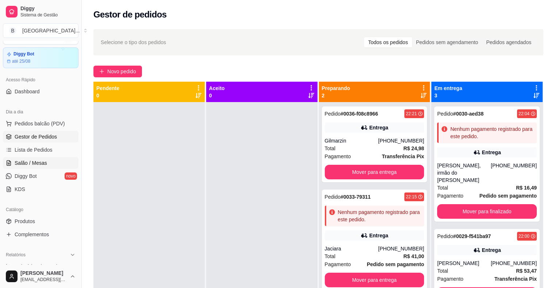
click at [49, 163] on link "Salão / Mesas" at bounding box center [41, 163] width 76 height 12
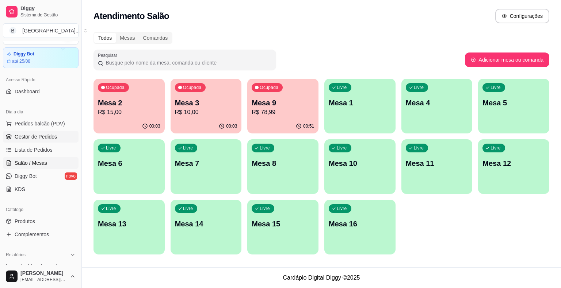
click at [50, 138] on span "Gestor de Pedidos" at bounding box center [36, 136] width 42 height 7
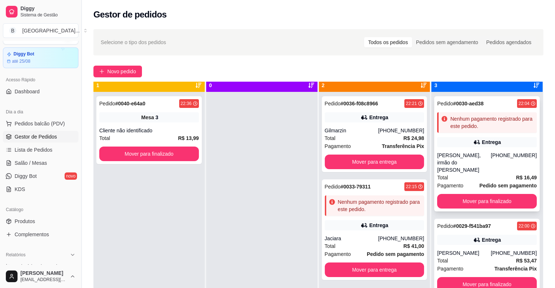
scroll to position [20, 0]
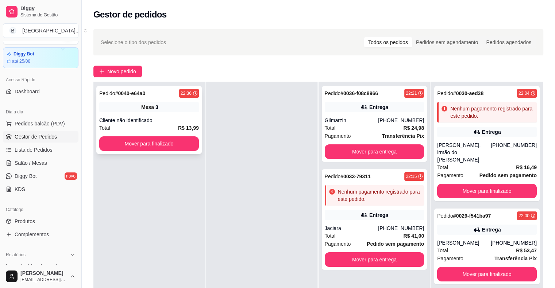
click at [175, 123] on div "Cliente não identificado" at bounding box center [149, 120] width 100 height 7
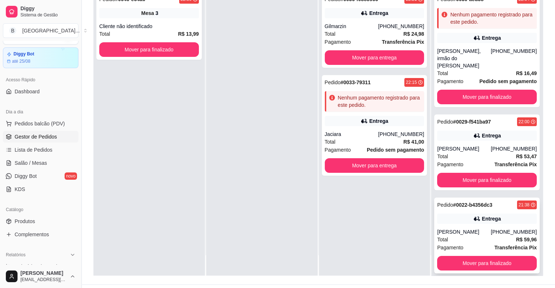
scroll to position [111, 0]
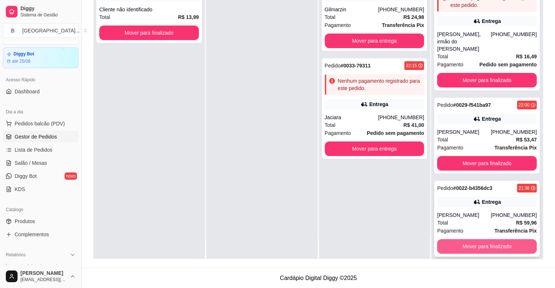
click at [501, 239] on button "Mover para finalizado" at bounding box center [487, 246] width 100 height 15
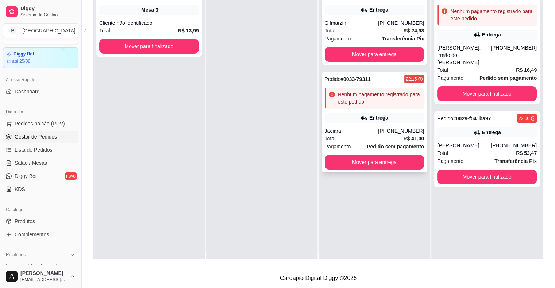
scroll to position [0, 0]
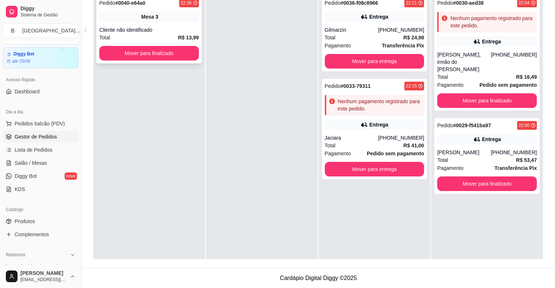
click at [165, 38] on div "Total R$ 13,99" at bounding box center [149, 38] width 100 height 8
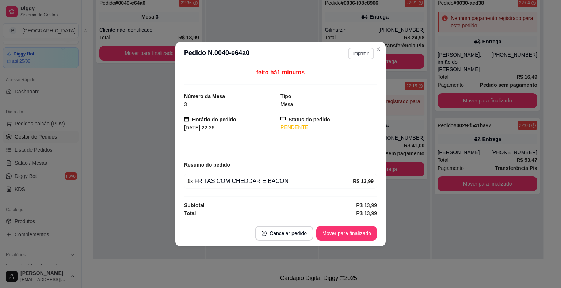
click at [359, 59] on button "Imprimir" at bounding box center [361, 54] width 26 height 12
click at [361, 76] on button "IMPRESSORA" at bounding box center [348, 80] width 53 height 12
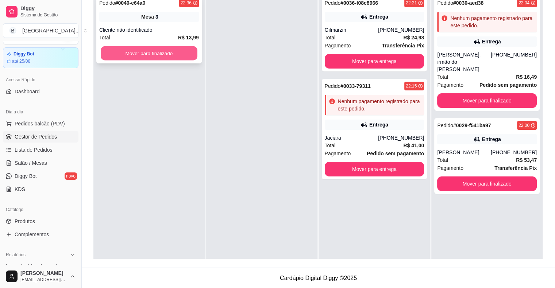
click at [184, 51] on button "Mover para finalizado" at bounding box center [149, 53] width 97 height 14
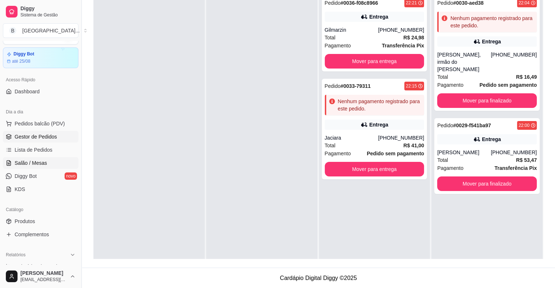
click at [40, 164] on span "Salão / Mesas" at bounding box center [31, 163] width 32 height 7
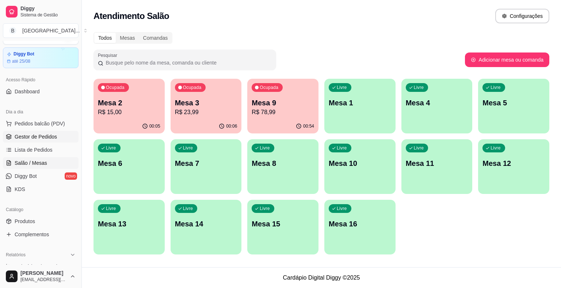
click at [39, 138] on span "Gestor de Pedidos" at bounding box center [36, 136] width 42 height 7
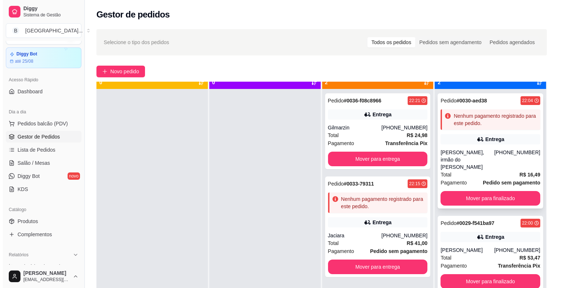
scroll to position [20, 0]
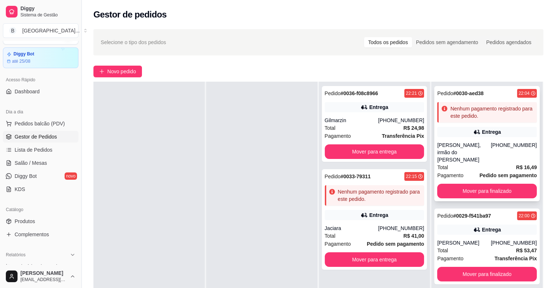
click at [505, 133] on div "Entrega" at bounding box center [487, 132] width 100 height 10
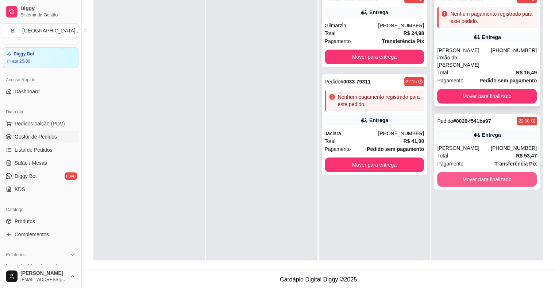
scroll to position [0, 0]
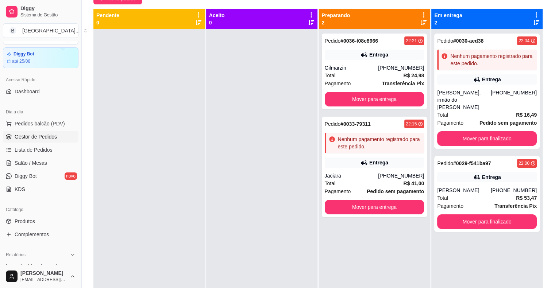
click at [478, 111] on div "Total R$ 16,49" at bounding box center [487, 115] width 100 height 8
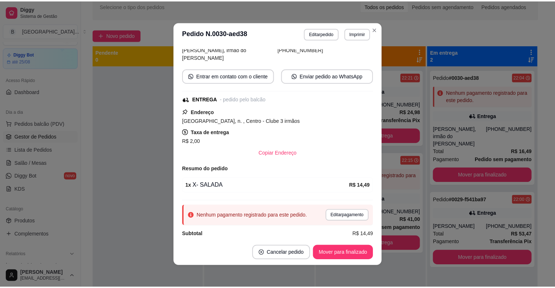
scroll to position [1, 0]
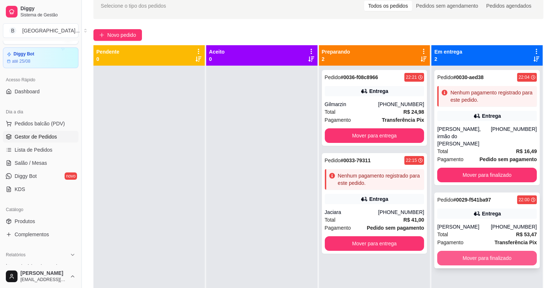
click at [461, 251] on button "Mover para finalizado" at bounding box center [487, 258] width 100 height 15
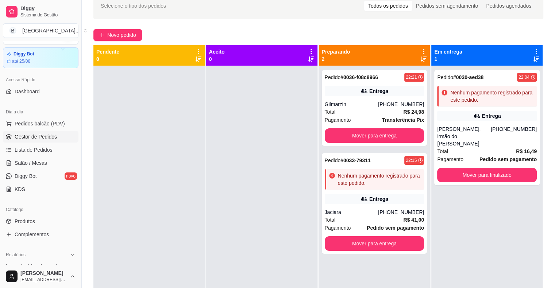
drag, startPoint x: 472, startPoint y: 233, endPoint x: 486, endPoint y: 208, distance: 28.6
click at [486, 208] on div "Pedido # 0030-aed38 22:04 Nenhum pagamento registrado para este pedido. Entrega…" at bounding box center [487, 210] width 111 height 288
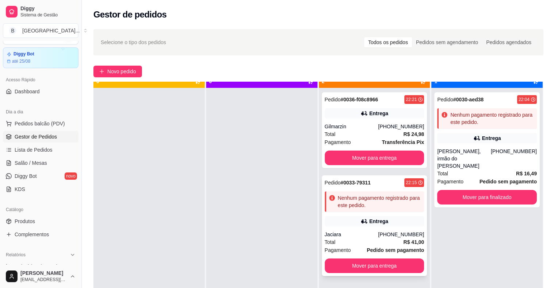
scroll to position [20, 0]
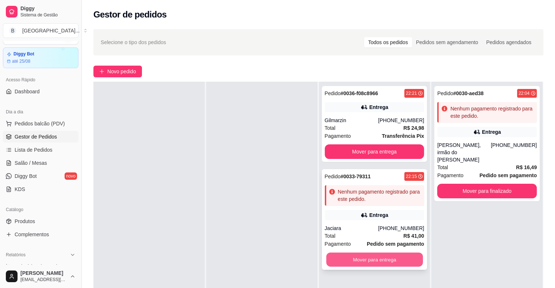
click at [392, 261] on button "Mover para entrega" at bounding box center [374, 260] width 97 height 14
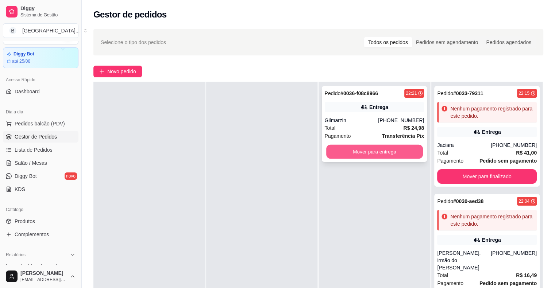
click at [393, 146] on button "Mover para entrega" at bounding box center [374, 152] width 97 height 14
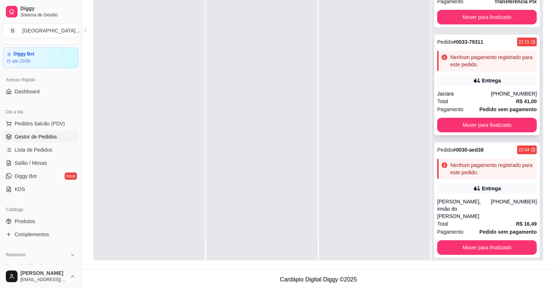
click at [510, 88] on div "Pedido # 0033-79311 22:15 Nenhum pagamento registrado para este pedido. Entrega…" at bounding box center [487, 85] width 106 height 101
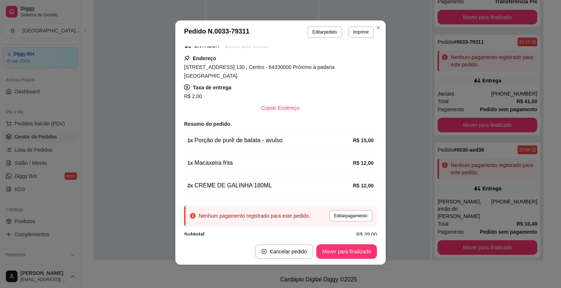
scroll to position [101, 0]
click at [346, 209] on button "Editar pagamento" at bounding box center [350, 215] width 43 height 12
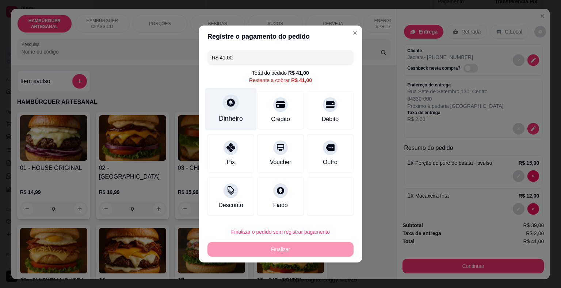
click at [237, 95] on div "Dinheiro" at bounding box center [230, 109] width 51 height 43
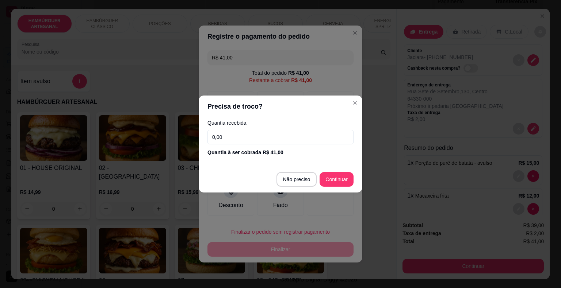
click at [251, 140] on input "0,00" at bounding box center [280, 137] width 146 height 15
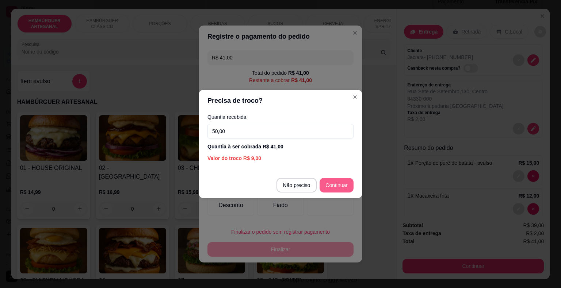
type input "50,00"
type input "R$ 0,00"
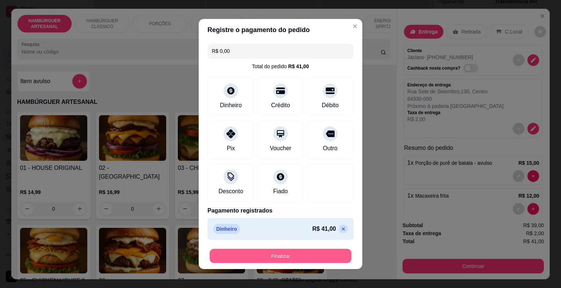
click at [327, 255] on button "Finalizar" at bounding box center [281, 256] width 142 height 14
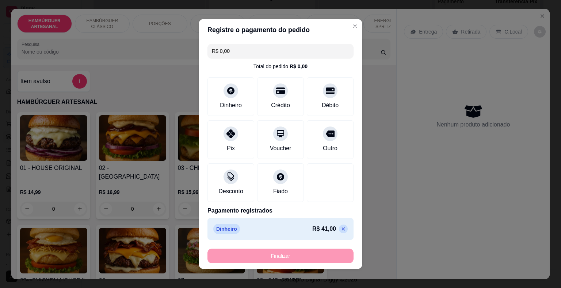
type input "0"
type input "-R$ 41,00"
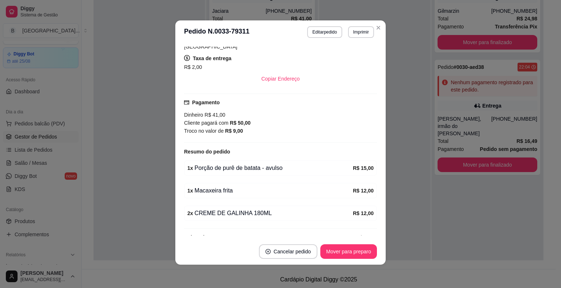
scroll to position [149, 0]
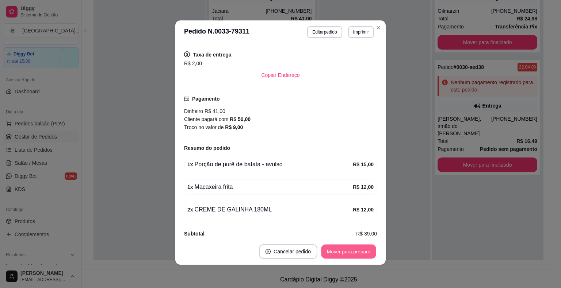
click at [339, 252] on button "Mover para preparo" at bounding box center [348, 252] width 55 height 14
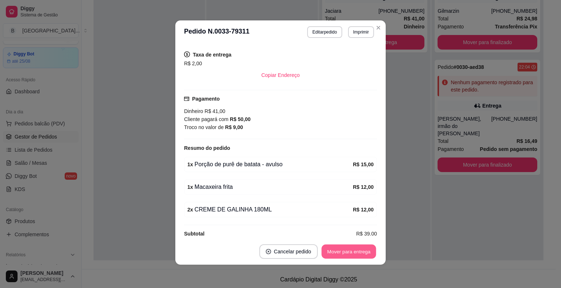
click at [339, 252] on button "Mover para entrega" at bounding box center [348, 252] width 55 height 14
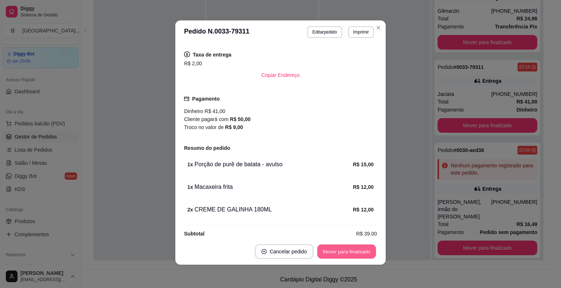
click at [339, 252] on button "Mover para finalizado" at bounding box center [346, 252] width 59 height 14
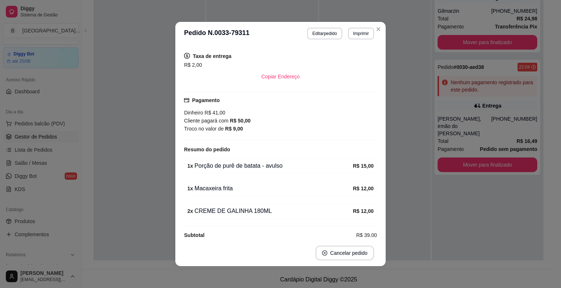
scroll to position [1, 0]
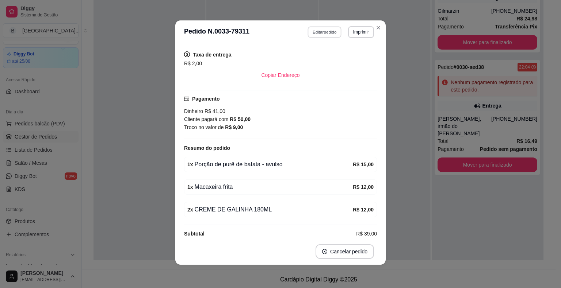
click at [327, 30] on button "Editar pedido" at bounding box center [325, 31] width 34 height 11
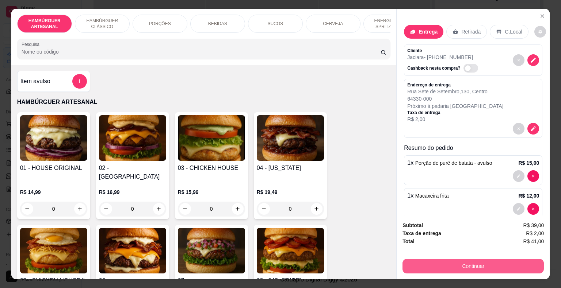
click at [422, 264] on button "Continuar" at bounding box center [472, 266] width 141 height 15
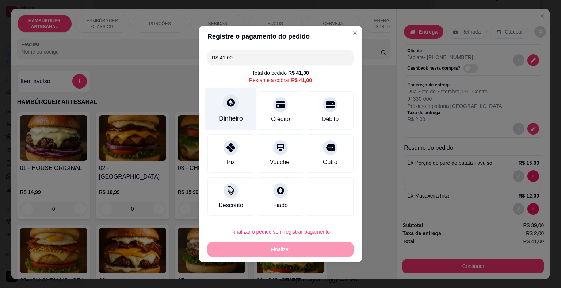
click at [231, 115] on div "Dinheiro" at bounding box center [231, 118] width 24 height 9
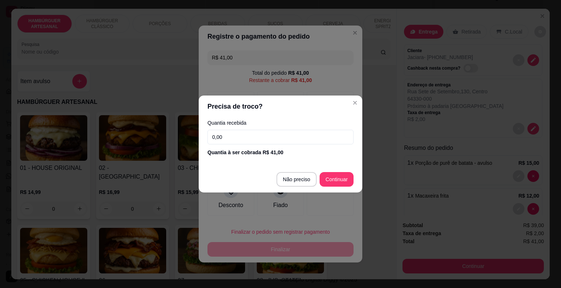
click at [263, 139] on input "0,00" at bounding box center [280, 137] width 146 height 15
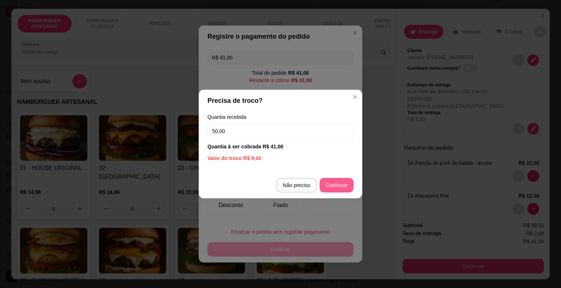
type input "50,00"
type input "R$ 0,00"
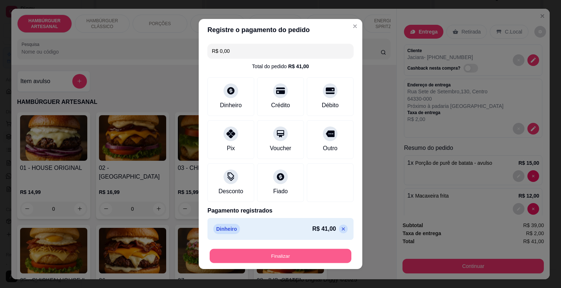
click at [317, 258] on button "Finalizar" at bounding box center [281, 256] width 142 height 14
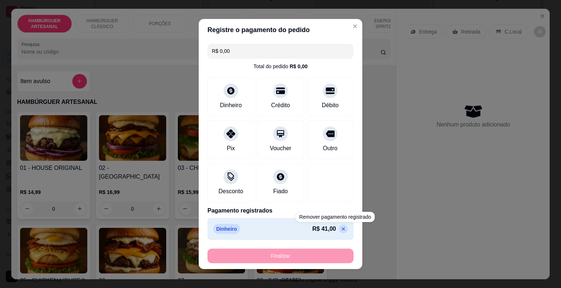
type input "0"
type input "-R$ 41,00"
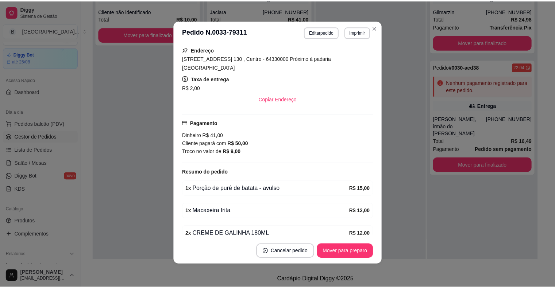
scroll to position [149, 0]
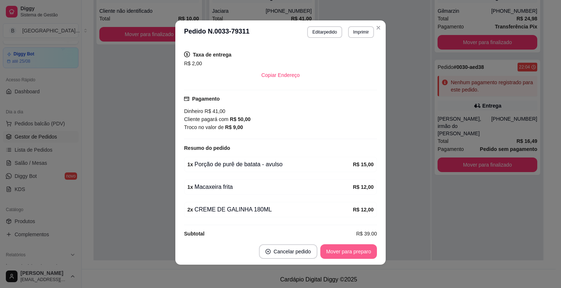
click at [338, 252] on button "Mover para preparo" at bounding box center [348, 252] width 57 height 15
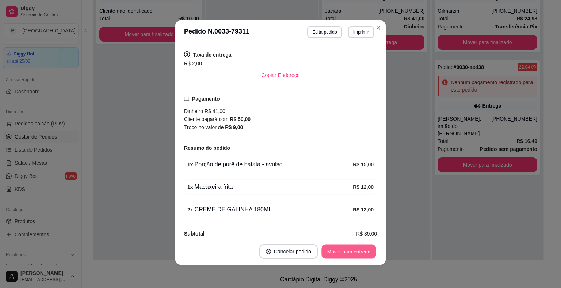
click at [338, 252] on button "Mover para entrega" at bounding box center [348, 252] width 55 height 14
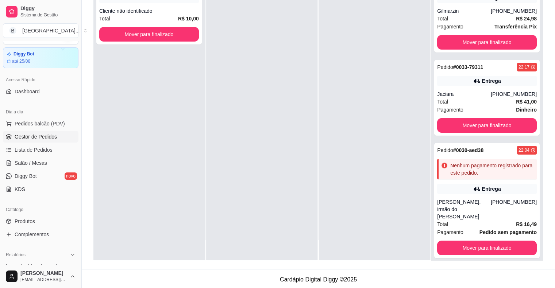
scroll to position [0, 0]
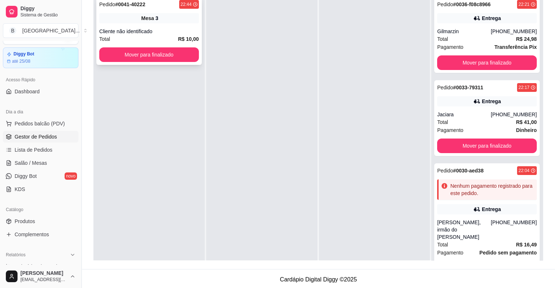
click at [157, 43] on div "Total R$ 10,00" at bounding box center [149, 39] width 100 height 8
click at [149, 53] on button "Mover para finalizado" at bounding box center [149, 55] width 97 height 14
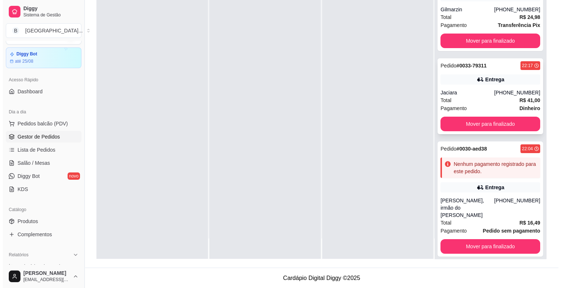
scroll to position [111, 0]
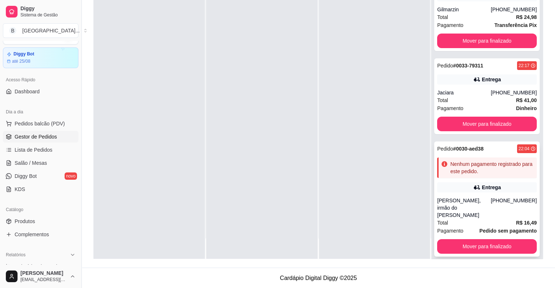
click at [468, 175] on div "Nenhum pagamento registrado para este pedido." at bounding box center [487, 168] width 100 height 20
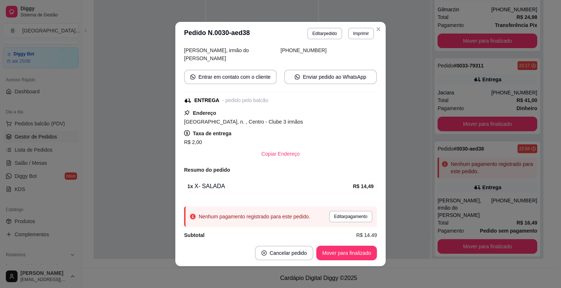
scroll to position [55, 0]
click at [354, 210] on button "Editar pagamento" at bounding box center [350, 215] width 42 height 11
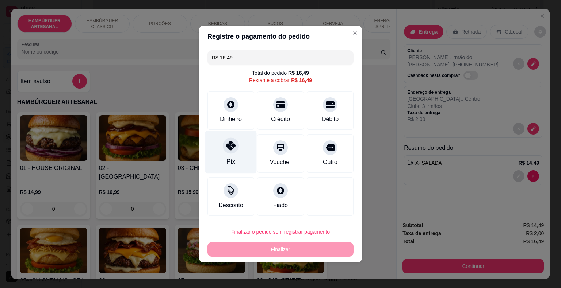
click at [235, 151] on div at bounding box center [231, 146] width 16 height 16
type input "R$ 0,00"
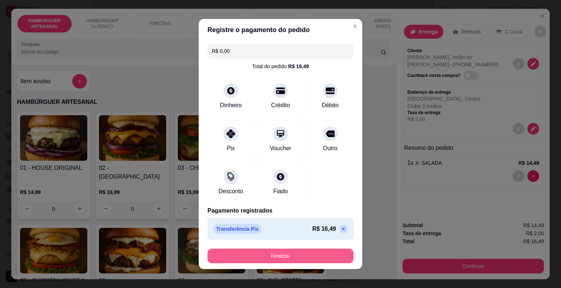
click at [248, 253] on button "Finalizar" at bounding box center [280, 256] width 146 height 15
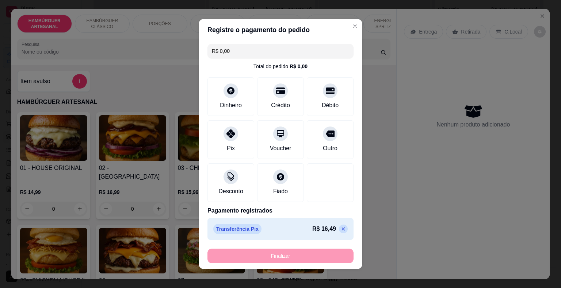
type input "0"
type input "-R$ 16,49"
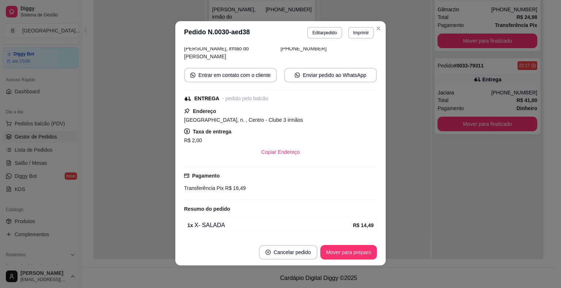
scroll to position [1, 0]
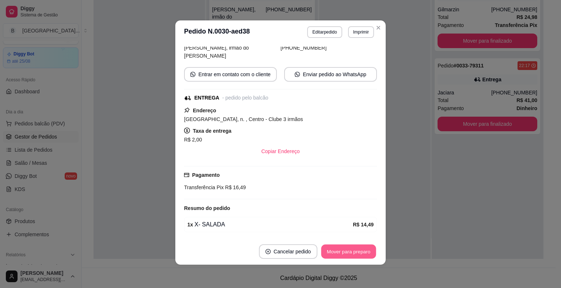
click at [356, 250] on button "Mover para preparo" at bounding box center [348, 252] width 55 height 14
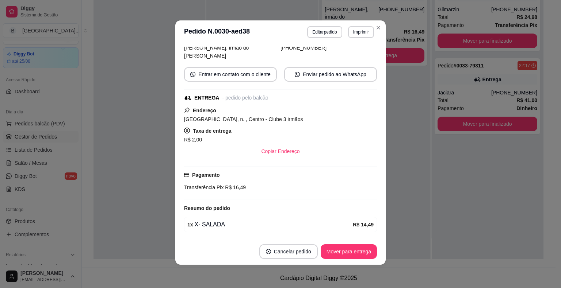
scroll to position [88, 0]
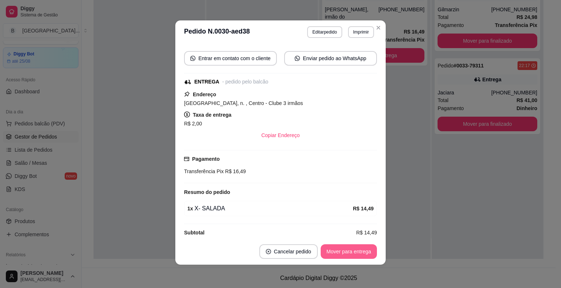
click at [342, 253] on button "Mover para entrega" at bounding box center [349, 252] width 56 height 15
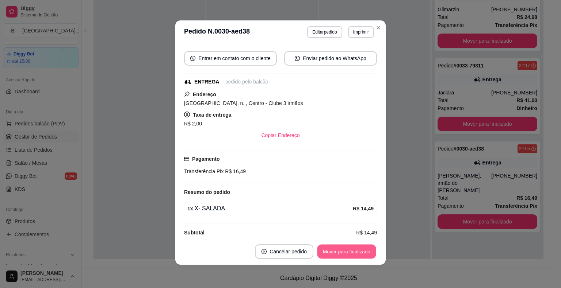
click at [342, 253] on button "Mover para finalizado" at bounding box center [346, 252] width 59 height 14
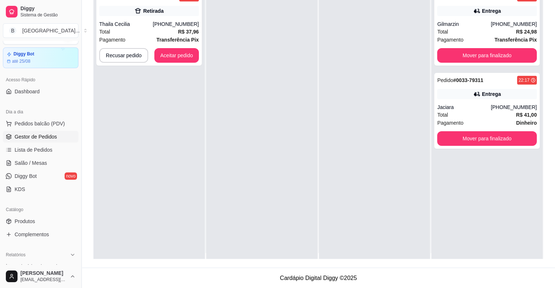
scroll to position [0, 0]
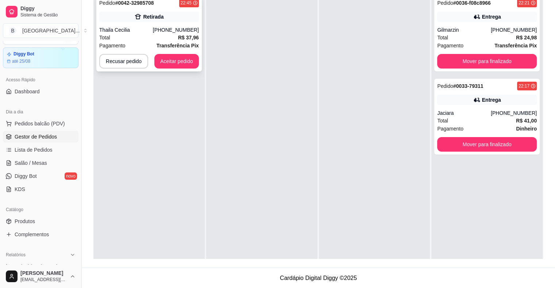
click at [135, 32] on div "Thaila Cecilia" at bounding box center [126, 29] width 54 height 7
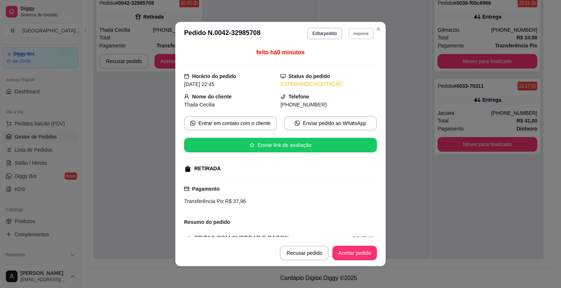
click at [359, 29] on button "Imprimir" at bounding box center [360, 33] width 25 height 11
click at [354, 62] on button "IMPRESSORA" at bounding box center [345, 60] width 53 height 12
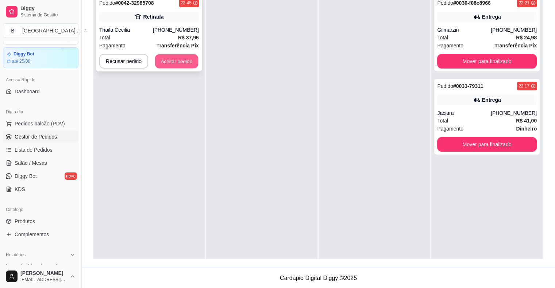
click at [189, 61] on button "Aceitar pedido" at bounding box center [176, 61] width 43 height 14
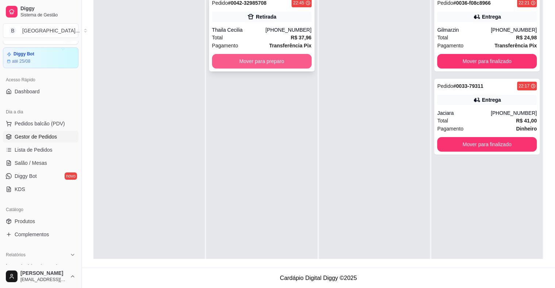
click at [234, 65] on button "Mover para preparo" at bounding box center [262, 61] width 100 height 15
click at [277, 62] on button "Mover para preparo" at bounding box center [262, 61] width 97 height 14
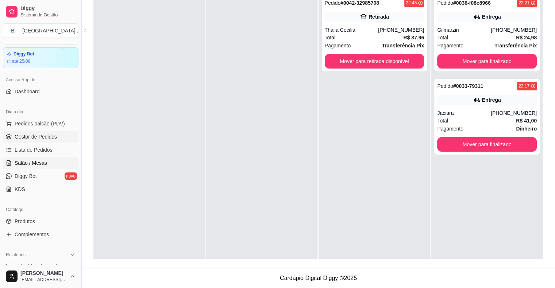
click at [38, 165] on span "Salão / Mesas" at bounding box center [31, 163] width 32 height 7
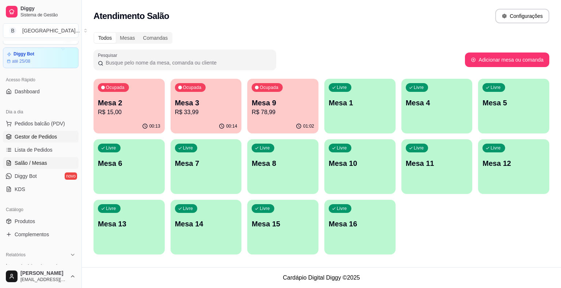
click at [4, 131] on link "Gestor de Pedidos" at bounding box center [41, 137] width 76 height 12
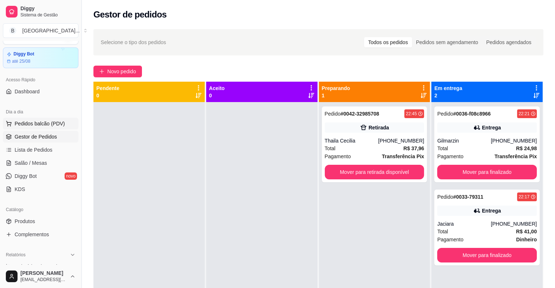
click at [45, 121] on span "Pedidos balcão (PDV)" at bounding box center [40, 123] width 50 height 7
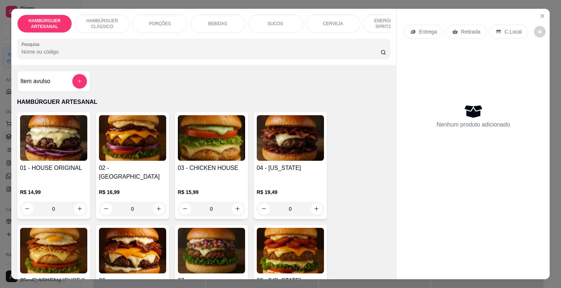
click at [183, 21] on div "PORÇÕES" at bounding box center [160, 24] width 55 height 18
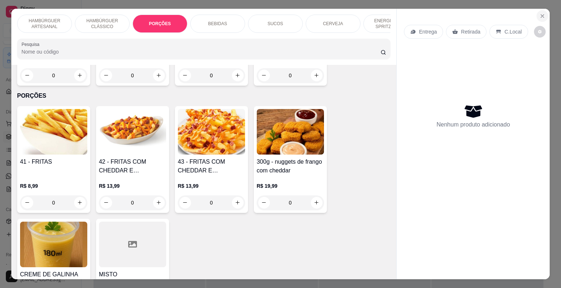
click at [542, 17] on button "Close" at bounding box center [542, 16] width 12 height 12
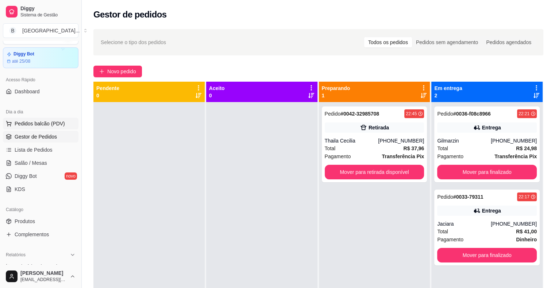
click at [54, 125] on span "Pedidos balcão (PDV)" at bounding box center [40, 123] width 50 height 7
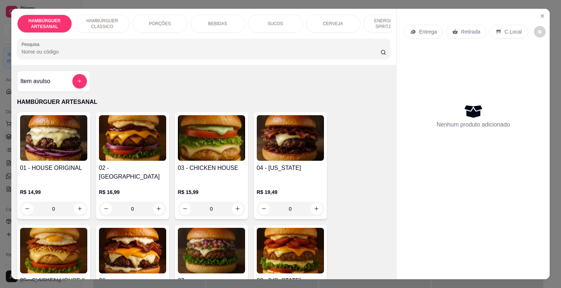
click at [158, 202] on div "0" at bounding box center [132, 209] width 67 height 15
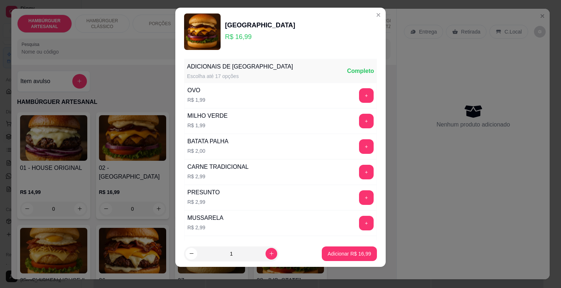
scroll to position [9, 0]
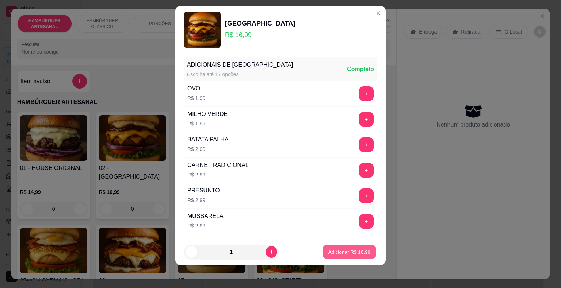
click at [328, 251] on p "Adicionar R$ 16,99" at bounding box center [349, 252] width 42 height 7
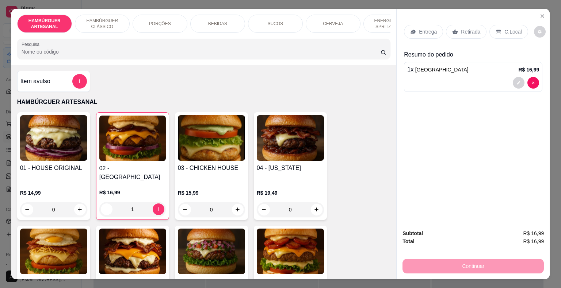
click at [464, 32] on div "Retirada" at bounding box center [466, 32] width 41 height 14
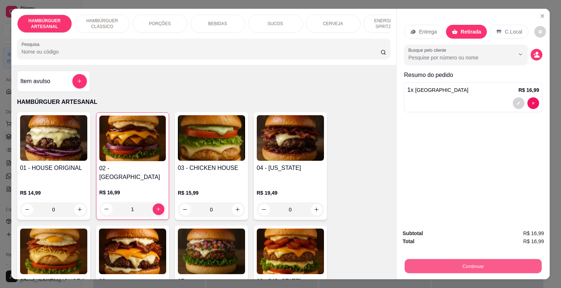
click at [482, 262] on button "Continuar" at bounding box center [473, 267] width 137 height 14
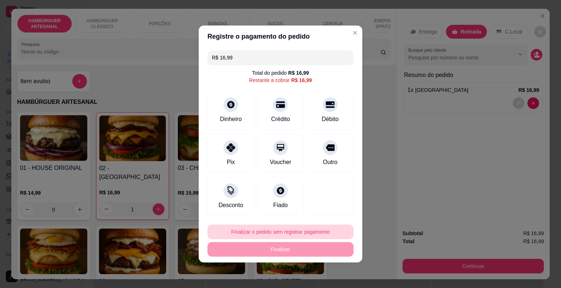
click at [297, 235] on button "Finalizar o pedido sem registrar pagamento" at bounding box center [280, 232] width 146 height 15
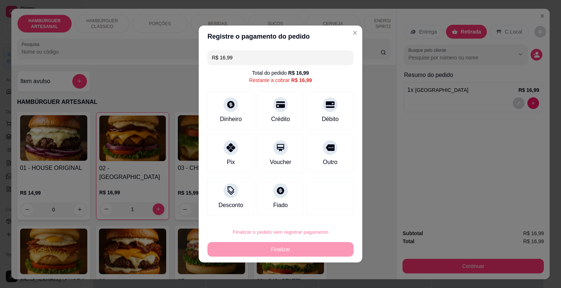
click at [326, 212] on button "Confirmar" at bounding box center [325, 211] width 26 height 11
type input "0"
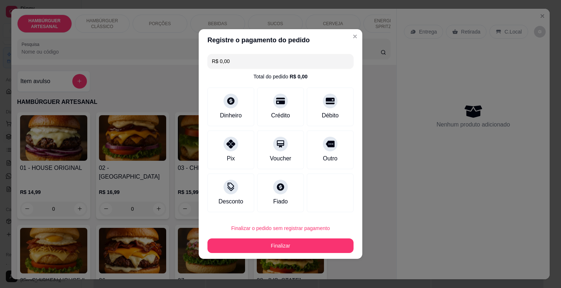
type input "R$ 0,00"
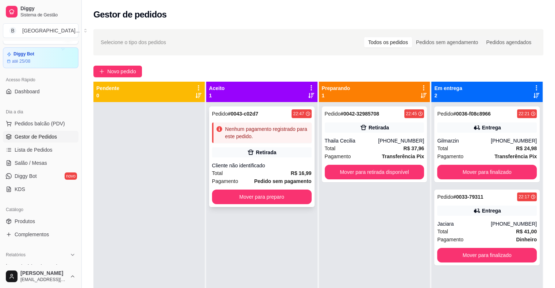
click at [284, 166] on div "Cliente não identificado" at bounding box center [262, 165] width 100 height 7
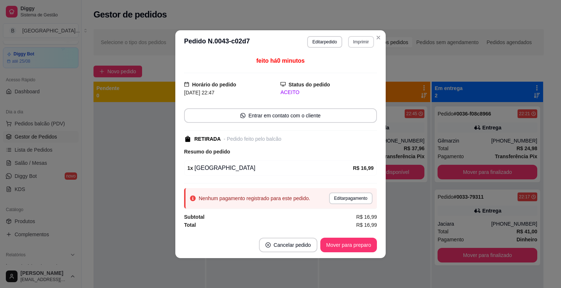
click at [359, 46] on button "Imprimir" at bounding box center [361, 42] width 26 height 12
click at [356, 62] on button "IMPRESSORA" at bounding box center [348, 68] width 53 height 12
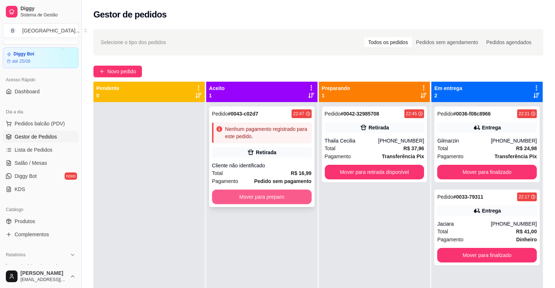
click at [292, 201] on button "Mover para preparo" at bounding box center [262, 197] width 100 height 15
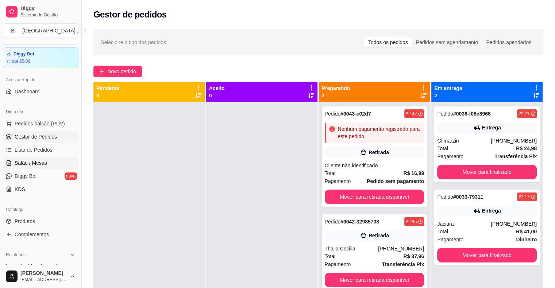
click at [39, 166] on span "Salão / Mesas" at bounding box center [31, 163] width 32 height 7
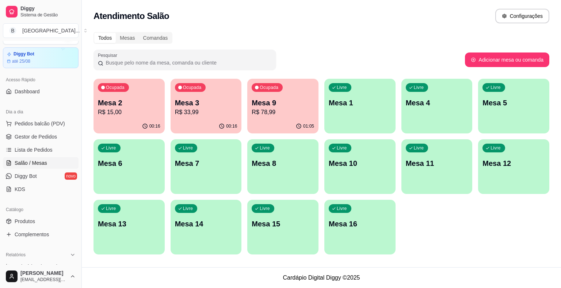
click at [280, 111] on p "R$ 78,99" at bounding box center [283, 112] width 62 height 9
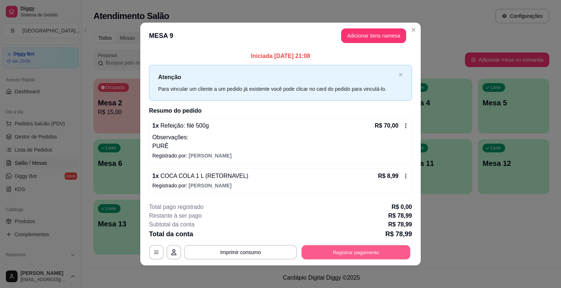
click at [351, 249] on button "Registrar pagamento" at bounding box center [356, 252] width 109 height 14
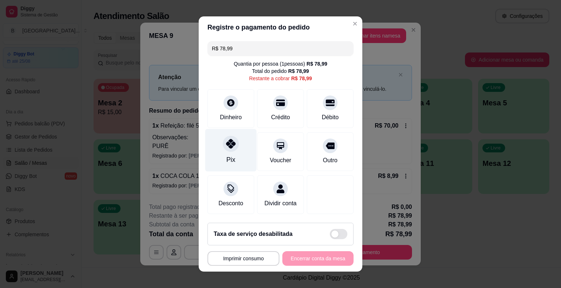
click at [234, 163] on div "Pix" at bounding box center [230, 150] width 51 height 43
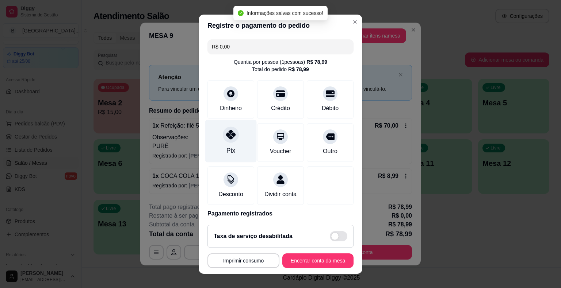
type input "R$ 0,00"
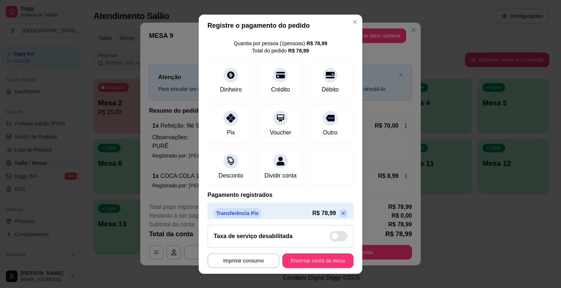
scroll to position [34, 0]
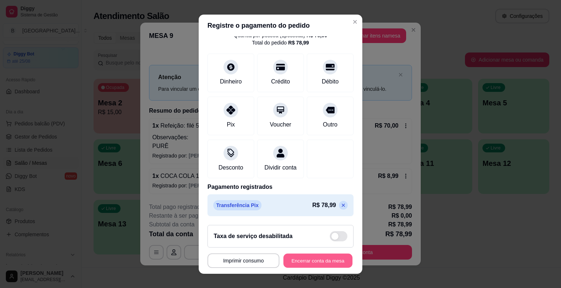
click at [337, 259] on button "Encerrar conta da mesa" at bounding box center [317, 261] width 69 height 14
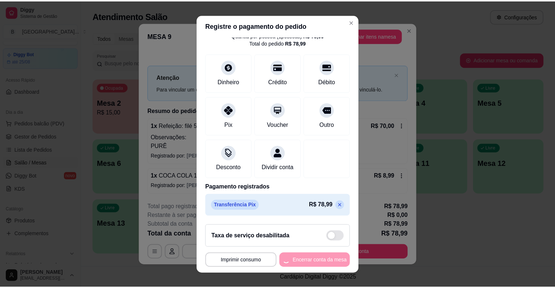
scroll to position [0, 0]
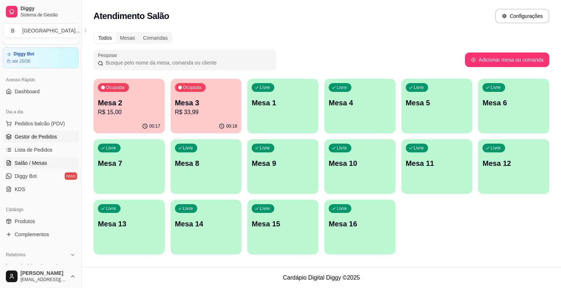
click at [18, 137] on span "Gestor de Pedidos" at bounding box center [36, 136] width 42 height 7
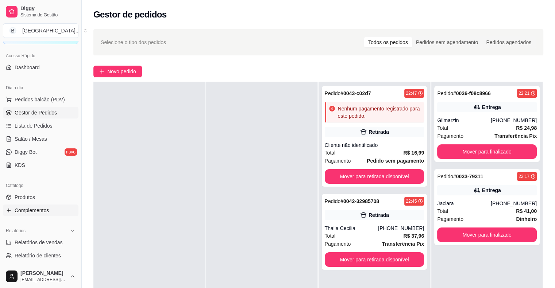
scroll to position [54, 0]
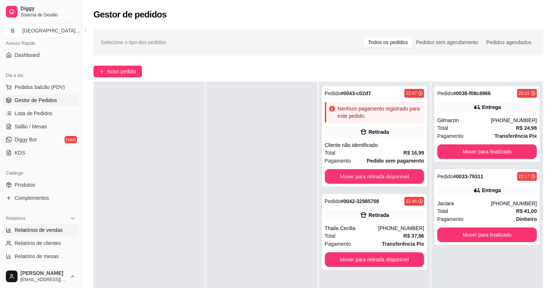
click at [49, 227] on span "Relatórios de vendas" at bounding box center [39, 230] width 48 height 7
select select "ALL"
select select "0"
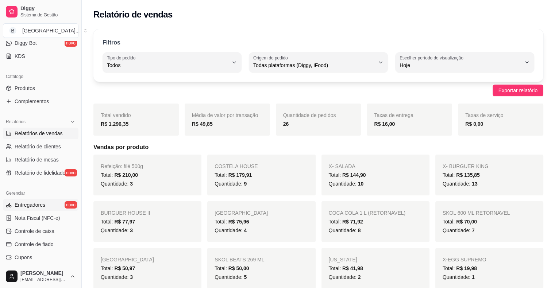
scroll to position [164, 0]
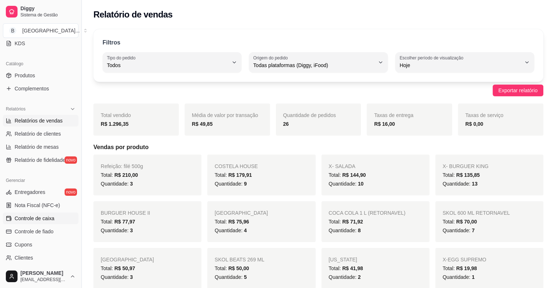
click at [52, 221] on span "Controle de caixa" at bounding box center [35, 218] width 40 height 7
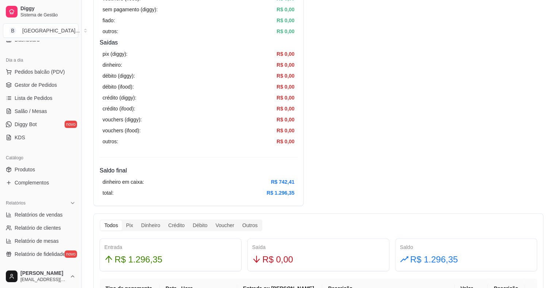
scroll to position [73, 0]
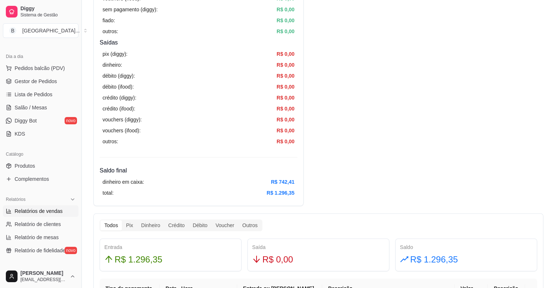
click at [30, 211] on span "Relatórios de vendas" at bounding box center [39, 211] width 48 height 7
select select "ALL"
select select "0"
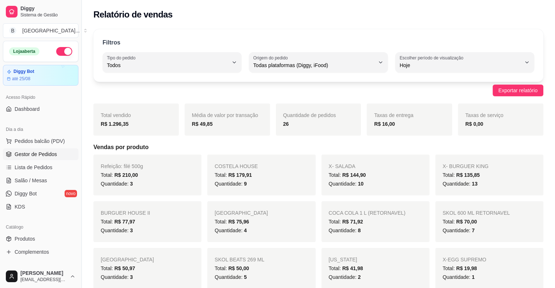
click at [59, 150] on link "Gestor de Pedidos" at bounding box center [41, 155] width 76 height 12
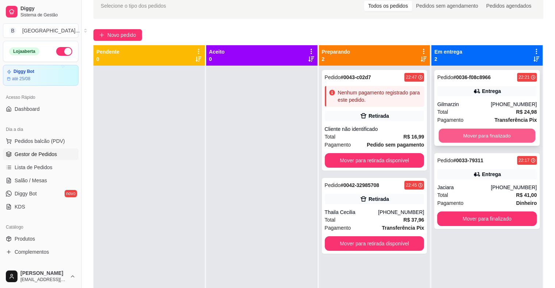
click at [471, 139] on button "Mover para finalizado" at bounding box center [487, 136] width 97 height 14
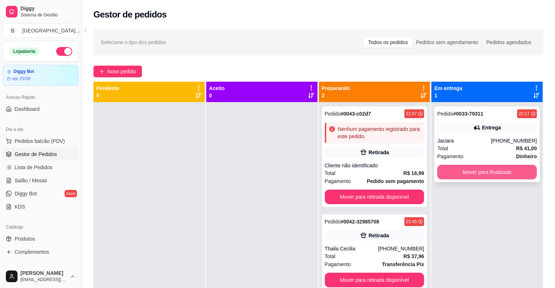
click at [476, 168] on button "Mover para finalizado" at bounding box center [487, 172] width 100 height 15
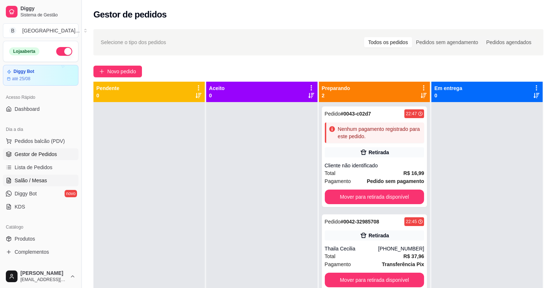
click at [47, 186] on link "Salão / Mesas" at bounding box center [41, 181] width 76 height 12
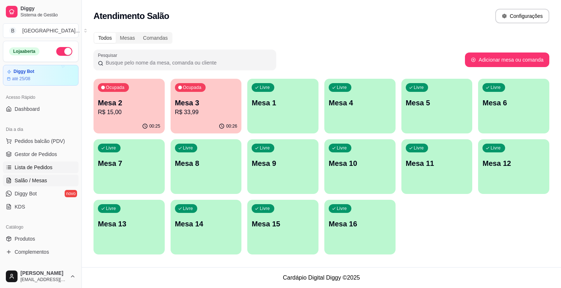
click at [57, 166] on link "Lista de Pedidos" at bounding box center [41, 168] width 76 height 12
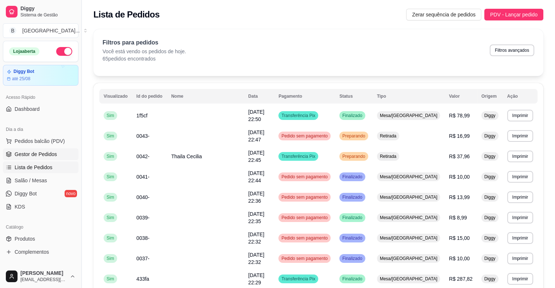
click at [24, 149] on link "Gestor de Pedidos" at bounding box center [41, 155] width 76 height 12
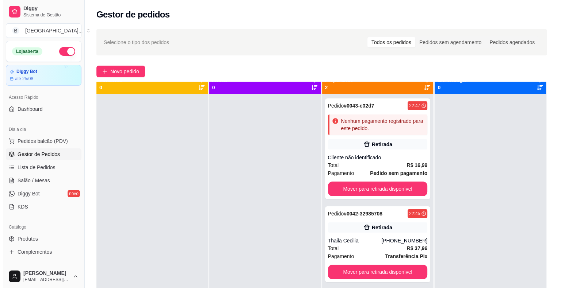
scroll to position [20, 0]
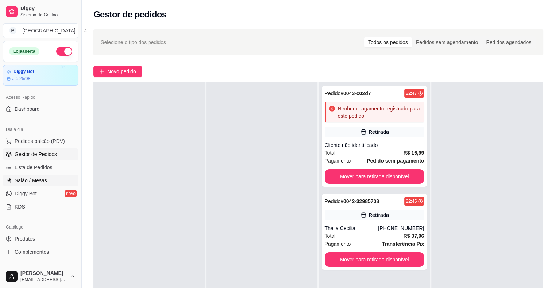
click at [61, 179] on link "Salão / Mesas" at bounding box center [41, 181] width 76 height 12
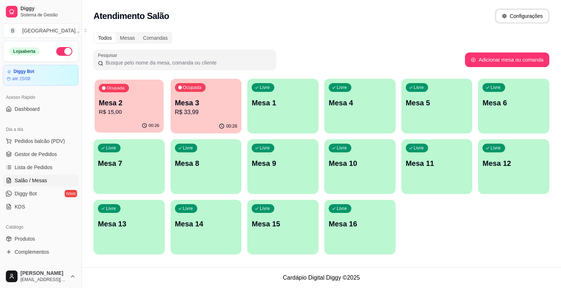
click at [150, 127] on p "00:26" at bounding box center [154, 126] width 11 height 6
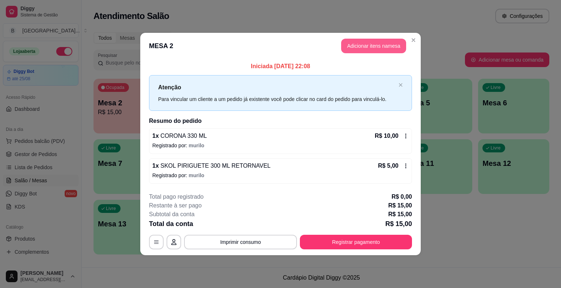
click at [361, 46] on button "Adicionar itens na mesa" at bounding box center [373, 46] width 65 height 15
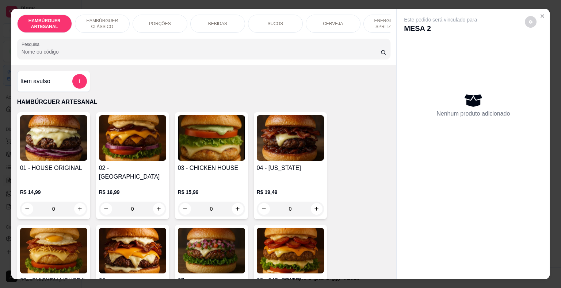
click at [219, 21] on p "BEBIDAS" at bounding box center [217, 24] width 19 height 6
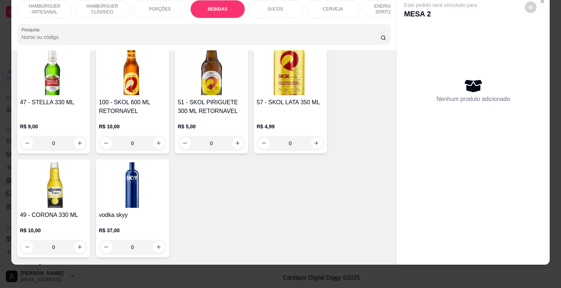
scroll to position [1479, 0]
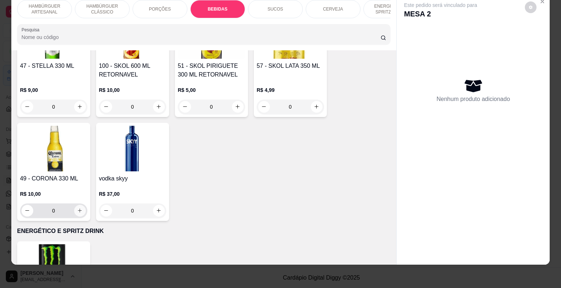
click at [77, 205] on button "increase-product-quantity" at bounding box center [80, 211] width 12 height 12
type input "1"
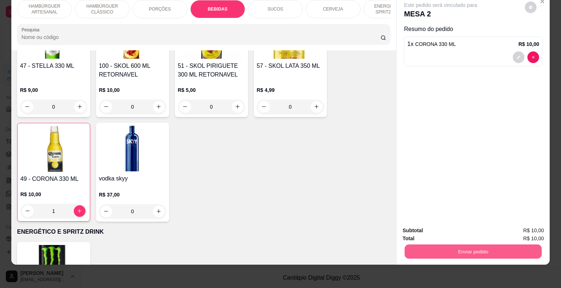
click at [414, 245] on button "Enviar pedido" at bounding box center [473, 252] width 137 height 14
click at [413, 226] on button "Não registrar e enviar pedido" at bounding box center [449, 229] width 74 height 14
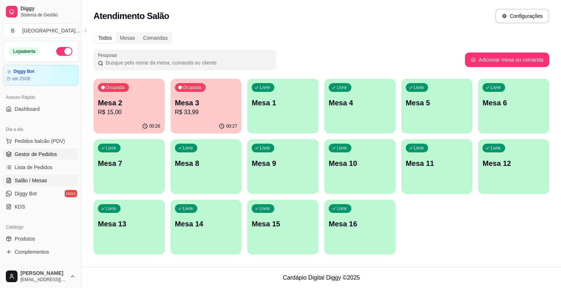
click at [44, 151] on span "Gestor de Pedidos" at bounding box center [36, 154] width 42 height 7
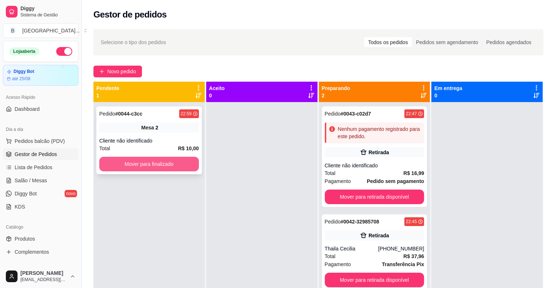
click at [192, 162] on button "Mover para finalizado" at bounding box center [149, 164] width 100 height 15
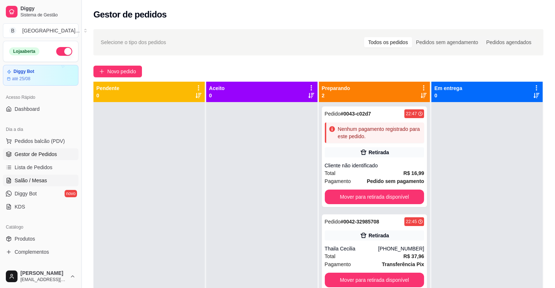
click at [54, 186] on ul "Pedidos balcão (PDV) Gestor de Pedidos Lista de Pedidos Salão / Mesas Diggy Bot…" at bounding box center [41, 173] width 76 height 77
click at [54, 182] on link "Salão / Mesas" at bounding box center [41, 181] width 76 height 12
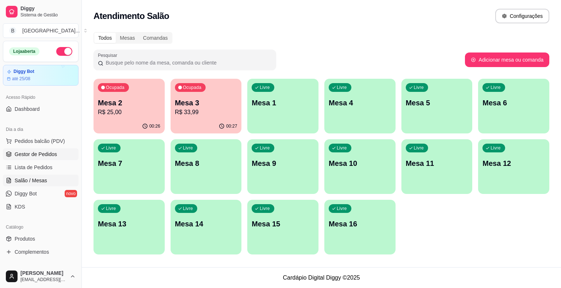
click at [59, 154] on link "Gestor de Pedidos" at bounding box center [41, 155] width 76 height 12
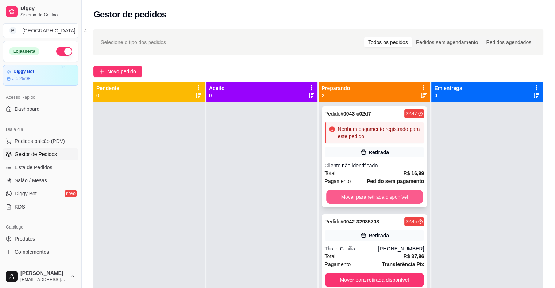
click at [381, 196] on button "Mover para retirada disponível" at bounding box center [374, 197] width 97 height 14
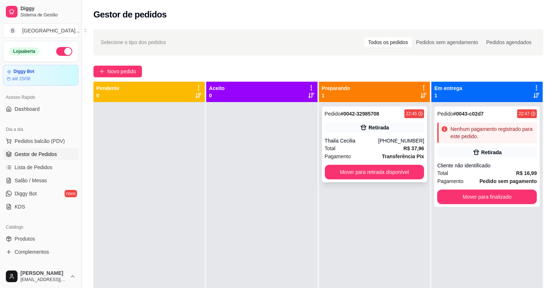
click at [407, 146] on strong "R$ 37,96" at bounding box center [413, 149] width 21 height 6
click at [6, 141] on icon at bounding box center [9, 141] width 6 height 6
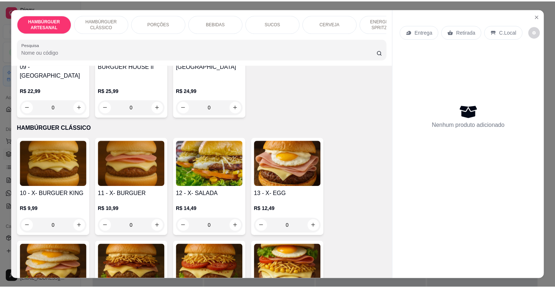
scroll to position [329, 0]
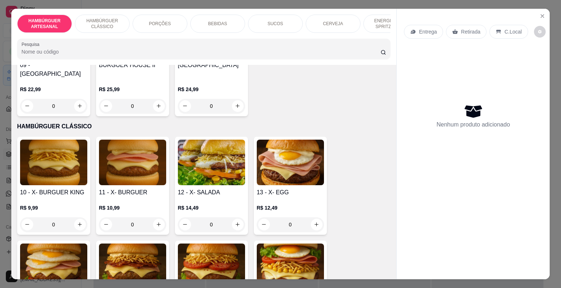
click at [74, 218] on div "0" at bounding box center [53, 225] width 67 height 15
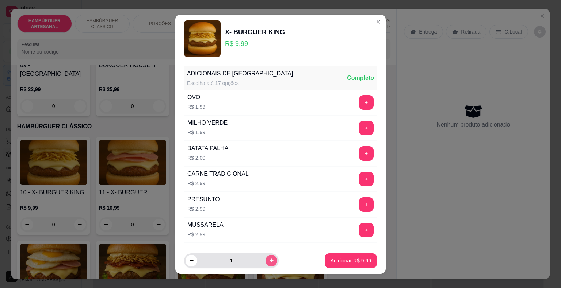
click at [269, 260] on icon "increase-product-quantity" at bounding box center [271, 260] width 5 height 5
type input "2"
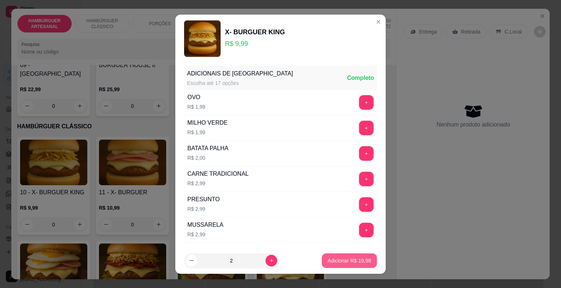
click at [327, 258] on p "Adicionar R$ 19,98" at bounding box center [348, 260] width 43 height 7
type input "2"
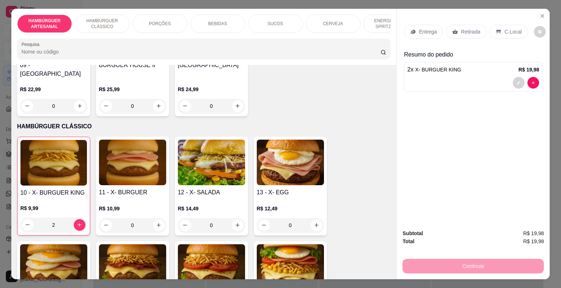
click at [440, 26] on div "Entrega Retirada C.Local" at bounding box center [466, 32] width 124 height 14
click at [447, 29] on div "Retirada" at bounding box center [466, 32] width 41 height 14
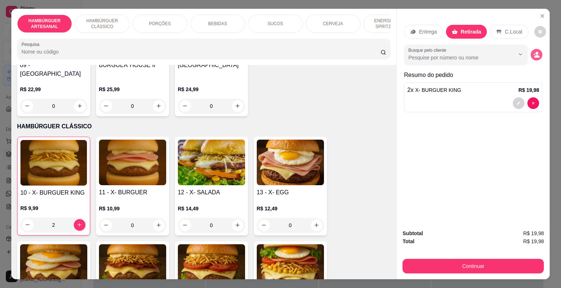
click at [533, 51] on icon "decrease-product-quantity" at bounding box center [536, 54] width 7 height 7
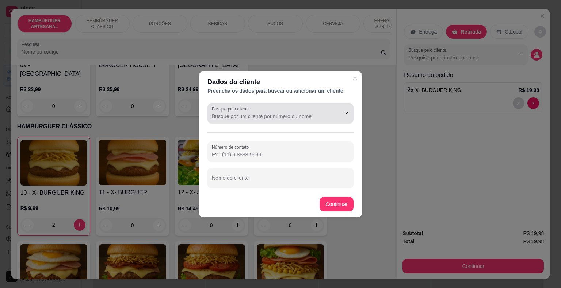
click at [318, 120] on div "Busque pelo cliente" at bounding box center [280, 113] width 146 height 20
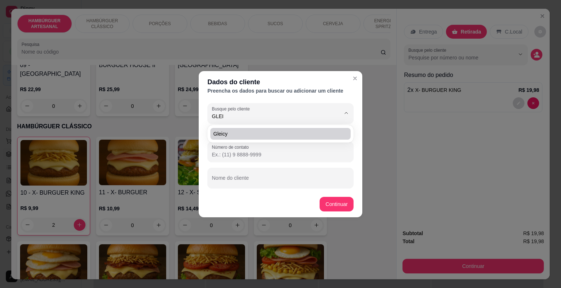
click at [288, 131] on span "Gleicy" at bounding box center [276, 133] width 127 height 7
type input "Gleicy"
type input "[PHONE_NUMBER]"
type input "Gleicy"
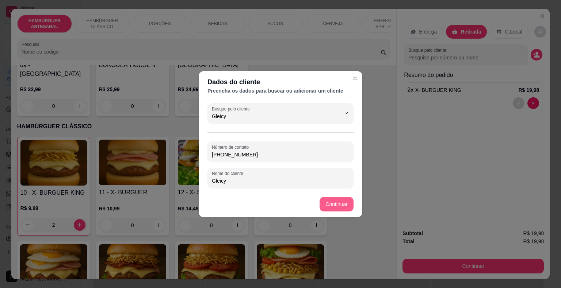
type input "Gleicy"
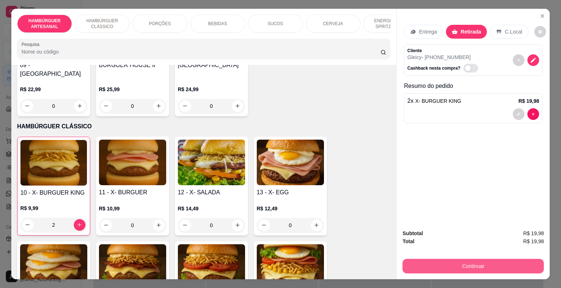
click at [430, 265] on button "Continuar" at bounding box center [472, 266] width 141 height 15
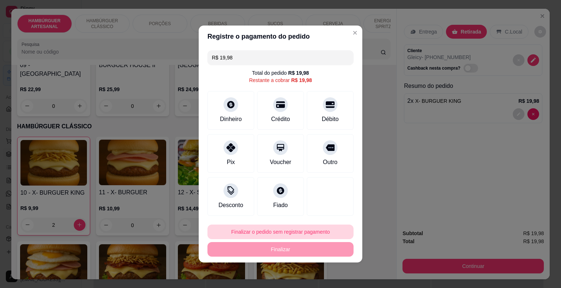
click at [306, 230] on button "Finalizar o pedido sem registrar pagamento" at bounding box center [280, 232] width 146 height 15
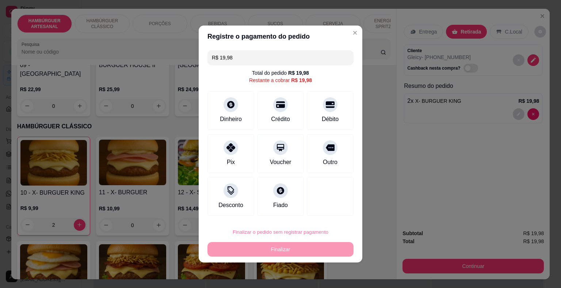
click at [318, 216] on button "Confirmar" at bounding box center [325, 211] width 26 height 11
type input "0"
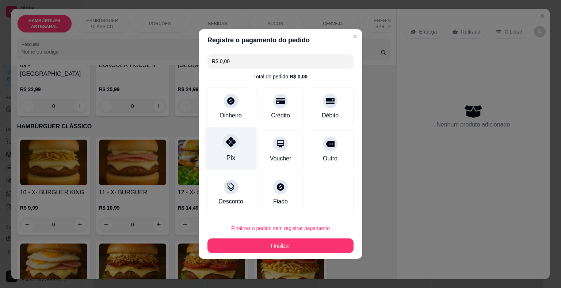
type input "R$ 0,00"
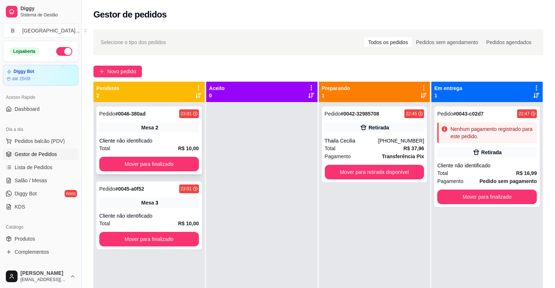
click at [171, 138] on div "Cliente não identificado" at bounding box center [149, 140] width 100 height 7
click at [169, 170] on button "Mover para finalizado" at bounding box center [149, 164] width 100 height 15
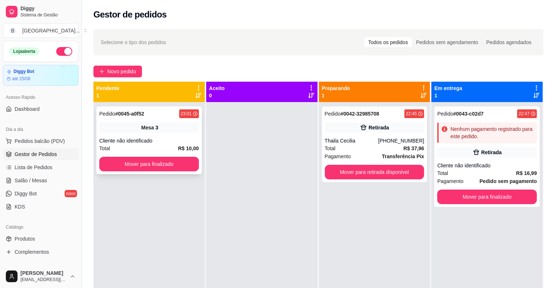
click at [181, 125] on div "Mesa 3" at bounding box center [149, 128] width 100 height 10
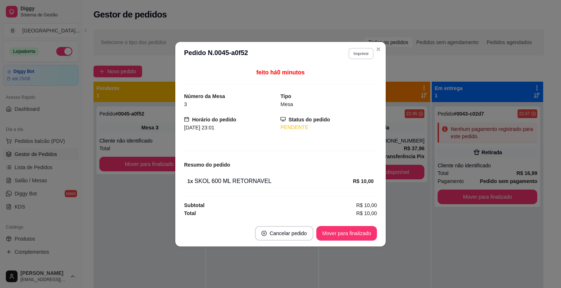
click at [356, 49] on button "Imprimir" at bounding box center [360, 53] width 25 height 11
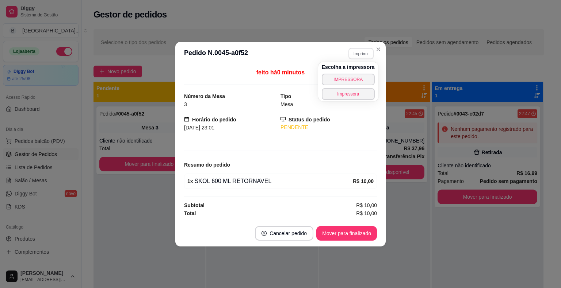
click at [291, 104] on span "Mesa" at bounding box center [286, 104] width 12 height 6
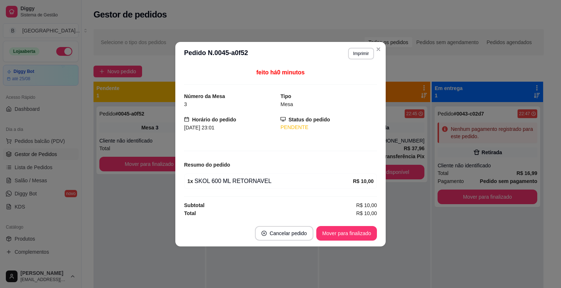
click at [196, 132] on div "feito há 0 minutos Número da Mesa 3 Tipo Mesa Horário do pedido [DATE] 23:01 St…" at bounding box center [280, 142] width 193 height 149
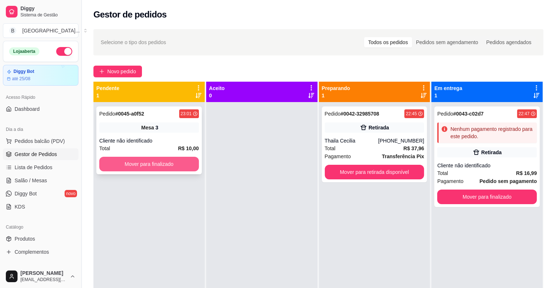
click at [186, 158] on button "Mover para finalizado" at bounding box center [149, 164] width 100 height 15
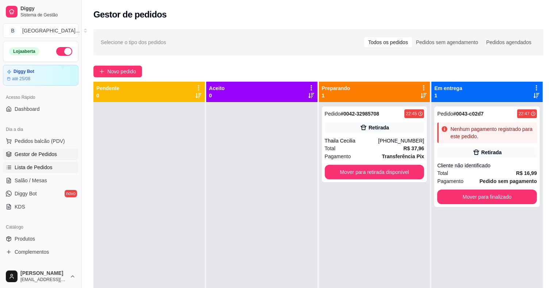
click at [42, 162] on link "Lista de Pedidos" at bounding box center [41, 168] width 76 height 12
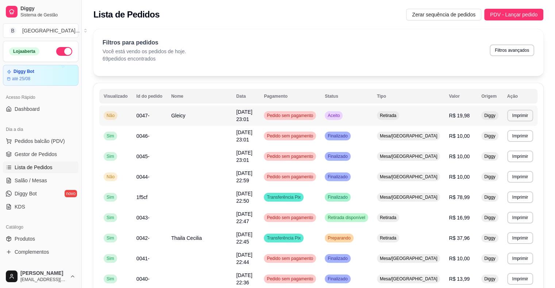
click at [252, 116] on span "[DATE] 23:01" at bounding box center [244, 115] width 16 height 13
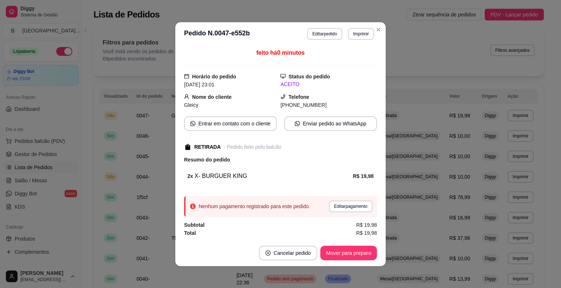
click at [175, 139] on div "feito há 0 minutos Horário do pedido [DATE] 23:01 Status do pedido ACEITO Nome …" at bounding box center [280, 143] width 210 height 195
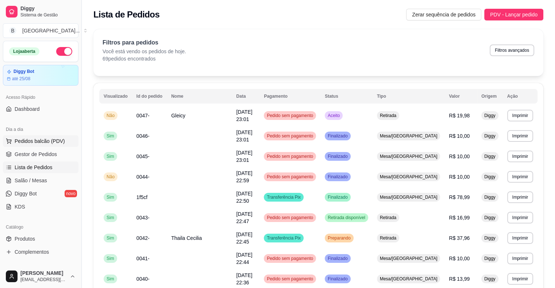
click at [31, 147] on button "Pedidos balcão (PDV)" at bounding box center [41, 141] width 76 height 12
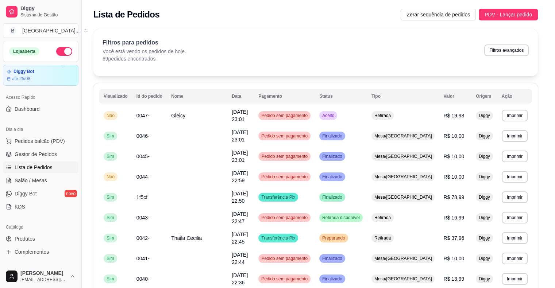
click at [31, 147] on img at bounding box center [50, 138] width 68 height 46
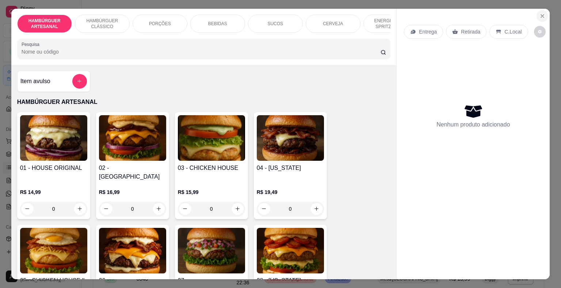
click at [536, 10] on button "Close" at bounding box center [542, 16] width 12 height 12
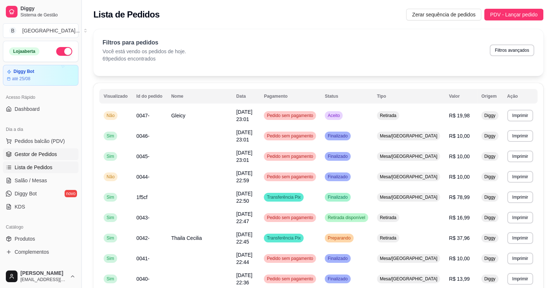
click at [60, 156] on link "Gestor de Pedidos" at bounding box center [41, 155] width 76 height 12
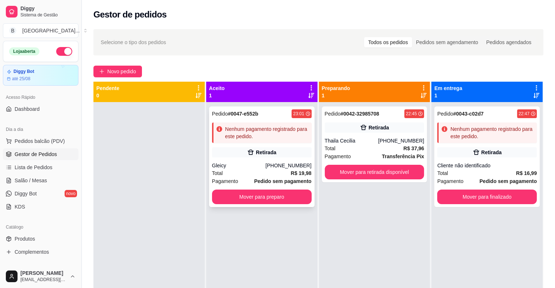
click at [280, 163] on div "[PHONE_NUMBER]" at bounding box center [288, 165] width 46 height 7
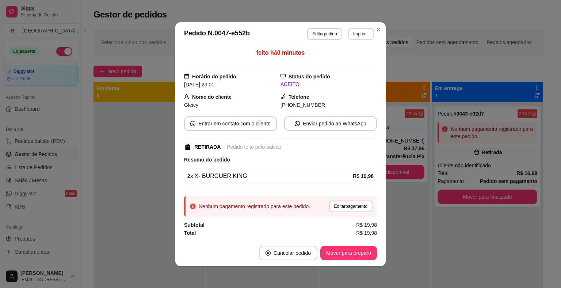
click at [357, 28] on button "Imprimir" at bounding box center [361, 34] width 26 height 12
click at [354, 60] on button "IMPRESSORA" at bounding box center [344, 59] width 51 height 11
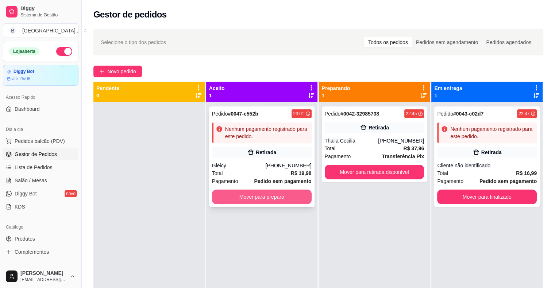
click at [267, 196] on button "Mover para preparo" at bounding box center [262, 197] width 100 height 15
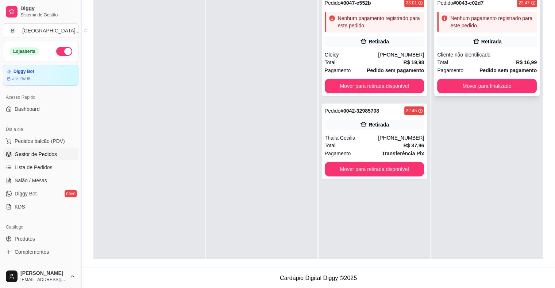
click at [473, 40] on icon at bounding box center [476, 41] width 7 height 7
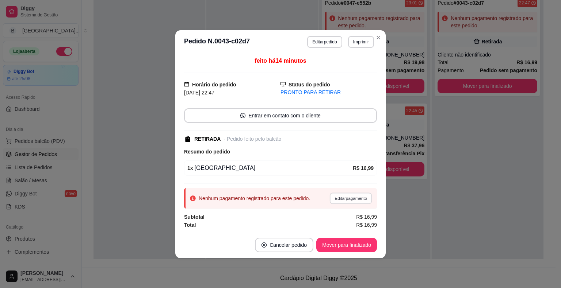
click at [359, 193] on button "Editar pagamento" at bounding box center [350, 198] width 42 height 11
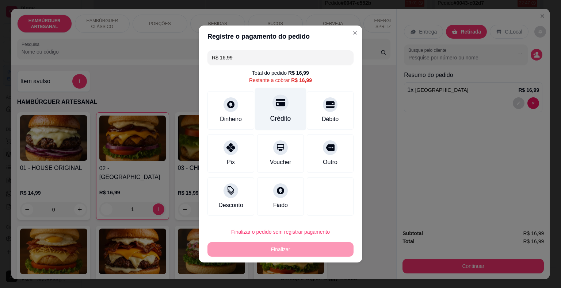
click at [291, 128] on div "Crédito" at bounding box center [280, 109] width 51 height 43
type input "R$ 0,00"
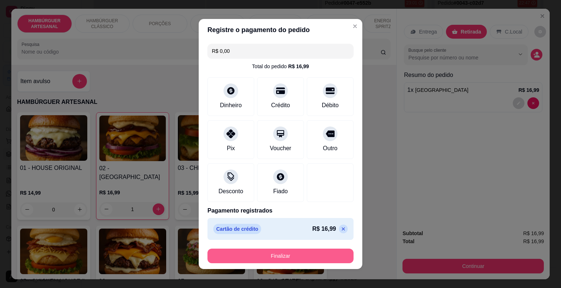
click at [292, 253] on button "Finalizar" at bounding box center [280, 256] width 146 height 15
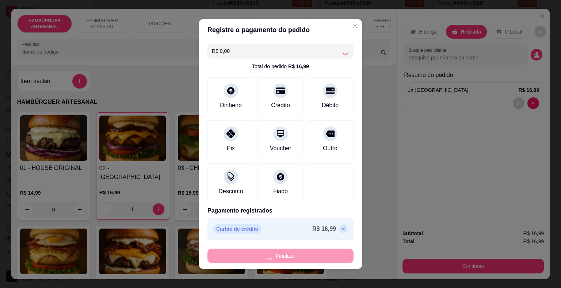
type input "0"
type input "-R$ 16,99"
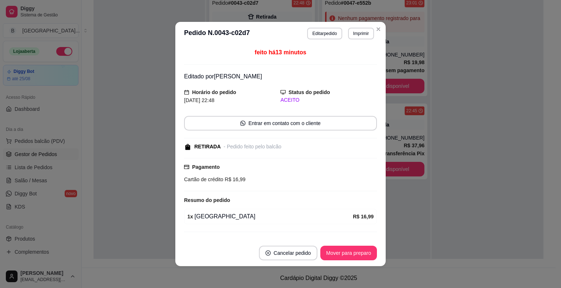
scroll to position [15, 0]
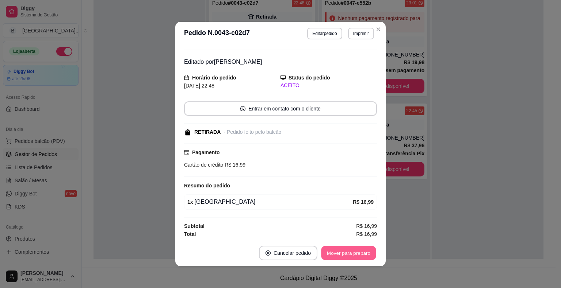
click at [330, 254] on button "Mover para preparo" at bounding box center [348, 253] width 55 height 14
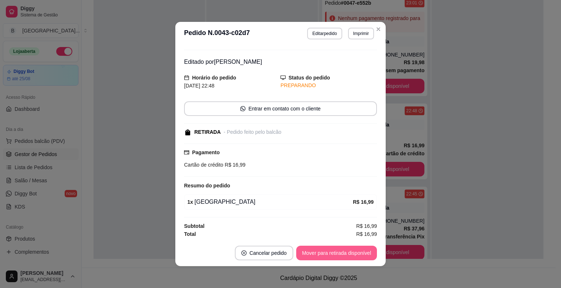
click at [330, 254] on button "Mover para retirada disponível" at bounding box center [336, 253] width 81 height 15
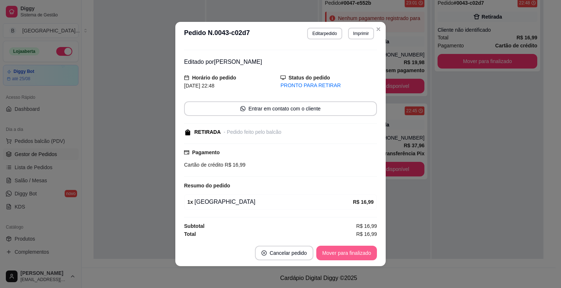
click at [373, 252] on button "Mover para finalizado" at bounding box center [346, 253] width 61 height 15
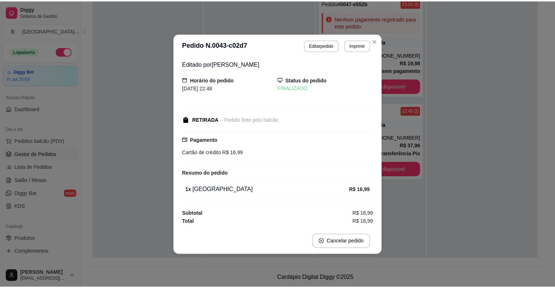
scroll to position [0, 0]
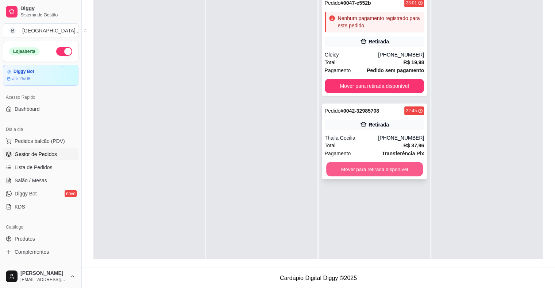
click at [373, 174] on button "Mover para retirada disponível" at bounding box center [374, 169] width 97 height 14
click at [345, 172] on button "Mover para retirada disponível" at bounding box center [374, 169] width 97 height 14
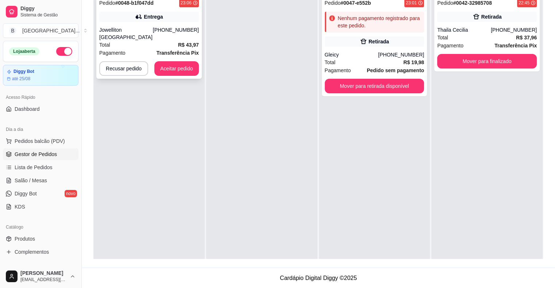
click at [149, 24] on div "Pedido # 0048-b1f047dd 23:06 Entrega Jowelliton [GEOGRAPHIC_DATA] [PHONE_NUMBER…" at bounding box center [149, 37] width 106 height 83
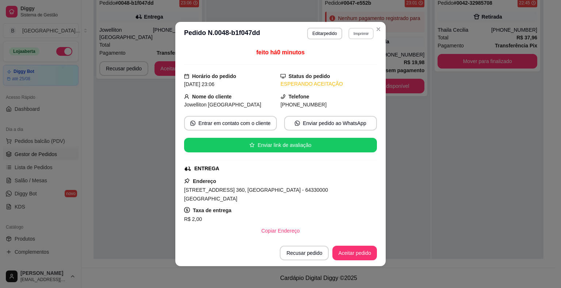
click at [364, 34] on button "Imprimir" at bounding box center [360, 33] width 25 height 11
click at [352, 55] on button "IMPRESSORA" at bounding box center [345, 60] width 53 height 12
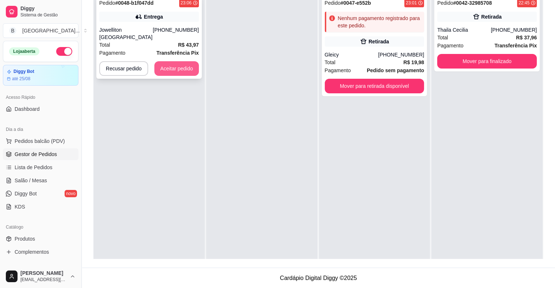
click at [190, 61] on button "Aceitar pedido" at bounding box center [176, 68] width 45 height 15
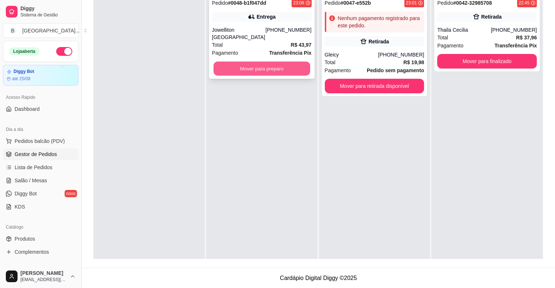
click at [248, 62] on button "Mover para preparo" at bounding box center [262, 69] width 97 height 14
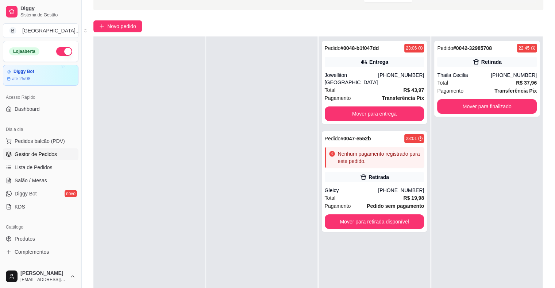
scroll to position [110, 0]
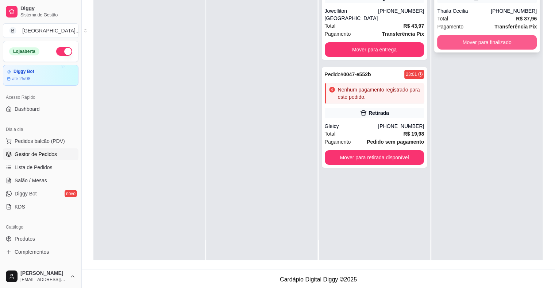
click at [491, 45] on button "Mover para finalizado" at bounding box center [487, 42] width 100 height 15
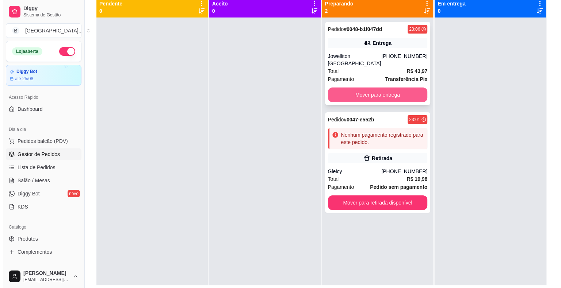
scroll to position [73, 0]
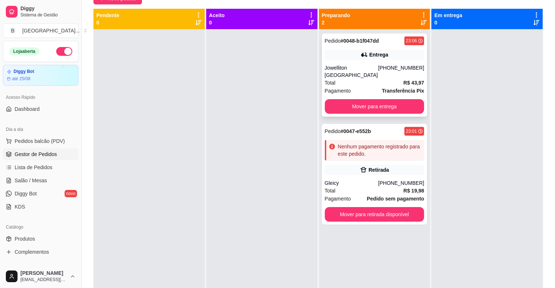
click at [364, 79] on div "Total R$ 43,97" at bounding box center [375, 83] width 100 height 8
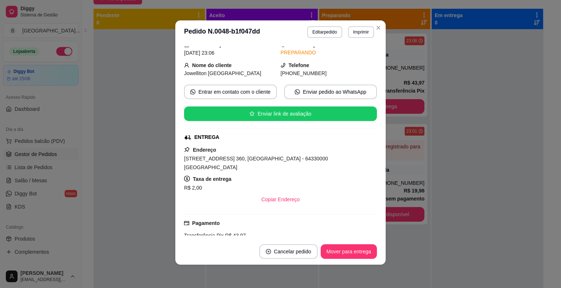
scroll to position [6, 0]
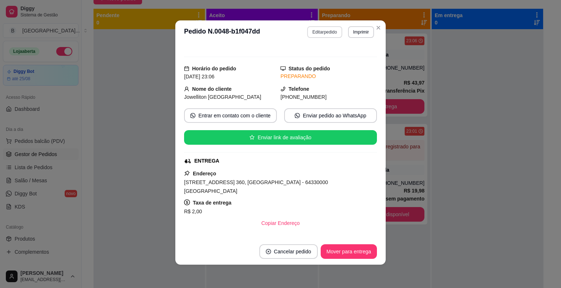
click at [330, 35] on button "Editar pedido" at bounding box center [324, 32] width 35 height 12
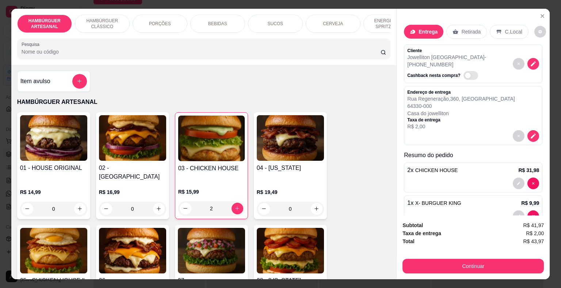
click at [168, 22] on div "PORÇÕES" at bounding box center [160, 24] width 55 height 18
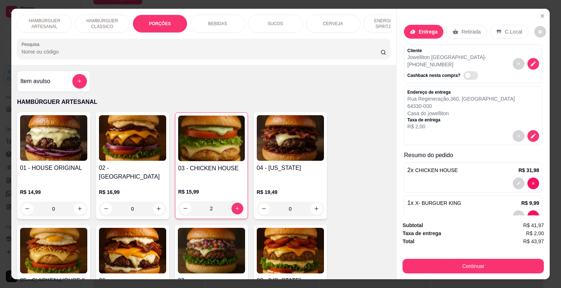
scroll to position [18, 0]
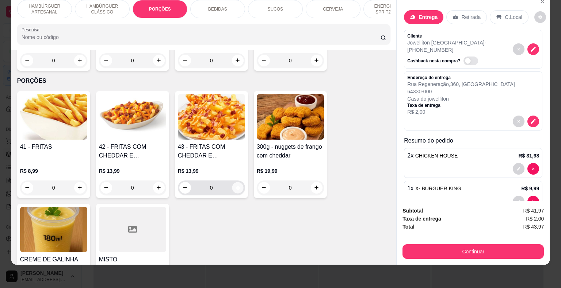
click at [237, 185] on icon "increase-product-quantity" at bounding box center [237, 187] width 5 height 5
type input "1"
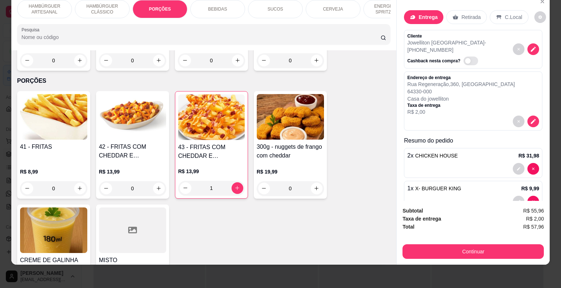
click at [225, 5] on div "BEBIDAS" at bounding box center [217, 9] width 55 height 18
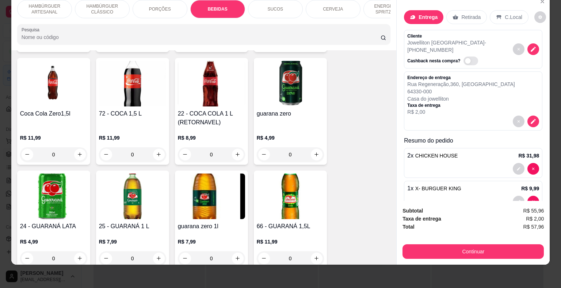
scroll to position [1043, 0]
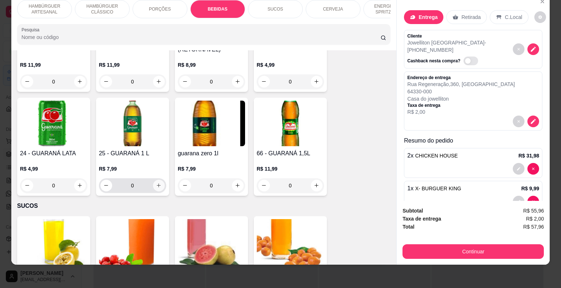
click at [156, 183] on icon "increase-product-quantity" at bounding box center [158, 185] width 5 height 5
type input "1"
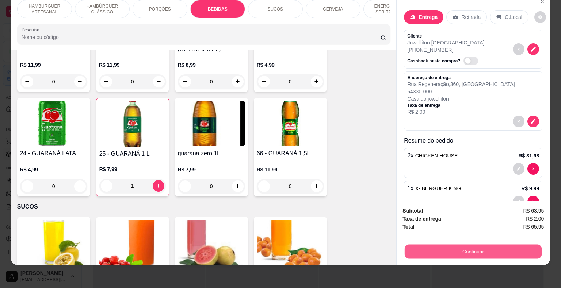
click at [524, 246] on button "Continuar" at bounding box center [473, 252] width 137 height 14
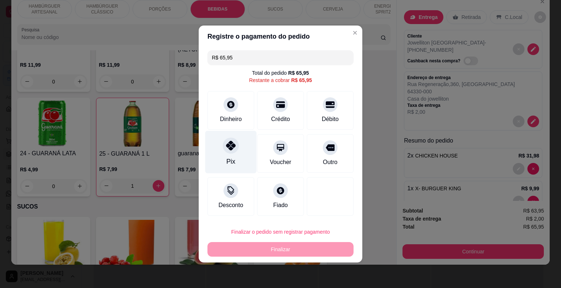
click at [236, 141] on div at bounding box center [231, 146] width 16 height 16
type input "R$ 0,00"
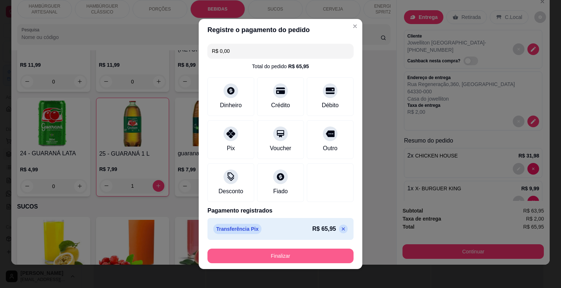
click at [273, 251] on button "Finalizar" at bounding box center [280, 256] width 146 height 15
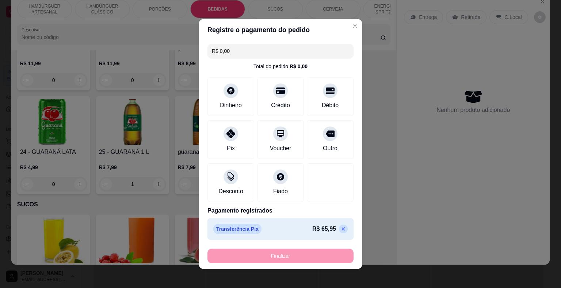
type input "0"
type input "-R$ 65,95"
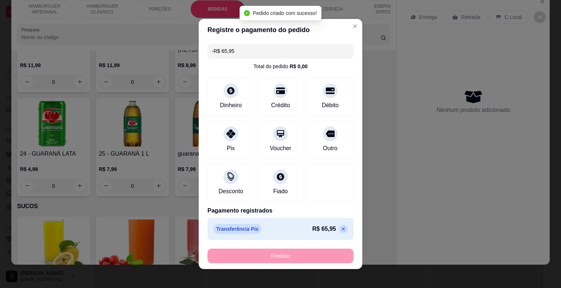
scroll to position [0, 0]
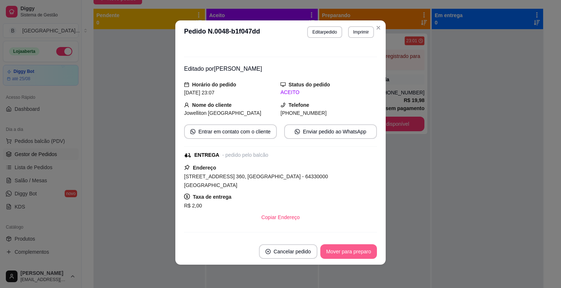
click at [365, 250] on button "Mover para preparo" at bounding box center [348, 252] width 57 height 15
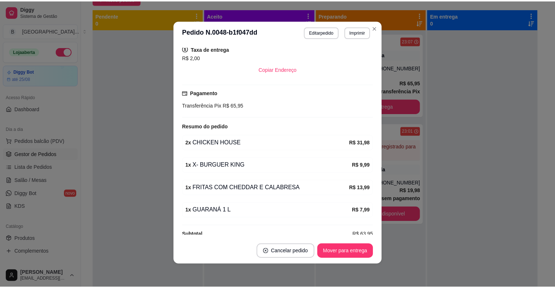
scroll to position [155, 0]
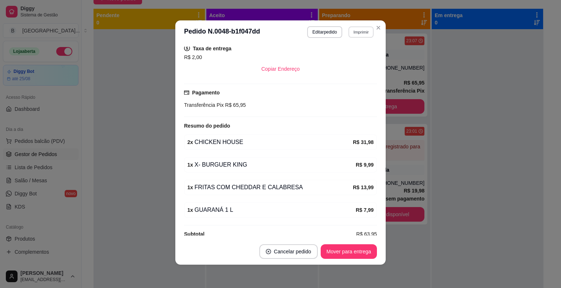
click at [367, 35] on button "Imprimir" at bounding box center [360, 31] width 25 height 11
click at [354, 55] on button "IMPRESSORA" at bounding box center [344, 57] width 51 height 11
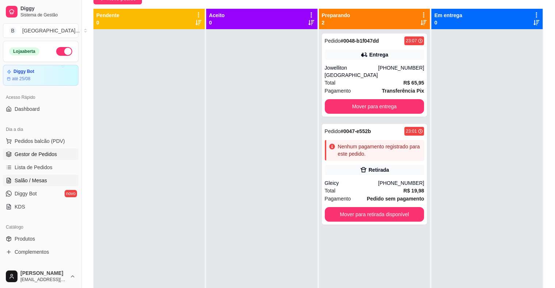
click at [31, 182] on span "Salão / Mesas" at bounding box center [31, 180] width 32 height 7
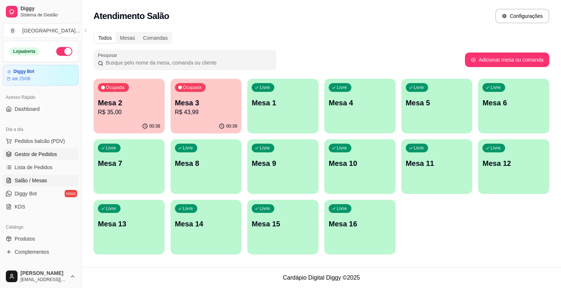
click at [32, 157] on span "Gestor de Pedidos" at bounding box center [36, 154] width 42 height 7
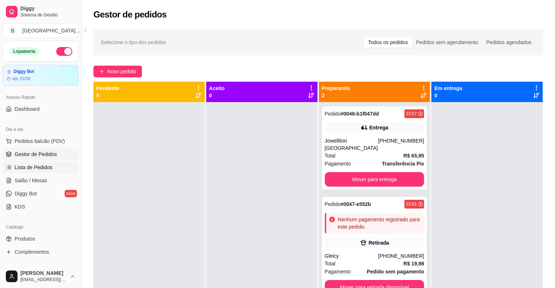
click at [42, 171] on link "Lista de Pedidos" at bounding box center [41, 168] width 76 height 12
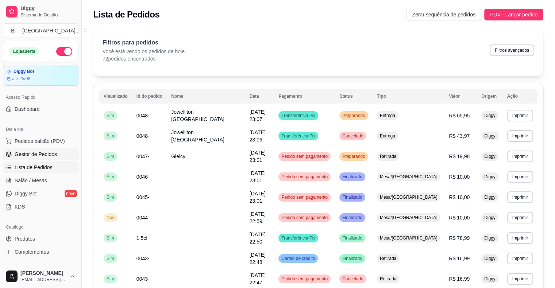
click at [47, 152] on span "Gestor de Pedidos" at bounding box center [36, 154] width 42 height 7
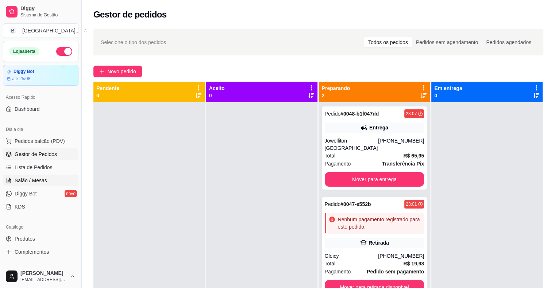
click at [38, 181] on span "Salão / Mesas" at bounding box center [31, 180] width 32 height 7
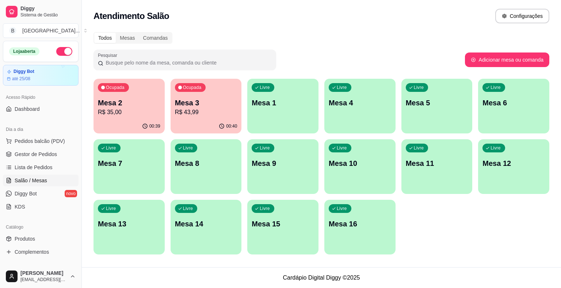
click at [183, 107] on p "Mesa 3" at bounding box center [206, 103] width 62 height 10
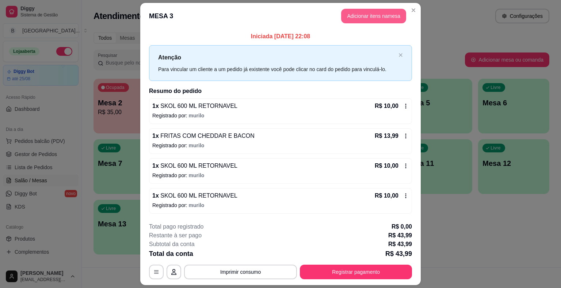
click at [362, 17] on button "Adicionar itens na mesa" at bounding box center [373, 16] width 65 height 15
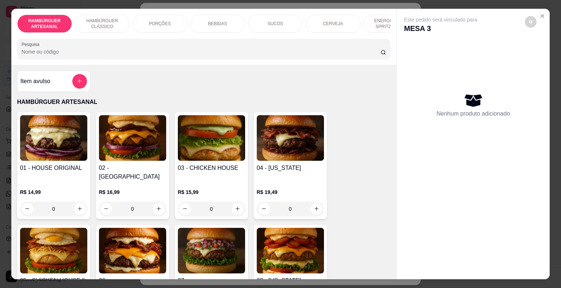
click at [333, 21] on p "CERVEJA" at bounding box center [333, 24] width 20 height 6
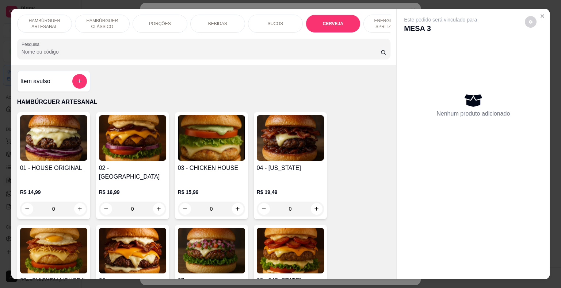
scroll to position [18, 0]
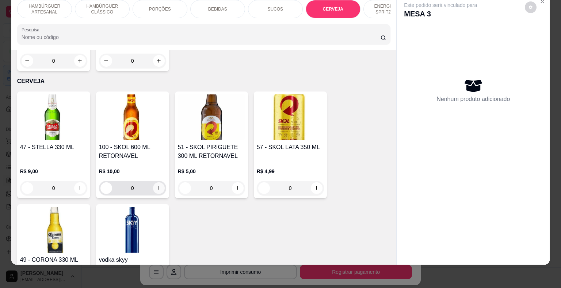
click at [154, 183] on button "increase-product-quantity" at bounding box center [159, 189] width 12 height 12
type input "1"
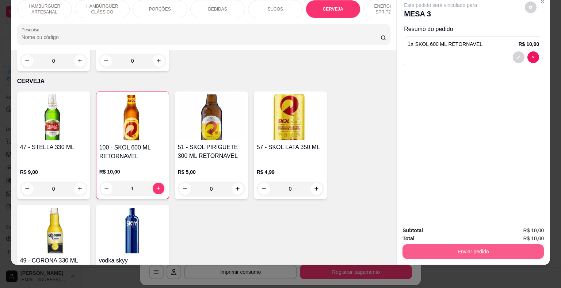
click at [436, 252] on button "Enviar pedido" at bounding box center [472, 252] width 141 height 15
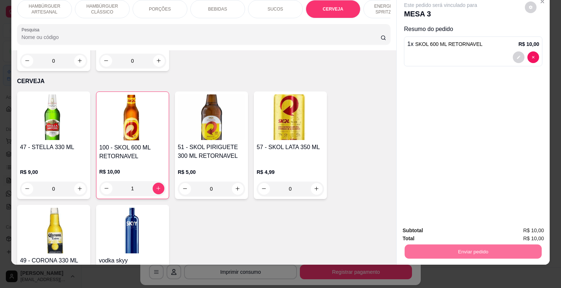
click at [453, 233] on button "Não registrar e enviar pedido" at bounding box center [449, 229] width 76 height 14
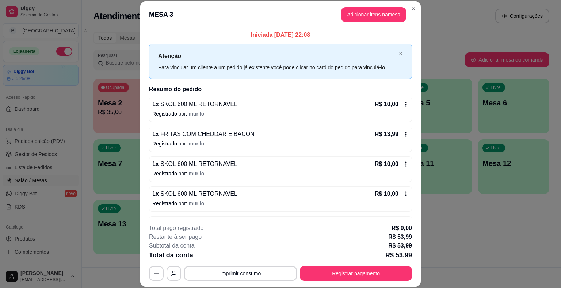
scroll to position [26, 0]
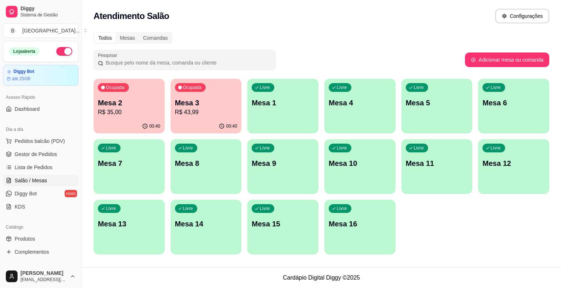
click at [203, 113] on p "R$ 43,99" at bounding box center [206, 112] width 62 height 9
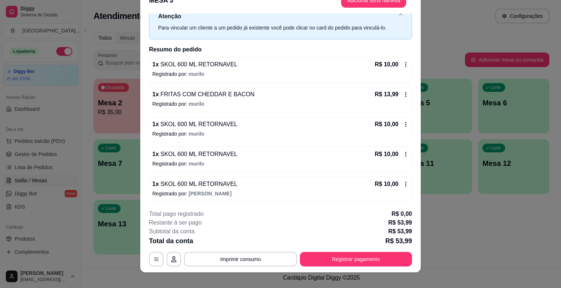
scroll to position [22, 0]
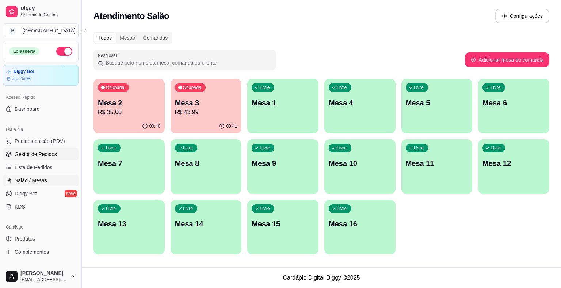
click at [21, 151] on span "Gestor de Pedidos" at bounding box center [36, 154] width 42 height 7
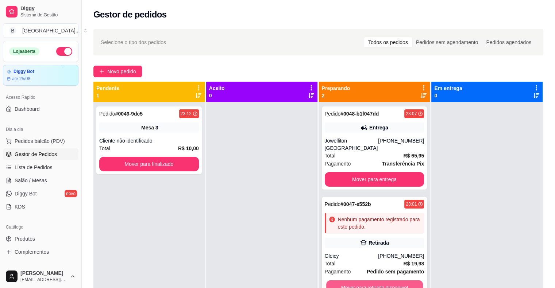
click at [393, 281] on button "Mover para retirada disponível" at bounding box center [374, 288] width 97 height 14
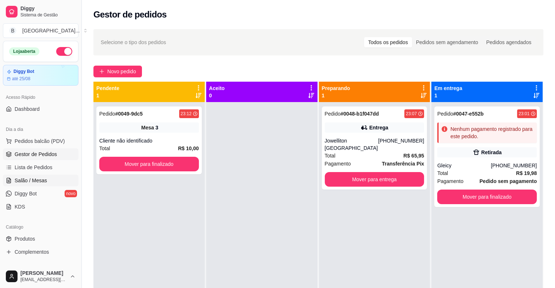
click at [32, 178] on span "Salão / Mesas" at bounding box center [31, 180] width 32 height 7
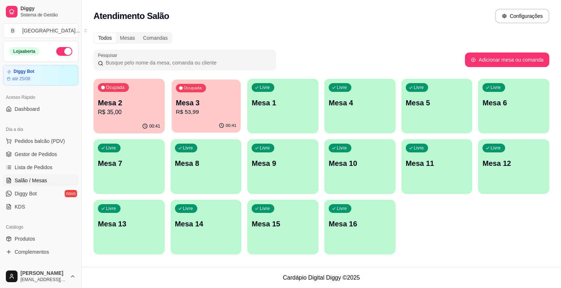
click at [216, 119] on button "Ocupada Mesa 3 R$ 53,99 00:41" at bounding box center [206, 106] width 69 height 53
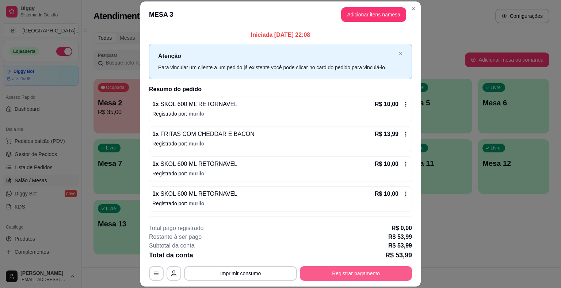
click at [376, 270] on button "Registrar pagamento" at bounding box center [356, 274] width 112 height 15
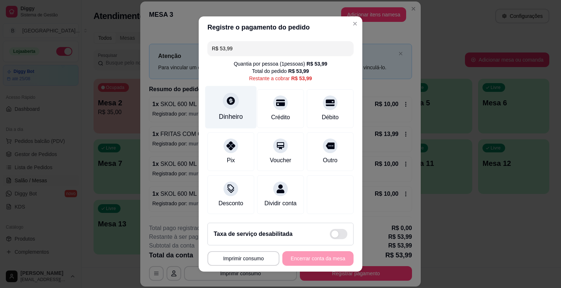
click at [227, 118] on div "Dinheiro" at bounding box center [231, 116] width 24 height 9
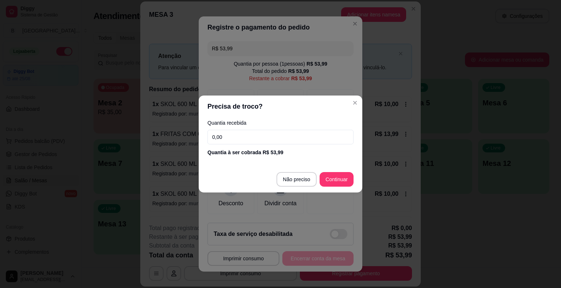
click at [255, 136] on input "0,00" at bounding box center [280, 137] width 146 height 15
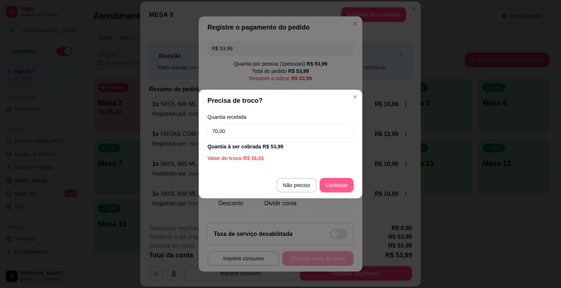
type input "70,00"
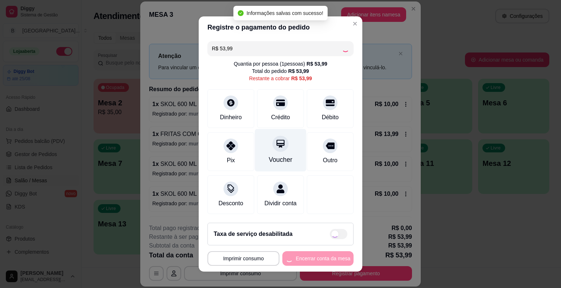
type input "R$ 0,00"
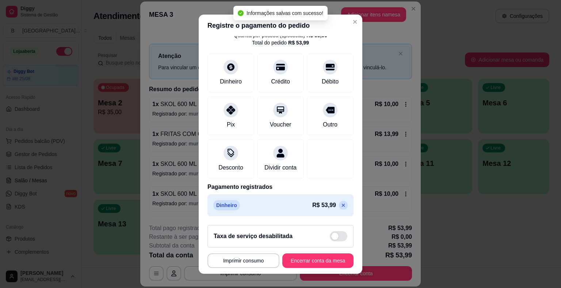
scroll to position [9, 0]
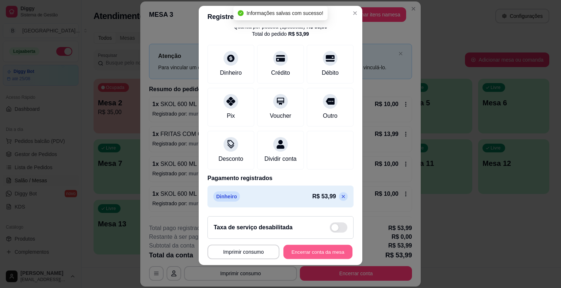
click at [295, 249] on button "Encerrar conta da mesa" at bounding box center [317, 252] width 69 height 14
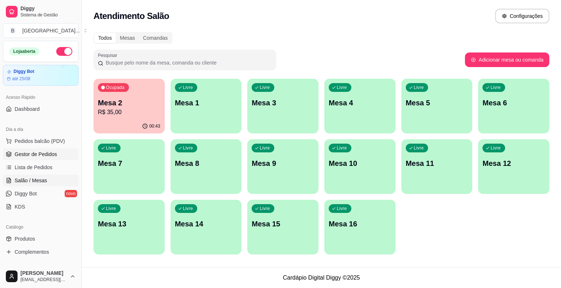
click at [48, 157] on span "Gestor de Pedidos" at bounding box center [36, 154] width 42 height 7
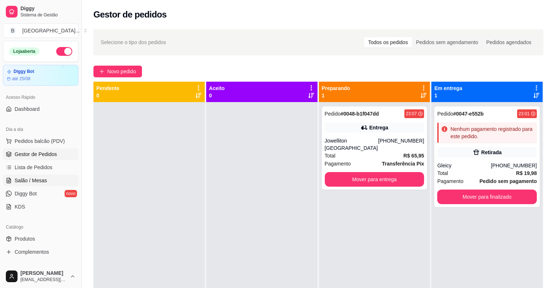
click at [55, 181] on link "Salão / Mesas" at bounding box center [41, 181] width 76 height 12
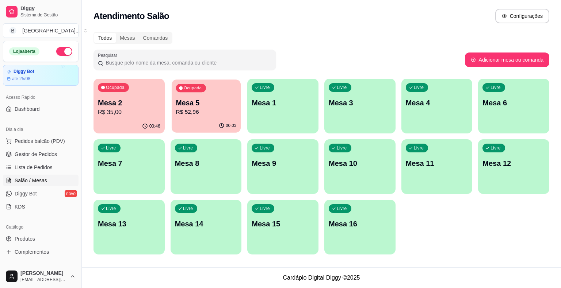
click at [188, 115] on p "R$ 52,96" at bounding box center [206, 112] width 61 height 8
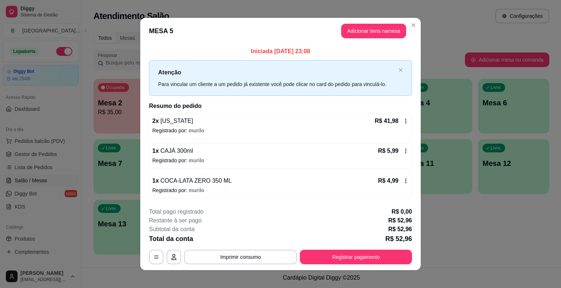
scroll to position [5, 0]
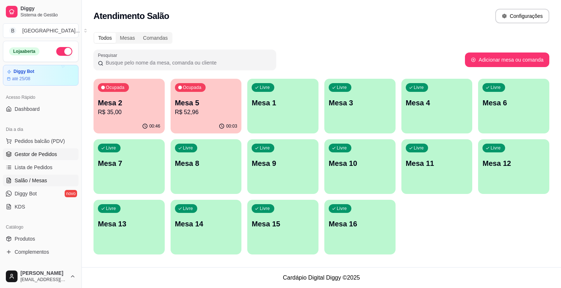
click at [64, 152] on link "Gestor de Pedidos" at bounding box center [41, 155] width 76 height 12
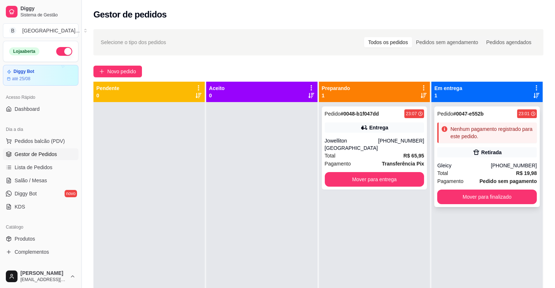
click at [482, 167] on div "Gleicy" at bounding box center [464, 165] width 54 height 7
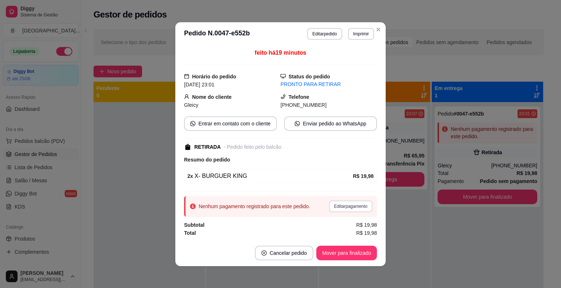
click at [354, 204] on button "Editar pagamento" at bounding box center [350, 207] width 43 height 12
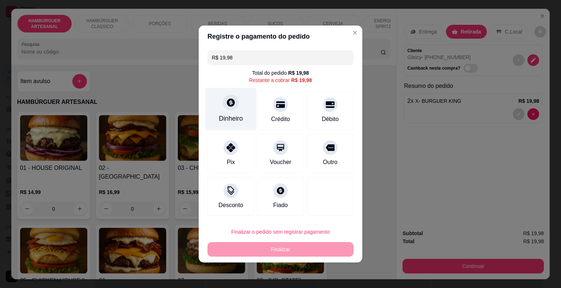
click at [230, 125] on div "Dinheiro" at bounding box center [230, 109] width 51 height 43
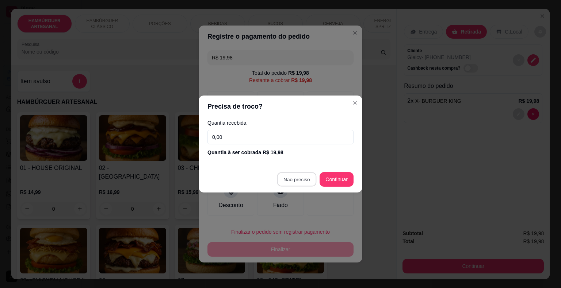
type input "R$ 0,00"
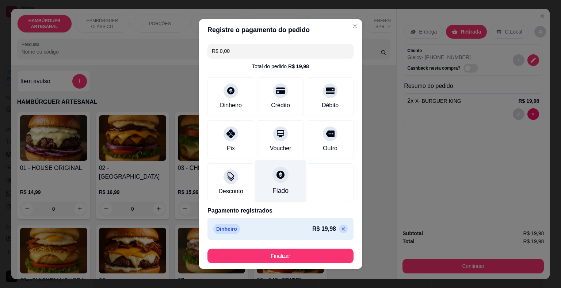
scroll to position [4, 0]
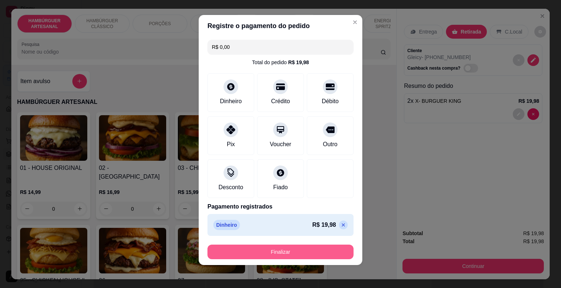
click at [320, 250] on button "Finalizar" at bounding box center [280, 252] width 146 height 15
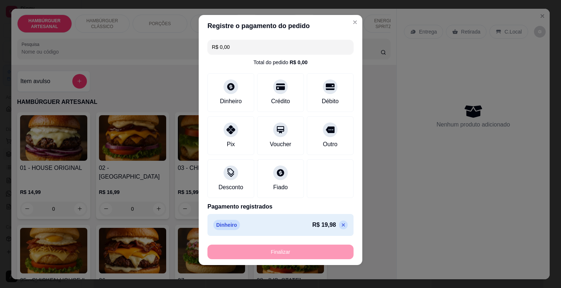
type input "0"
type input "-R$ 19,98"
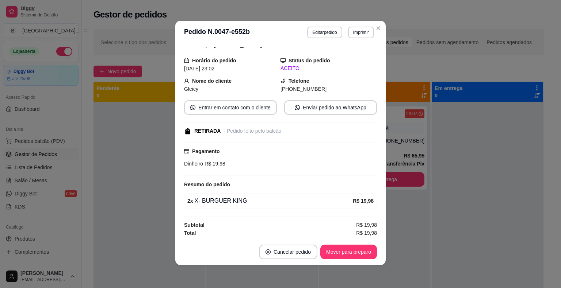
scroll to position [1, 0]
click at [331, 249] on button "Mover para preparo" at bounding box center [348, 252] width 57 height 15
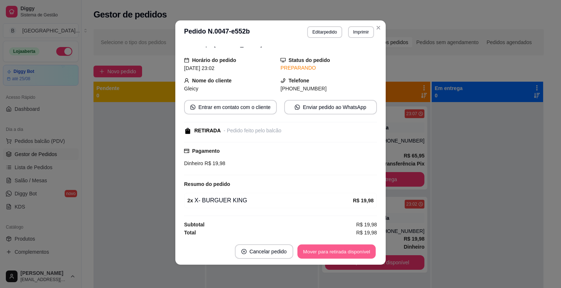
click at [331, 249] on button "Mover para retirada disponível" at bounding box center [336, 252] width 78 height 14
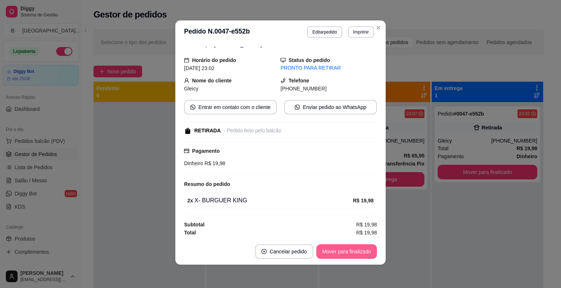
click at [331, 249] on button "Mover para finalizado" at bounding box center [346, 252] width 61 height 15
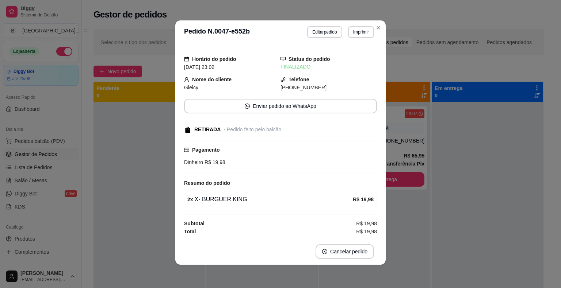
scroll to position [7, 0]
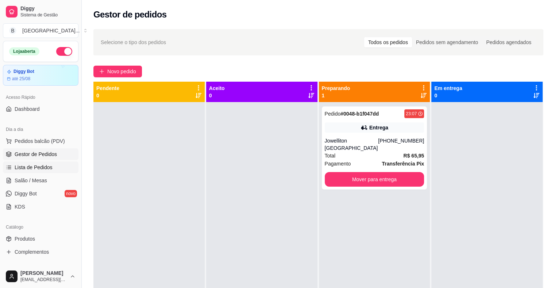
click at [30, 167] on span "Lista de Pedidos" at bounding box center [34, 167] width 38 height 7
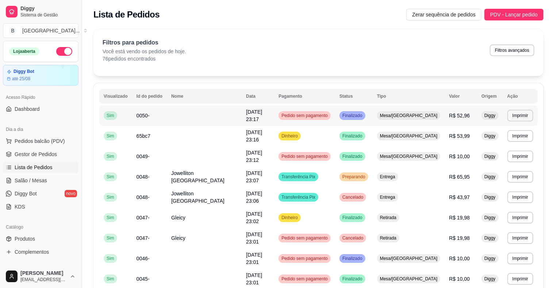
click at [214, 106] on td at bounding box center [204, 116] width 75 height 20
click at [167, 112] on td "0050-" at bounding box center [149, 116] width 35 height 20
click at [149, 133] on span "65bc7" at bounding box center [144, 136] width 14 height 6
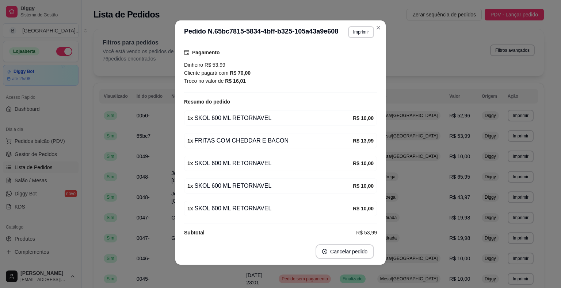
scroll to position [82, 0]
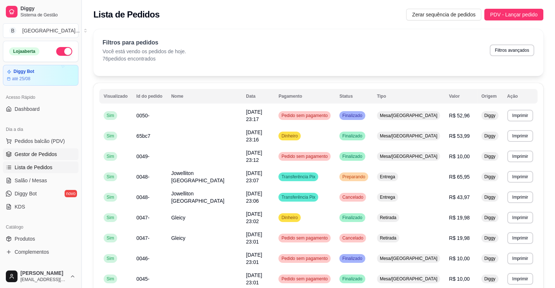
click at [58, 154] on link "Gestor de Pedidos" at bounding box center [41, 155] width 76 height 12
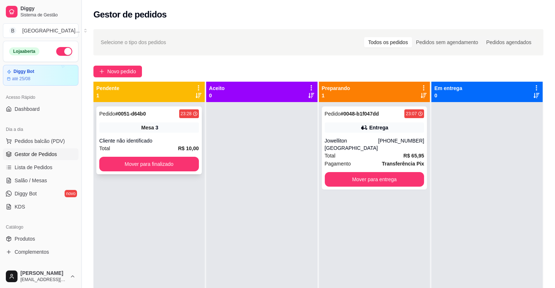
click at [147, 145] on div "Total R$ 10,00" at bounding box center [149, 149] width 100 height 8
click at [156, 165] on button "Mover para finalizado" at bounding box center [149, 164] width 97 height 14
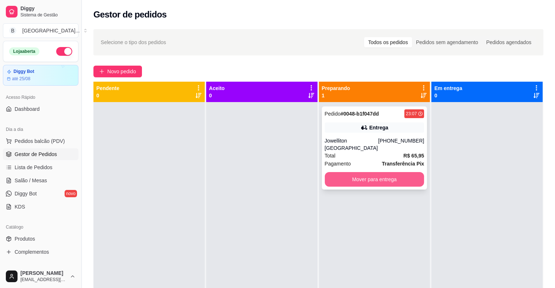
click at [367, 177] on button "Mover para entrega" at bounding box center [375, 179] width 100 height 15
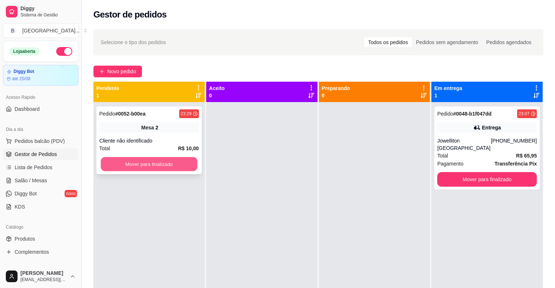
click at [197, 165] on div "Mover para finalizado" at bounding box center [149, 164] width 100 height 15
click at [118, 152] on div "Total R$ 10,00" at bounding box center [149, 149] width 100 height 8
click at [124, 166] on button "Mover para finalizado" at bounding box center [149, 164] width 97 height 14
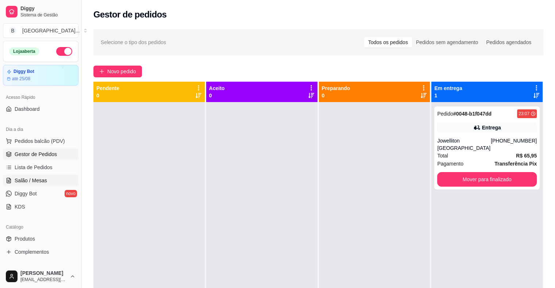
click at [42, 183] on span "Salão / Mesas" at bounding box center [31, 180] width 32 height 7
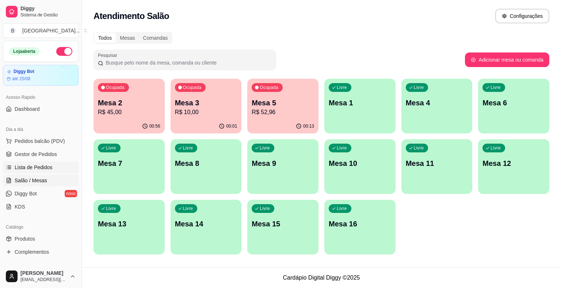
click at [44, 167] on span "Lista de Pedidos" at bounding box center [34, 167] width 38 height 7
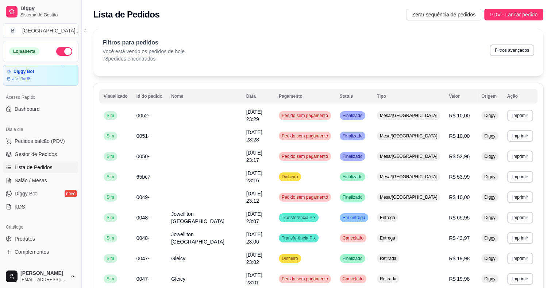
click at [31, 173] on ul "Pedidos balcão (PDV) Gestor de Pedidos Lista de Pedidos Salão / Mesas Diggy Bot…" at bounding box center [41, 173] width 76 height 77
click at [28, 180] on span "Salão / Mesas" at bounding box center [31, 180] width 32 height 7
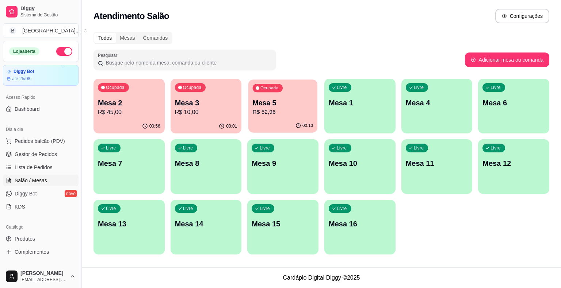
click at [272, 109] on p "R$ 52,96" at bounding box center [283, 112] width 61 height 8
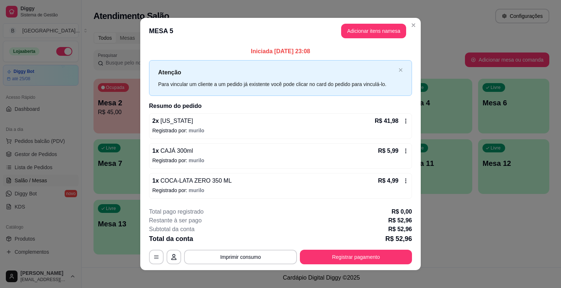
scroll to position [5, 0]
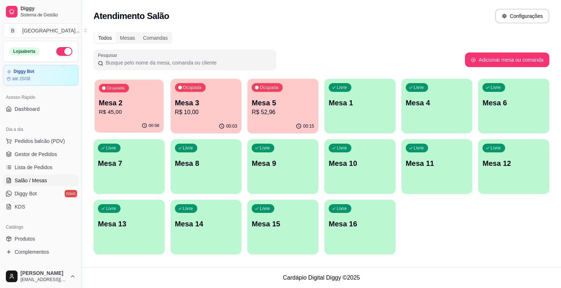
click at [135, 126] on div "00:58" at bounding box center [129, 126] width 69 height 14
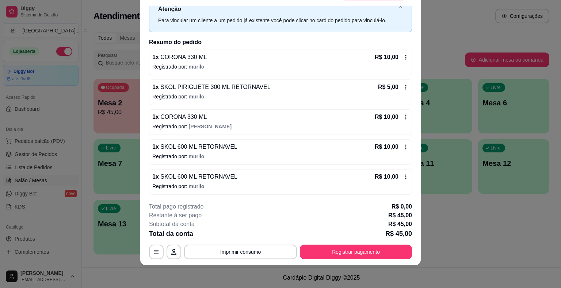
scroll to position [22, 0]
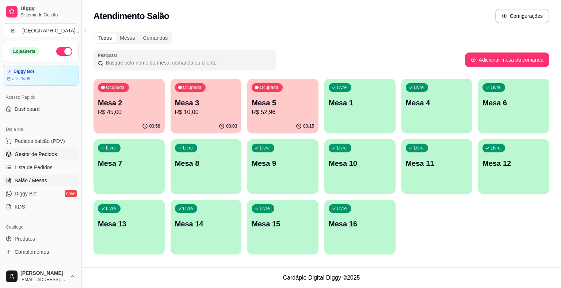
click at [44, 149] on link "Gestor de Pedidos" at bounding box center [41, 155] width 76 height 12
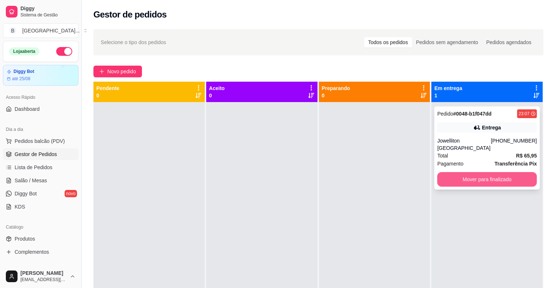
click at [457, 172] on button "Mover para finalizado" at bounding box center [487, 179] width 100 height 15
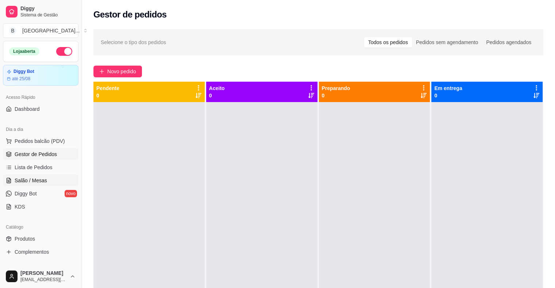
click at [47, 177] on link "Salão / Mesas" at bounding box center [41, 181] width 76 height 12
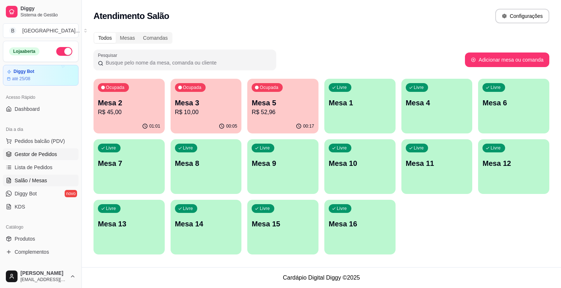
click at [47, 151] on span "Gestor de Pedidos" at bounding box center [36, 154] width 42 height 7
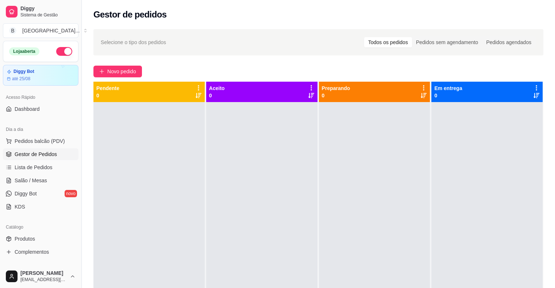
click at [41, 187] on ul "Pedidos balcão (PDV) Gestor de Pedidos Lista de Pedidos Salão / Mesas Diggy Bot…" at bounding box center [41, 173] width 76 height 77
click at [42, 179] on span "Salão / Mesas" at bounding box center [31, 180] width 32 height 7
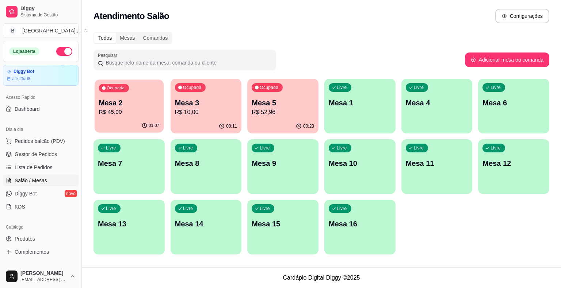
click at [135, 99] on p "Mesa 2" at bounding box center [129, 103] width 61 height 10
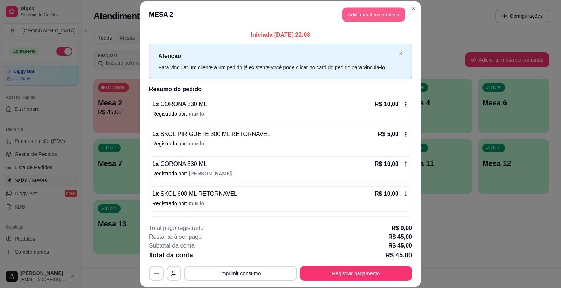
click at [361, 13] on button "Adicionar itens na mesa" at bounding box center [373, 15] width 63 height 14
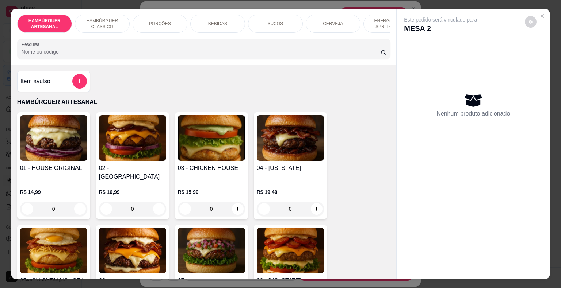
click at [329, 23] on p "CERVEJA" at bounding box center [333, 24] width 20 height 6
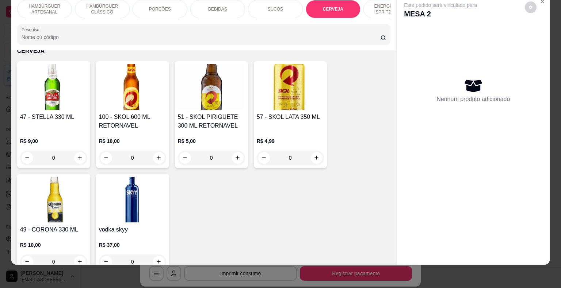
scroll to position [1434, 0]
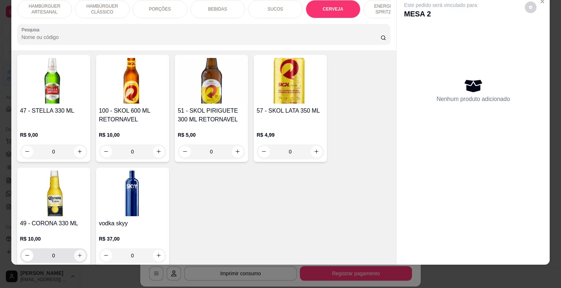
click at [80, 250] on button "increase-product-quantity" at bounding box center [80, 256] width 12 height 12
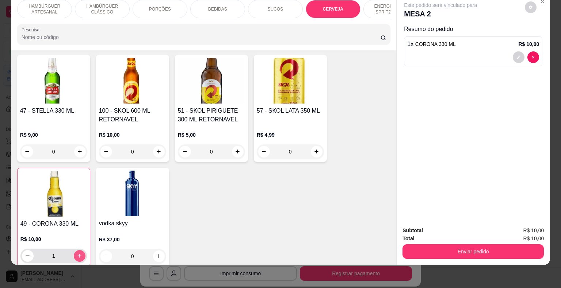
type input "1"
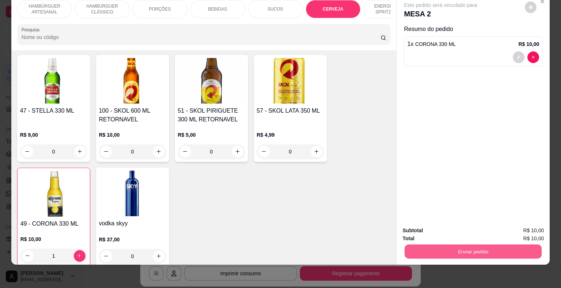
click at [498, 245] on button "Enviar pedido" at bounding box center [473, 252] width 137 height 14
click at [461, 233] on button "Não registrar e enviar pedido" at bounding box center [449, 229] width 76 height 14
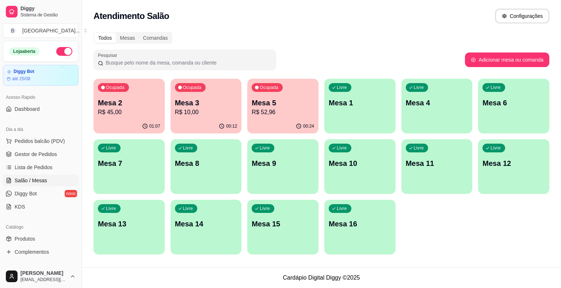
click at [193, 96] on div "Ocupada Mesa 3 R$ 10,00" at bounding box center [205, 99] width 71 height 41
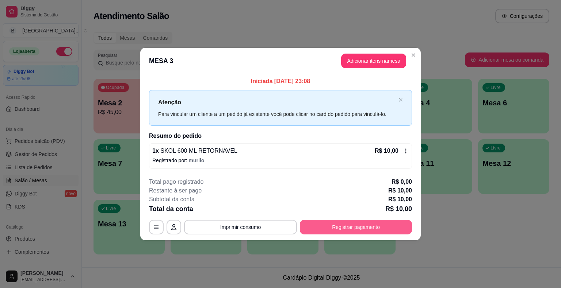
click at [360, 229] on button "Registrar pagamento" at bounding box center [356, 227] width 112 height 15
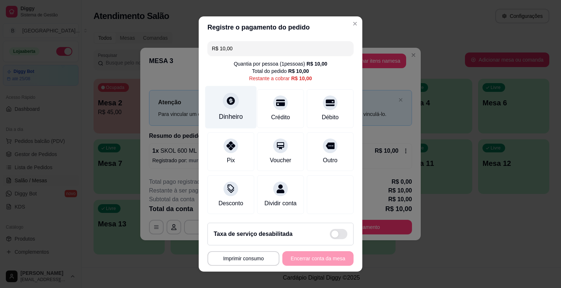
click at [242, 120] on div "Dinheiro" at bounding box center [230, 107] width 51 height 43
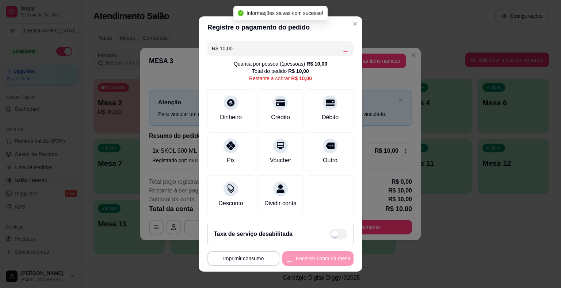
type input "R$ 0,00"
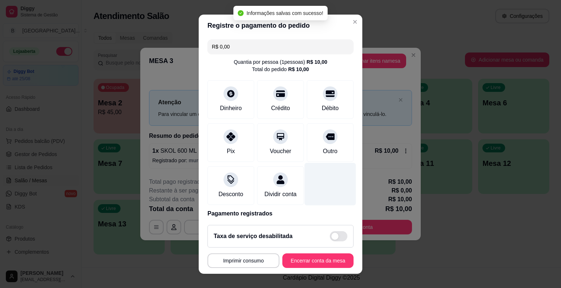
scroll to position [34, 0]
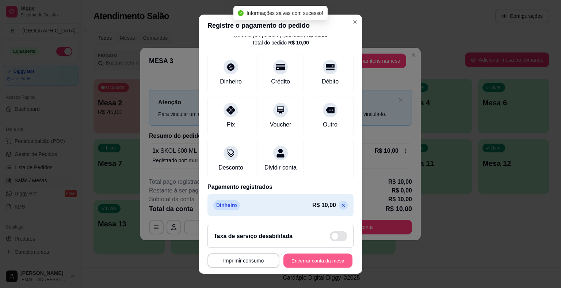
click at [332, 257] on button "Encerrar conta da mesa" at bounding box center [317, 261] width 69 height 14
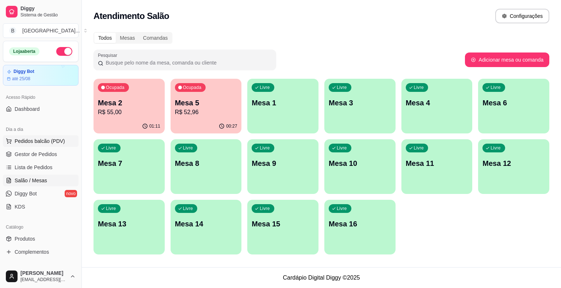
click at [31, 145] on button "Pedidos balcão (PDV)" at bounding box center [41, 141] width 76 height 12
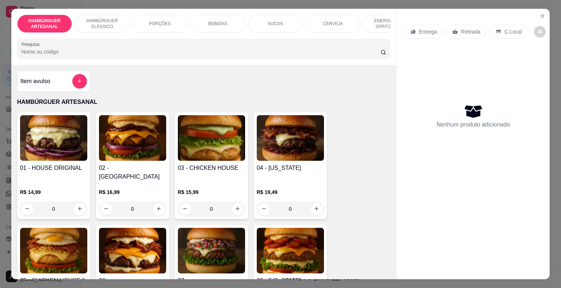
click at [292, 18] on div "SUCOS" at bounding box center [275, 24] width 55 height 18
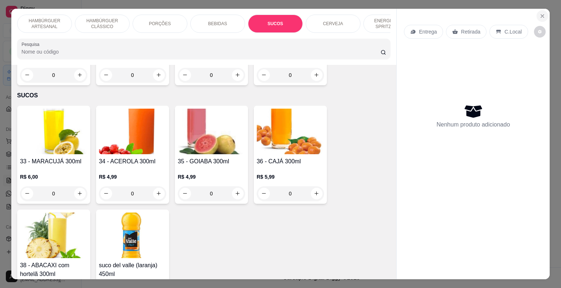
click at [536, 15] on button "Close" at bounding box center [542, 16] width 12 height 12
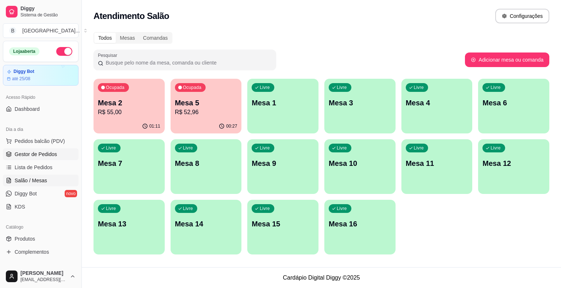
click at [54, 151] on span "Gestor de Pedidos" at bounding box center [36, 154] width 42 height 7
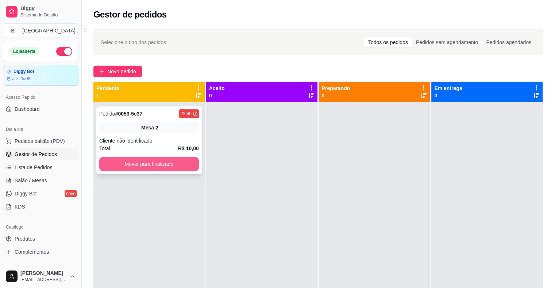
click at [153, 164] on button "Mover para finalizado" at bounding box center [149, 164] width 100 height 15
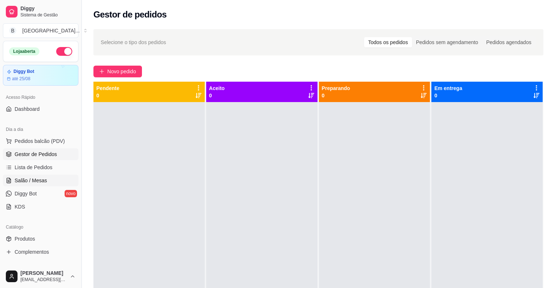
click at [30, 182] on span "Salão / Mesas" at bounding box center [31, 180] width 32 height 7
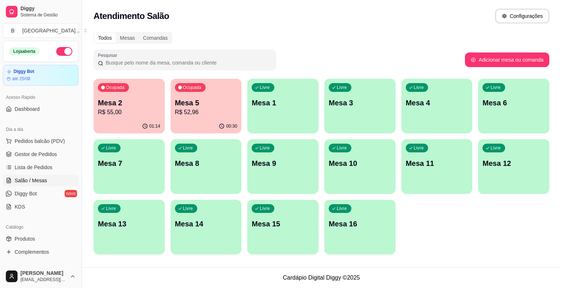
click at [212, 126] on div "00:30" at bounding box center [205, 126] width 71 height 14
click at [55, 153] on span "Gestor de Pedidos" at bounding box center [36, 154] width 42 height 7
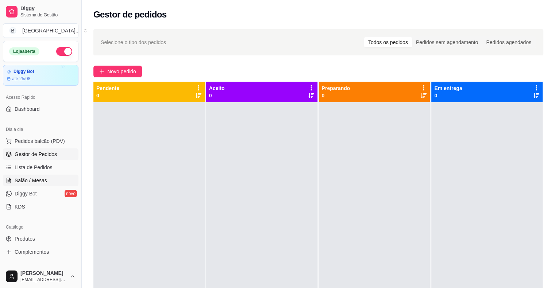
click at [17, 181] on span "Salão / Mesas" at bounding box center [31, 180] width 32 height 7
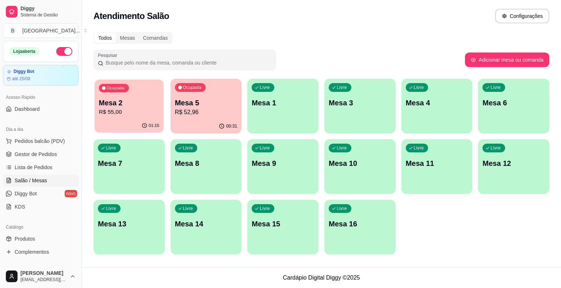
click at [123, 119] on div "Ocupada Mesa 2 R$ 55,00" at bounding box center [129, 99] width 69 height 39
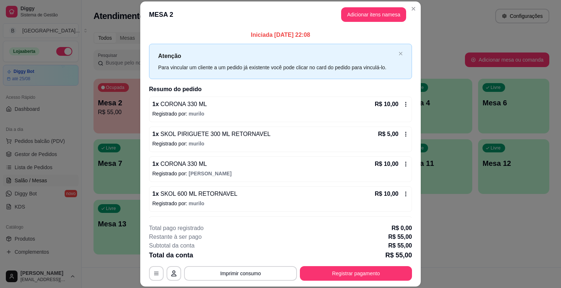
scroll to position [55, 0]
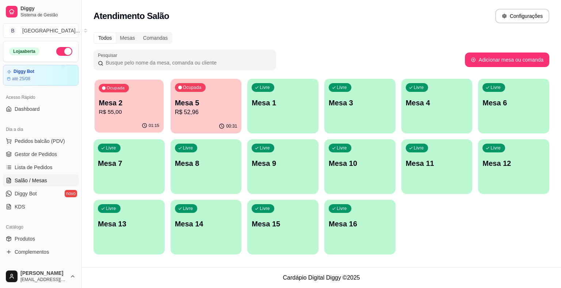
click at [141, 120] on div "01:15" at bounding box center [129, 126] width 69 height 14
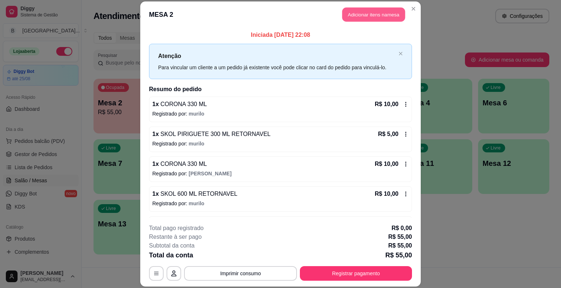
click at [359, 9] on button "Adicionar itens na mesa" at bounding box center [373, 15] width 63 height 14
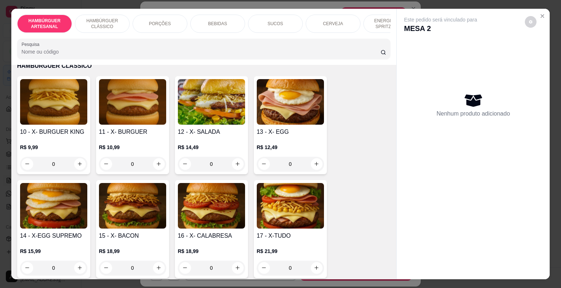
scroll to position [402, 0]
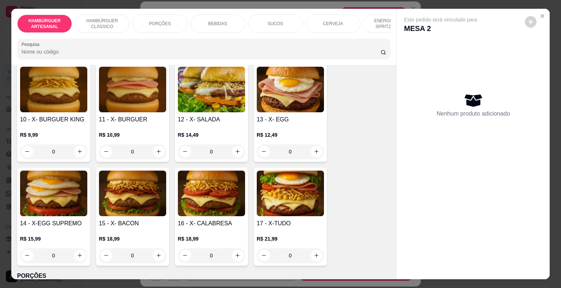
click at [316, 249] on div "0" at bounding box center [290, 256] width 67 height 15
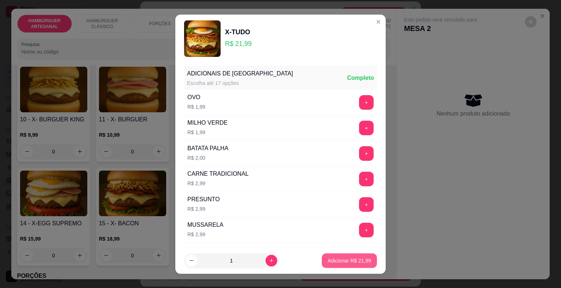
click at [356, 258] on p "Adicionar R$ 21,99" at bounding box center [348, 260] width 43 height 7
type input "1"
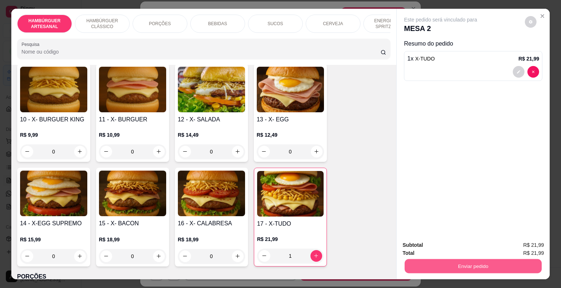
click at [439, 262] on button "Enviar pedido" at bounding box center [473, 267] width 137 height 14
click at [431, 246] on button "Não registrar e enviar pedido" at bounding box center [449, 246] width 74 height 14
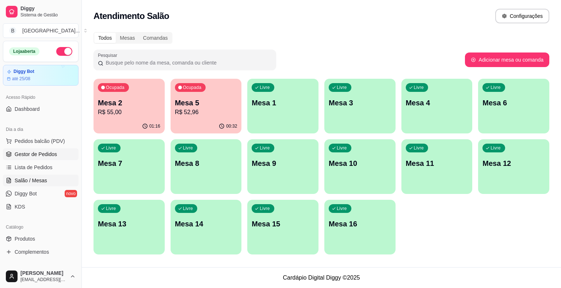
click at [55, 156] on link "Gestor de Pedidos" at bounding box center [41, 155] width 76 height 12
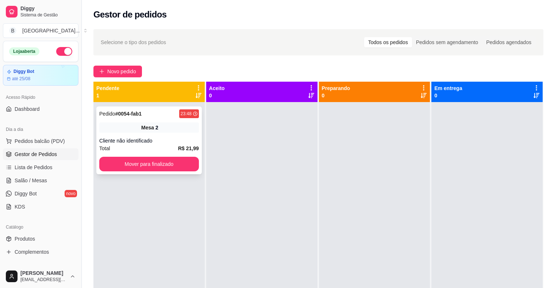
click at [141, 141] on div "Cliente não identificado" at bounding box center [149, 140] width 100 height 7
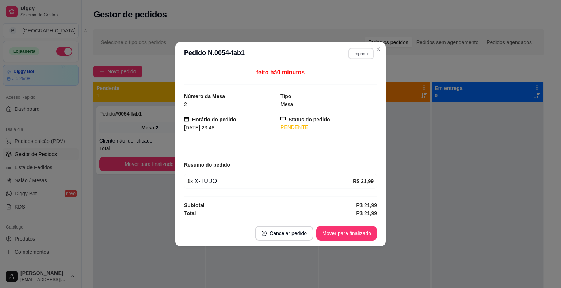
click at [361, 53] on button "Imprimir" at bounding box center [360, 53] width 25 height 11
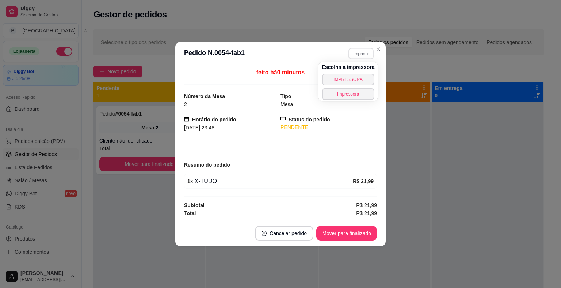
click at [346, 72] on div "Escolha a impressora IMPRESSORA Impressora" at bounding box center [348, 81] width 60 height 39
click at [345, 75] on button "IMPRESSORA" at bounding box center [347, 79] width 51 height 11
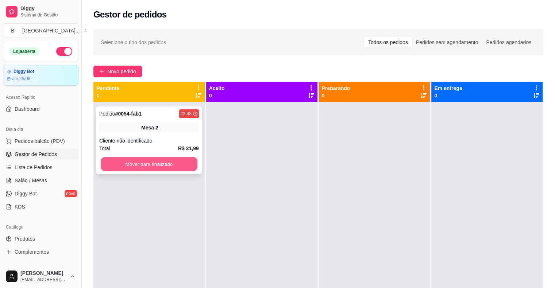
click at [191, 170] on button "Mover para finalizado" at bounding box center [149, 164] width 97 height 14
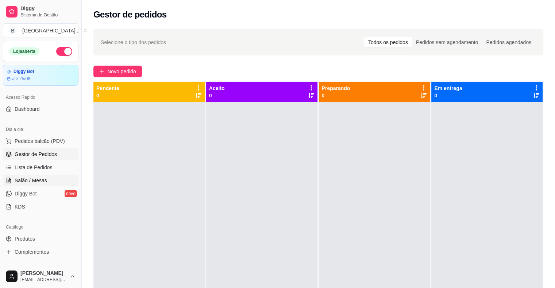
click at [60, 185] on link "Salão / Mesas" at bounding box center [41, 181] width 76 height 12
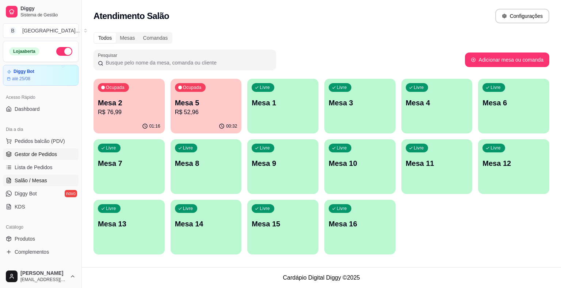
click at [58, 156] on link "Gestor de Pedidos" at bounding box center [41, 155] width 76 height 12
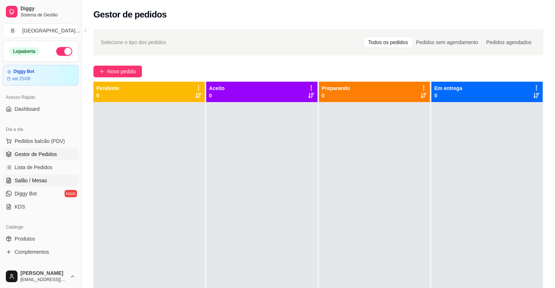
click at [44, 180] on span "Salão / Mesas" at bounding box center [31, 180] width 32 height 7
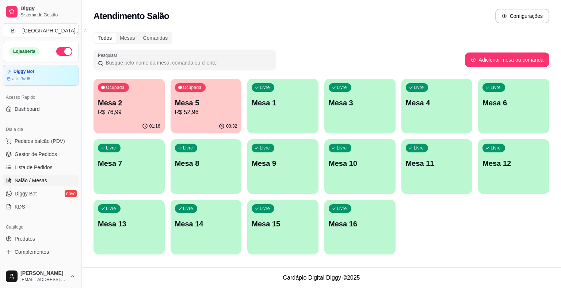
click at [175, 115] on p "R$ 52,96" at bounding box center [206, 112] width 62 height 9
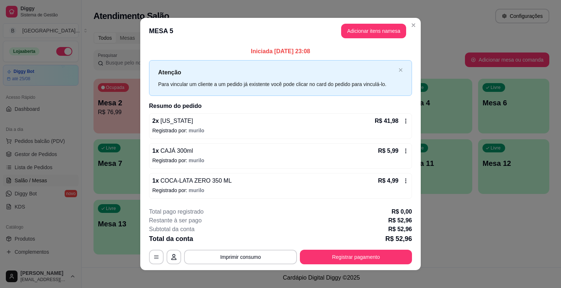
scroll to position [5, 0]
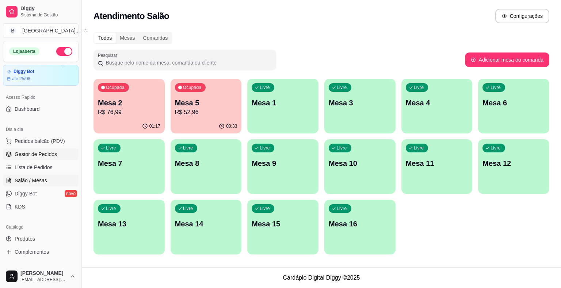
click at [57, 152] on link "Gestor de Pedidos" at bounding box center [41, 155] width 76 height 12
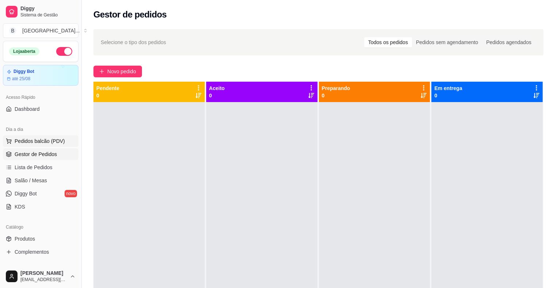
click at [54, 141] on span "Pedidos balcão (PDV)" at bounding box center [40, 141] width 50 height 7
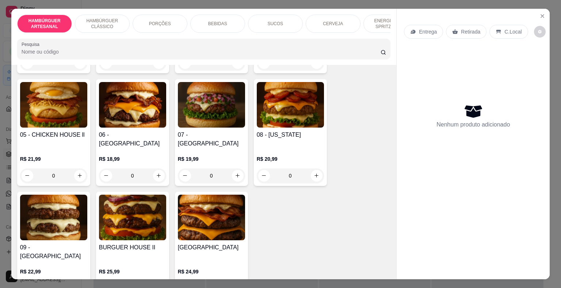
scroll to position [73, 0]
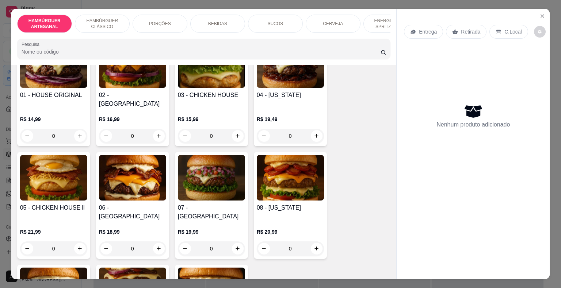
click at [77, 242] on div "0" at bounding box center [53, 249] width 67 height 15
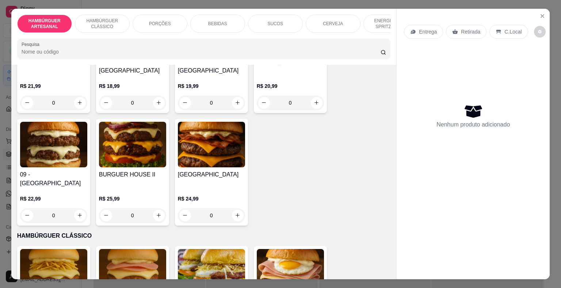
scroll to position [146, 0]
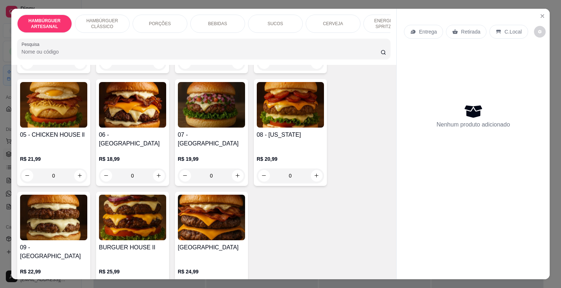
click at [74, 169] on div "0" at bounding box center [53, 176] width 67 height 15
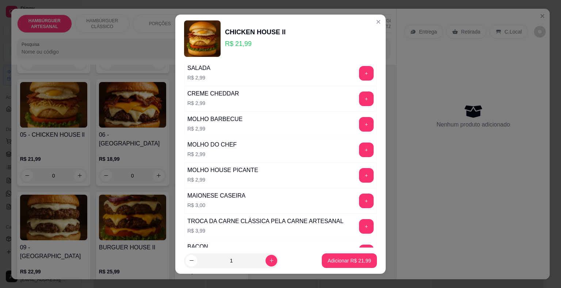
scroll to position [219, 0]
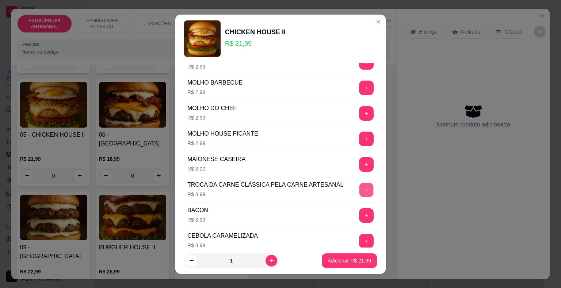
click at [359, 186] on button "+" at bounding box center [366, 190] width 14 height 14
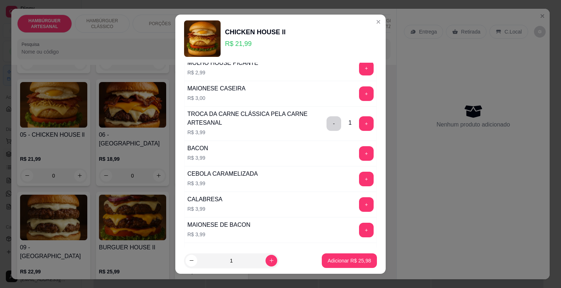
scroll to position [362, 0]
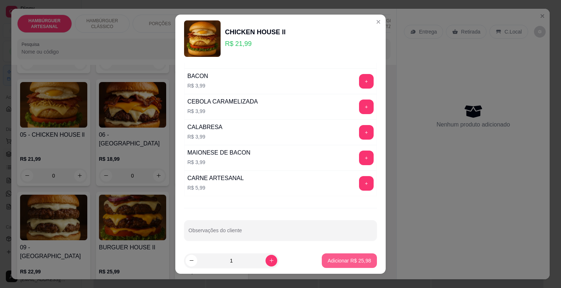
click at [338, 257] on button "Adicionar R$ 25,98" at bounding box center [349, 261] width 55 height 15
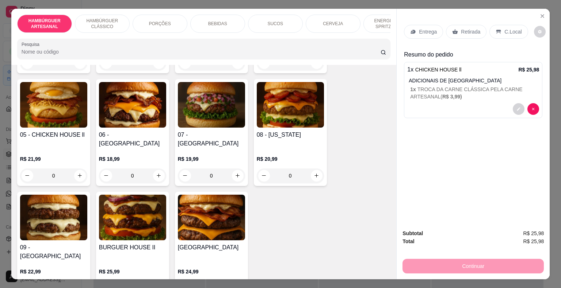
click at [219, 22] on p "BEBIDAS" at bounding box center [217, 24] width 19 height 6
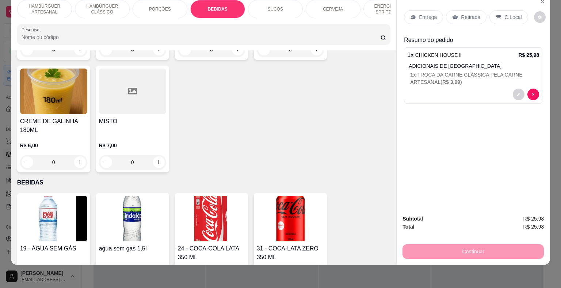
scroll to position [713, 0]
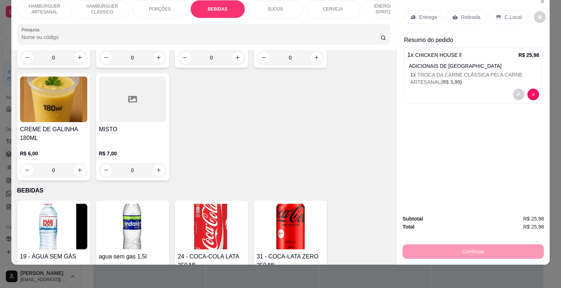
click at [271, 8] on div "SUCOS" at bounding box center [275, 9] width 55 height 18
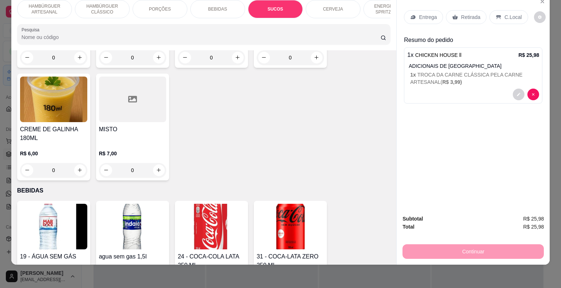
scroll to position [1167, 0]
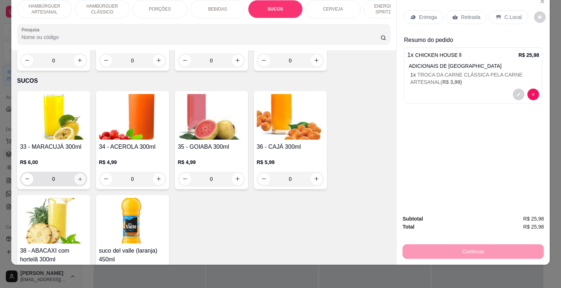
click at [78, 176] on icon "increase-product-quantity" at bounding box center [79, 178] width 5 height 5
type input "1"
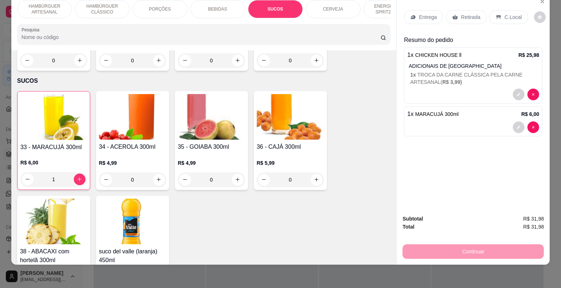
click at [419, 14] on p "Entrega" at bounding box center [428, 17] width 18 height 7
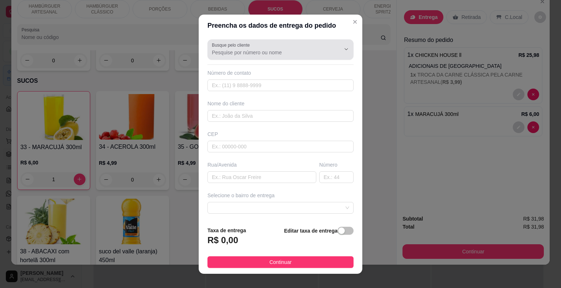
click at [313, 56] on div at bounding box center [280, 49] width 137 height 15
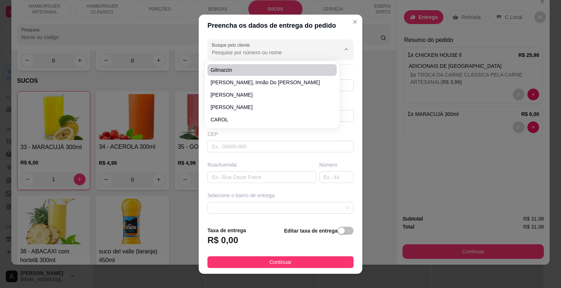
type input "M"
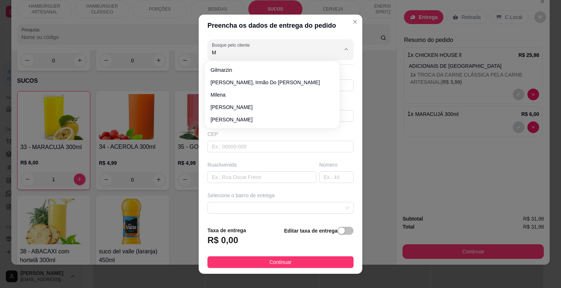
click at [397, 119] on div "Preencha os dados de entrega do pedido Busque pelo cliente M Número de contato …" at bounding box center [280, 144] width 561 height 288
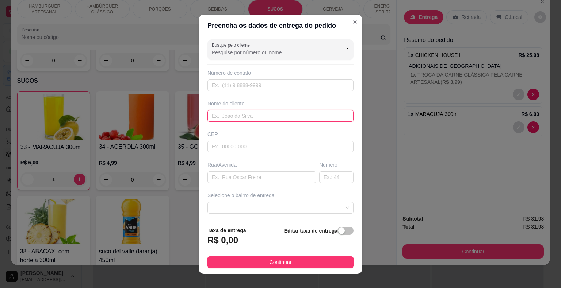
click at [313, 114] on input "text" at bounding box center [280, 116] width 146 height 12
type input "G"
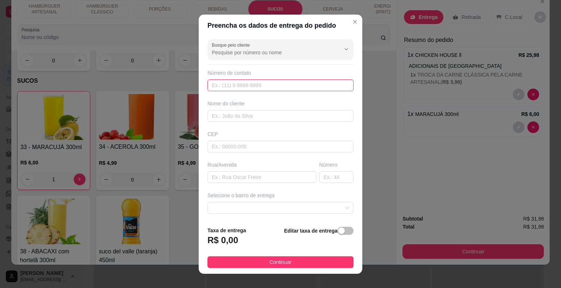
click at [268, 80] on input "text" at bounding box center [280, 86] width 146 height 12
type input "(86) 8841-1127"
click at [266, 109] on div "Nome do cliente" at bounding box center [280, 111] width 149 height 22
click at [261, 122] on div "Busque pelo cliente Número de contato (86) 8841-1127 Nome do cliente CEP Rua/Av…" at bounding box center [281, 129] width 164 height 184
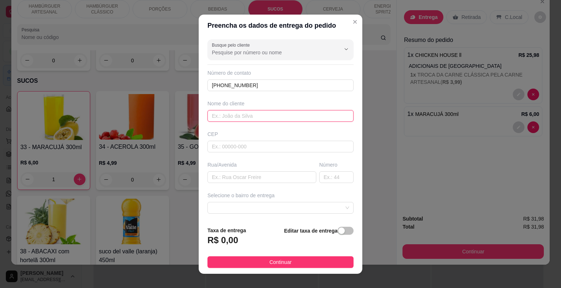
click at [263, 114] on input "text" at bounding box center [280, 116] width 146 height 12
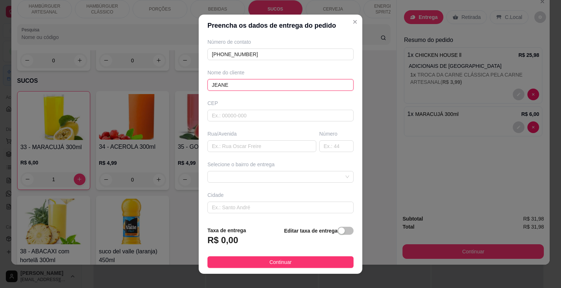
scroll to position [37, 0]
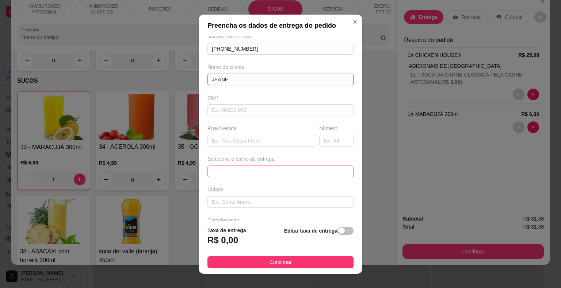
click at [285, 170] on span at bounding box center [280, 171] width 137 height 11
type input "JEANE"
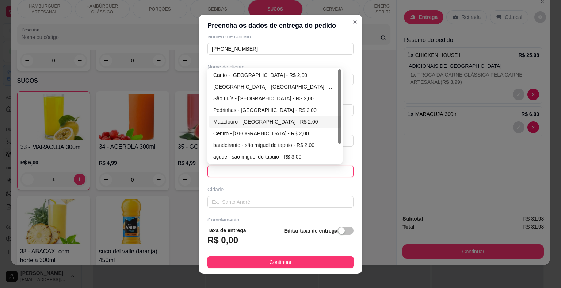
click at [276, 118] on div "Matadouro - [GEOGRAPHIC_DATA] - R$ 2,00" at bounding box center [274, 122] width 123 height 8
type input "São Miguel do Tapuio"
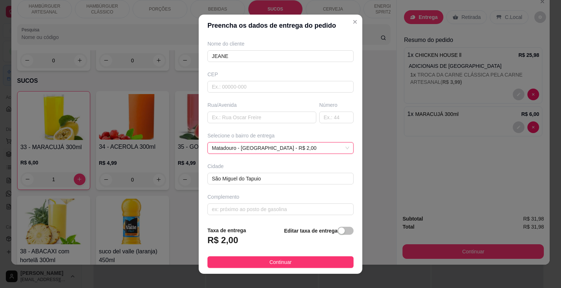
scroll to position [60, 0]
click at [299, 206] on input "text" at bounding box center [280, 209] width 146 height 12
type input "P"
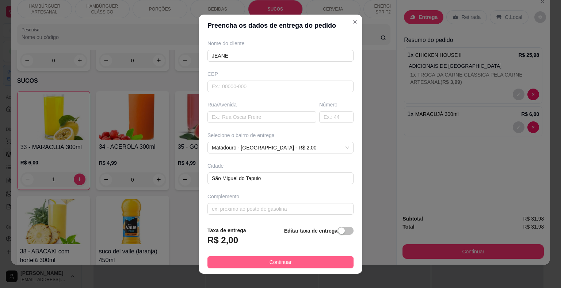
click at [335, 258] on button "Continuar" at bounding box center [280, 263] width 146 height 12
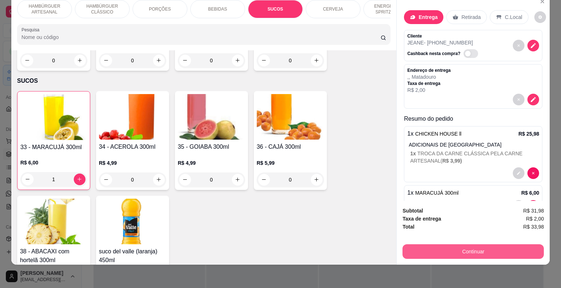
click at [507, 248] on button "Continuar" at bounding box center [472, 252] width 141 height 15
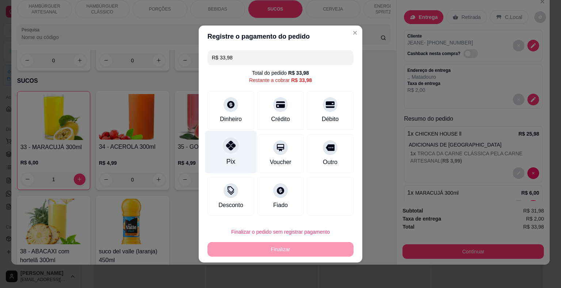
click at [238, 142] on div "Pix" at bounding box center [230, 152] width 51 height 43
type input "R$ 0,00"
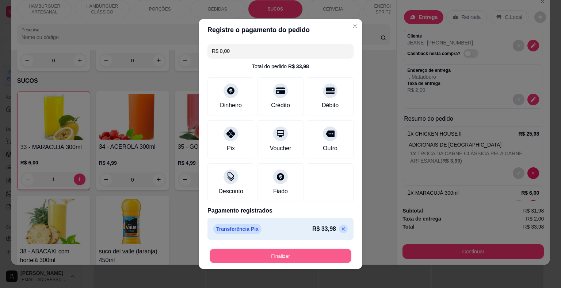
click at [270, 250] on button "Finalizar" at bounding box center [281, 256] width 142 height 14
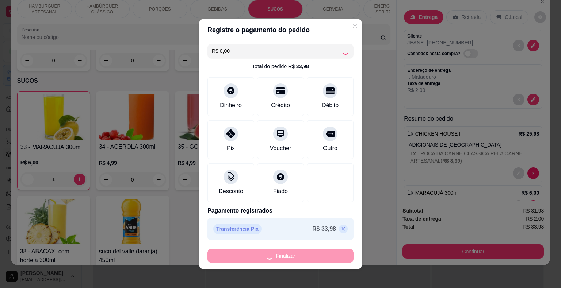
type input "0"
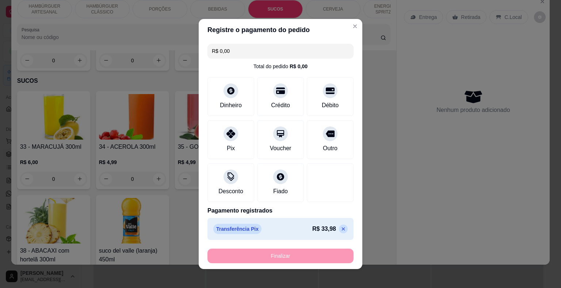
type input "-R$ 33,98"
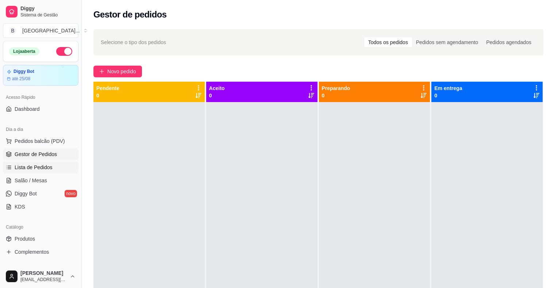
click at [20, 169] on span "Lista de Pedidos" at bounding box center [34, 167] width 38 height 7
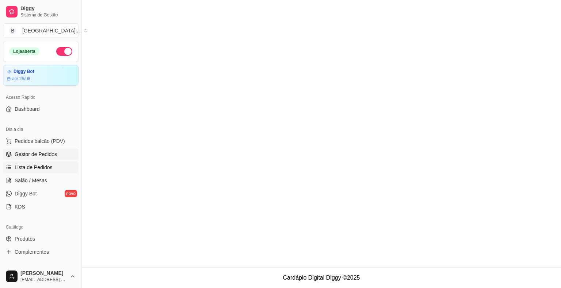
click at [34, 155] on span "Gestor de Pedidos" at bounding box center [36, 154] width 42 height 7
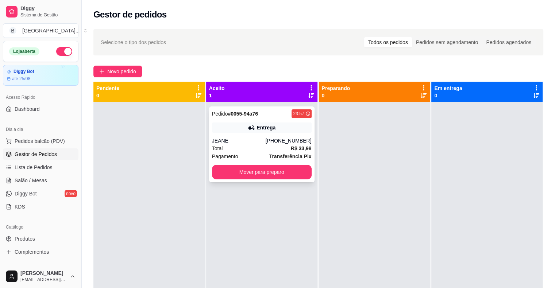
click at [248, 158] on div "Pagamento Transferência Pix" at bounding box center [262, 157] width 100 height 8
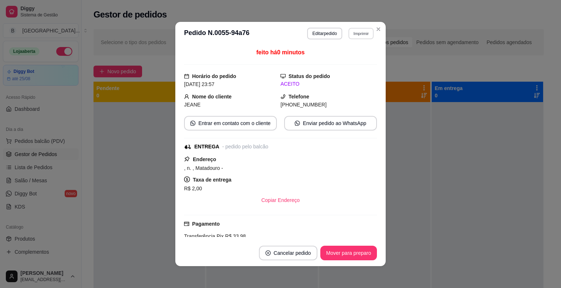
click at [362, 31] on button "Imprimir" at bounding box center [360, 33] width 25 height 11
click at [350, 62] on button "IMPRESSORA" at bounding box center [345, 59] width 53 height 12
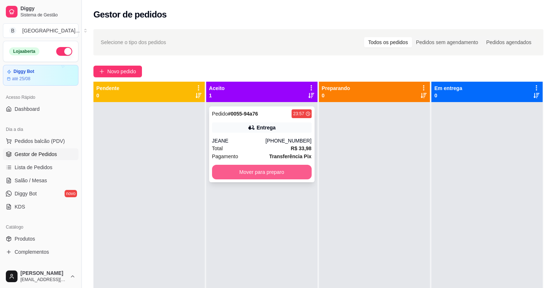
click at [284, 169] on button "Mover para preparo" at bounding box center [262, 172] width 100 height 15
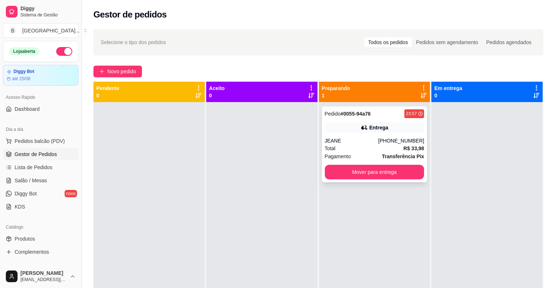
click at [403, 147] on strong "R$ 33,98" at bounding box center [413, 149] width 21 height 6
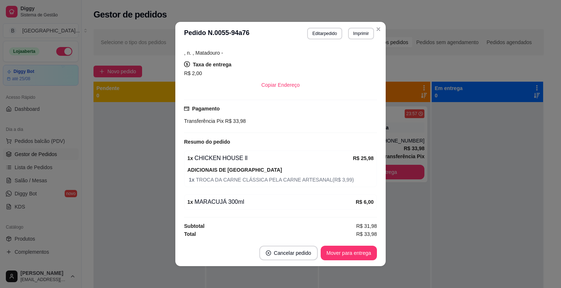
scroll to position [1, 0]
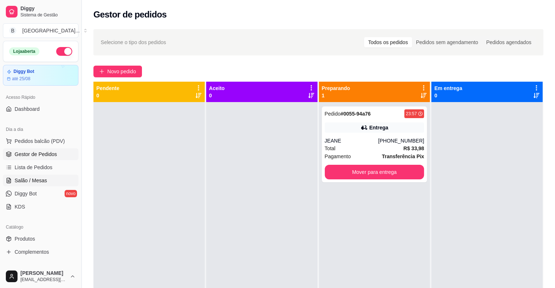
click at [54, 180] on link "Salão / Mesas" at bounding box center [41, 181] width 76 height 12
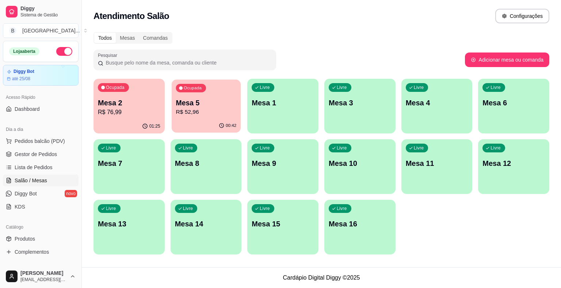
click at [188, 107] on p "Mesa 5" at bounding box center [206, 103] width 61 height 10
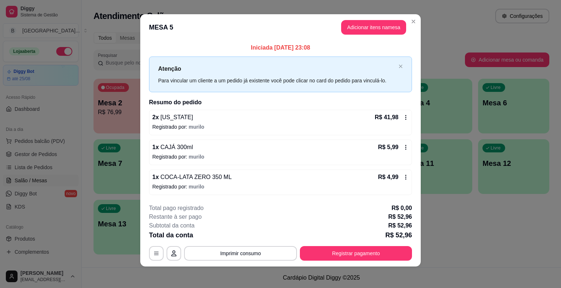
scroll to position [5, 0]
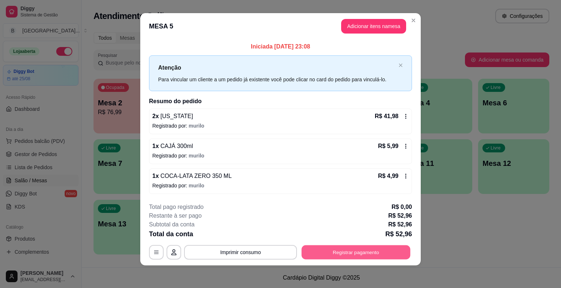
click at [379, 253] on button "Registrar pagamento" at bounding box center [356, 252] width 109 height 14
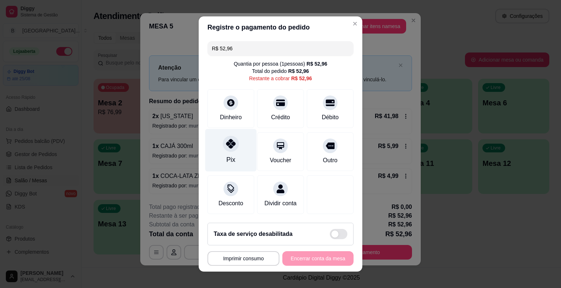
click at [237, 155] on div "Pix" at bounding box center [230, 150] width 51 height 43
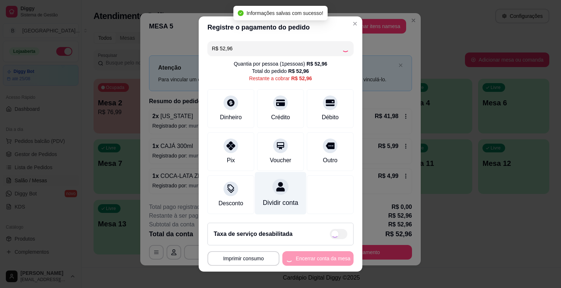
type input "R$ 0,00"
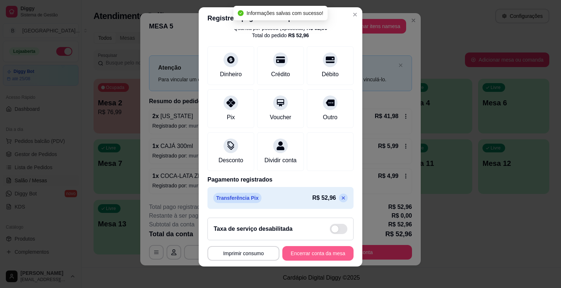
scroll to position [9, 0]
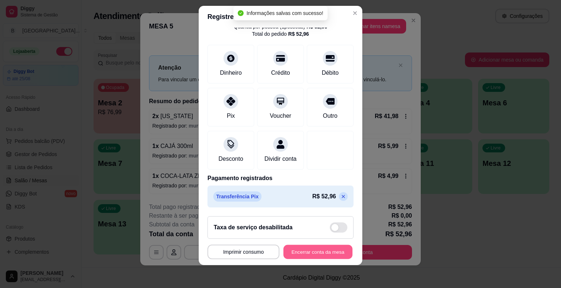
click at [326, 253] on button "Encerrar conta da mesa" at bounding box center [317, 252] width 69 height 14
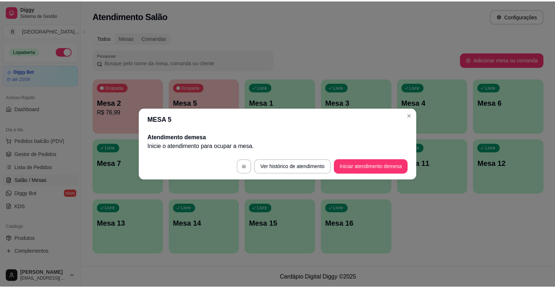
scroll to position [0, 0]
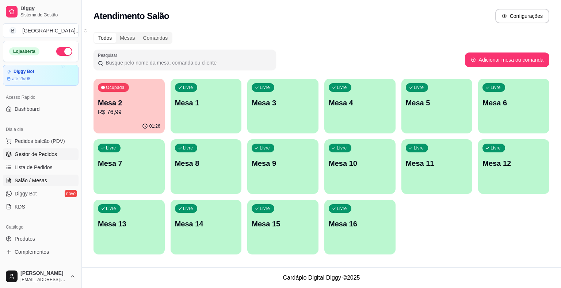
click at [54, 155] on span "Gestor de Pedidos" at bounding box center [36, 154] width 42 height 7
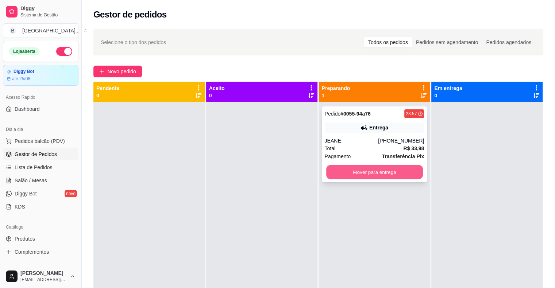
click at [403, 178] on button "Mover para entrega" at bounding box center [374, 172] width 97 height 14
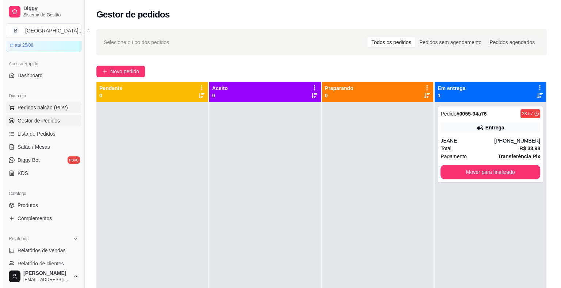
scroll to position [73, 0]
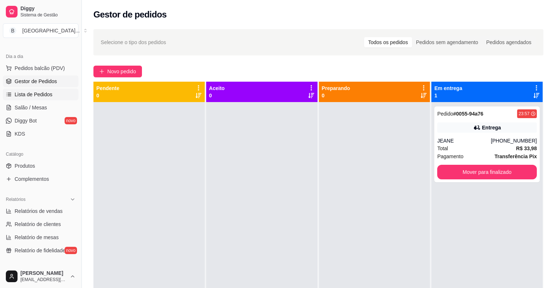
click at [51, 91] on span "Lista de Pedidos" at bounding box center [34, 94] width 38 height 7
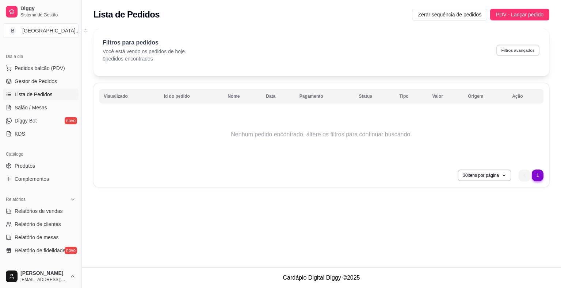
click at [517, 48] on button "Filtros avançados" at bounding box center [517, 50] width 43 height 11
select select "0"
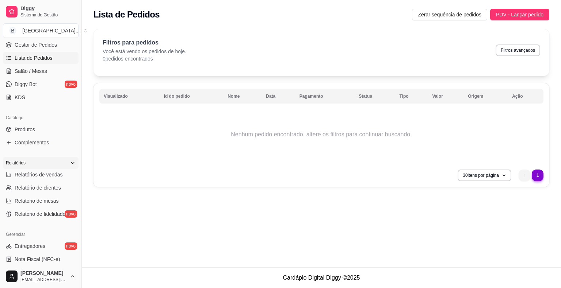
click at [42, 168] on div "Relatórios" at bounding box center [41, 163] width 76 height 12
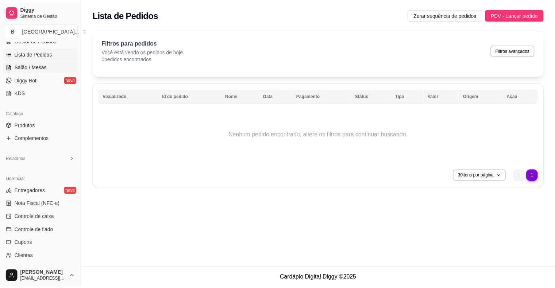
scroll to position [0, 0]
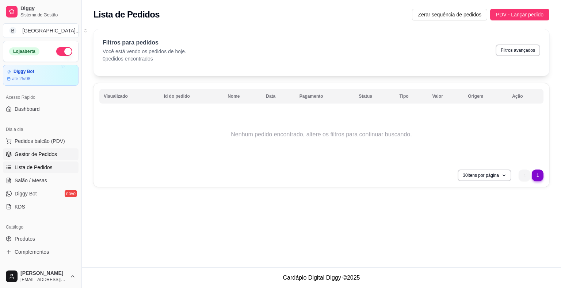
click at [32, 154] on span "Gestor de Pedidos" at bounding box center [36, 154] width 42 height 7
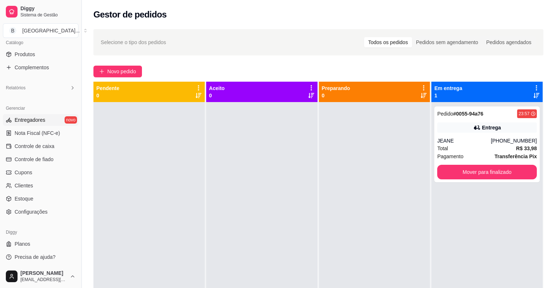
scroll to position [185, 0]
click at [70, 86] on icon at bounding box center [73, 87] width 6 height 6
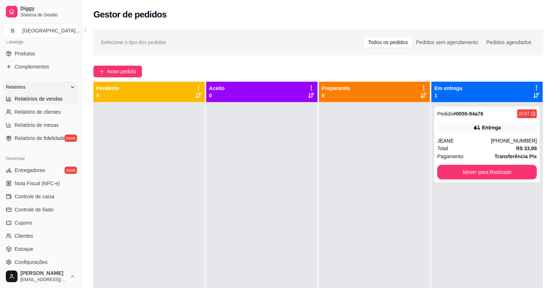
click at [62, 100] on link "Relatórios de vendas" at bounding box center [41, 99] width 76 height 12
select select "ALL"
select select "0"
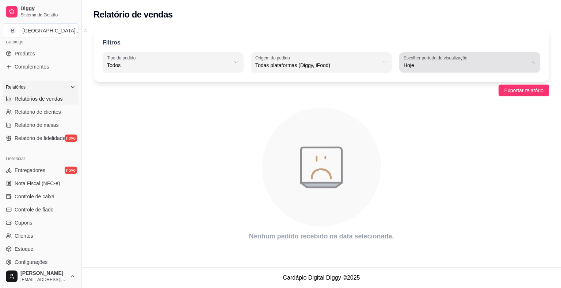
click at [486, 56] on div "Hoje" at bounding box center [464, 62] width 123 height 15
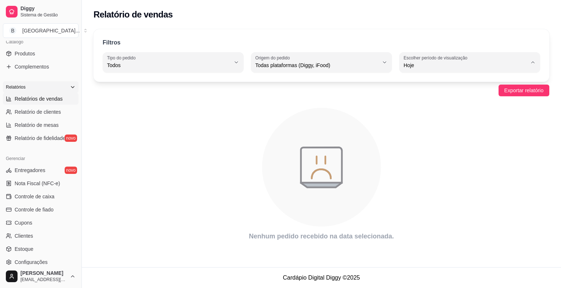
click at [456, 100] on li "Ontem" at bounding box center [470, 94] width 130 height 11
type input "1"
select select "1"
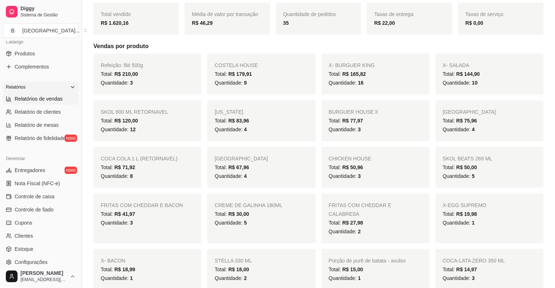
scroll to position [110, 0]
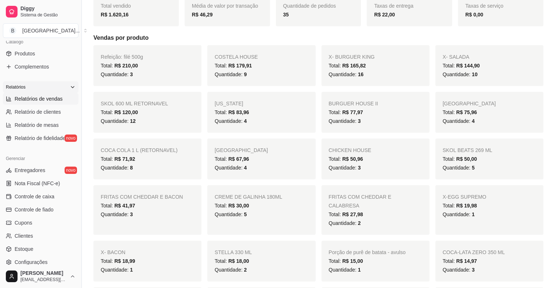
click at [177, 67] on div "Total: R$ 210,00" at bounding box center [147, 65] width 93 height 9
click at [140, 73] on div "Quantidade: 3" at bounding box center [147, 74] width 93 height 9
click at [134, 59] on span "Refeição: filé 500g" at bounding box center [122, 57] width 42 height 6
click at [126, 68] on span "R$ 210,00" at bounding box center [126, 66] width 24 height 6
click at [64, 124] on link "Relatório de mesas" at bounding box center [41, 125] width 76 height 12
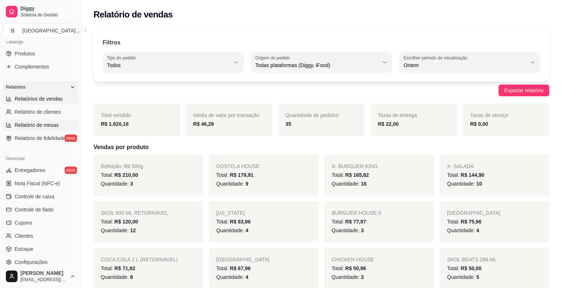
select select "TOTAL_OF_ORDERS"
select select "7"
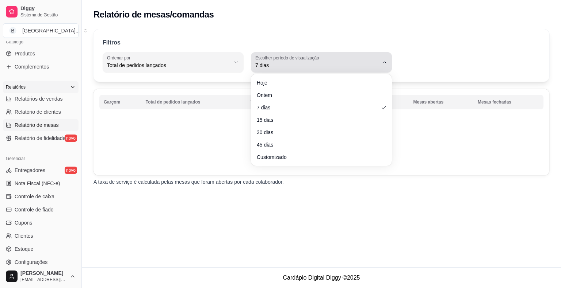
click at [314, 66] on span "7 dias" at bounding box center [316, 65] width 123 height 7
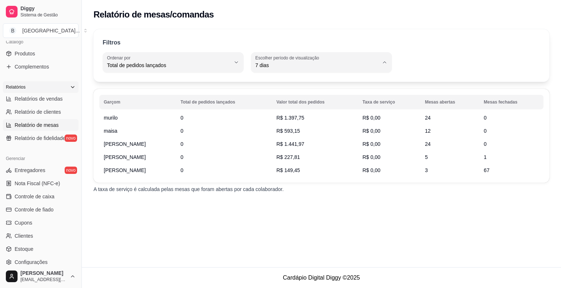
click at [300, 95] on span "Ontem" at bounding box center [317, 94] width 117 height 7
type input "1"
select select "1"
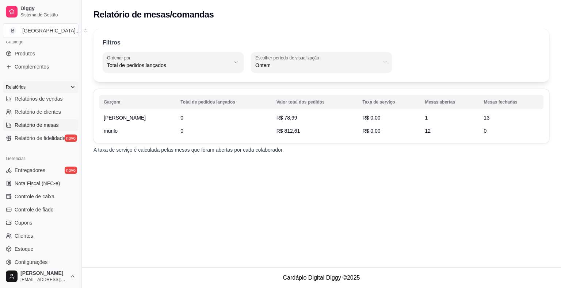
click at [267, 113] on td "0" at bounding box center [224, 117] width 96 height 13
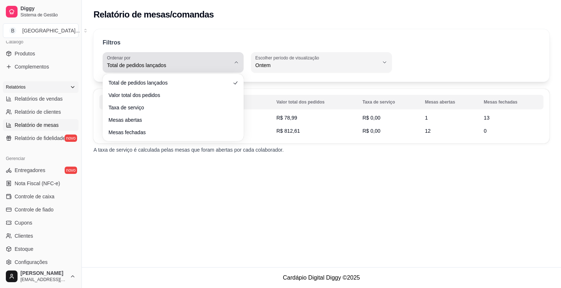
click at [189, 69] on div "Total de pedidos lançados" at bounding box center [168, 62] width 123 height 15
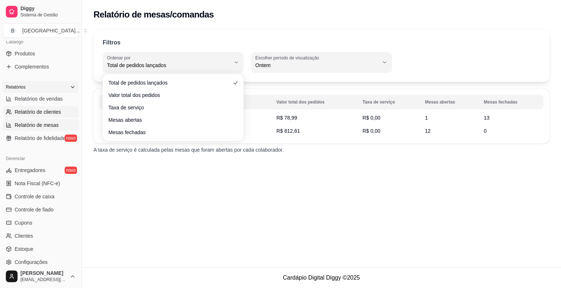
click at [70, 107] on link "Relatório de clientes" at bounding box center [41, 112] width 76 height 12
select select "30"
select select "HIGHEST_TOTAL_SPENT_WITH_ORDERS"
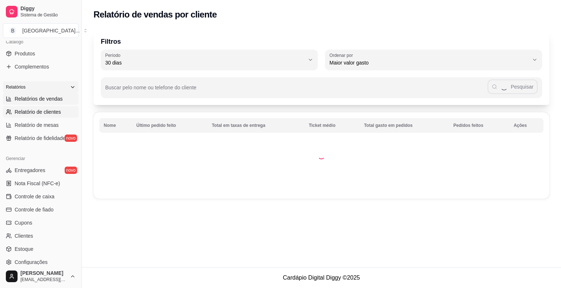
click at [53, 97] on span "Relatórios de vendas" at bounding box center [39, 98] width 48 height 7
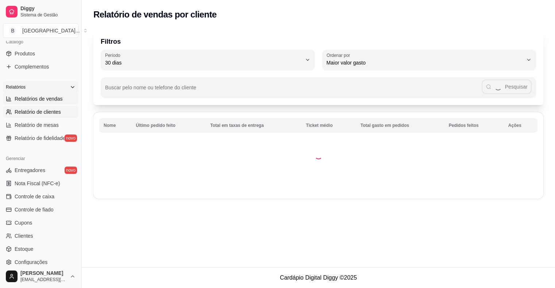
select select "ALL"
select select "0"
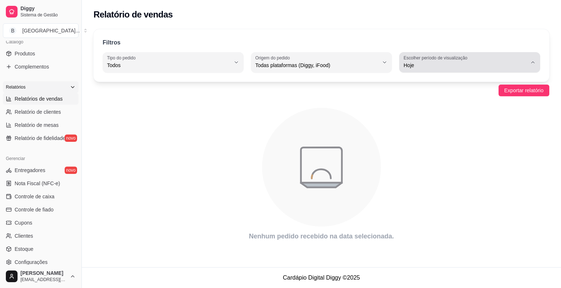
click at [467, 65] on span "Hoje" at bounding box center [464, 65] width 123 height 7
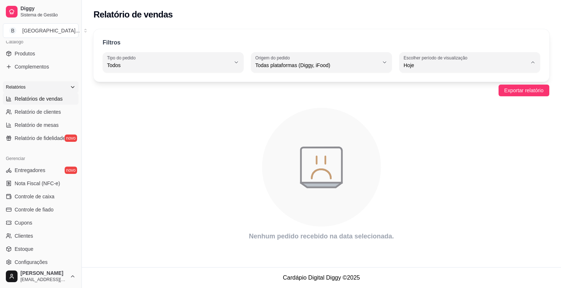
click at [446, 95] on span "Ontem" at bounding box center [465, 94] width 117 height 7
type input "1"
select select "1"
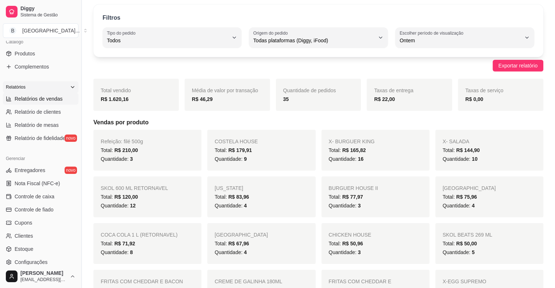
scroll to position [37, 0]
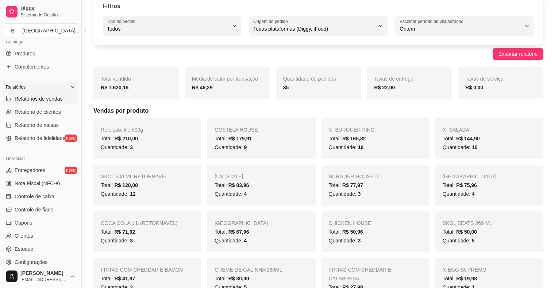
click at [188, 145] on div "Quantidade: 3" at bounding box center [147, 147] width 93 height 9
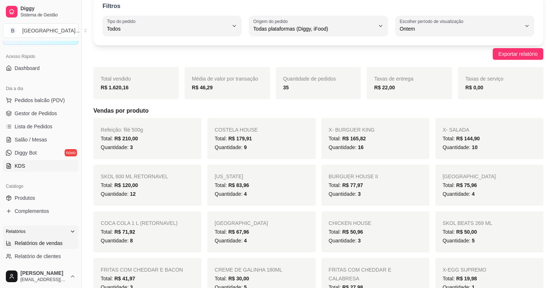
scroll to position [39, 0]
click at [39, 122] on link "Lista de Pedidos" at bounding box center [41, 128] width 76 height 12
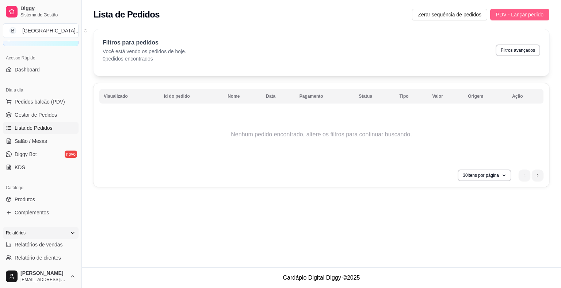
click at [525, 15] on span "PDV - Lançar pedido" at bounding box center [519, 15] width 47 height 8
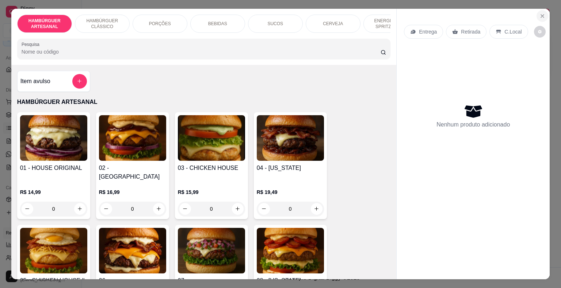
click at [541, 15] on icon "Close" at bounding box center [542, 16] width 3 height 3
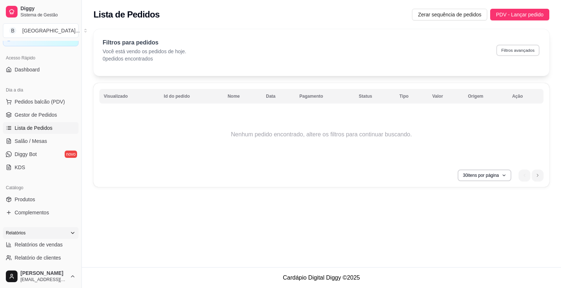
click at [532, 49] on button "Filtros avançados" at bounding box center [517, 50] width 43 height 11
select select "0"
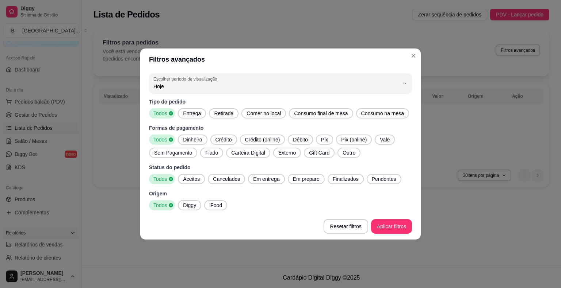
click at [307, 141] on span "Débito" at bounding box center [300, 139] width 20 height 7
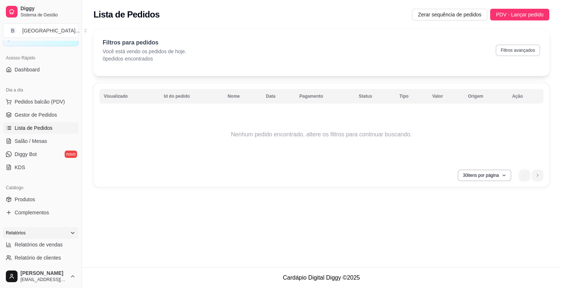
click at [522, 47] on button "Filtros avançados" at bounding box center [517, 51] width 45 height 12
select select "0"
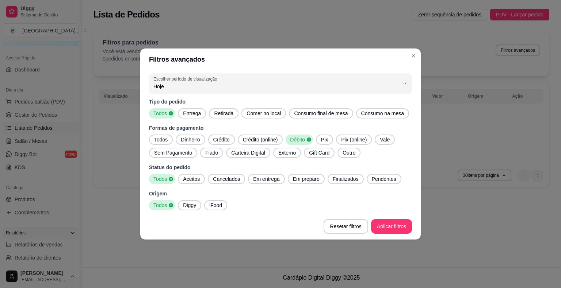
click at [161, 140] on span "Todos" at bounding box center [160, 139] width 19 height 7
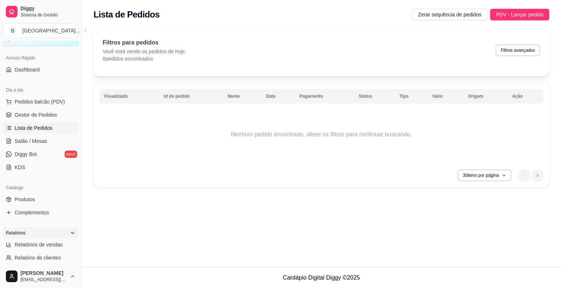
click at [540, 169] on nav "1" at bounding box center [531, 175] width 32 height 19
click at [537, 174] on icon "next page button" at bounding box center [537, 175] width 4 height 4
click at [520, 176] on li "previous page button" at bounding box center [524, 176] width 12 height 12
click at [476, 170] on button "30 itens por página" at bounding box center [484, 175] width 52 height 11
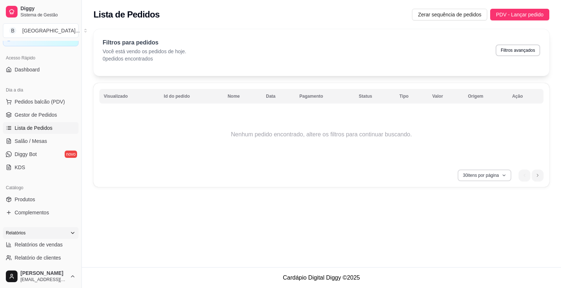
click at [497, 175] on button "30 itens por página" at bounding box center [484, 176] width 54 height 12
click at [368, 181] on div "30 itens por página 1" at bounding box center [321, 176] width 444 height 12
click at [247, 48] on div "Filtros para pedidos Você está vendo os pedidos de hoje. 0 pedidos encontrados …" at bounding box center [321, 50] width 437 height 24
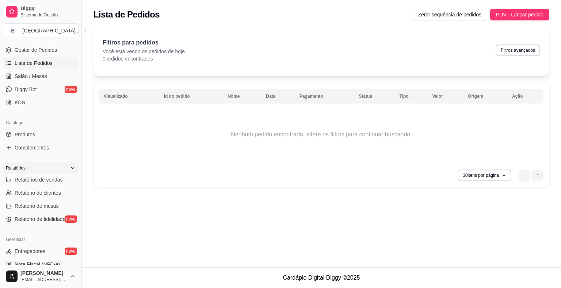
scroll to position [3, 0]
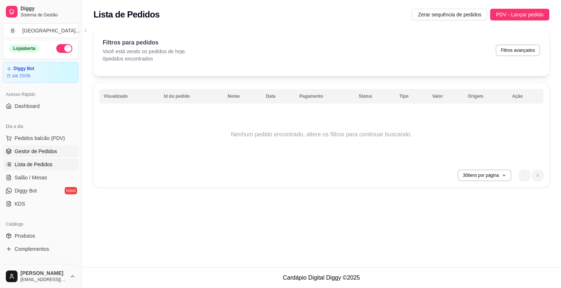
click at [45, 146] on link "Gestor de Pedidos" at bounding box center [41, 152] width 76 height 12
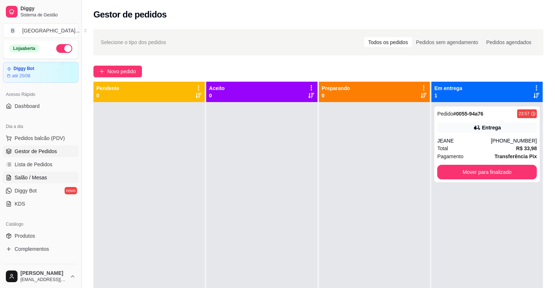
click at [21, 173] on link "Salão / Mesas" at bounding box center [41, 178] width 76 height 12
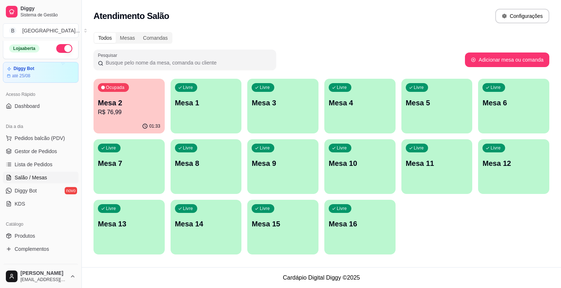
click at [143, 124] on icon "button" at bounding box center [145, 126] width 6 height 6
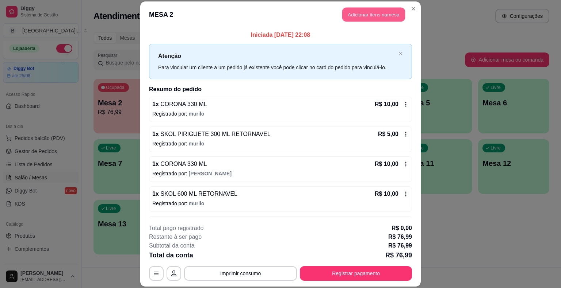
click at [347, 15] on button "Adicionar itens na mesa" at bounding box center [373, 15] width 63 height 14
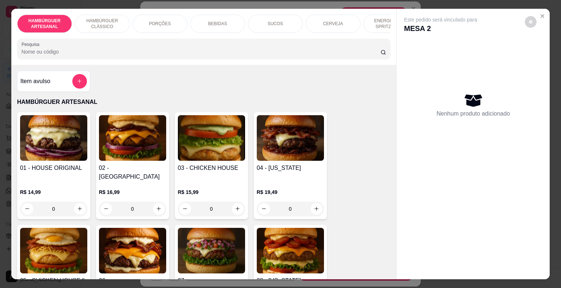
click at [158, 26] on div "PORÇÕES" at bounding box center [160, 24] width 55 height 18
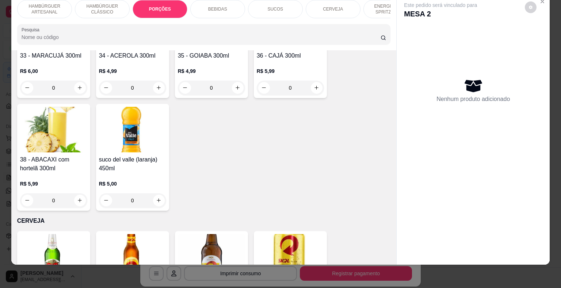
scroll to position [1349, 0]
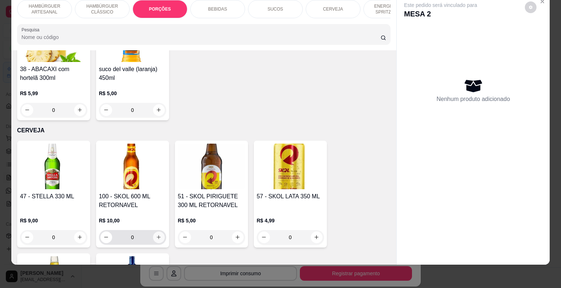
click at [156, 235] on icon "increase-product-quantity" at bounding box center [158, 237] width 5 height 5
type input "1"
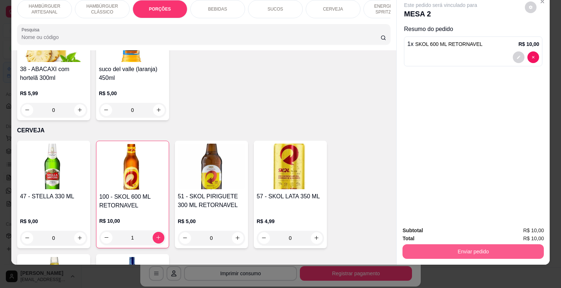
click at [465, 245] on button "Enviar pedido" at bounding box center [472, 252] width 141 height 15
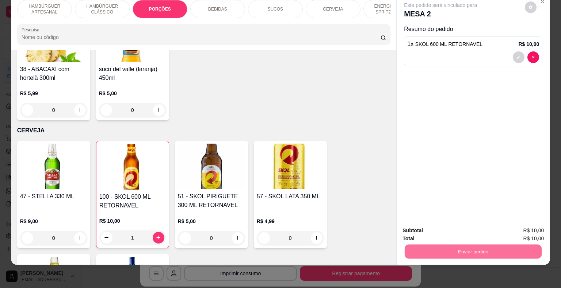
click at [447, 224] on button "Não registrar e enviar pedido" at bounding box center [449, 229] width 74 height 14
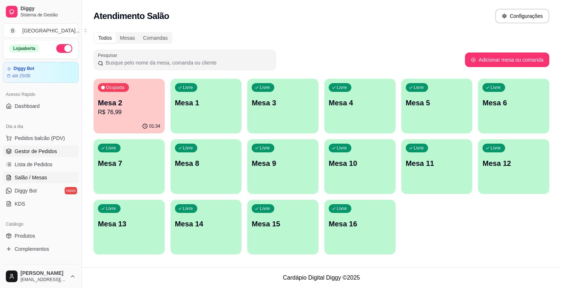
click at [35, 148] on span "Gestor de Pedidos" at bounding box center [36, 151] width 42 height 7
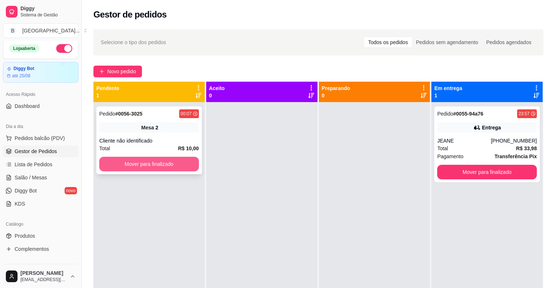
click at [170, 164] on button "Mover para finalizado" at bounding box center [149, 164] width 100 height 15
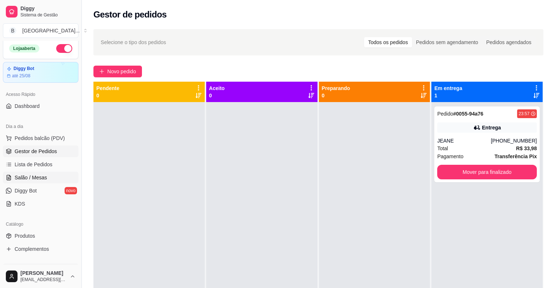
click at [29, 178] on span "Salão / Mesas" at bounding box center [31, 177] width 32 height 7
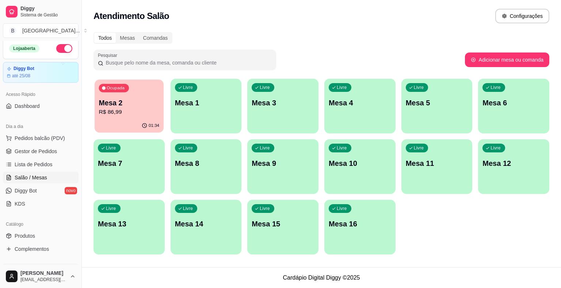
click at [135, 120] on div "01:34" at bounding box center [129, 126] width 69 height 14
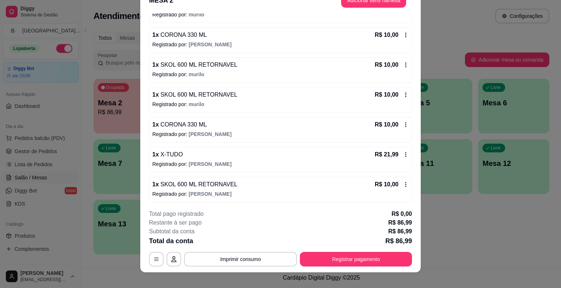
scroll to position [22, 0]
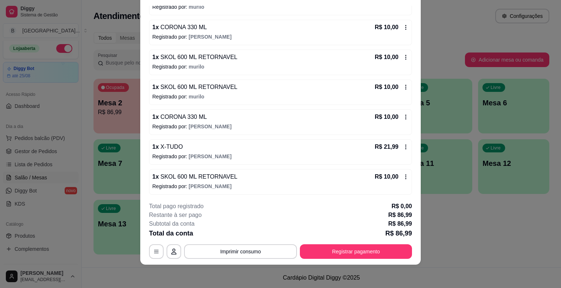
click at [403, 174] on icon at bounding box center [406, 177] width 6 height 6
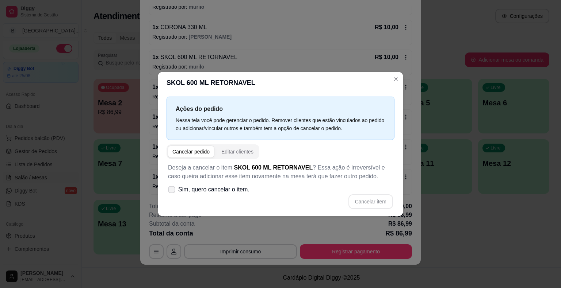
click at [238, 189] on span "Sim, quero cancelar o item." at bounding box center [213, 189] width 71 height 9
click at [172, 191] on input "Sim, quero cancelar o item." at bounding box center [170, 193] width 5 height 5
checkbox input "true"
drag, startPoint x: 369, startPoint y: 210, endPoint x: 369, endPoint y: 202, distance: 8.4
click at [369, 209] on div "Deseja a cancelar o item SKOL 600 ML RETORNAVEL ? Essa ação é irreversível e ca…" at bounding box center [280, 186] width 228 height 54
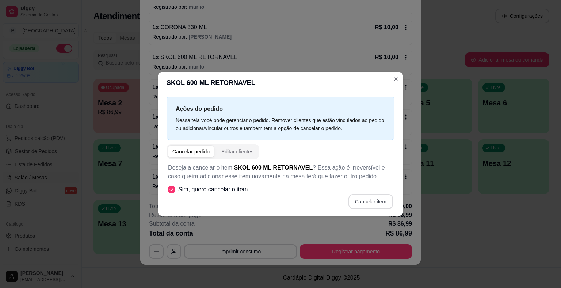
click at [369, 202] on button "Cancelar item" at bounding box center [370, 202] width 45 height 15
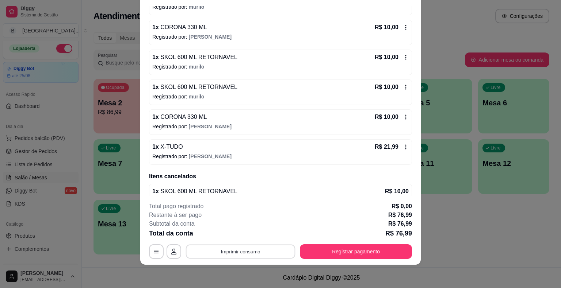
click at [270, 248] on button "Imprimir consumo" at bounding box center [241, 252] width 110 height 14
click at [245, 218] on button "IMPRESSORA" at bounding box center [240, 221] width 53 height 12
click at [377, 249] on button "Registrar pagamento" at bounding box center [356, 252] width 109 height 14
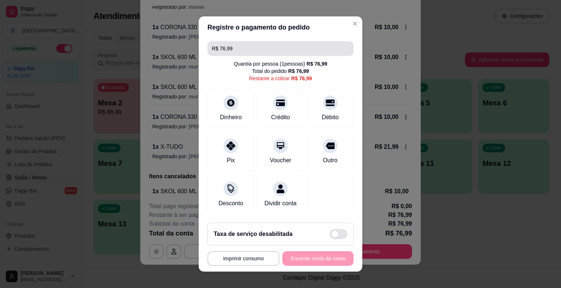
click at [297, 44] on input "R$ 76,99" at bounding box center [280, 48] width 137 height 15
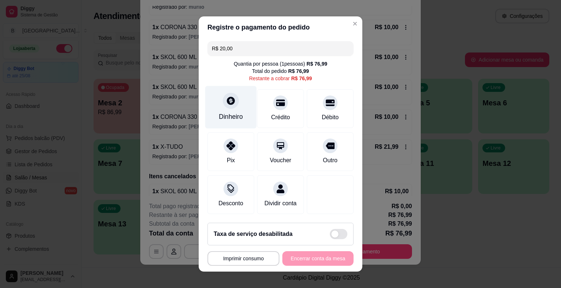
click at [229, 104] on icon at bounding box center [231, 101] width 8 height 8
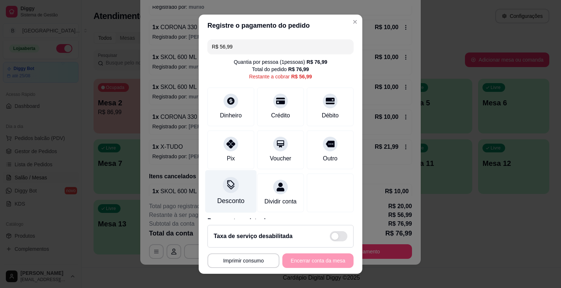
scroll to position [0, 0]
click at [260, 43] on input "R$ 56,99" at bounding box center [280, 46] width 137 height 15
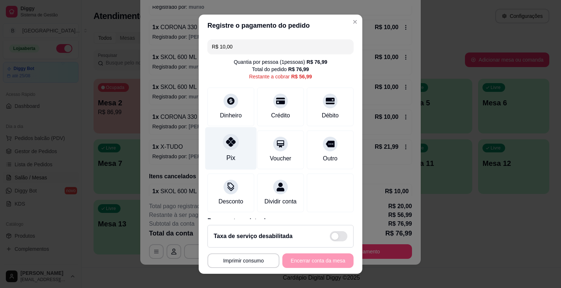
click at [223, 147] on div at bounding box center [231, 142] width 16 height 16
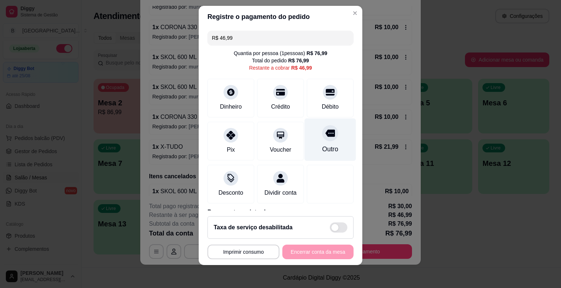
scroll to position [69, 0]
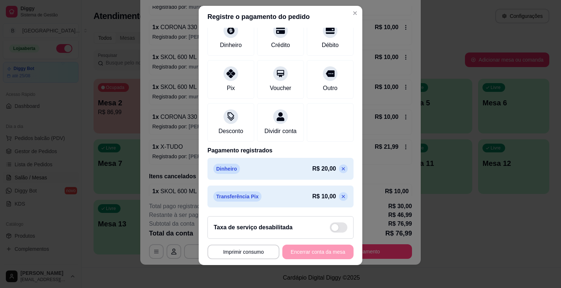
click at [339, 193] on p at bounding box center [343, 196] width 9 height 9
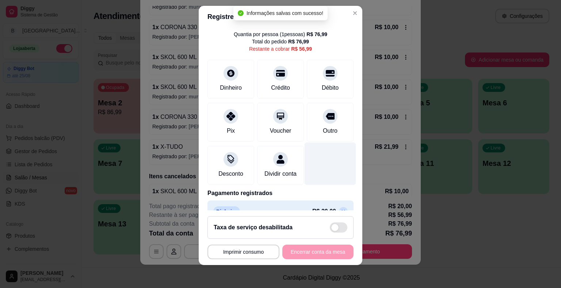
scroll to position [0, 0]
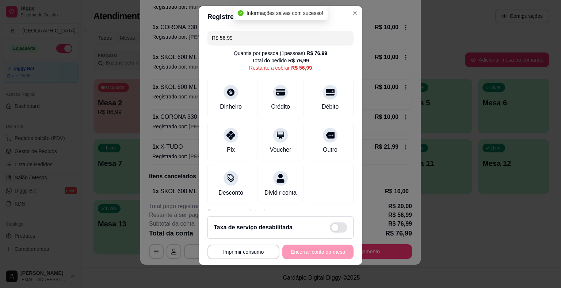
click at [304, 38] on input "R$ 56,99" at bounding box center [280, 38] width 137 height 15
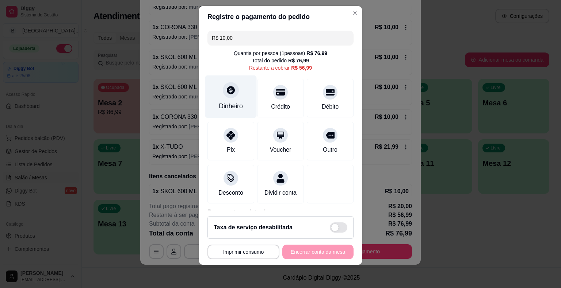
click at [233, 108] on div "Dinheiro" at bounding box center [231, 105] width 24 height 9
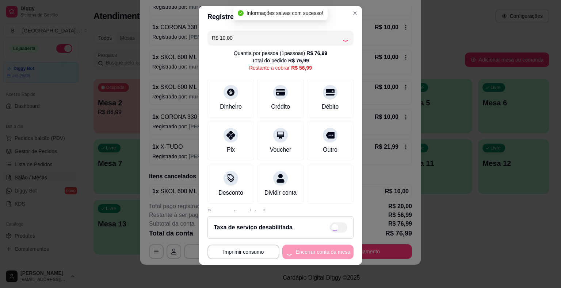
type input "R$ 46,99"
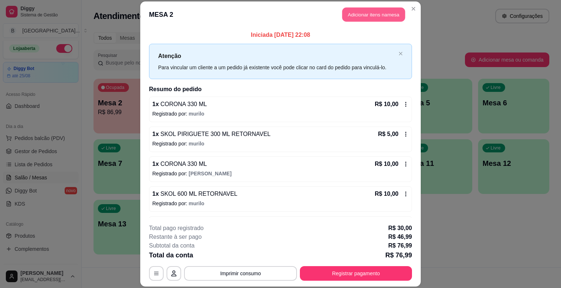
click at [357, 15] on button "Adicionar itens na mesa" at bounding box center [373, 15] width 63 height 14
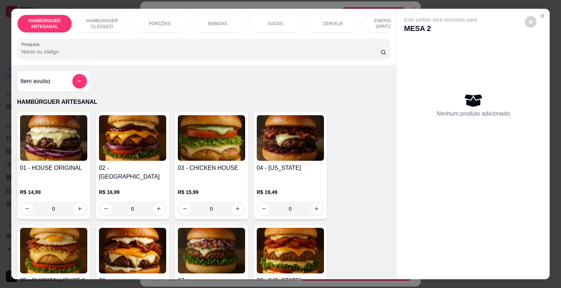
click at [213, 26] on div "BEBIDAS" at bounding box center [217, 24] width 55 height 18
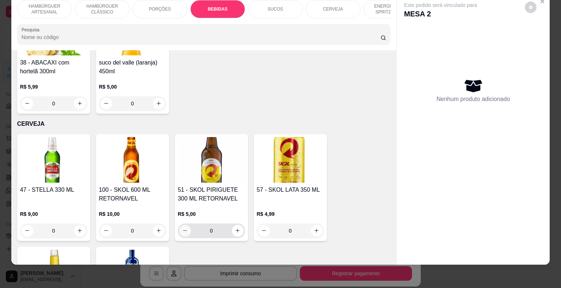
scroll to position [1370, 0]
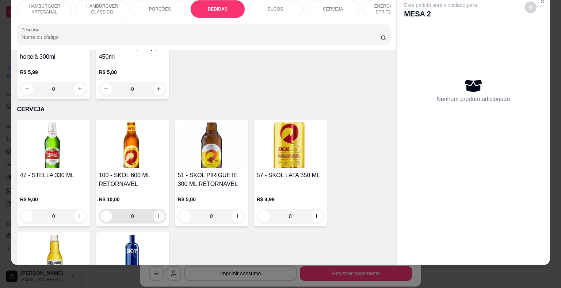
click at [158, 214] on icon "increase-product-quantity" at bounding box center [158, 216] width 5 height 5
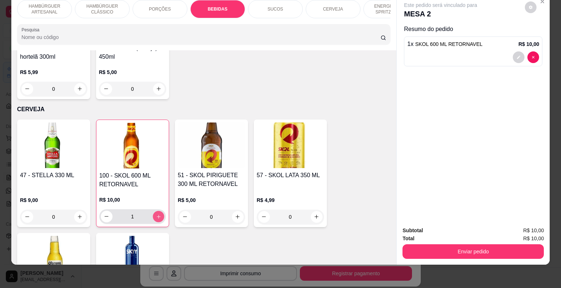
click at [159, 211] on button "increase-product-quantity" at bounding box center [158, 216] width 11 height 11
type input "2"
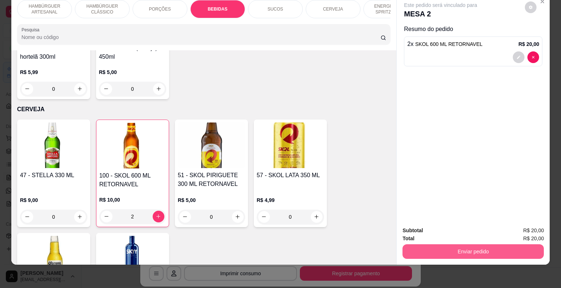
click at [517, 249] on button "Enviar pedido" at bounding box center [472, 252] width 141 height 15
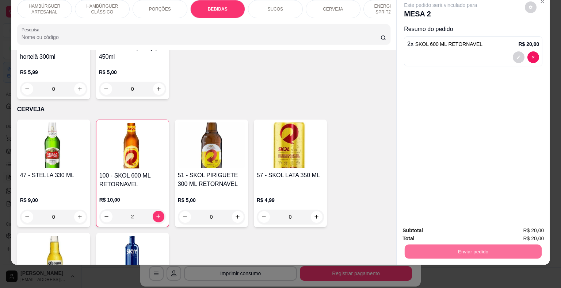
click at [456, 230] on button "Não registrar e enviar pedido" at bounding box center [449, 229] width 76 height 14
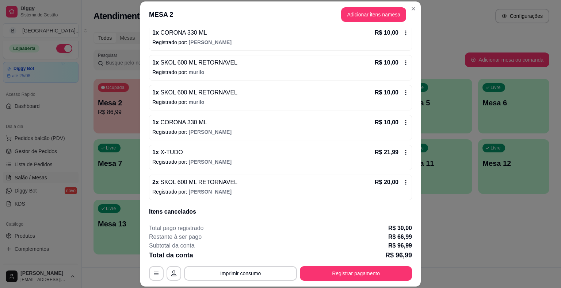
scroll to position [120, 0]
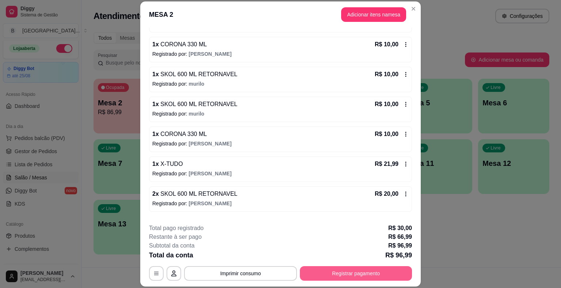
click at [369, 272] on button "Registrar pagamento" at bounding box center [356, 274] width 112 height 15
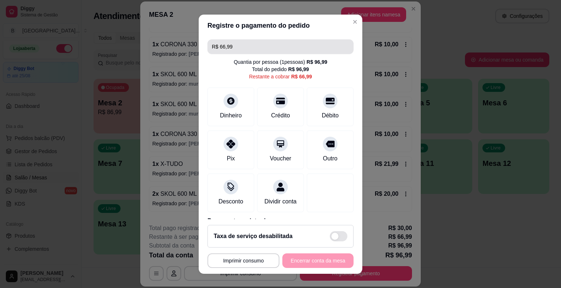
click at [260, 43] on input "R$ 66,99" at bounding box center [280, 46] width 137 height 15
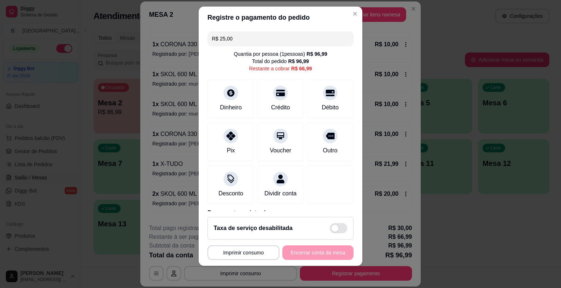
scroll to position [9, 0]
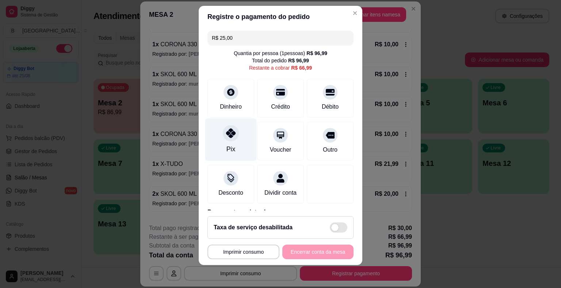
click at [229, 138] on div at bounding box center [231, 133] width 16 height 16
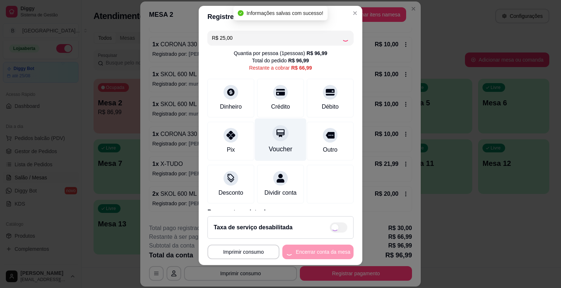
type input "R$ 41,99"
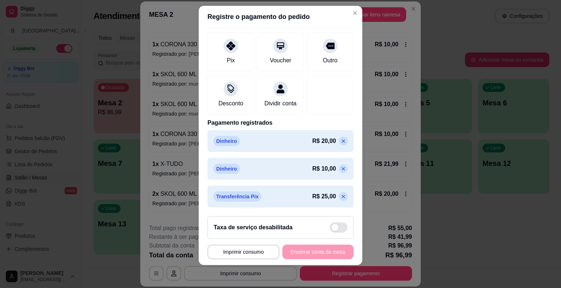
scroll to position [97, 0]
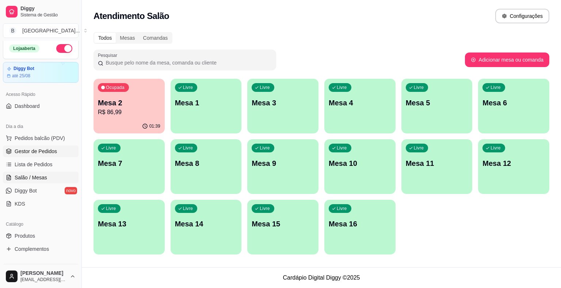
click at [40, 153] on span "Gestor de Pedidos" at bounding box center [36, 151] width 42 height 7
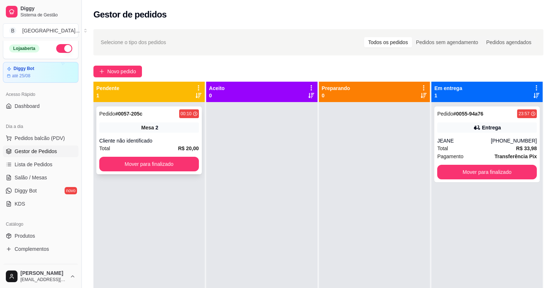
click at [164, 142] on div "Cliente não identificado" at bounding box center [149, 140] width 100 height 7
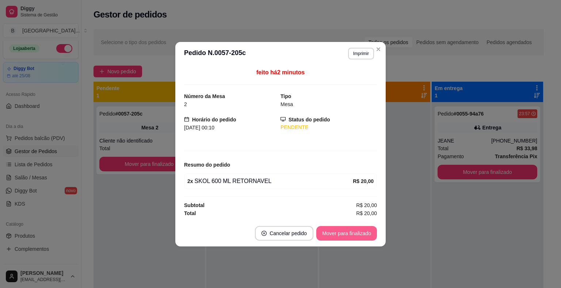
click at [345, 236] on button "Mover para finalizado" at bounding box center [346, 233] width 61 height 15
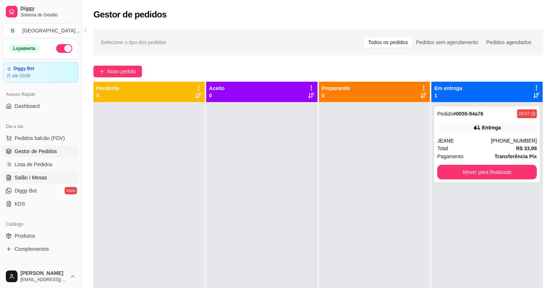
click at [15, 178] on span "Salão / Mesas" at bounding box center [31, 177] width 32 height 7
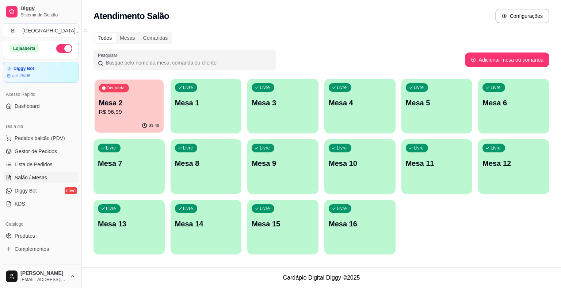
click at [161, 122] on div "01:40" at bounding box center [129, 126] width 69 height 14
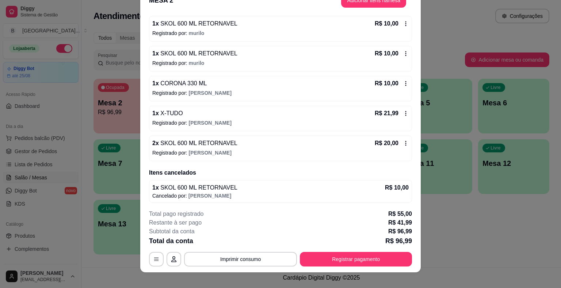
scroll to position [22, 0]
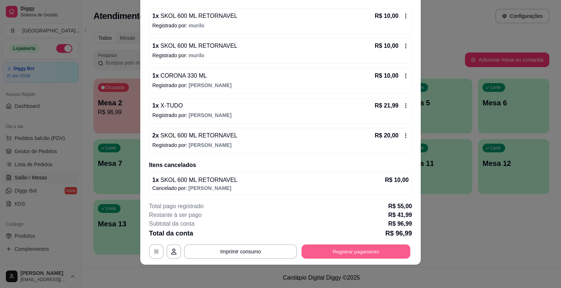
click at [371, 256] on button "Registrar pagamento" at bounding box center [356, 252] width 109 height 14
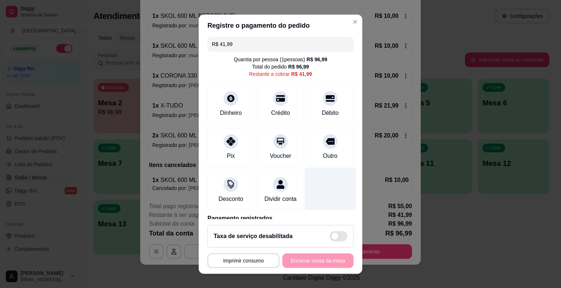
scroll to position [0, 0]
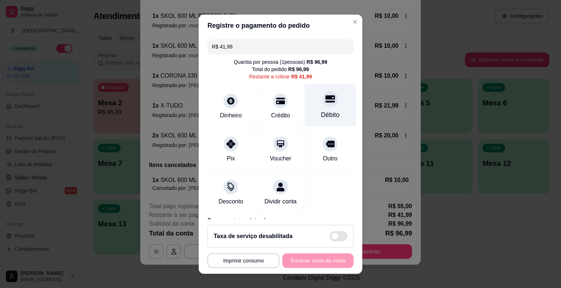
click at [304, 111] on div "Débito" at bounding box center [329, 105] width 51 height 43
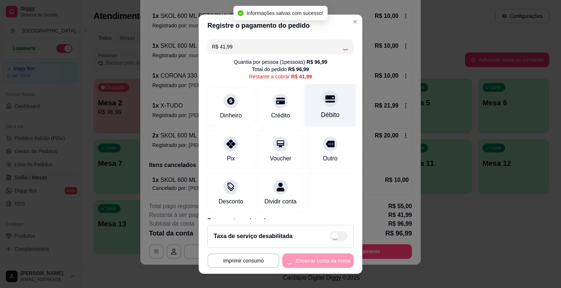
type input "R$ 0,00"
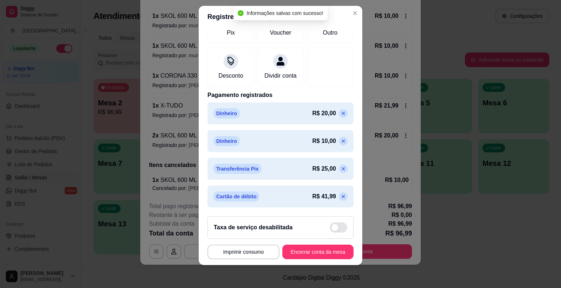
scroll to position [9, 0]
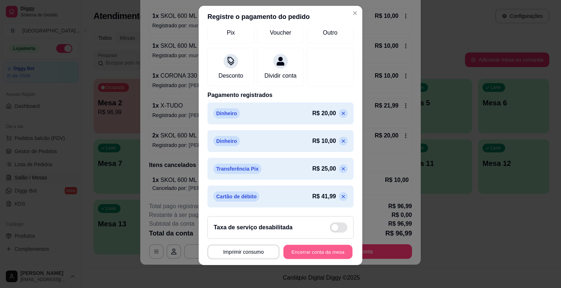
click at [327, 247] on button "Encerrar conta da mesa" at bounding box center [317, 252] width 69 height 14
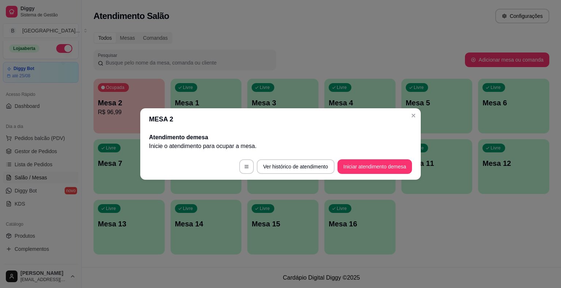
scroll to position [0, 0]
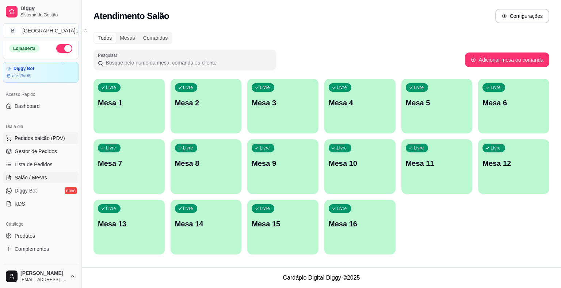
click at [31, 133] on button "Pedidos balcão (PDV)" at bounding box center [41, 139] width 76 height 12
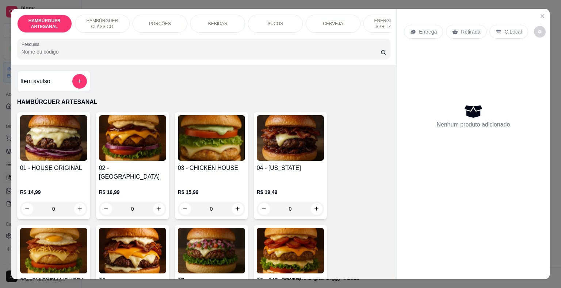
click at [161, 22] on p "PORÇÕES" at bounding box center [160, 24] width 22 height 6
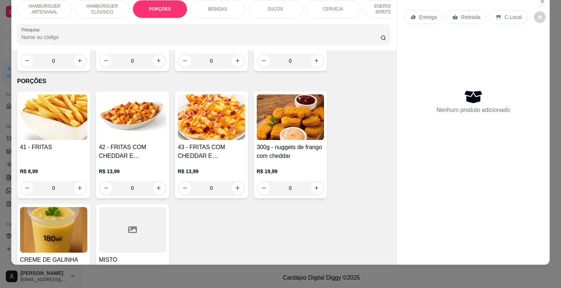
click at [210, 6] on p "BEBIDAS" at bounding box center [217, 9] width 19 height 6
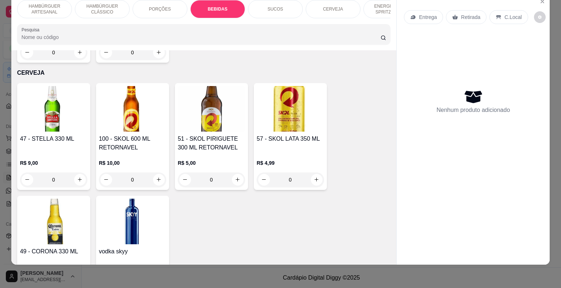
scroll to position [1443, 0]
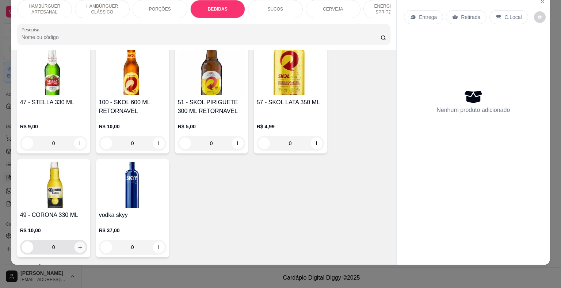
click at [79, 245] on icon "increase-product-quantity" at bounding box center [79, 247] width 5 height 5
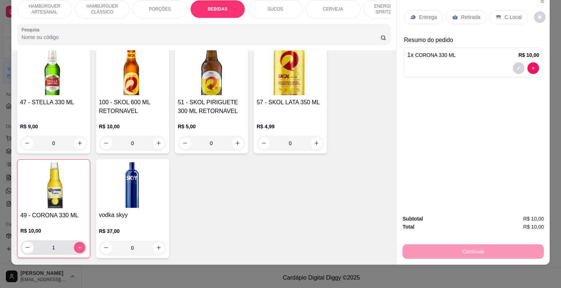
click at [79, 245] on icon "increase-product-quantity" at bounding box center [79, 247] width 5 height 5
type input "2"
click at [452, 15] on icon at bounding box center [454, 17] width 5 height 5
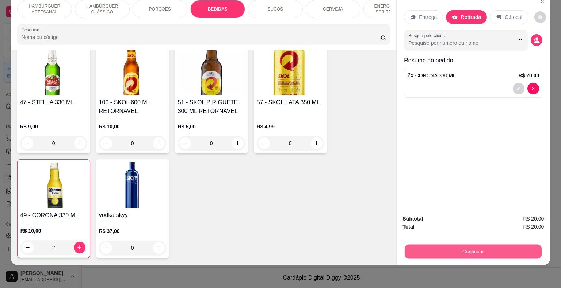
click at [437, 249] on button "Continuar" at bounding box center [473, 252] width 137 height 14
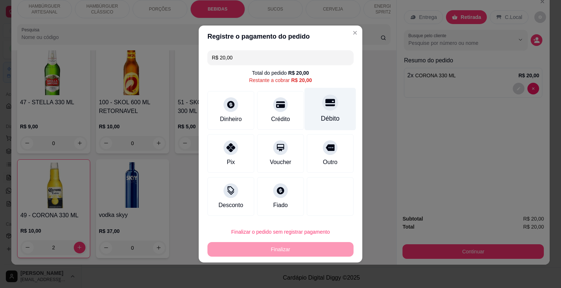
click at [323, 120] on div "Débito" at bounding box center [330, 118] width 19 height 9
type input "R$ 0,00"
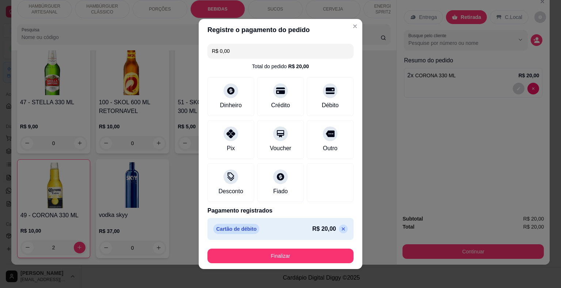
scroll to position [4, 0]
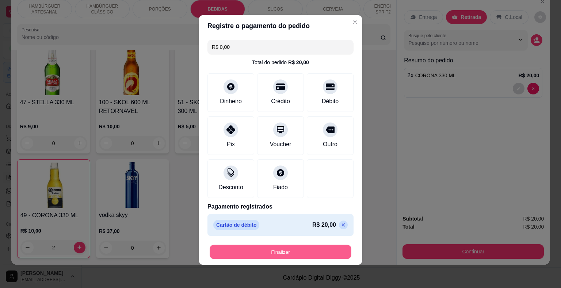
click at [286, 253] on button "Finalizar" at bounding box center [281, 252] width 142 height 14
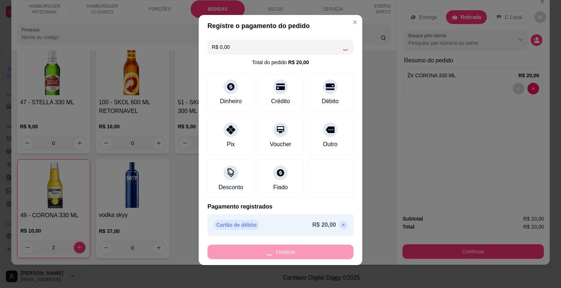
type input "0"
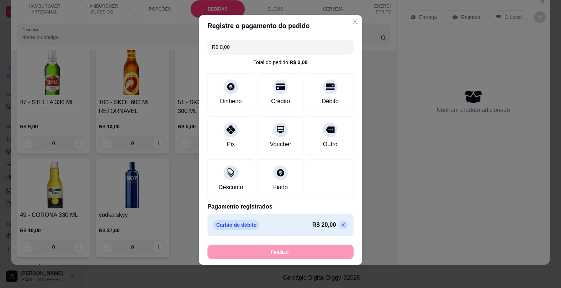
type input "-R$ 20,00"
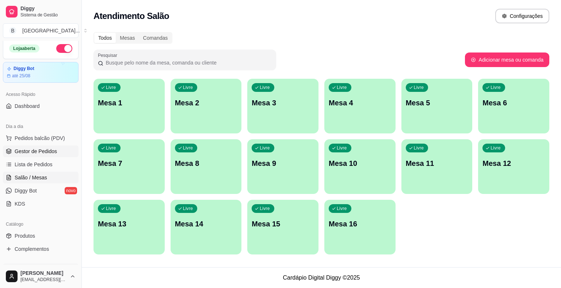
click at [34, 150] on span "Gestor de Pedidos" at bounding box center [36, 151] width 42 height 7
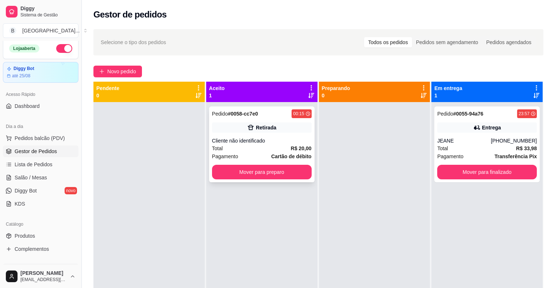
click at [284, 151] on div "Total R$ 20,00" at bounding box center [262, 149] width 100 height 8
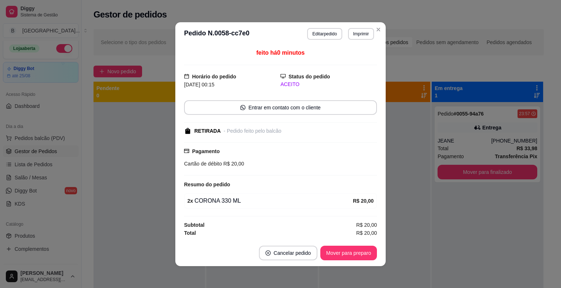
scroll to position [1, 0]
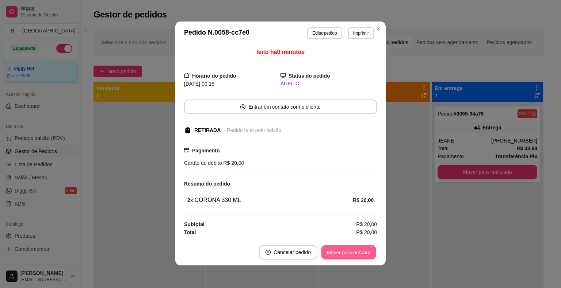
click at [362, 249] on button "Mover para preparo" at bounding box center [348, 252] width 55 height 14
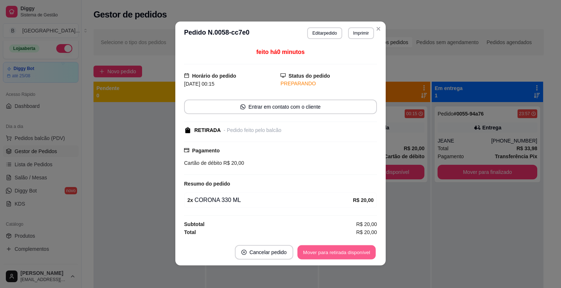
click at [362, 249] on button "Mover para retirada disponível" at bounding box center [336, 252] width 78 height 14
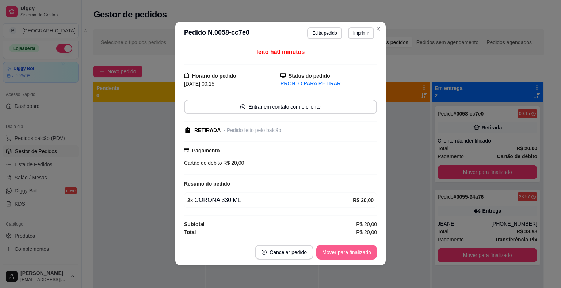
click at [362, 250] on button "Mover para finalizado" at bounding box center [346, 252] width 61 height 15
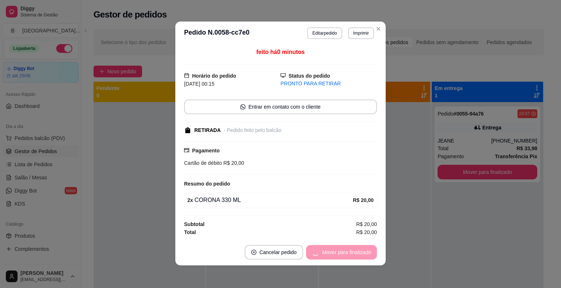
scroll to position [0, 0]
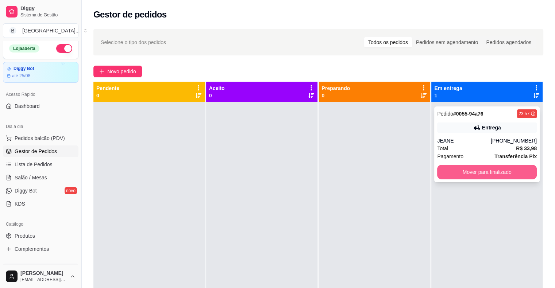
click at [497, 170] on button "Mover para finalizado" at bounding box center [487, 172] width 100 height 15
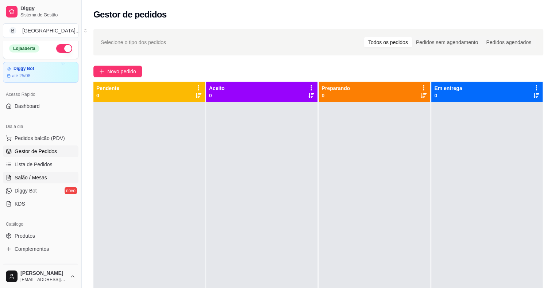
click at [37, 176] on span "Salão / Mesas" at bounding box center [31, 177] width 32 height 7
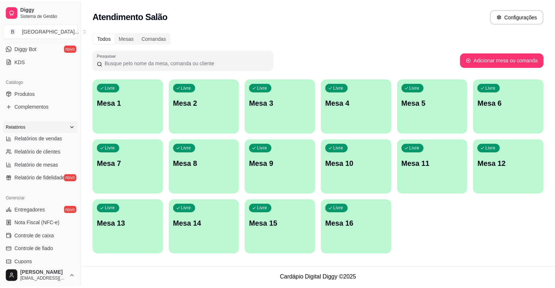
scroll to position [149, 0]
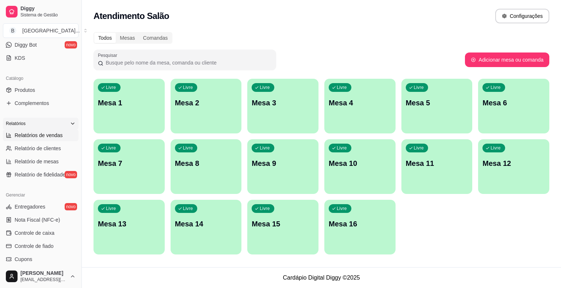
click at [53, 137] on span "Relatórios de vendas" at bounding box center [39, 135] width 48 height 7
select select "ALL"
select select "0"
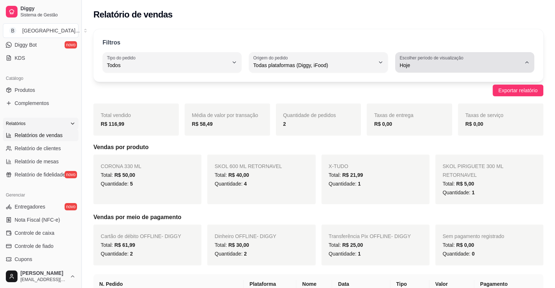
click at [460, 69] on div "Hoje" at bounding box center [461, 62] width 122 height 15
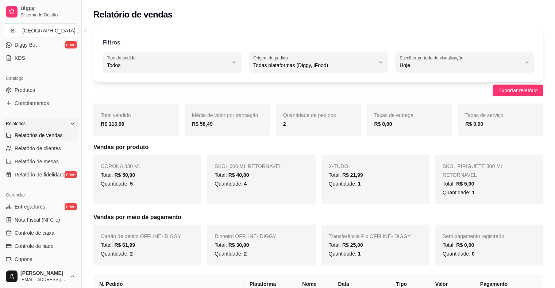
click at [460, 95] on span "Ontem" at bounding box center [461, 94] width 115 height 7
type input "1"
select select "1"
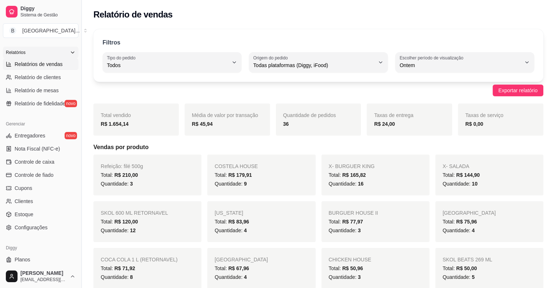
scroll to position [237, 0]
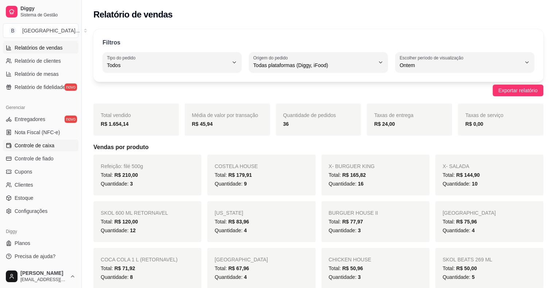
click at [28, 145] on span "Controle de caixa" at bounding box center [35, 145] width 40 height 7
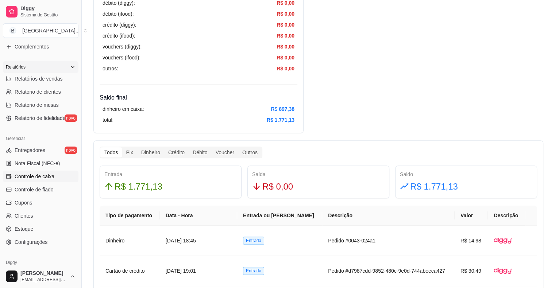
scroll to position [164, 0]
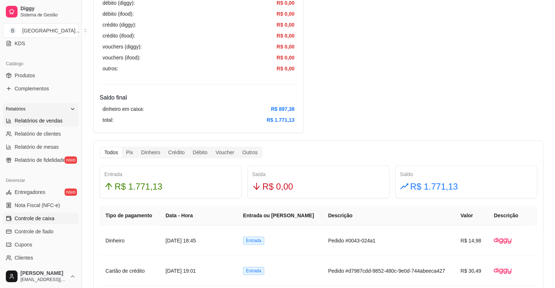
click at [21, 117] on span "Relatórios de vendas" at bounding box center [39, 120] width 48 height 7
select select "ALL"
select select "0"
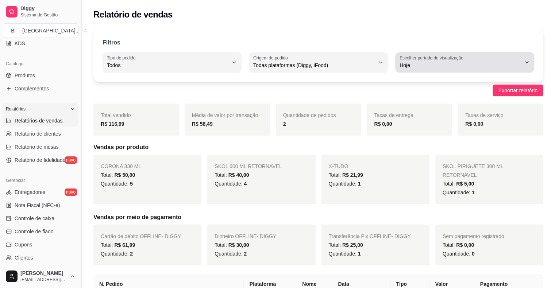
click at [505, 63] on span "Hoje" at bounding box center [461, 65] width 122 height 7
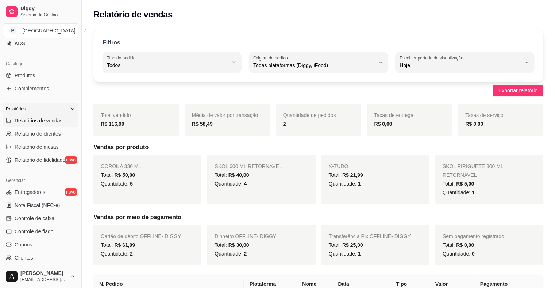
click at [465, 96] on span "Ontem" at bounding box center [461, 94] width 115 height 7
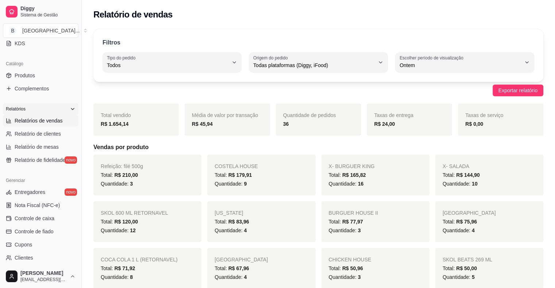
type input "1"
select select "1"
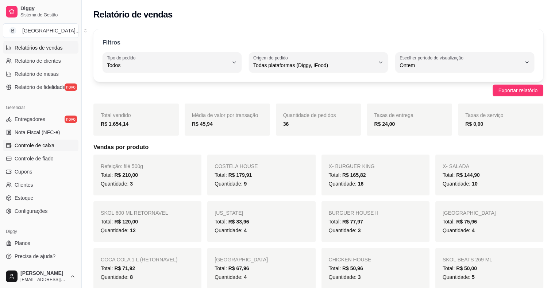
click at [37, 143] on span "Controle de caixa" at bounding box center [35, 145] width 40 height 7
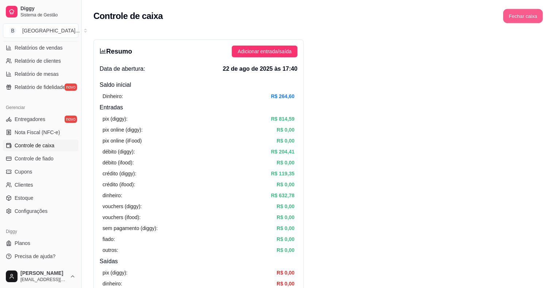
click at [528, 12] on button "Fechar caixa" at bounding box center [523, 16] width 40 height 14
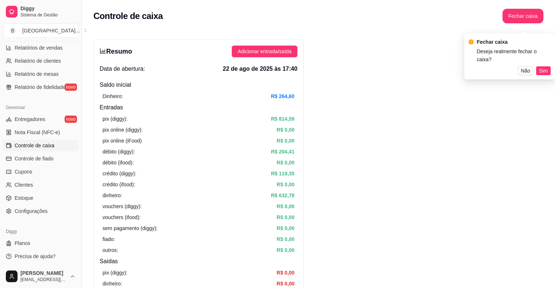
click at [542, 67] on span "Sim" at bounding box center [543, 71] width 9 height 8
